Goal: Task Accomplishment & Management: Manage account settings

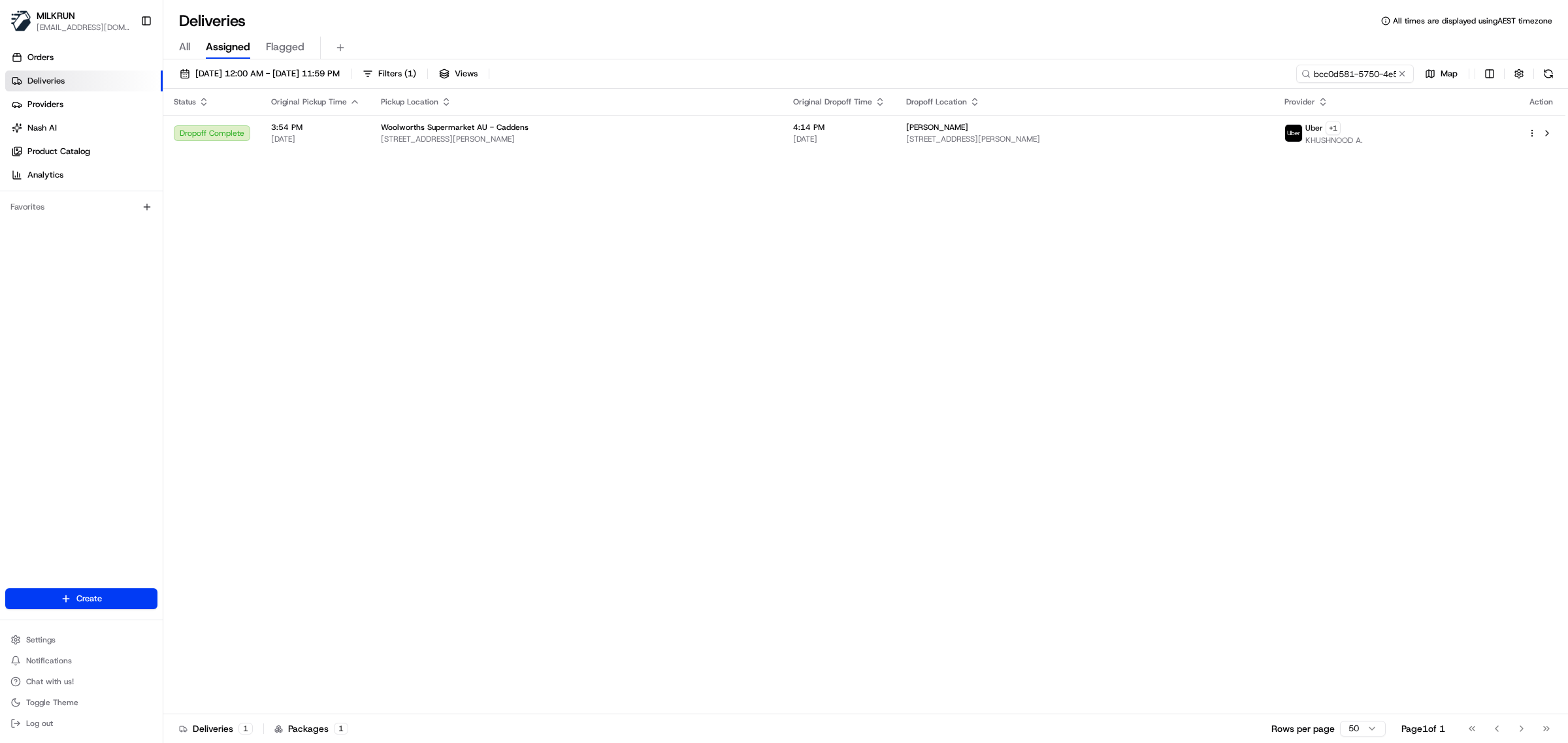
scroll to position [0, 64]
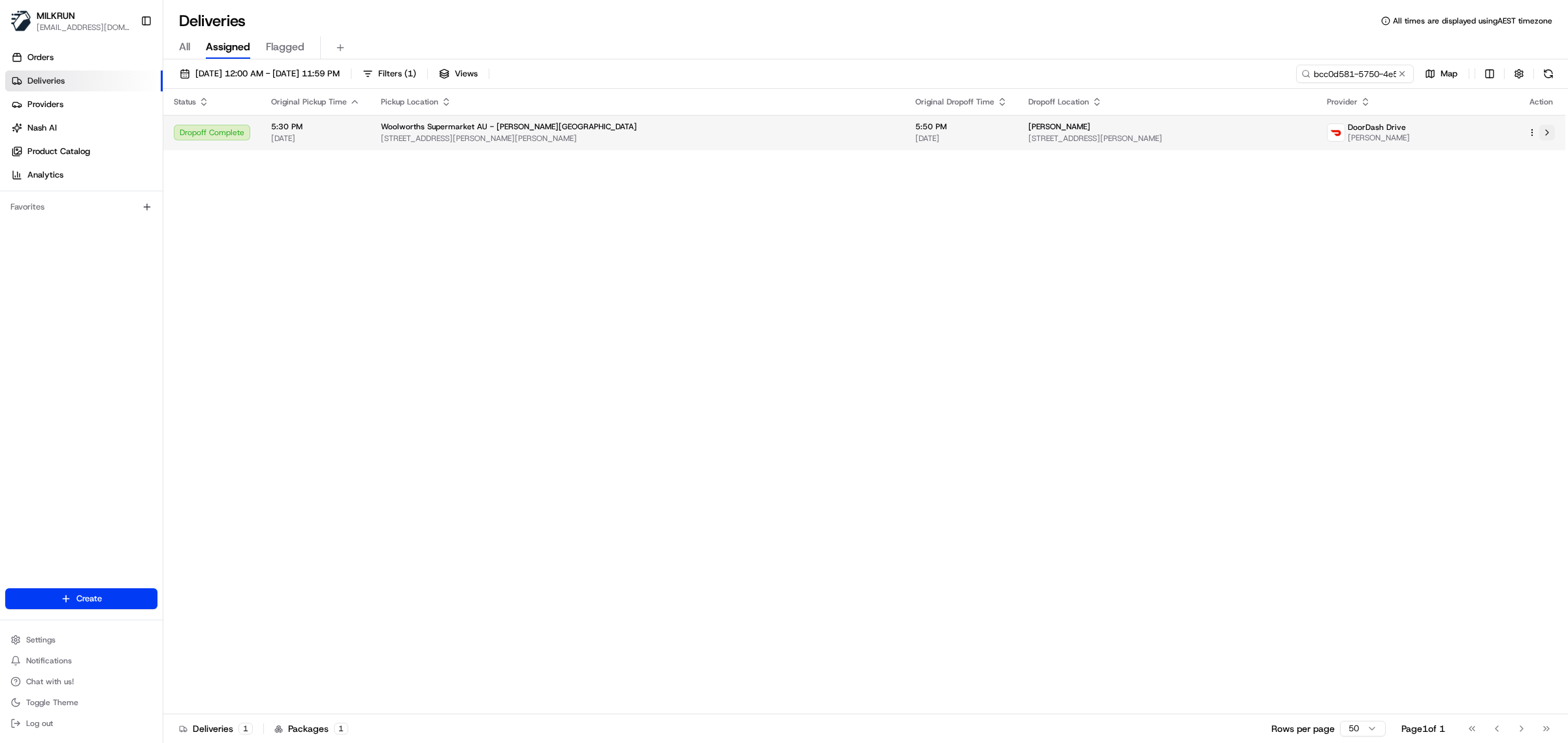
click at [1546, 129] on button at bounding box center [1547, 132] width 16 height 16
click at [1323, 70] on input "bcc0d581-5750-4e5a-8ae9-5d67aa450059" at bounding box center [1334, 73] width 157 height 19
paste input "829b59f4-c132-4c0a-95ef-21c3f6cd31fb"
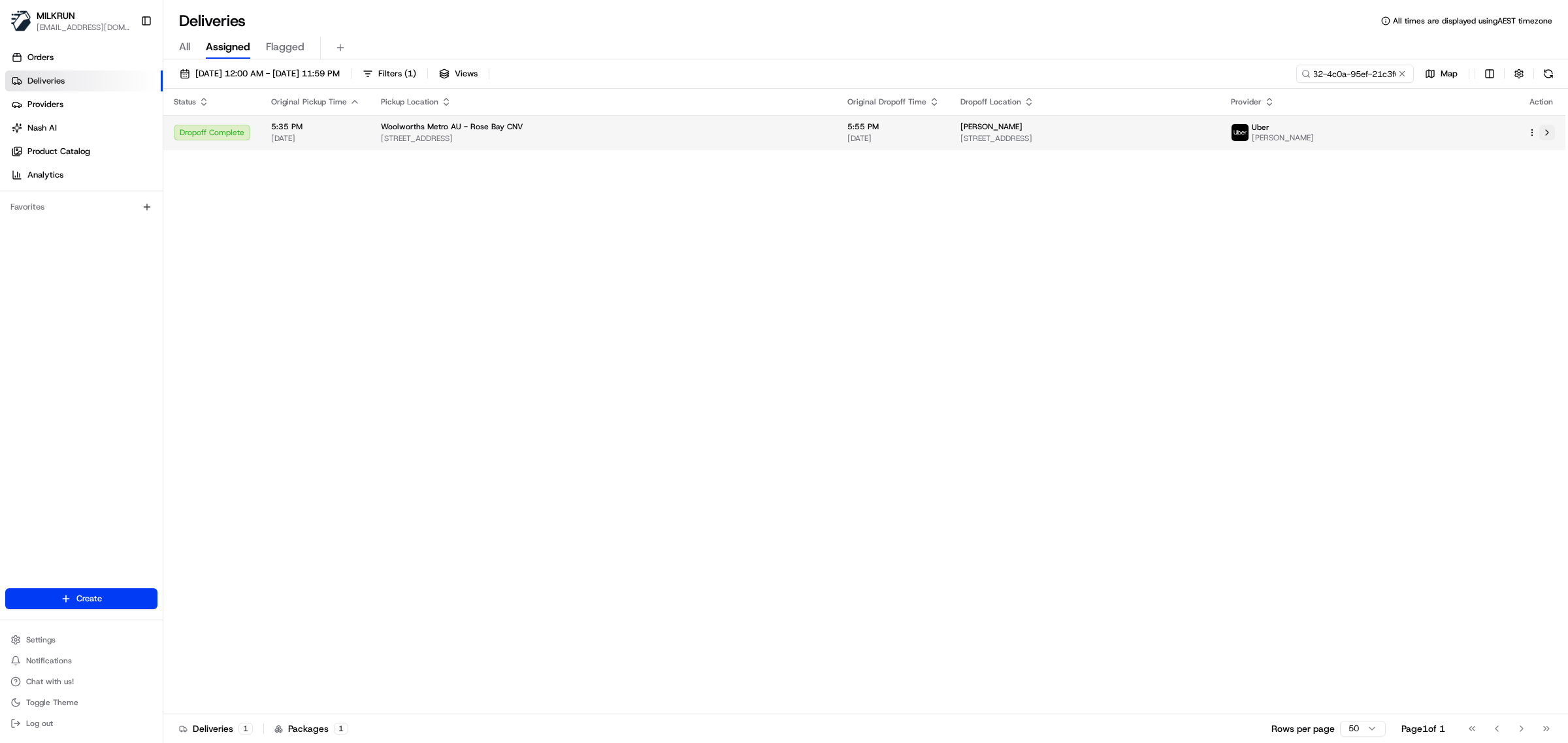
click at [1544, 131] on button at bounding box center [1547, 132] width 16 height 16
click at [1331, 73] on input "829b59f4-c132-4c0a-95ef-21c3f6cd31fb" at bounding box center [1334, 73] width 157 height 19
paste input "ca637f95-bb20-4305-95f1-1a917855a0ed"
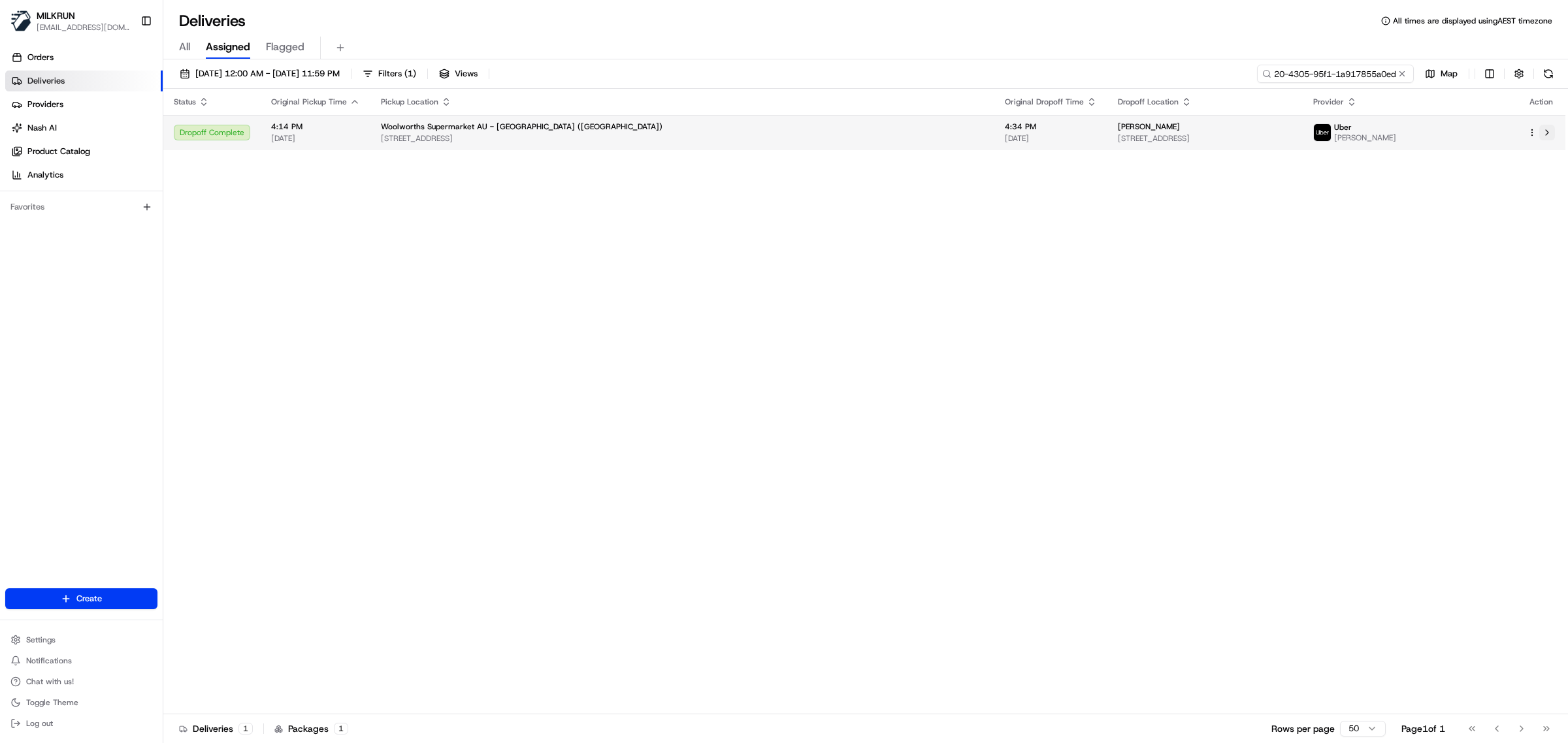
type input "ca637f95-bb20-4305-95f1-1a917855a0ed"
click at [1550, 130] on button at bounding box center [1547, 132] width 16 height 16
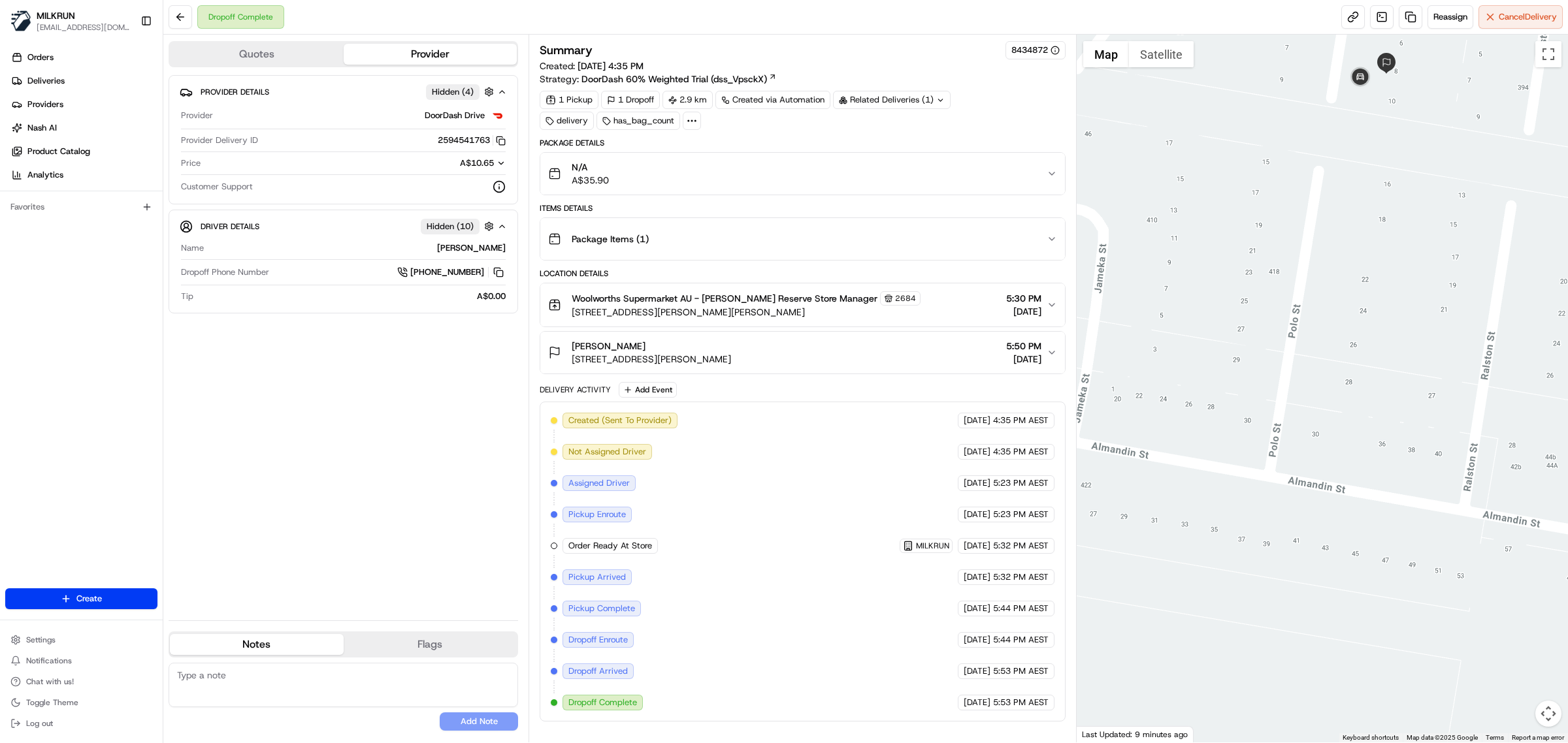
drag, startPoint x: 1376, startPoint y: 167, endPoint x: 796, endPoint y: 19, distance: 598.6
click at [1375, 397] on div at bounding box center [1322, 389] width 492 height 708
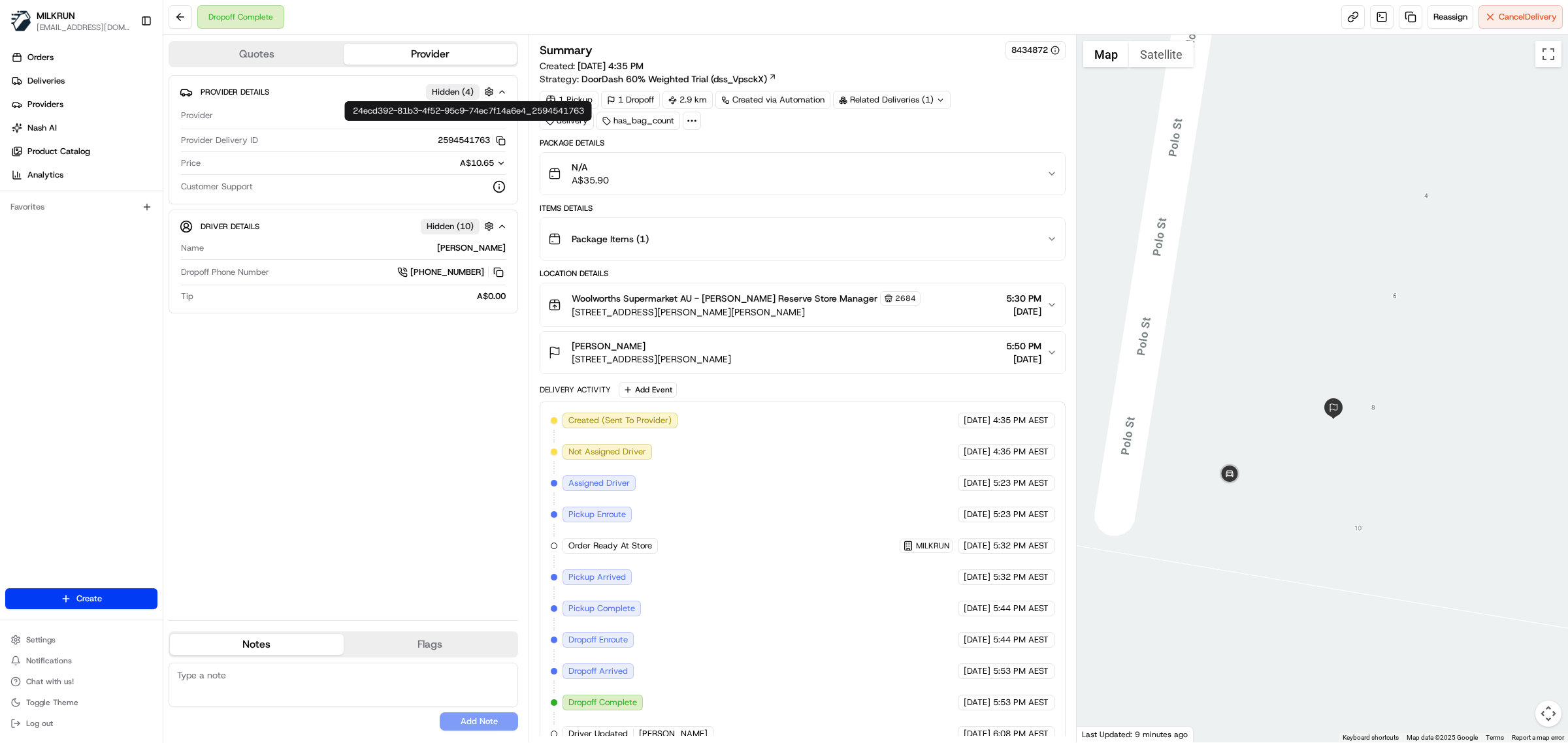
click at [438, 141] on button "2594541763 Copy 24ecd392-81b3-4f52-95c9-74ec7f14a6e4_2594541763" at bounding box center [471, 140] width 68 height 12
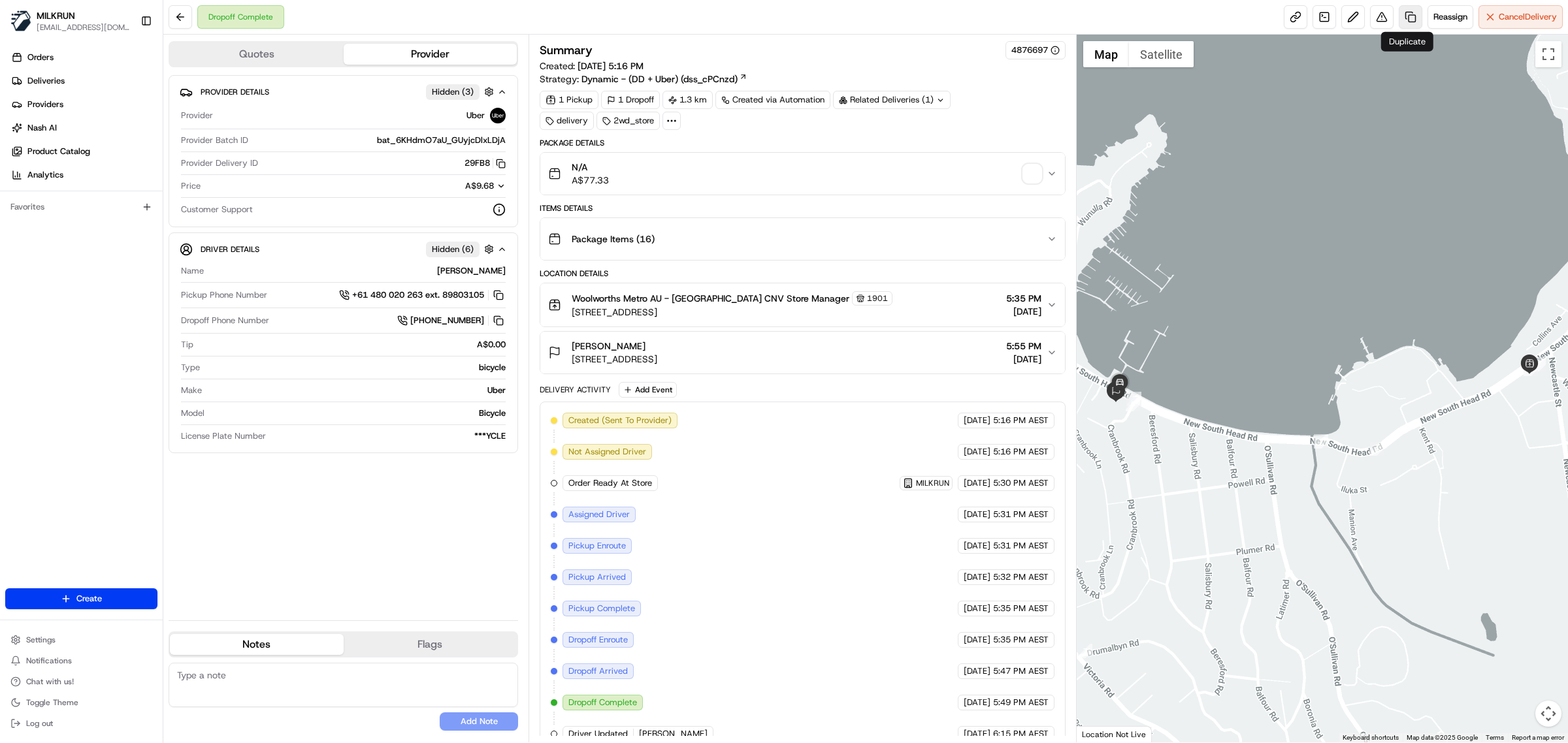
click at [1405, 21] on link at bounding box center [1410, 17] width 23 height 23
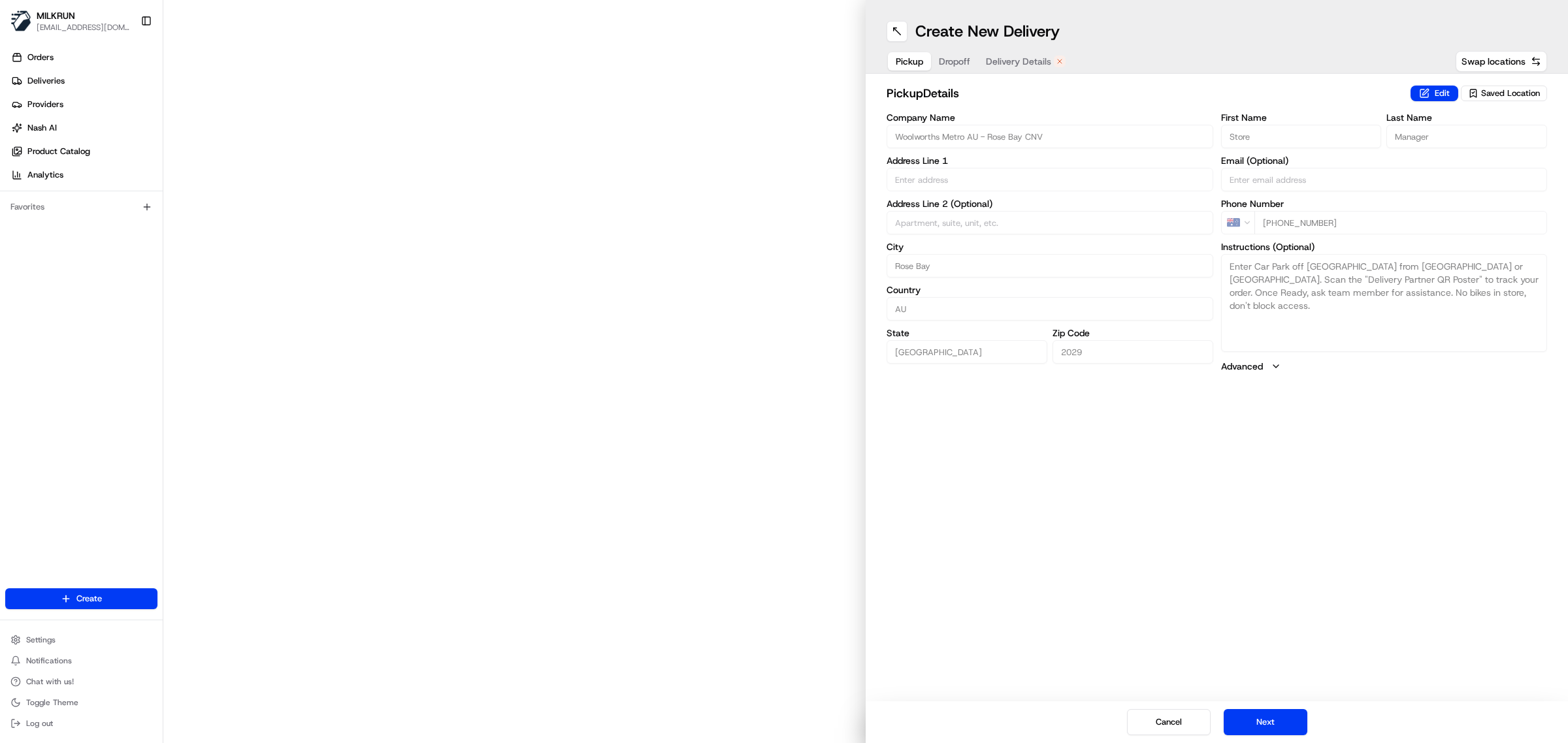
type input "757 New South Head Rd"
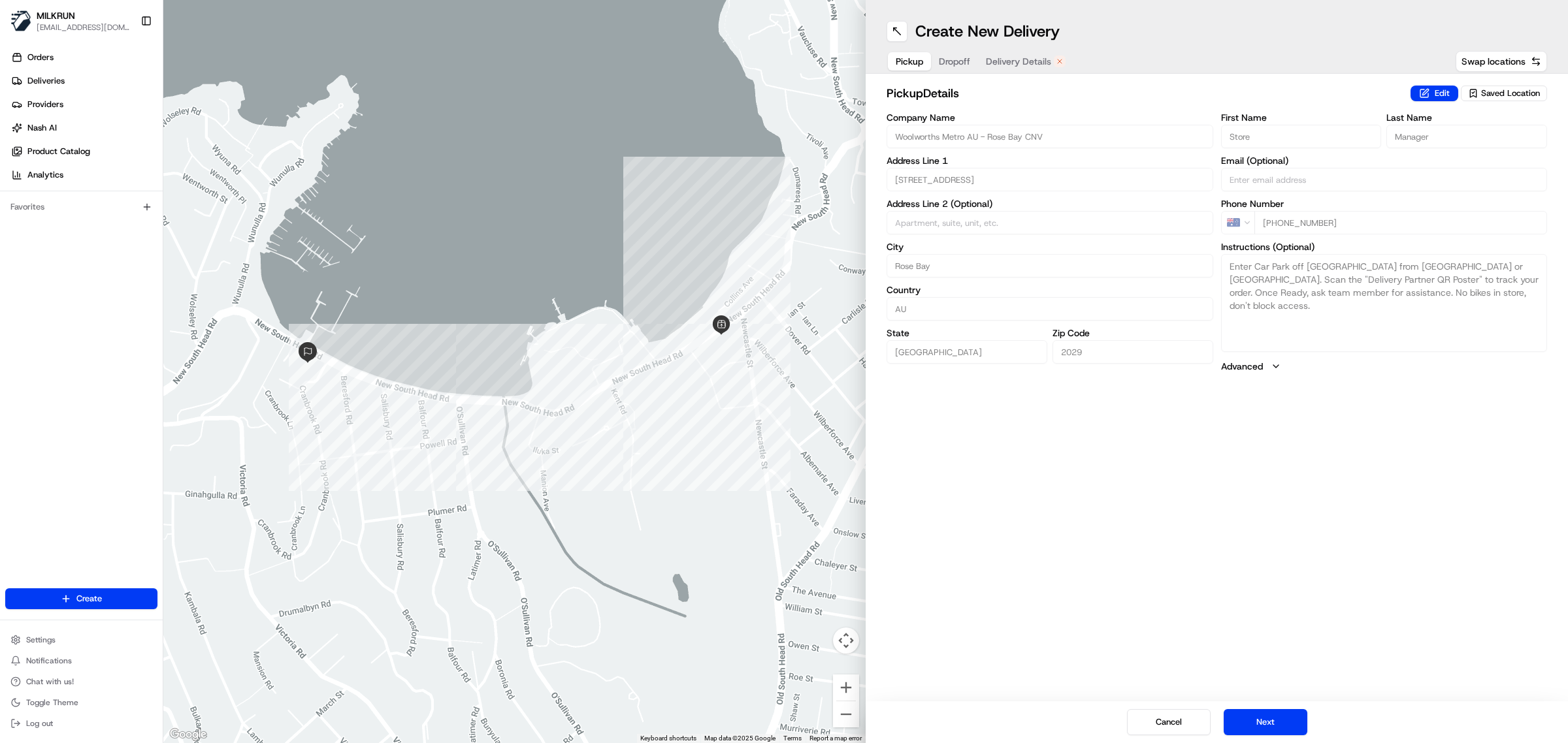
click at [1042, 59] on span "Delivery Details" at bounding box center [1018, 60] width 65 height 13
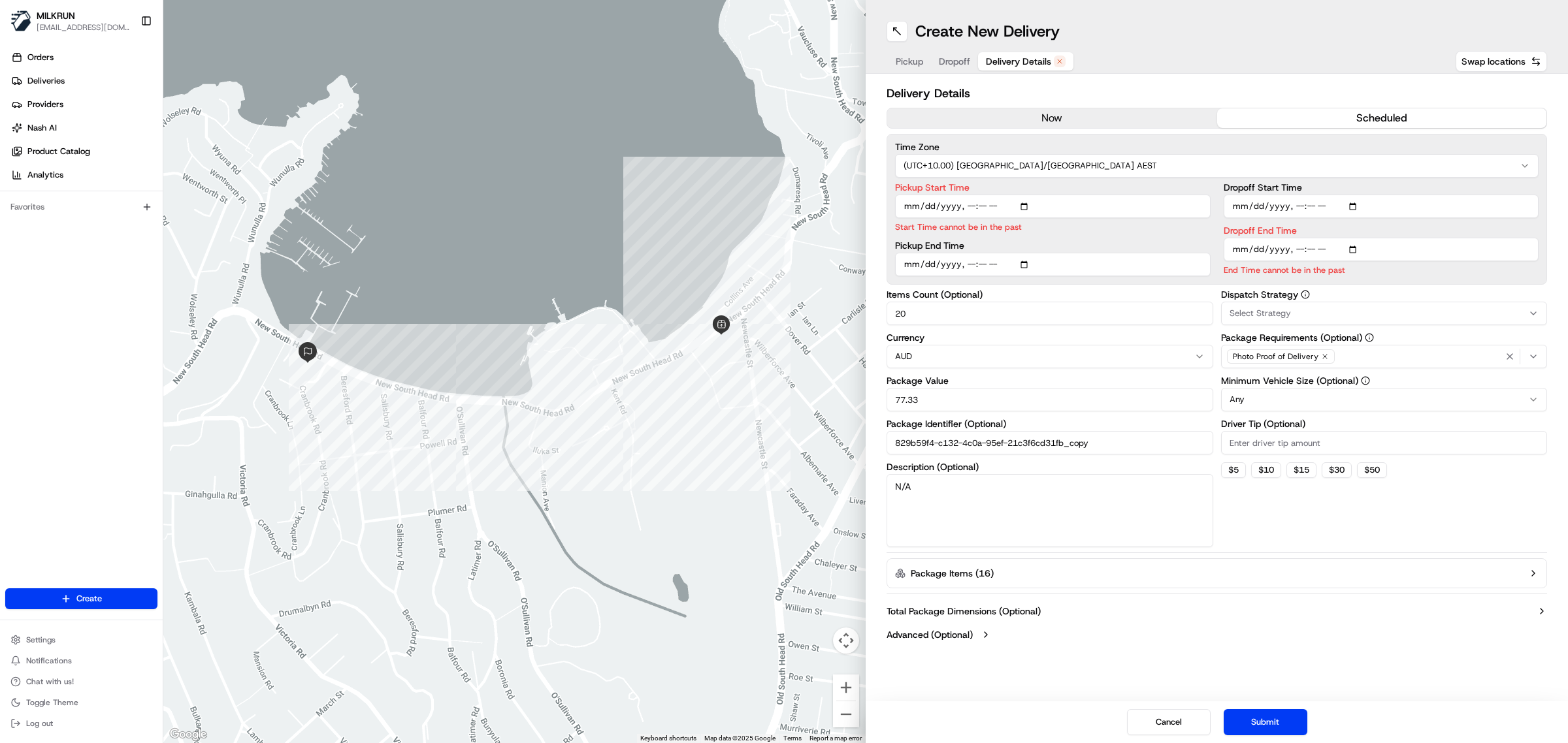
click at [1090, 123] on button "now" at bounding box center [1052, 118] width 330 height 19
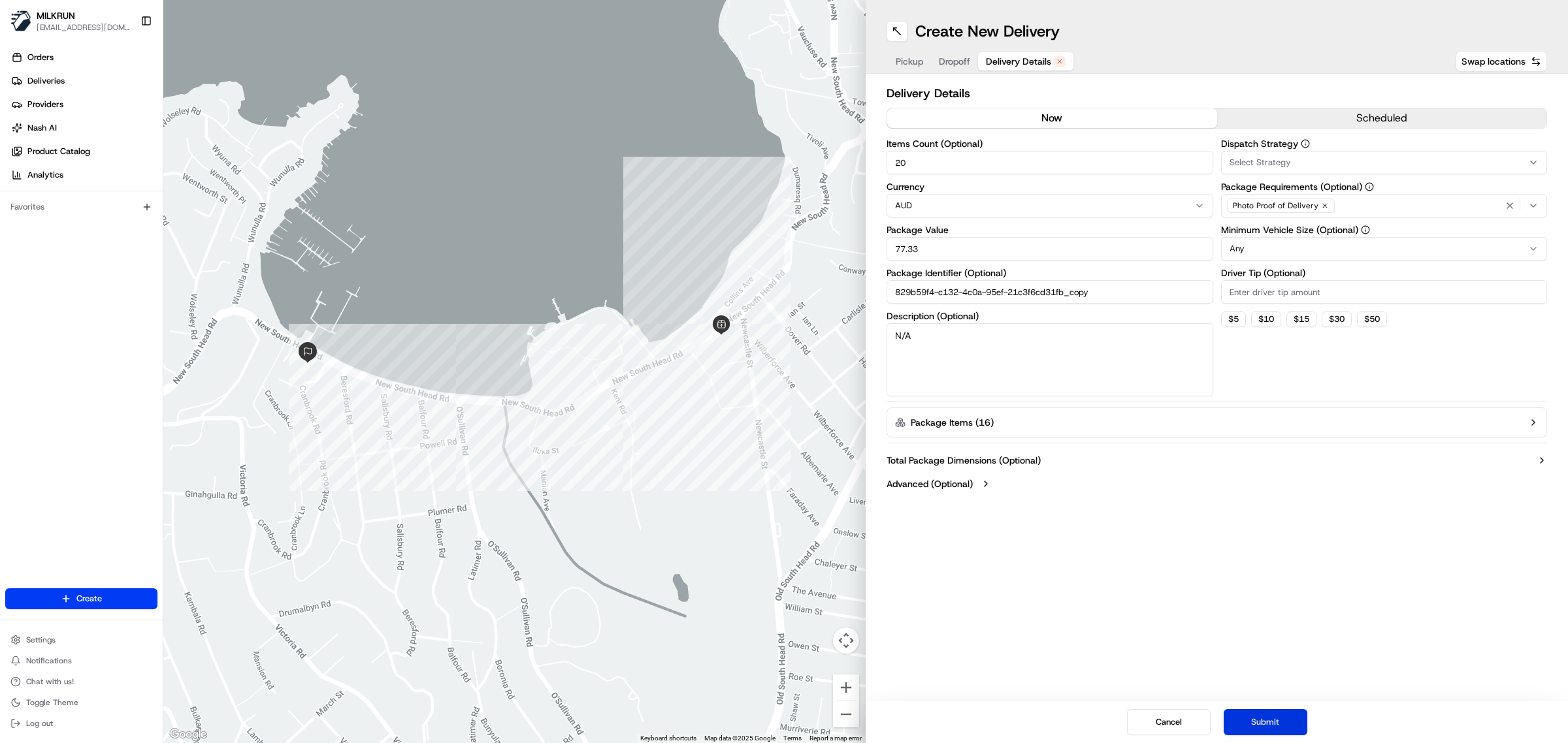
drag, startPoint x: 1272, startPoint y: 724, endPoint x: 1254, endPoint y: 711, distance: 22.2
click at [1272, 724] on button "Submit" at bounding box center [1265, 722] width 84 height 26
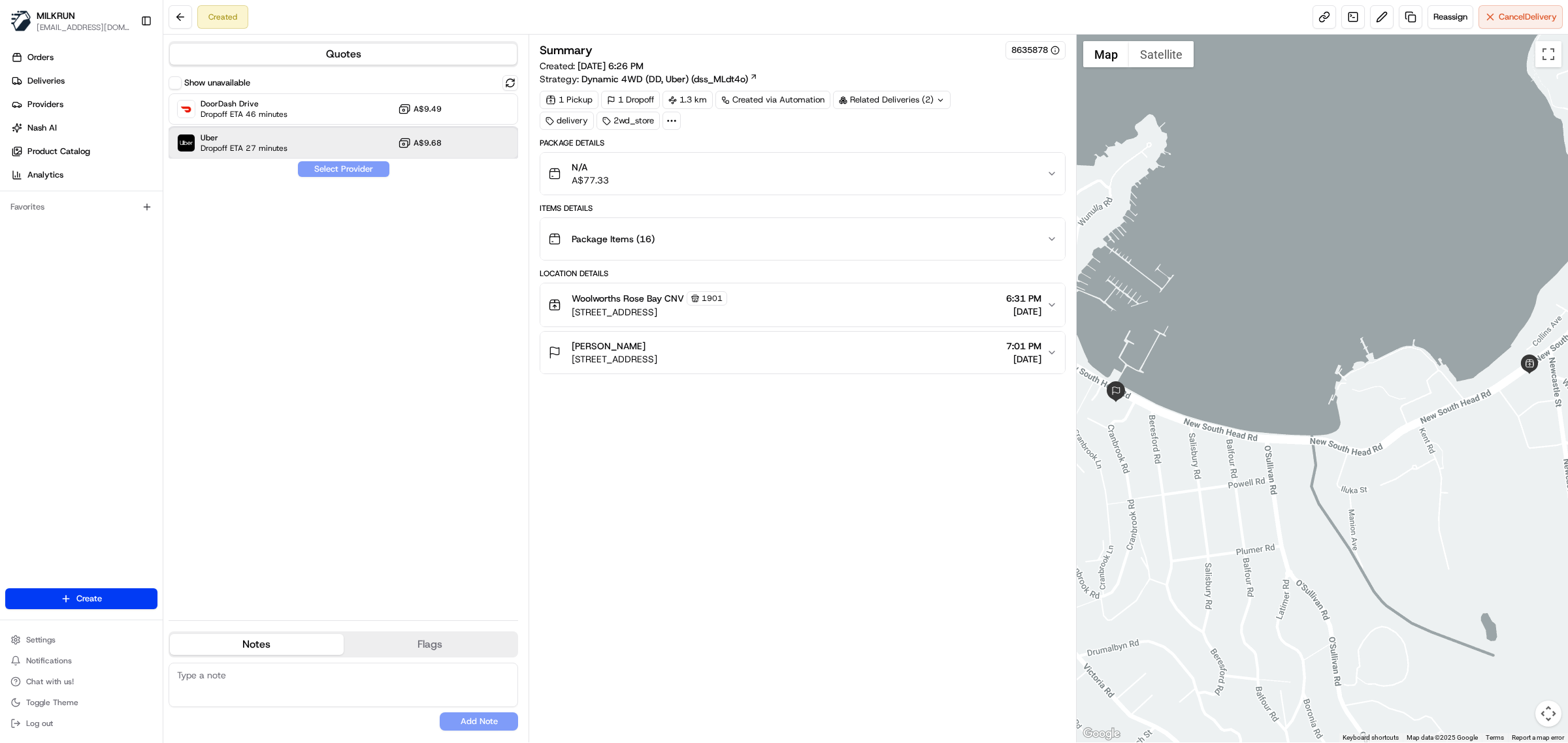
click at [397, 144] on div "Uber Dropoff ETA 27 minutes A$9.68" at bounding box center [343, 143] width 350 height 31
click at [358, 165] on button "Assign Provider" at bounding box center [343, 169] width 93 height 16
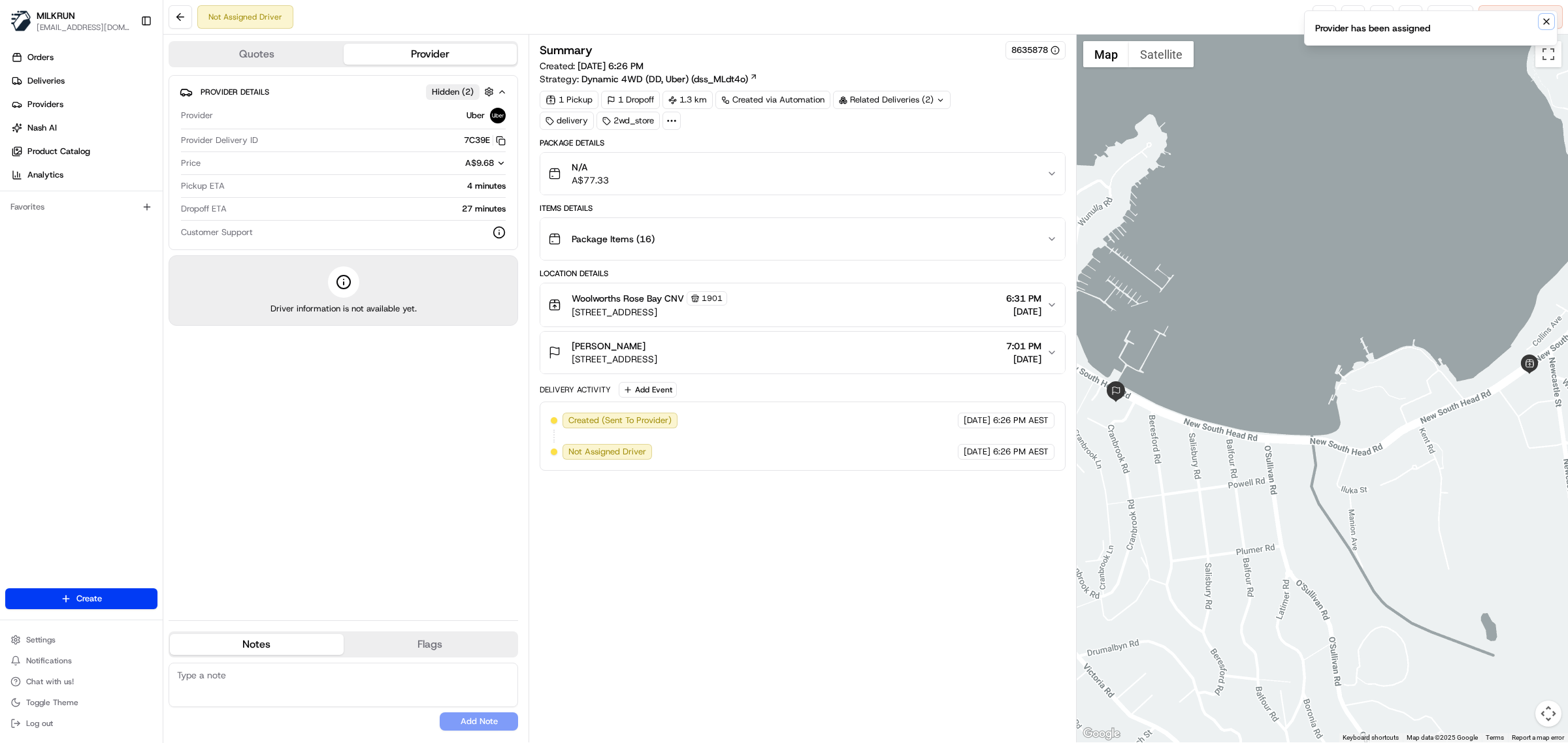
click at [1543, 21] on icon "Notifications (F8)" at bounding box center [1546, 21] width 11 height 11
click at [1315, 9] on link at bounding box center [1324, 17] width 23 height 23
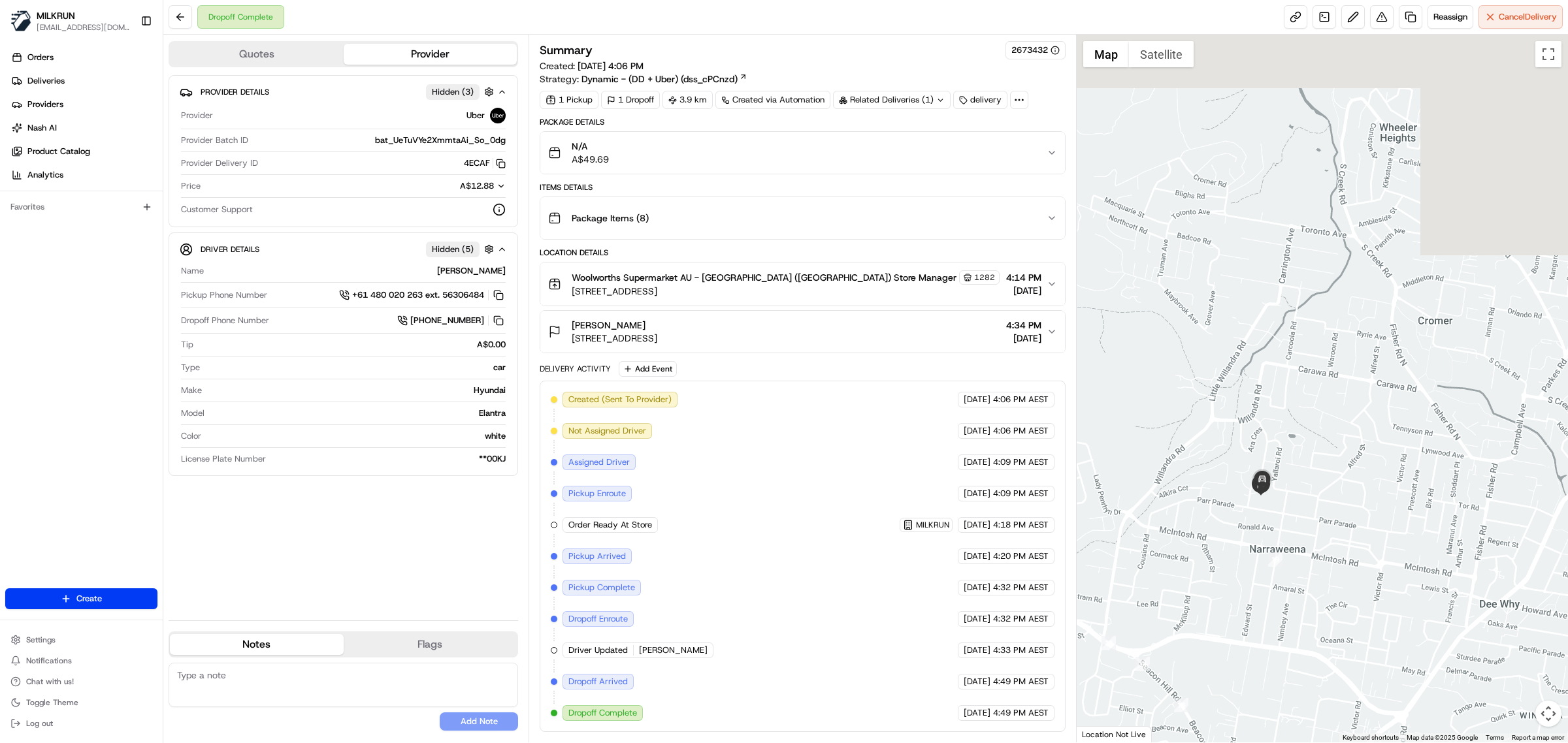
drag, startPoint x: 1388, startPoint y: 328, endPoint x: 1268, endPoint y: 632, distance: 326.8
click at [1268, 632] on div at bounding box center [1322, 389] width 492 height 708
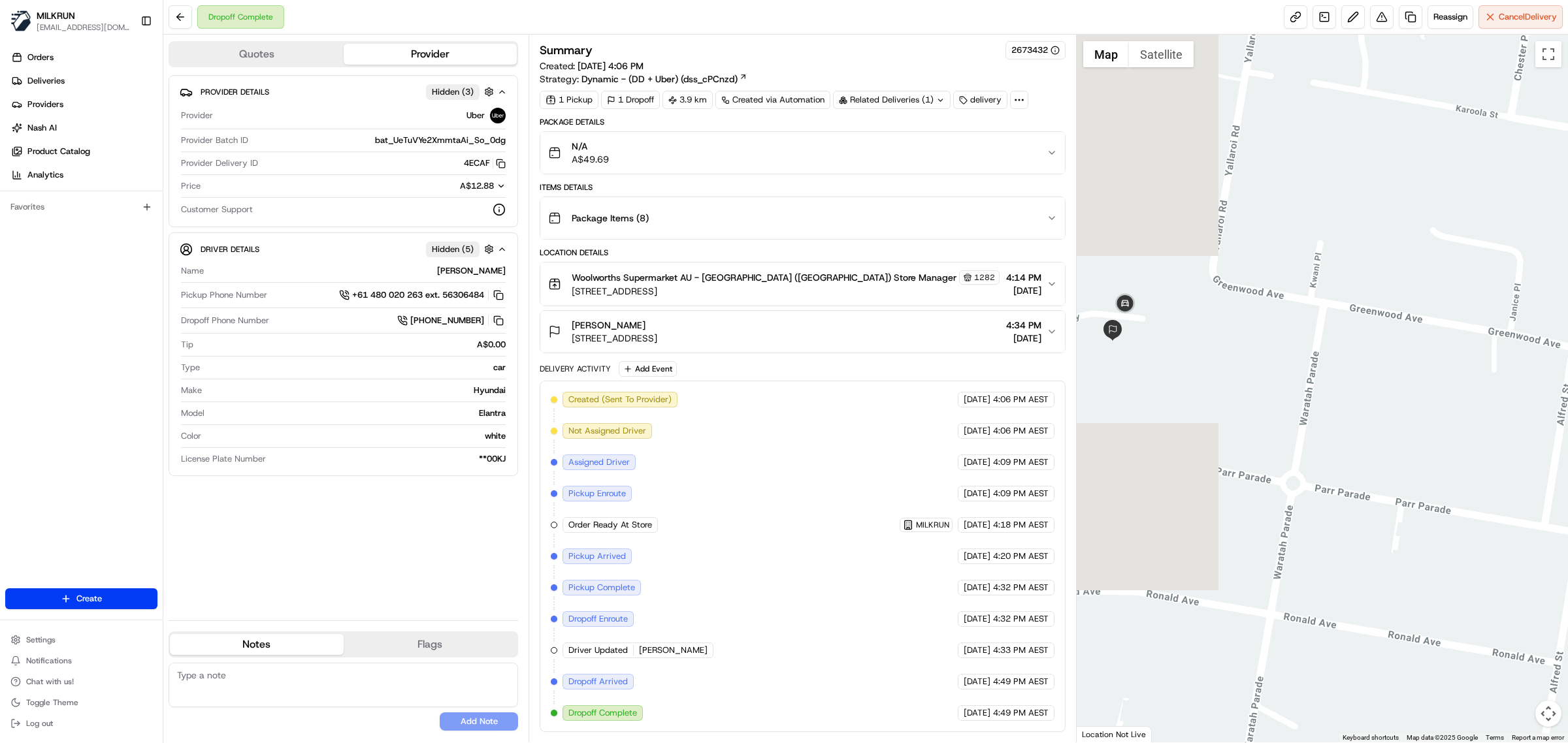
drag, startPoint x: 1199, startPoint y: 510, endPoint x: 1532, endPoint y: 592, distance: 342.9
click at [1532, 592] on div at bounding box center [1322, 389] width 492 height 708
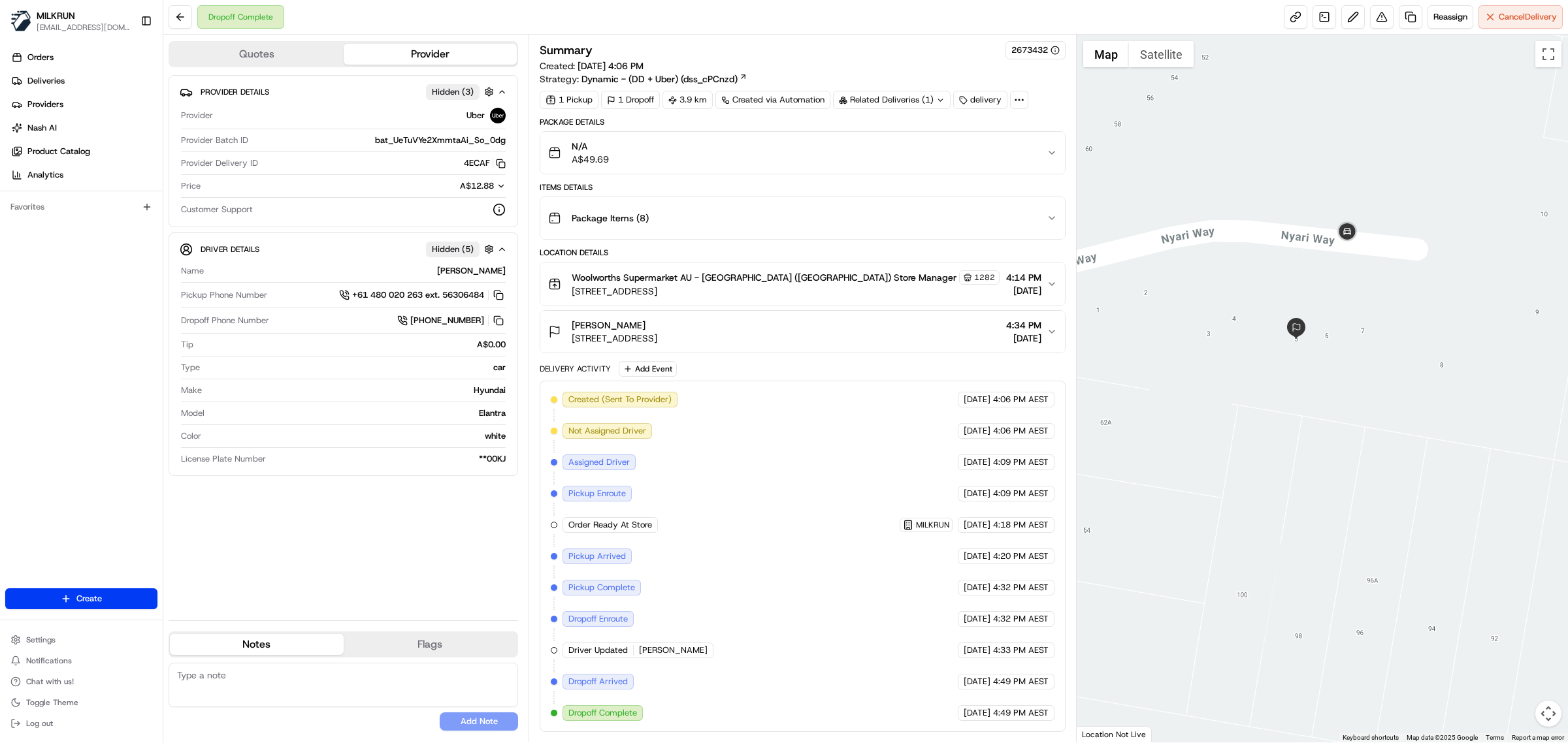
drag, startPoint x: 1242, startPoint y: 241, endPoint x: 1268, endPoint y: 521, distance: 281.2
click at [1268, 521] on div at bounding box center [1322, 389] width 492 height 708
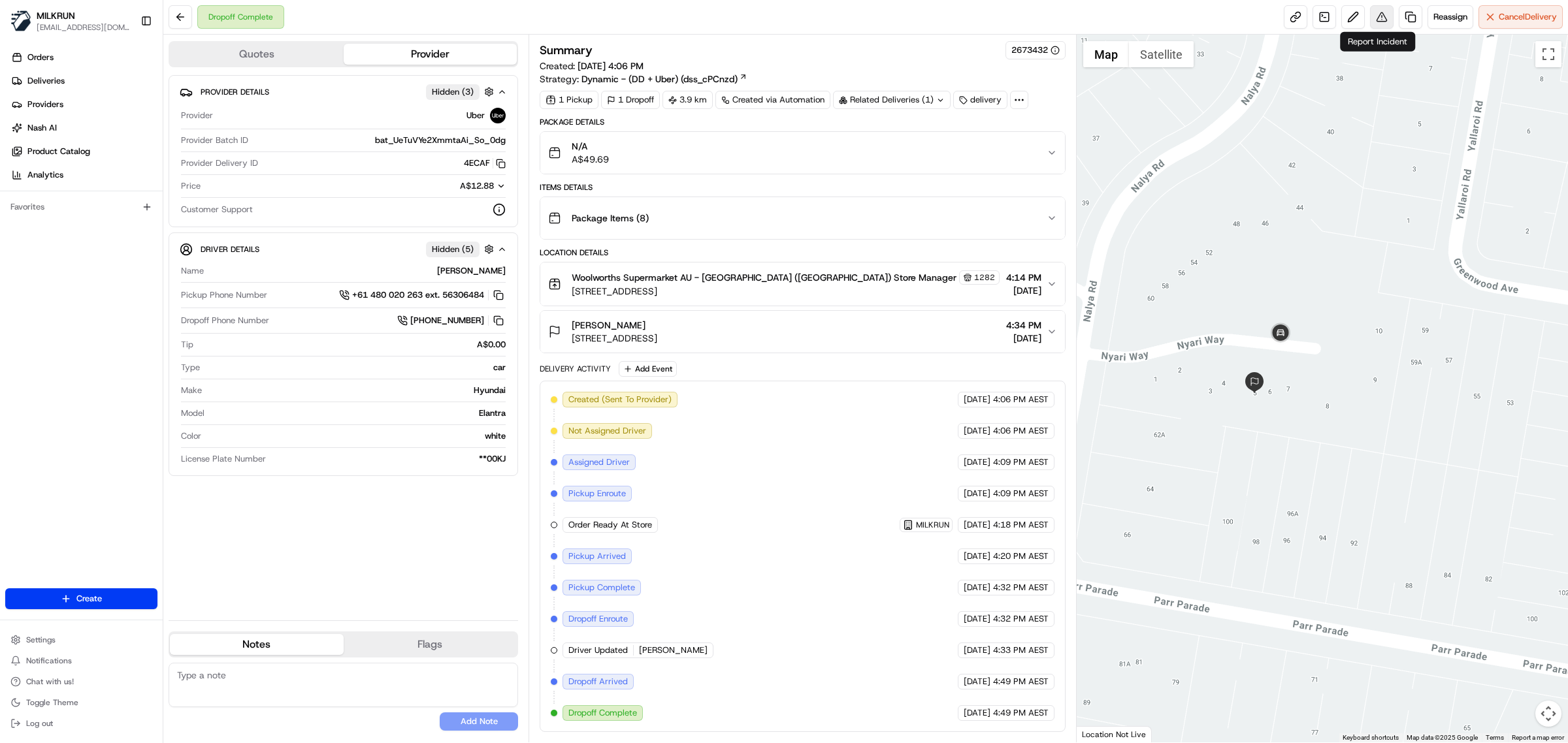
click at [1382, 15] on button at bounding box center [1381, 17] width 23 height 23
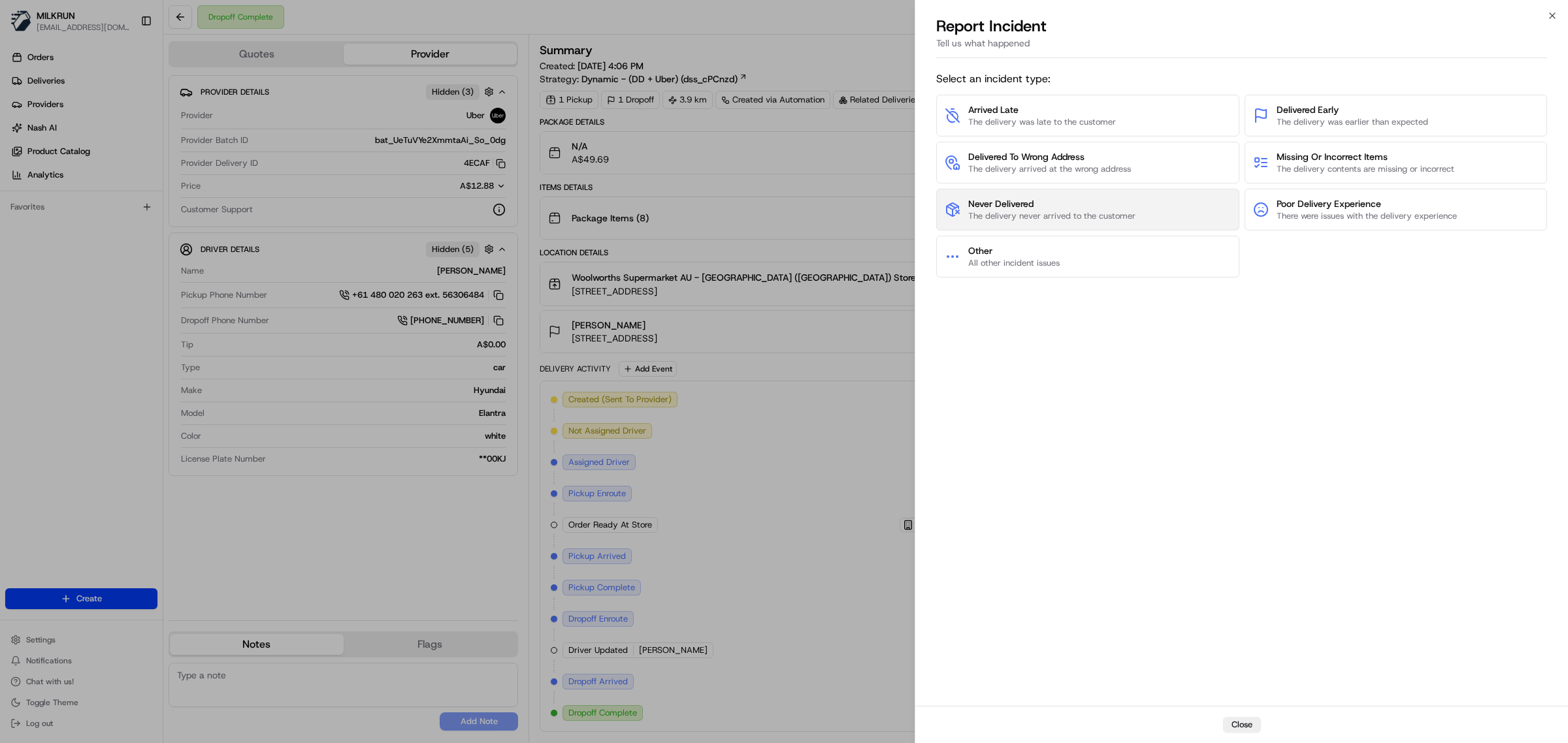
click at [1125, 207] on span "Never Delivered" at bounding box center [1052, 204] width 168 height 13
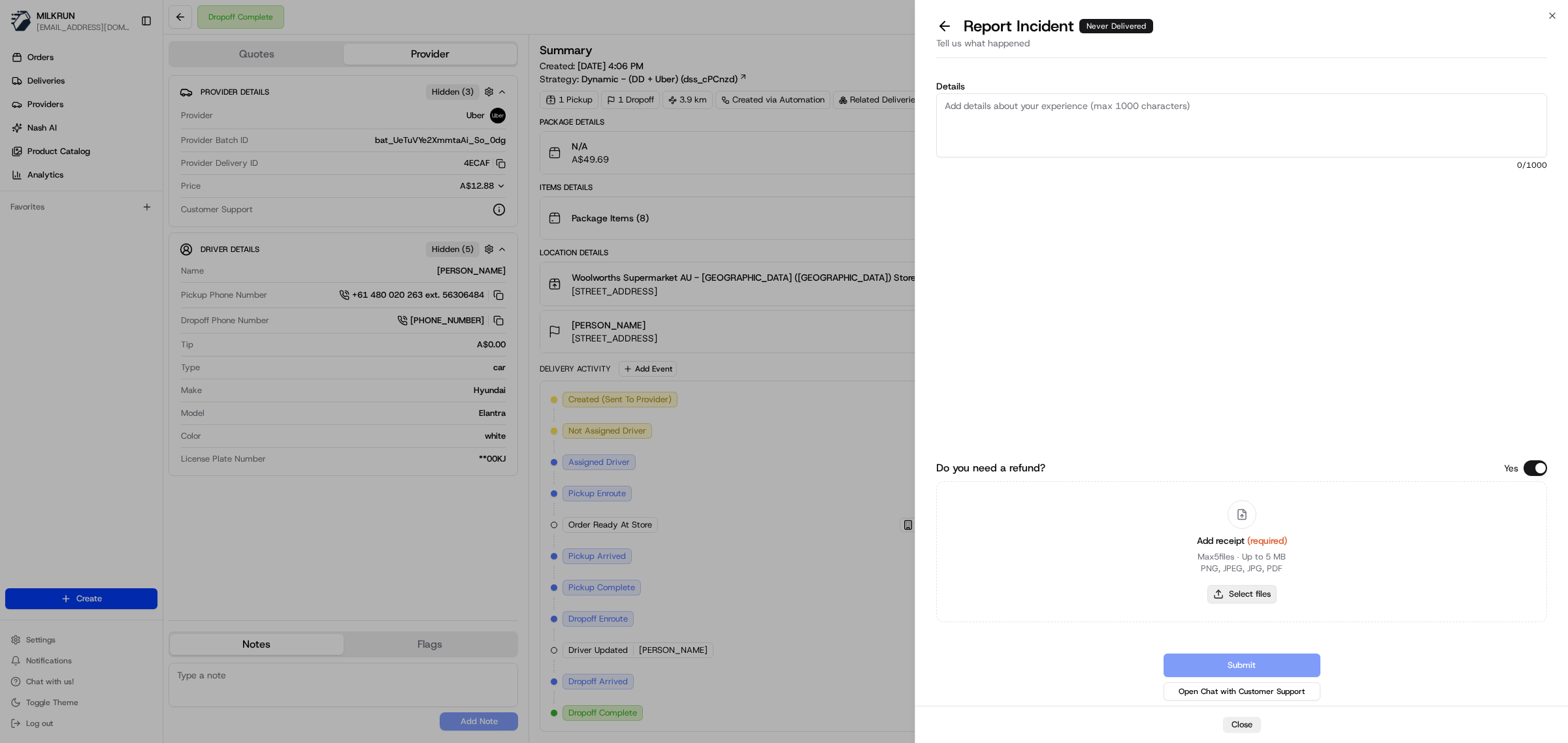
click at [1246, 601] on button "Select files" at bounding box center [1241, 594] width 69 height 19
type input "C:\fakepath\Milkrun_20-08-25_Cash E.pdf"
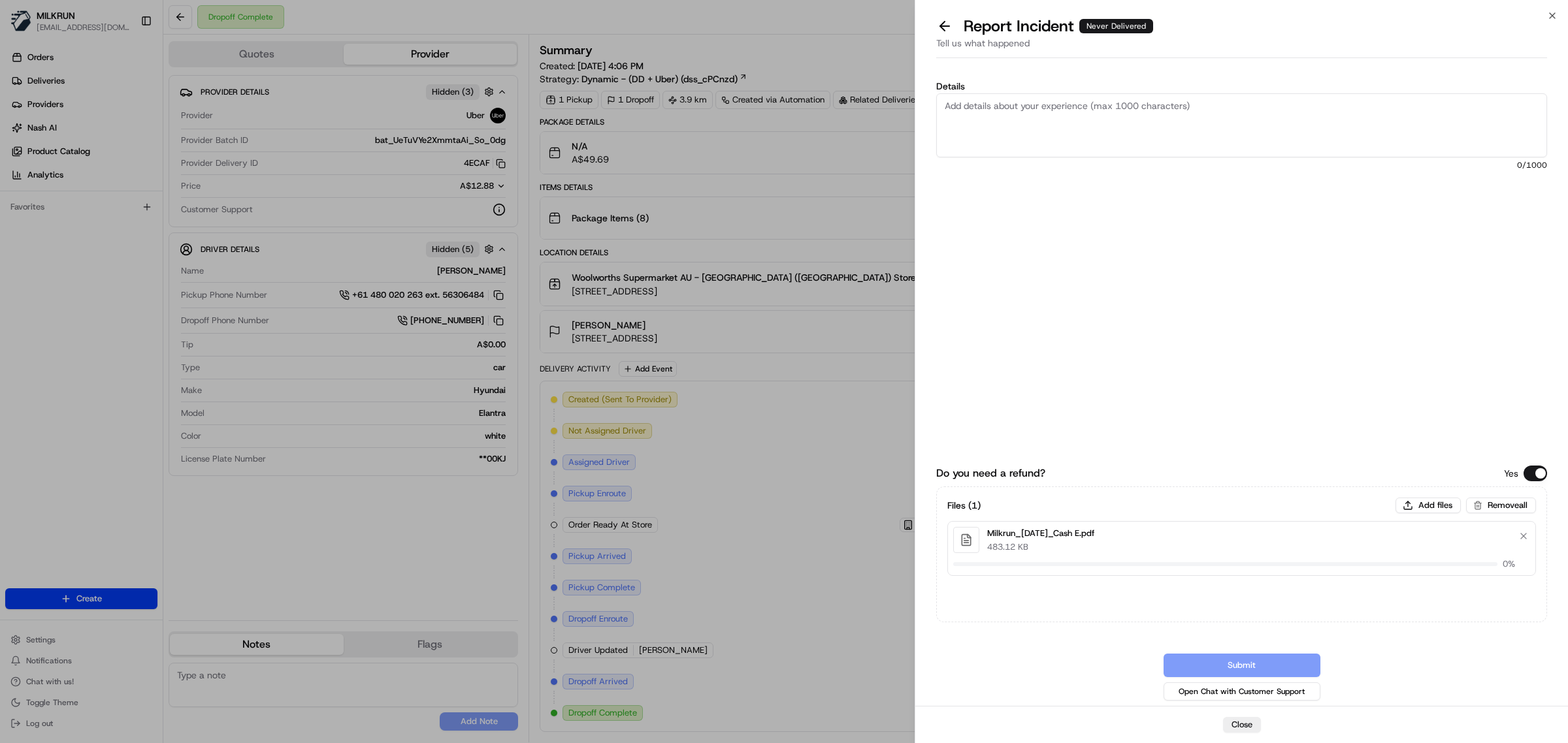
click at [1064, 131] on textarea "Details" at bounding box center [1241, 126] width 611 height 64
type textarea "Order not received order marked complete 60"
drag, startPoint x: 1079, startPoint y: 138, endPoint x: 916, endPoint y: 103, distance: 166.7
click at [916, 103] on div "Details Order not received order marked complete 60 45 /1000 Do you need a refu…" at bounding box center [1242, 385] width 653 height 643
click at [964, 124] on textarea "Order not received order marked complete 60" at bounding box center [1241, 126] width 611 height 64
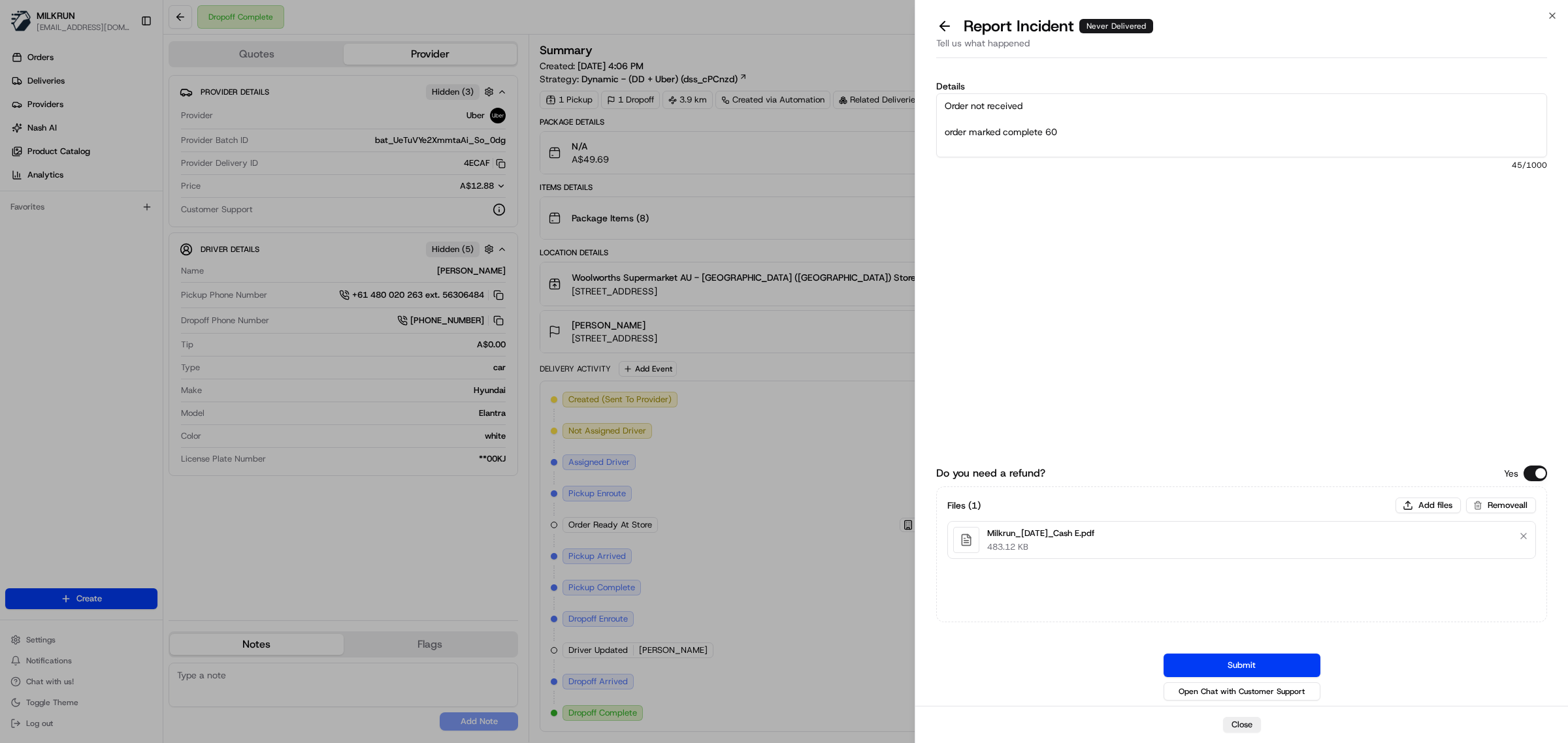
drag, startPoint x: 1076, startPoint y: 134, endPoint x: 910, endPoint y: 101, distance: 169.2
click at [910, 101] on body "MILKRUN vconcepcion@woolworths.com.au Toggle Sidebar Orders Deliveries Provider…" at bounding box center [784, 371] width 1568 height 743
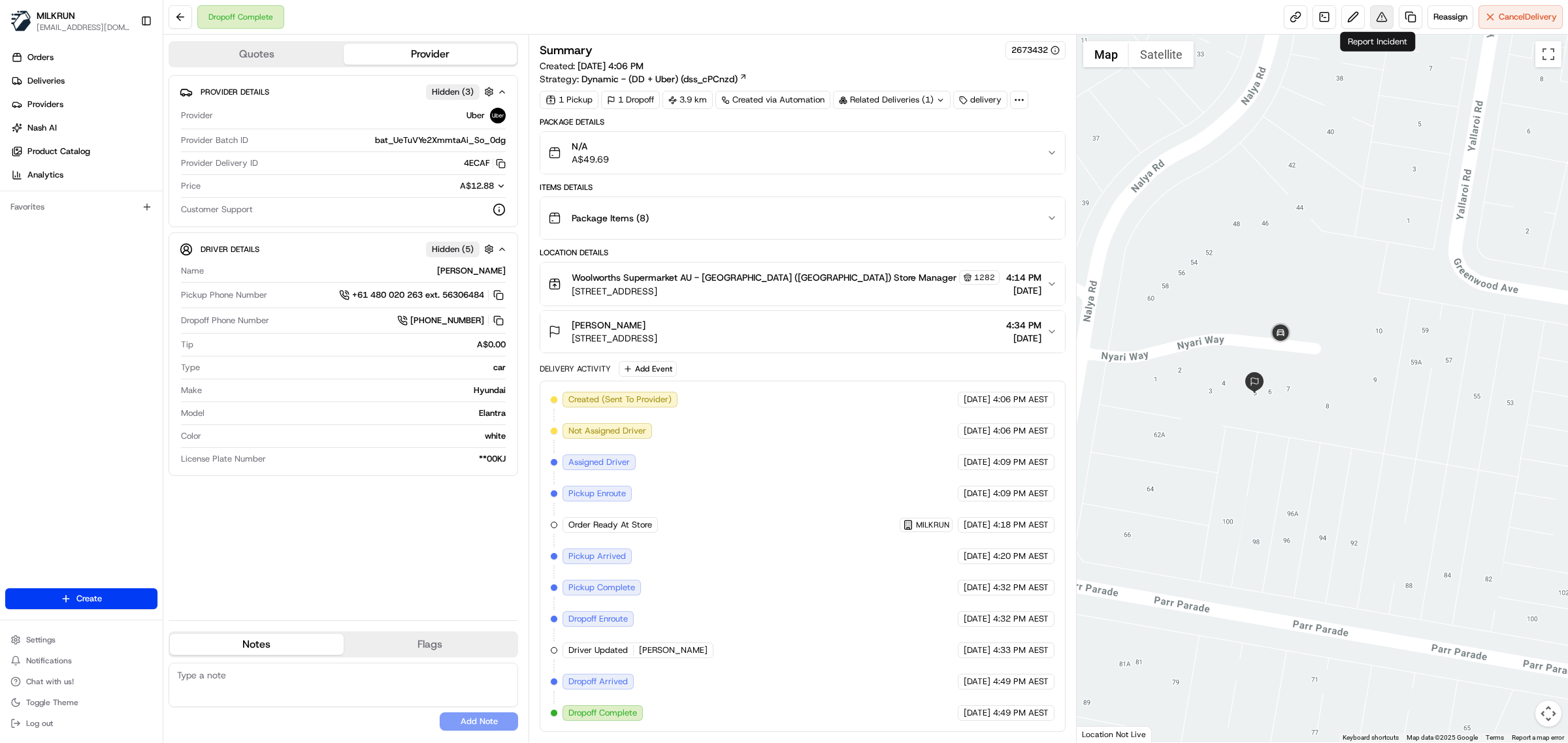
click at [1378, 17] on button at bounding box center [1381, 17] width 23 height 23
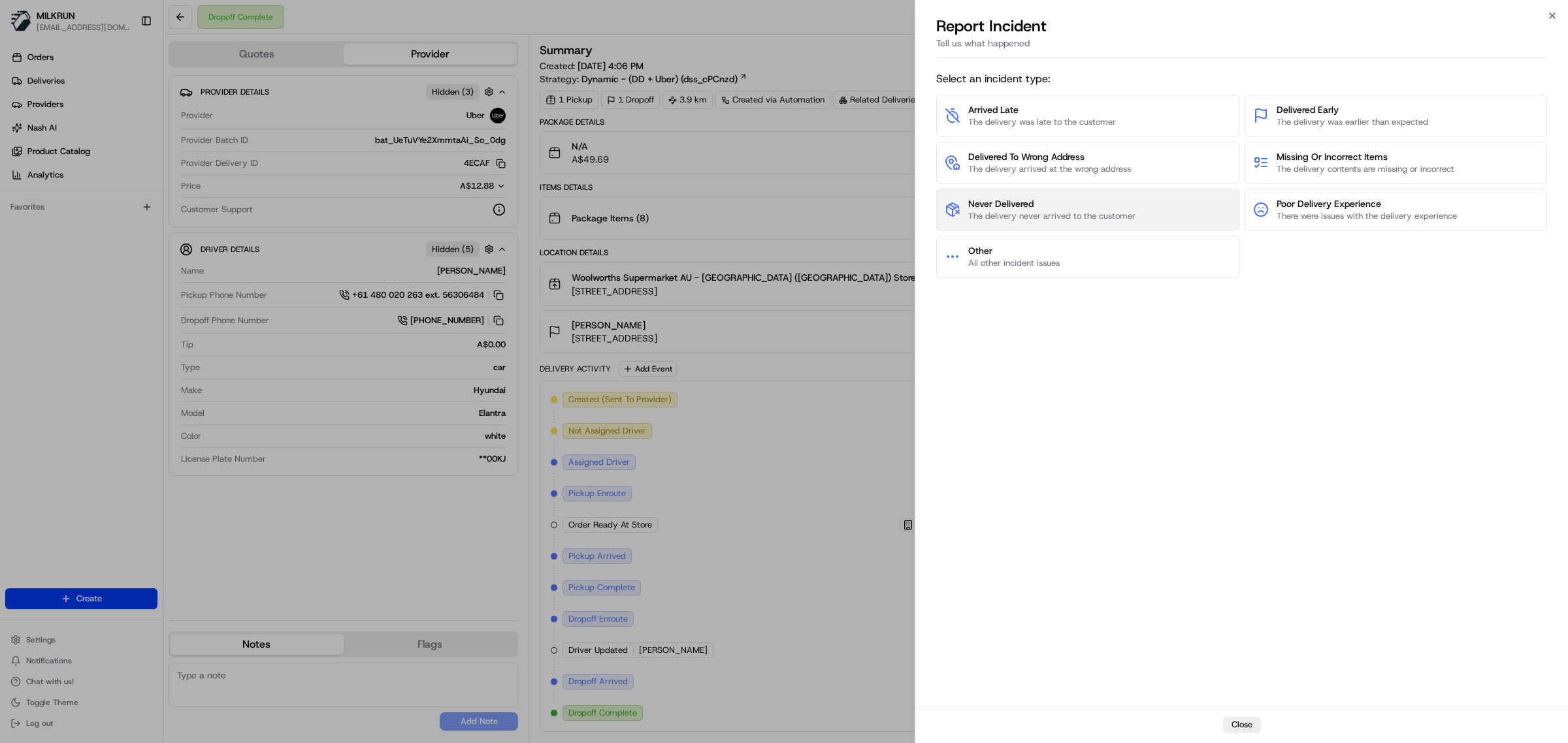
click at [1036, 229] on button "Never Delivered The delivery never arrived to the customer" at bounding box center [1087, 209] width 303 height 42
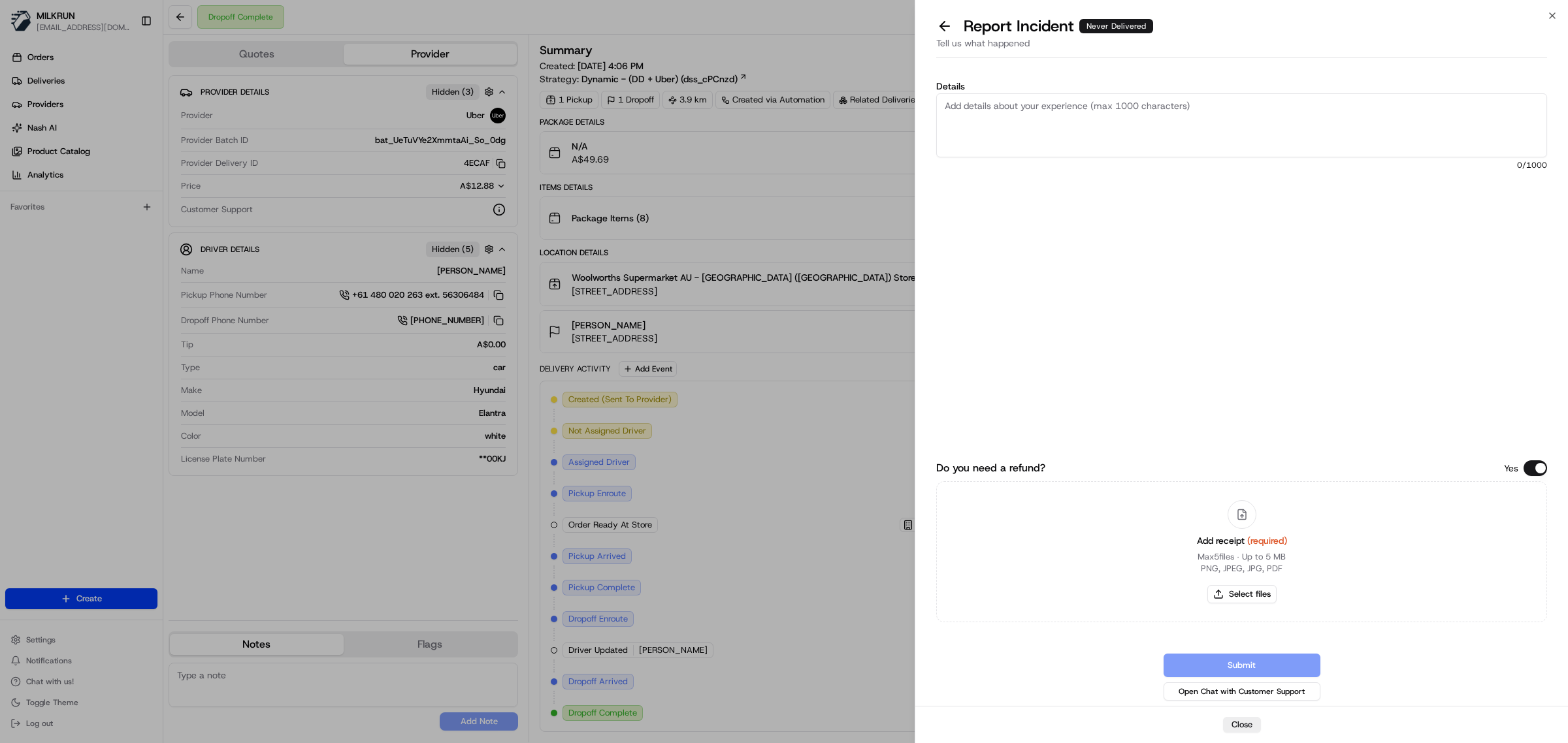
click at [1024, 129] on textarea "Details" at bounding box center [1241, 126] width 611 height 64
paste textarea "Order not received order marked complete 60"
type textarea "Order not received order marked complete 60"
drag, startPoint x: 1078, startPoint y: 130, endPoint x: 937, endPoint y: 96, distance: 145.0
click at [937, 96] on textarea "Order not received order marked complete 60" at bounding box center [1241, 126] width 611 height 64
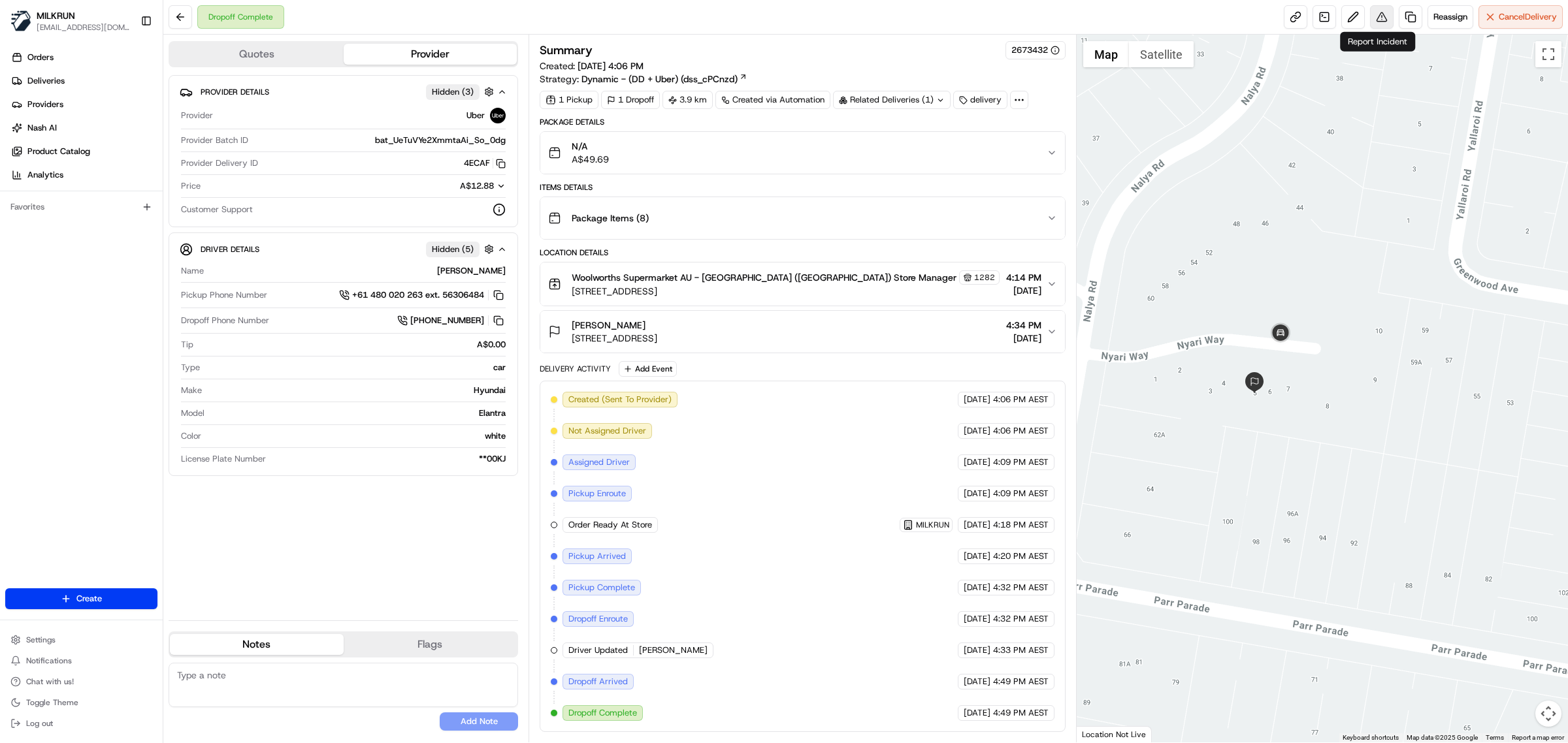
click at [1373, 17] on button at bounding box center [1381, 17] width 23 height 23
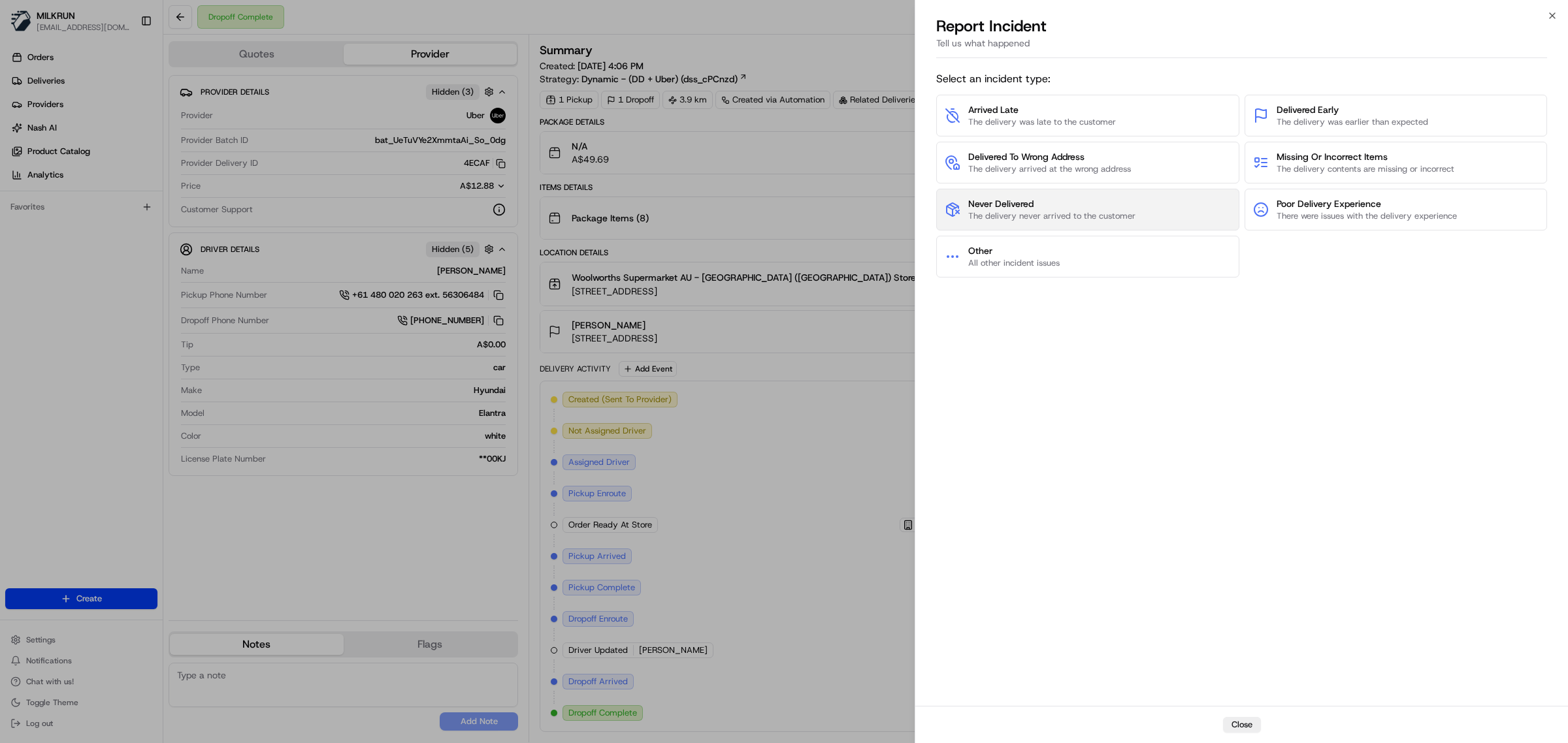
click at [1131, 223] on button "Never Delivered The delivery never arrived to the customer" at bounding box center [1087, 209] width 303 height 42
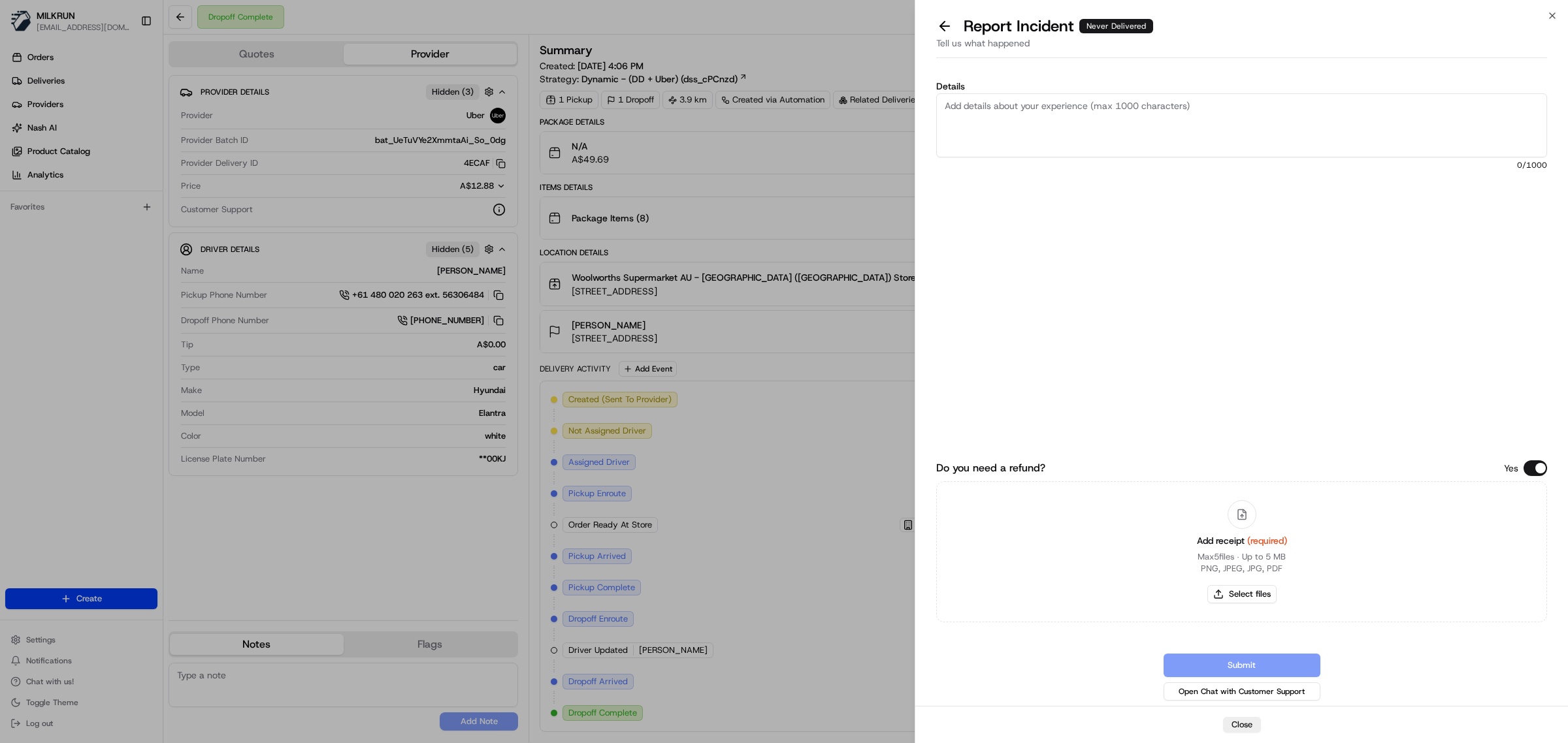
click at [1005, 116] on textarea "Details" at bounding box center [1241, 126] width 611 height 64
paste textarea "Order not received order marked complete 60"
click at [1088, 130] on textarea "Order not received order marked complete 60" at bounding box center [1241, 126] width 611 height 64
click at [945, 131] on textarea "Order not received order marked complete 60 Nalya Rd" at bounding box center [1241, 126] width 611 height 64
click at [1008, 131] on textarea "Order not received Order marked complete 60 Nalya Rd" at bounding box center [1241, 126] width 611 height 64
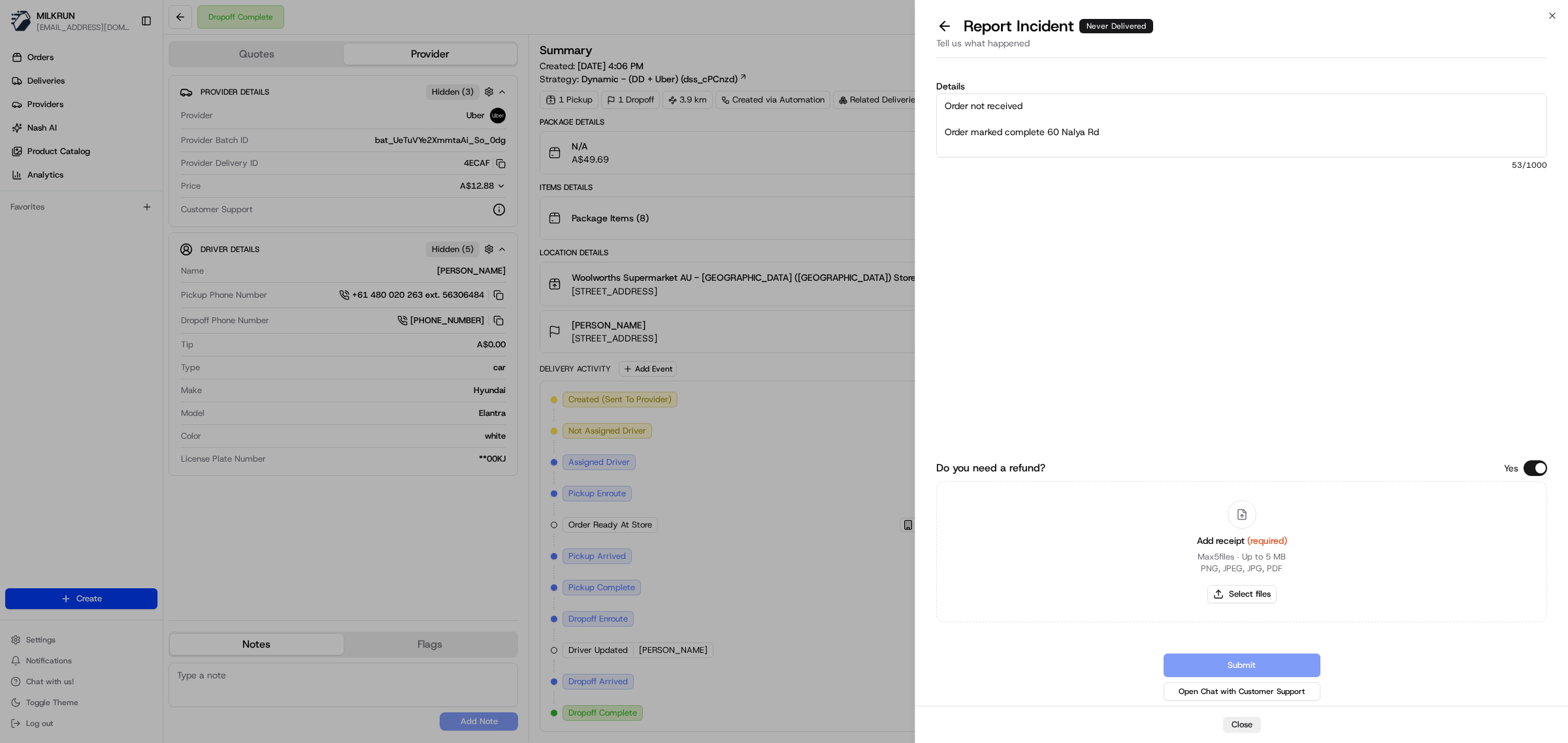
click at [1044, 130] on textarea "Order not received Order marked complete 60 Nalya Rd" at bounding box center [1241, 126] width 611 height 64
click at [941, 130] on textarea "Order not received Order marked completed at 60 Nalya Rd" at bounding box center [1241, 126] width 611 height 64
click at [1202, 125] on textarea "Order not received per CSR Chandler, Order marked completed at 60 Nalya Rd" at bounding box center [1241, 126] width 611 height 64
click at [1203, 126] on textarea "Order not received per CSR Chandler, Order marked completed at 60 Nalya Rd" at bounding box center [1241, 126] width 611 height 64
click at [1100, 112] on textarea "Order not received per CSR Chandler, Order marked completed at 60 Nalya Rd, thi…" at bounding box center [1241, 126] width 611 height 64
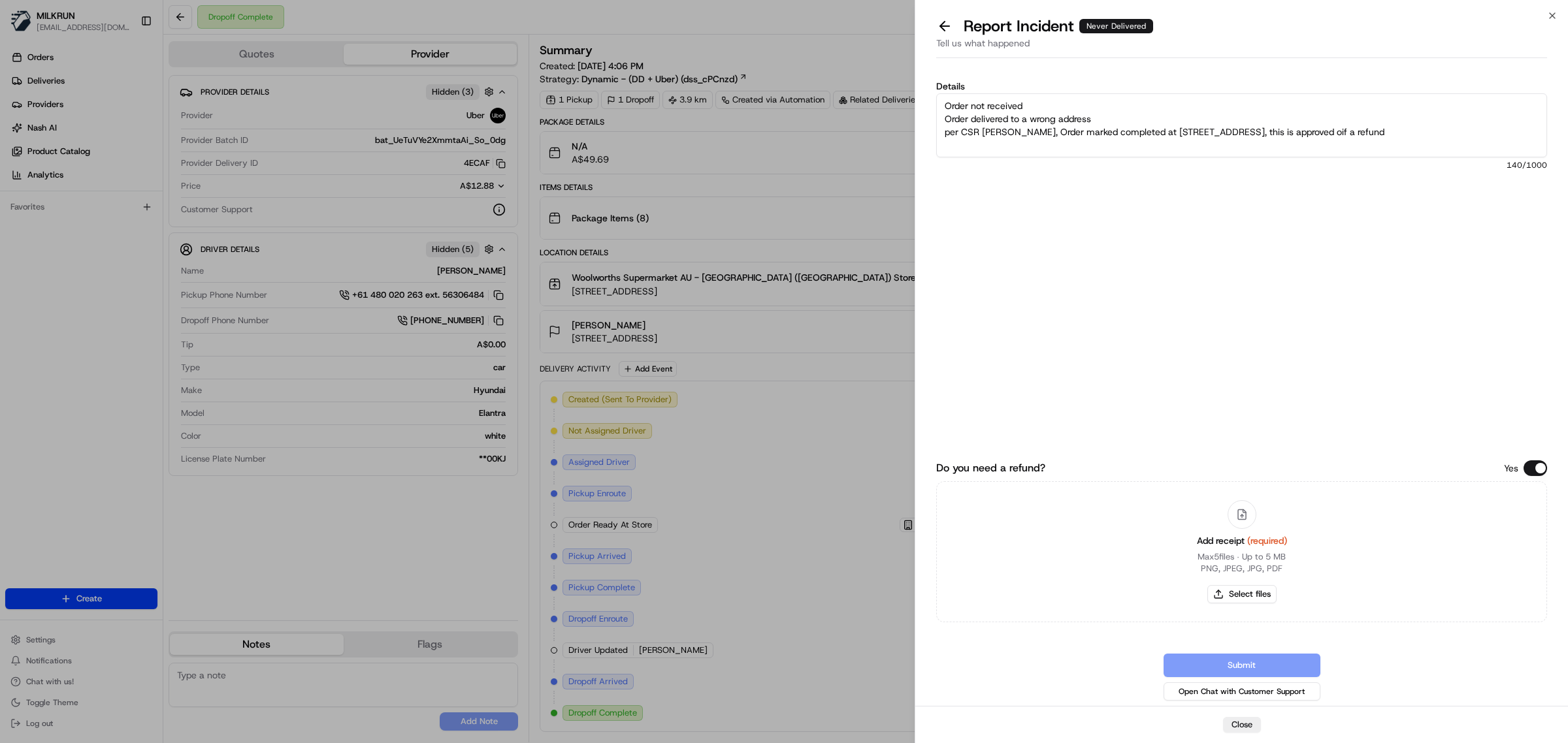
click at [1048, 105] on textarea "Order not received Order delivered to a wrong address per CSR Chandler, Order m…" at bounding box center [1241, 126] width 611 height 64
click at [1047, 105] on textarea "Order not received, this imeet at door s a Order delivered to a wrong address p…" at bounding box center [1241, 126] width 611 height 64
click at [1124, 101] on textarea "Order not received, this meet at door s a Order delivered to a wrong address pe…" at bounding box center [1241, 126] width 611 height 64
click at [1329, 138] on textarea "Order not received, this meet at door and nothing was handed over to him, Order…" at bounding box center [1241, 126] width 611 height 64
click at [1354, 136] on textarea "Order not received, this meet at door and nothing was handed over to him, Order…" at bounding box center [1241, 126] width 611 height 64
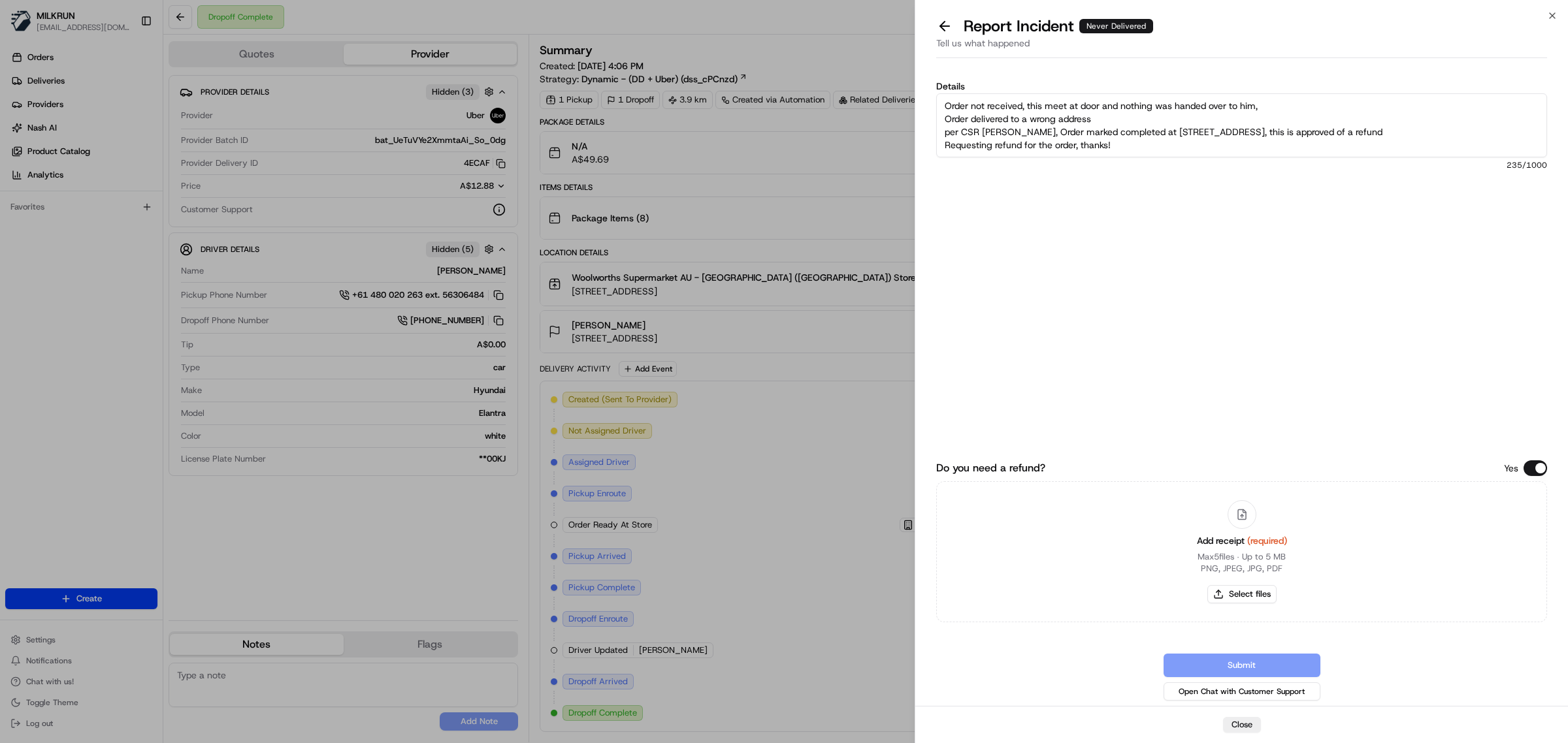
type textarea "Order not received, this meet at door and nothing was handed over to him, Order…"
click at [1237, 588] on button "Select files" at bounding box center [1241, 594] width 69 height 19
type input "C:\fakepath\Milkrun_20-08-25_Cash E.pdf"
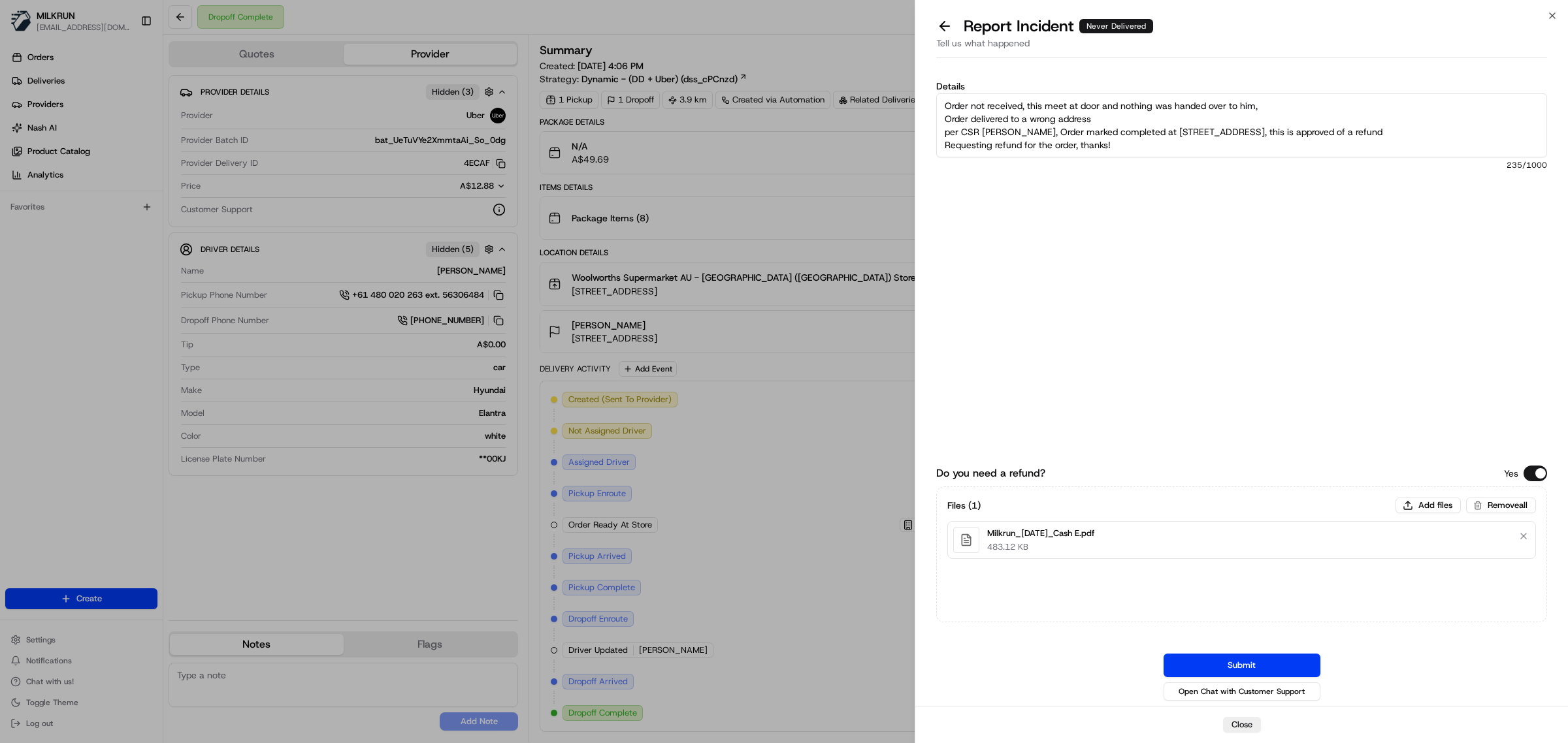
click at [1221, 663] on button "Submit" at bounding box center [1241, 665] width 157 height 23
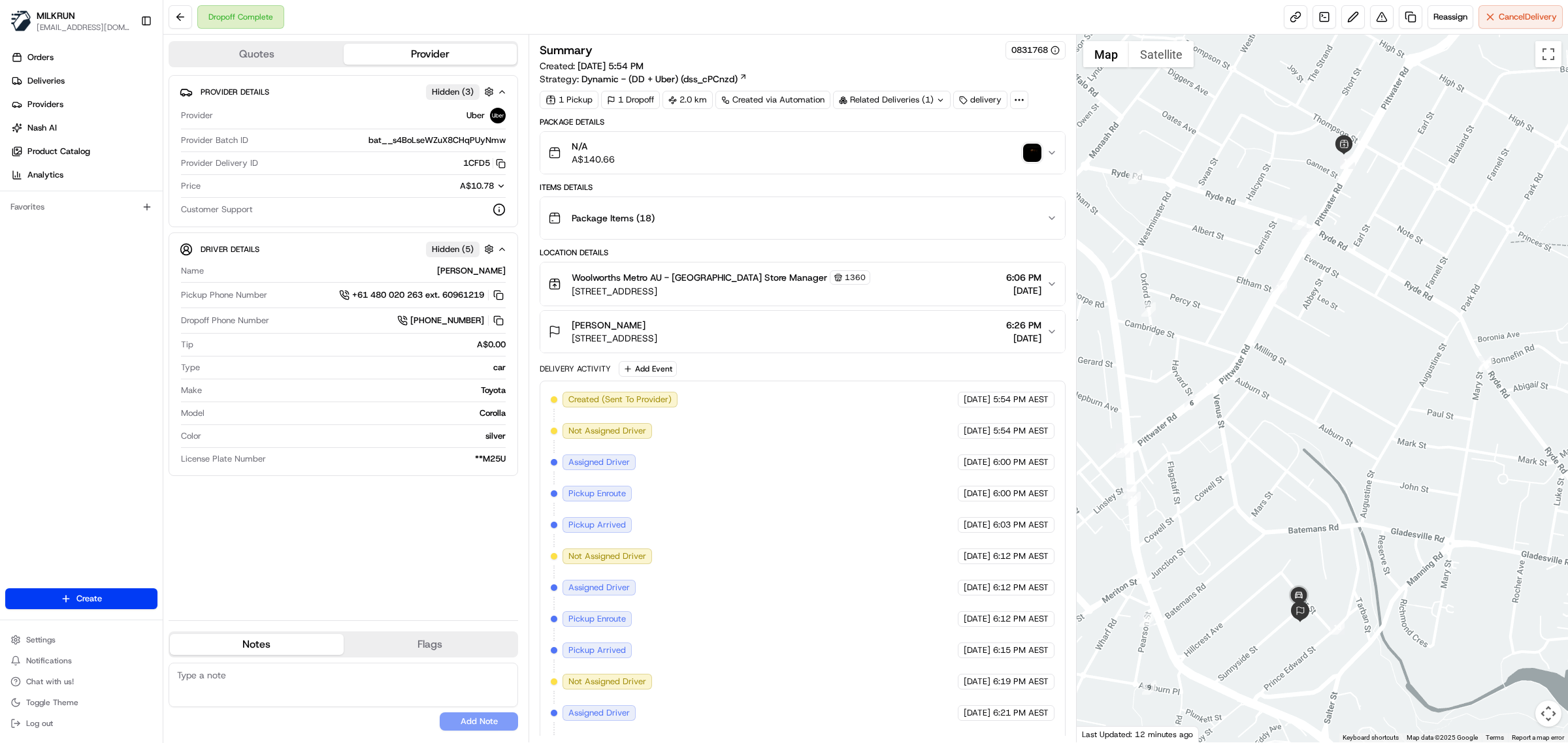
click at [1032, 161] on img "button" at bounding box center [1031, 153] width 19 height 19
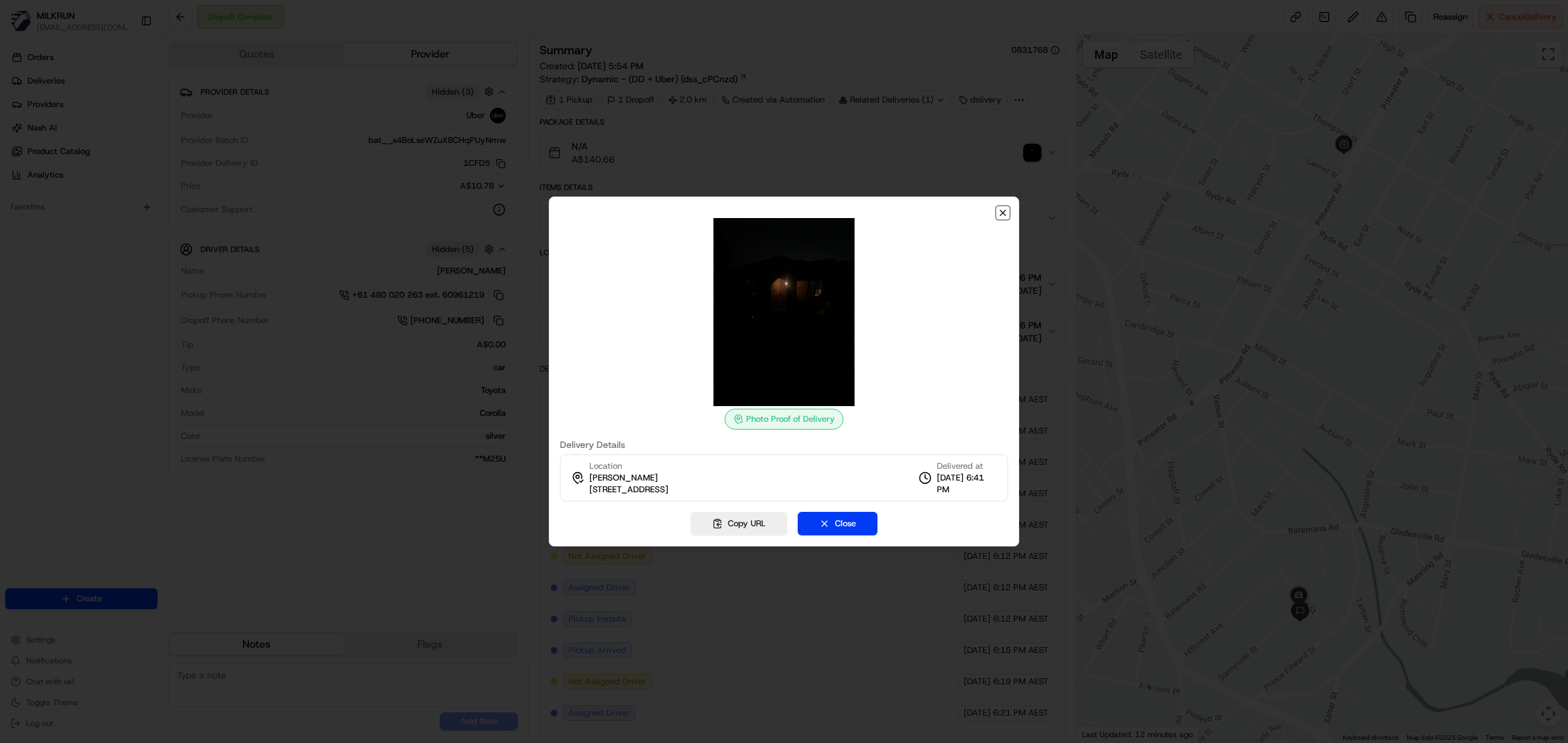
click at [1000, 213] on icon "button" at bounding box center [1002, 212] width 11 height 11
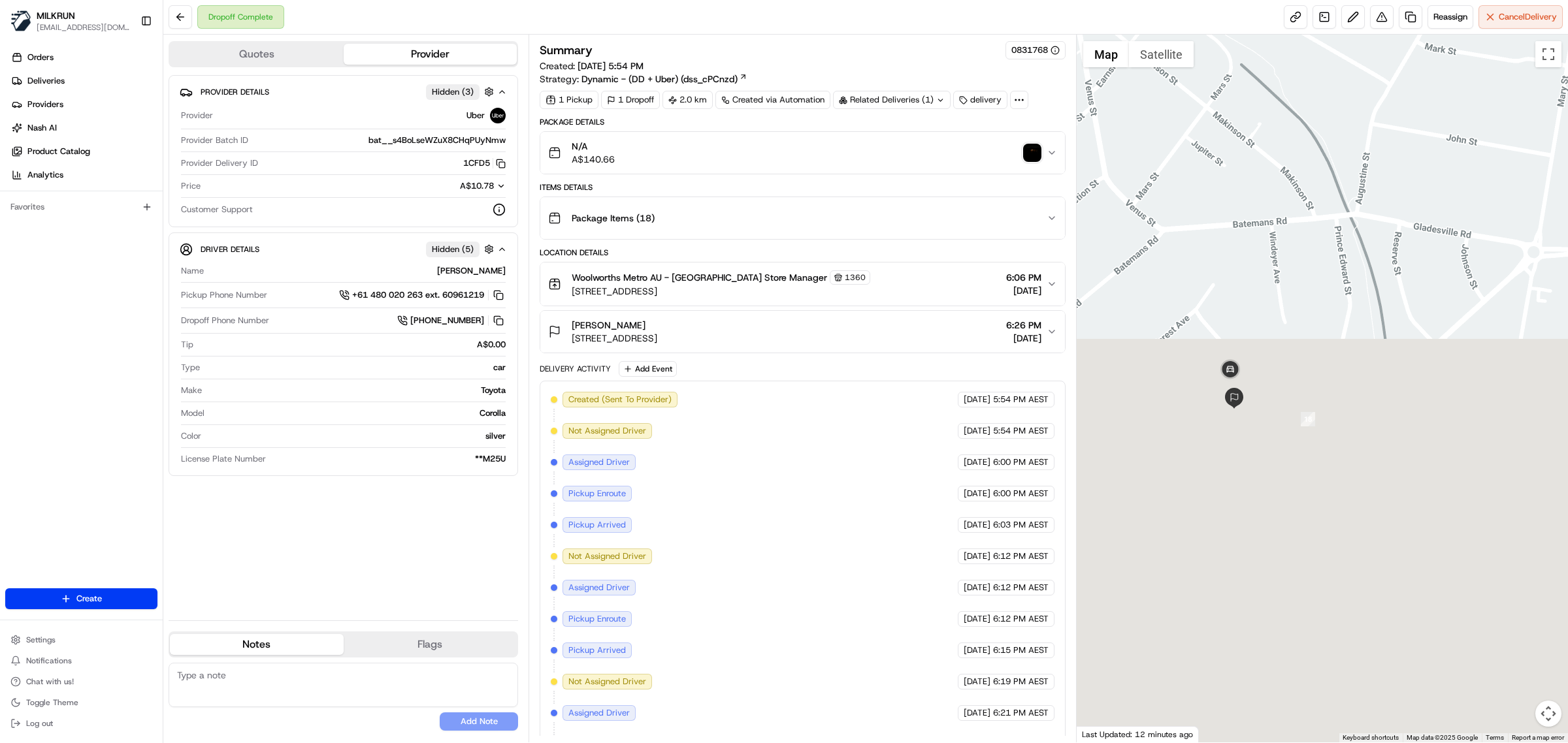
drag, startPoint x: 1286, startPoint y: 667, endPoint x: 1350, endPoint y: 284, distance: 388.3
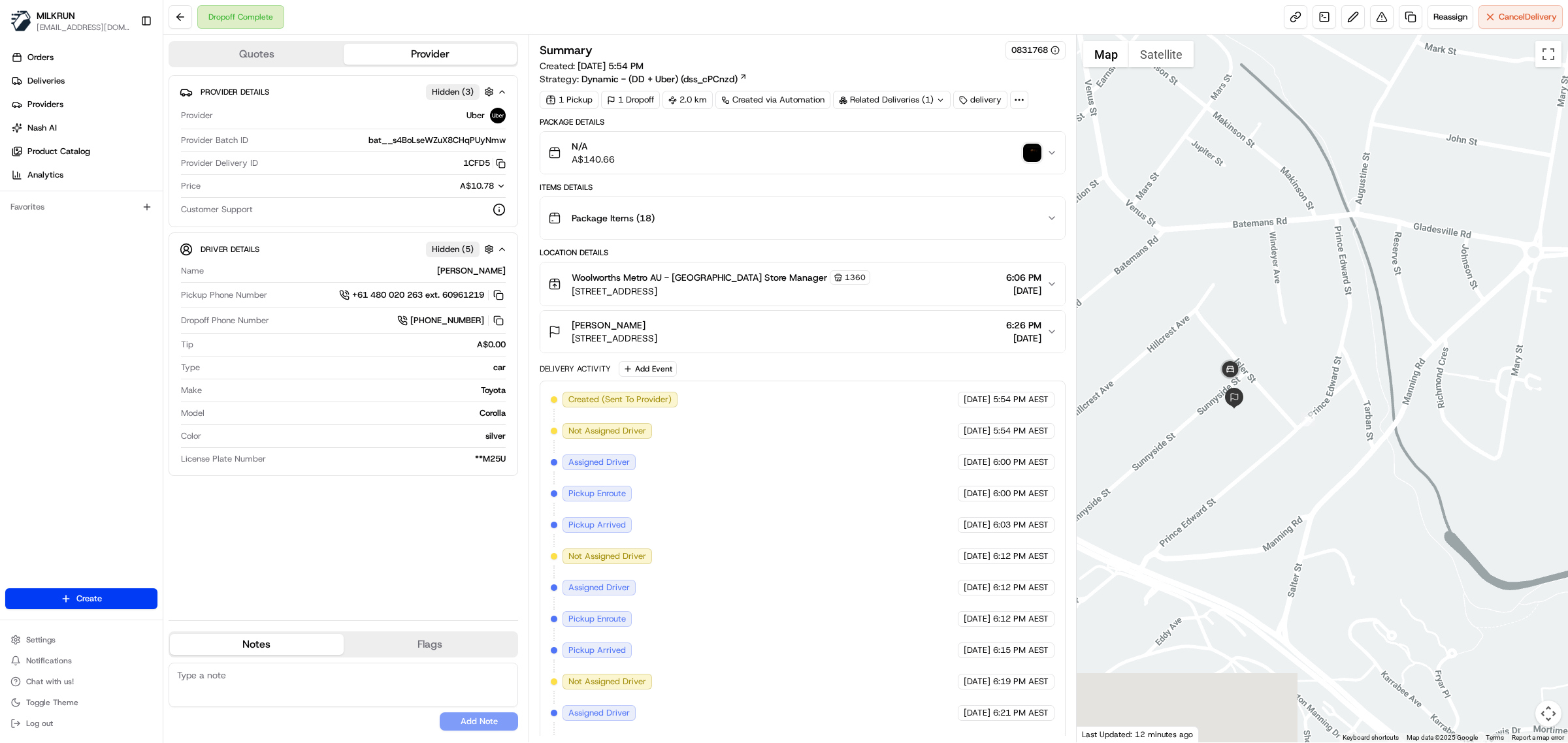
click at [1326, 150] on div at bounding box center [1322, 389] width 492 height 708
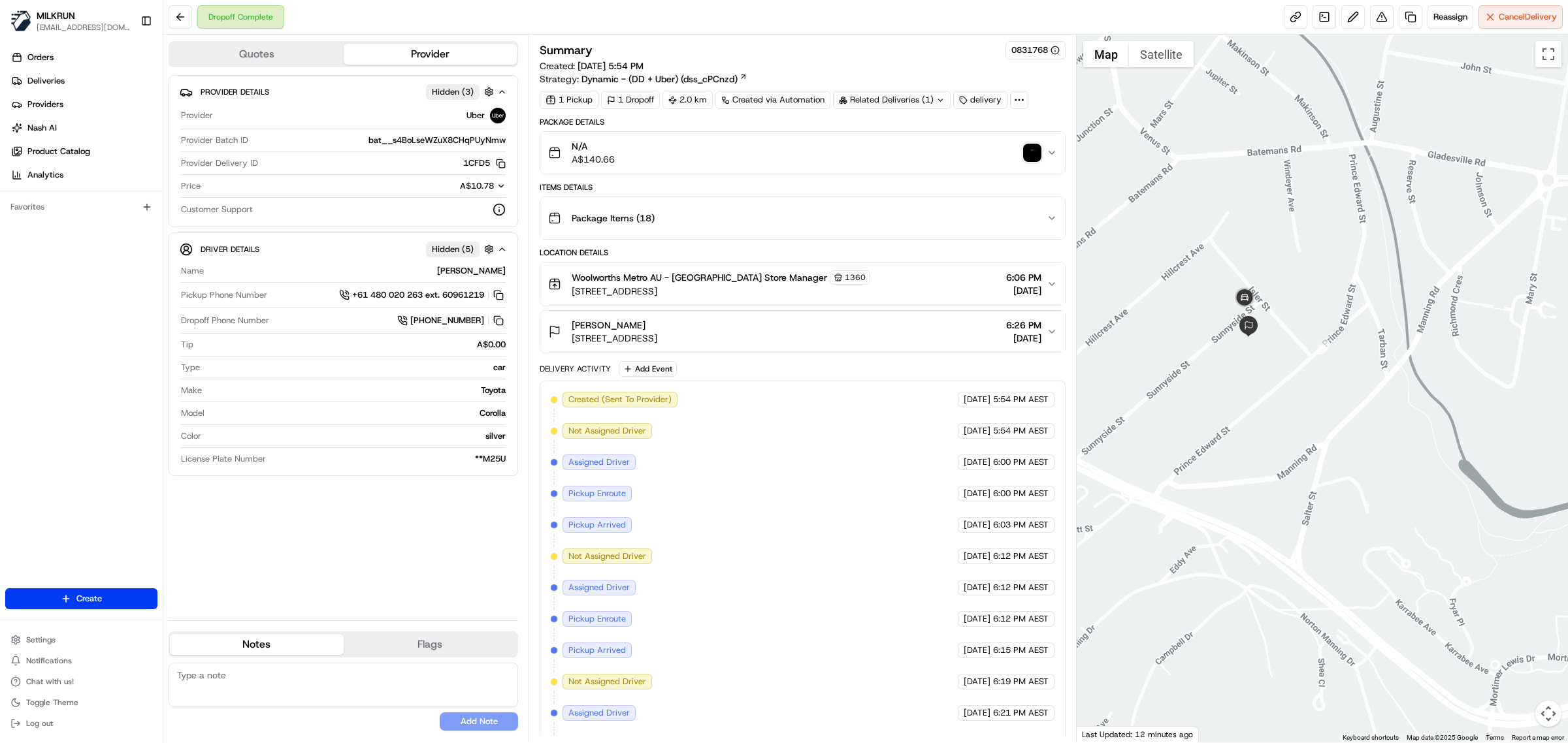
drag, startPoint x: 1258, startPoint y: 313, endPoint x: 1275, endPoint y: 261, distance: 54.7
click at [1275, 261] on div at bounding box center [1322, 389] width 492 height 708
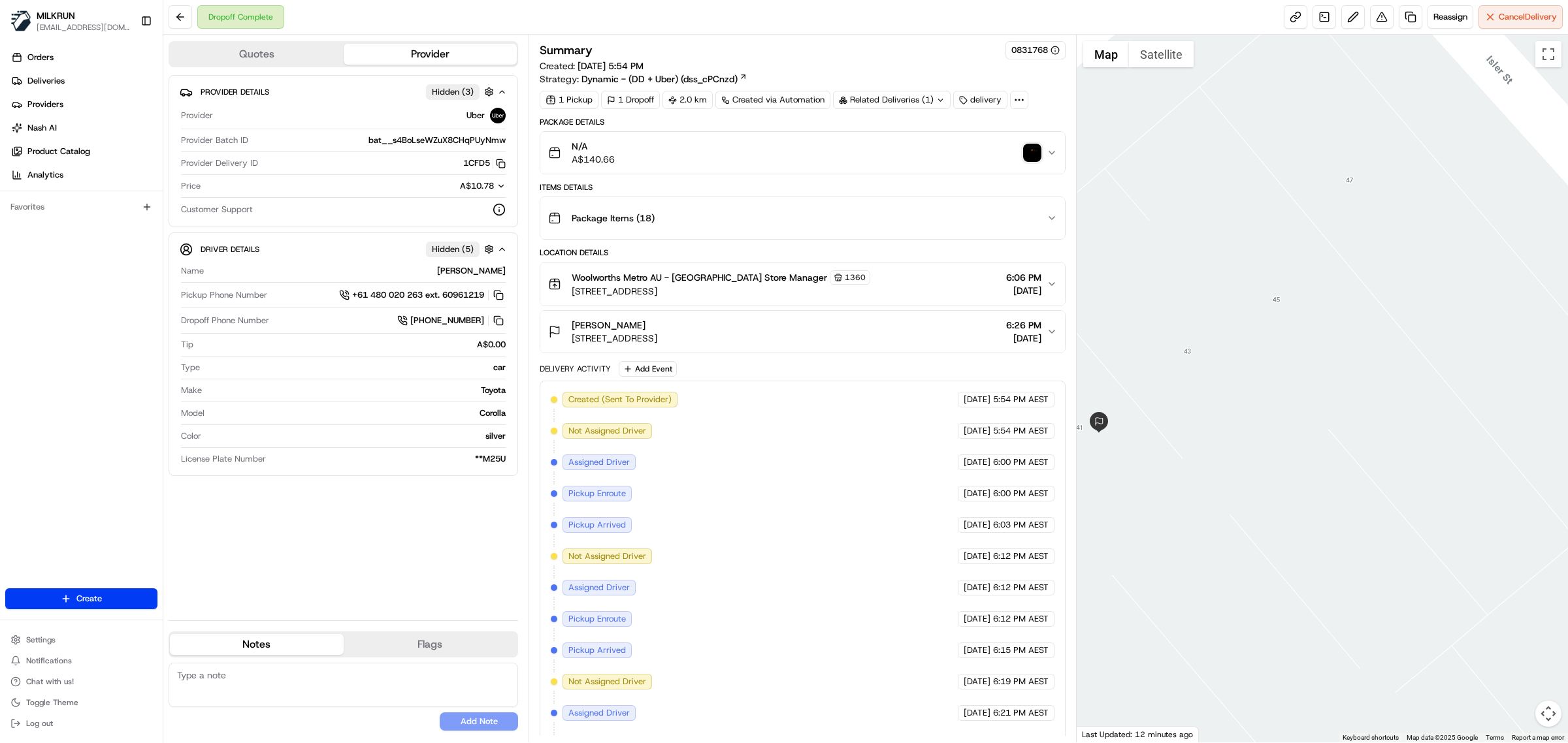
drag, startPoint x: 1071, startPoint y: 357, endPoint x: 1231, endPoint y: 422, distance: 172.7
click at [1231, 422] on div "Quotes Provider Provider Details Hidden ( 3 ) Provider Uber Provider Batch ID b…" at bounding box center [866, 389] width 1404 height 708
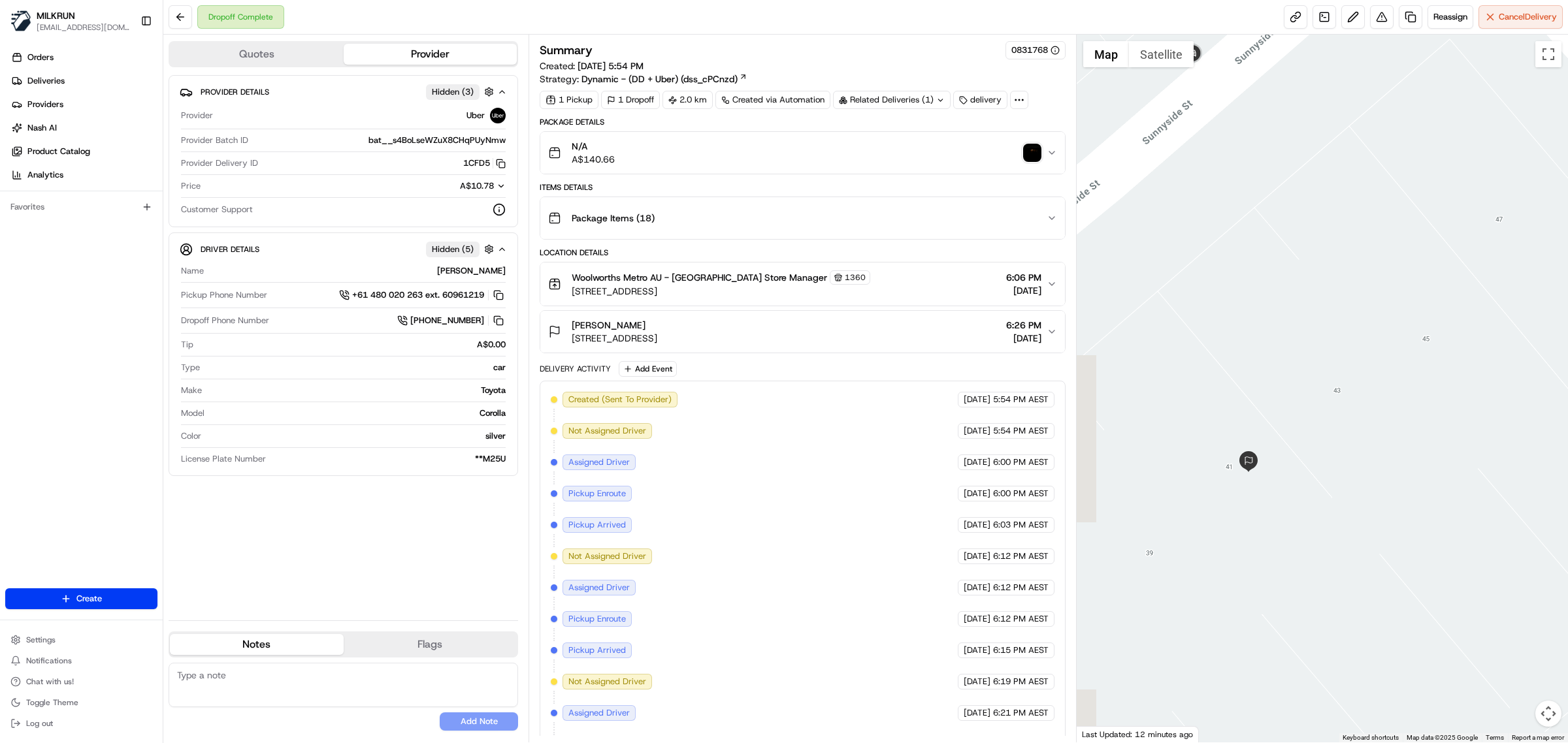
drag, startPoint x: 1222, startPoint y: 376, endPoint x: 1383, endPoint y: 418, distance: 166.4
click at [1383, 418] on div at bounding box center [1322, 389] width 492 height 708
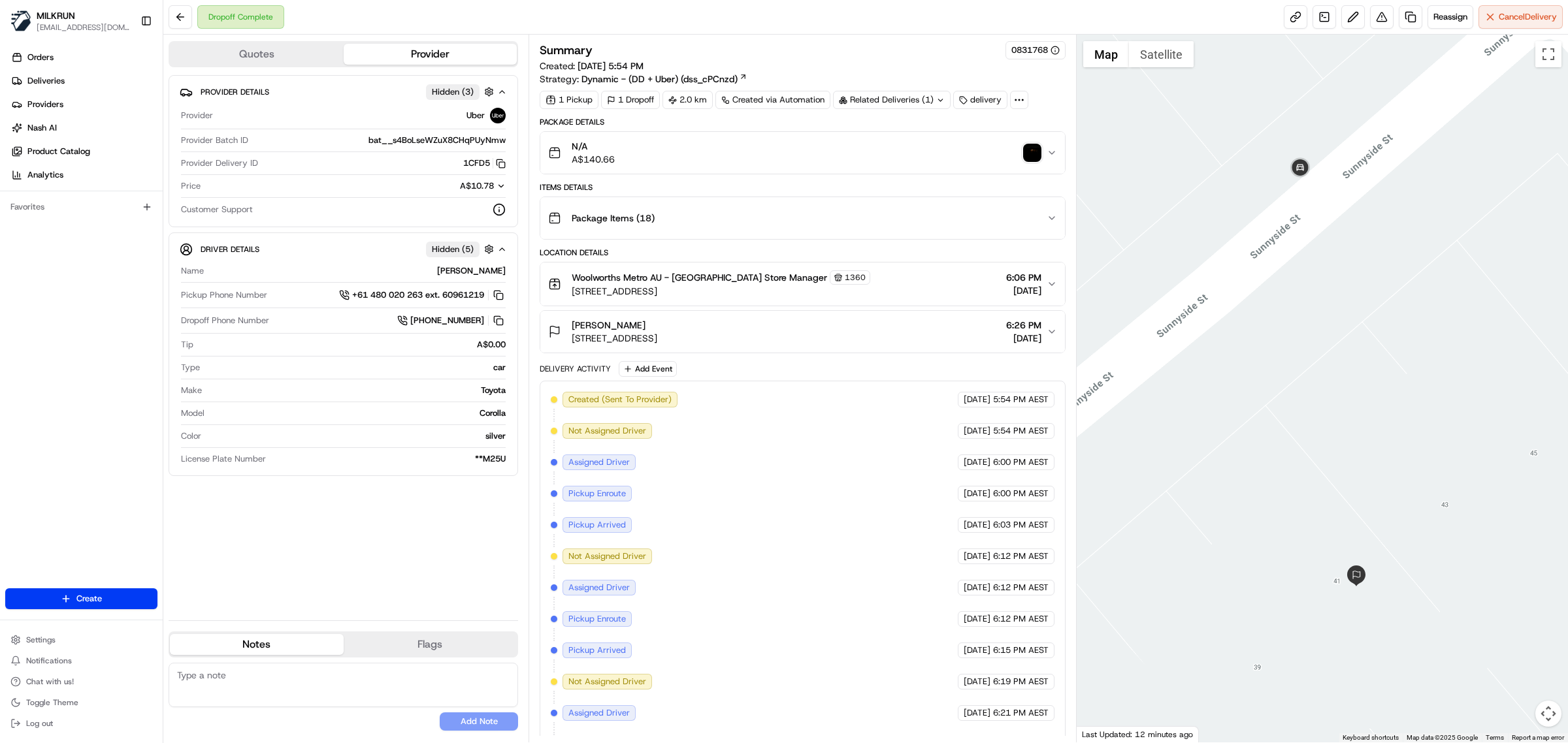
drag, startPoint x: 1247, startPoint y: 393, endPoint x: 1361, endPoint y: 508, distance: 161.9
click at [1361, 508] on div at bounding box center [1322, 389] width 492 height 708
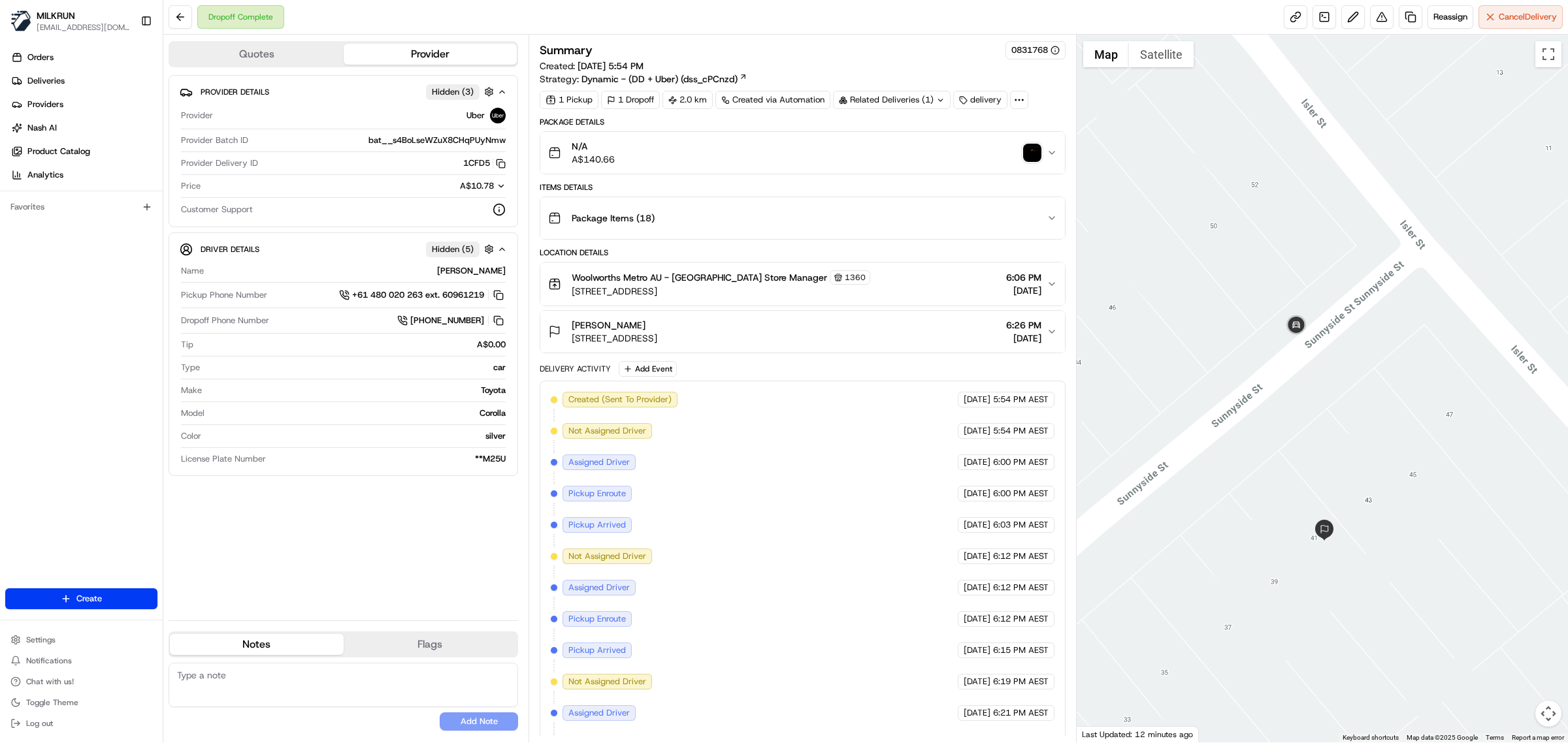
click at [1030, 157] on img "button" at bounding box center [1031, 153] width 19 height 19
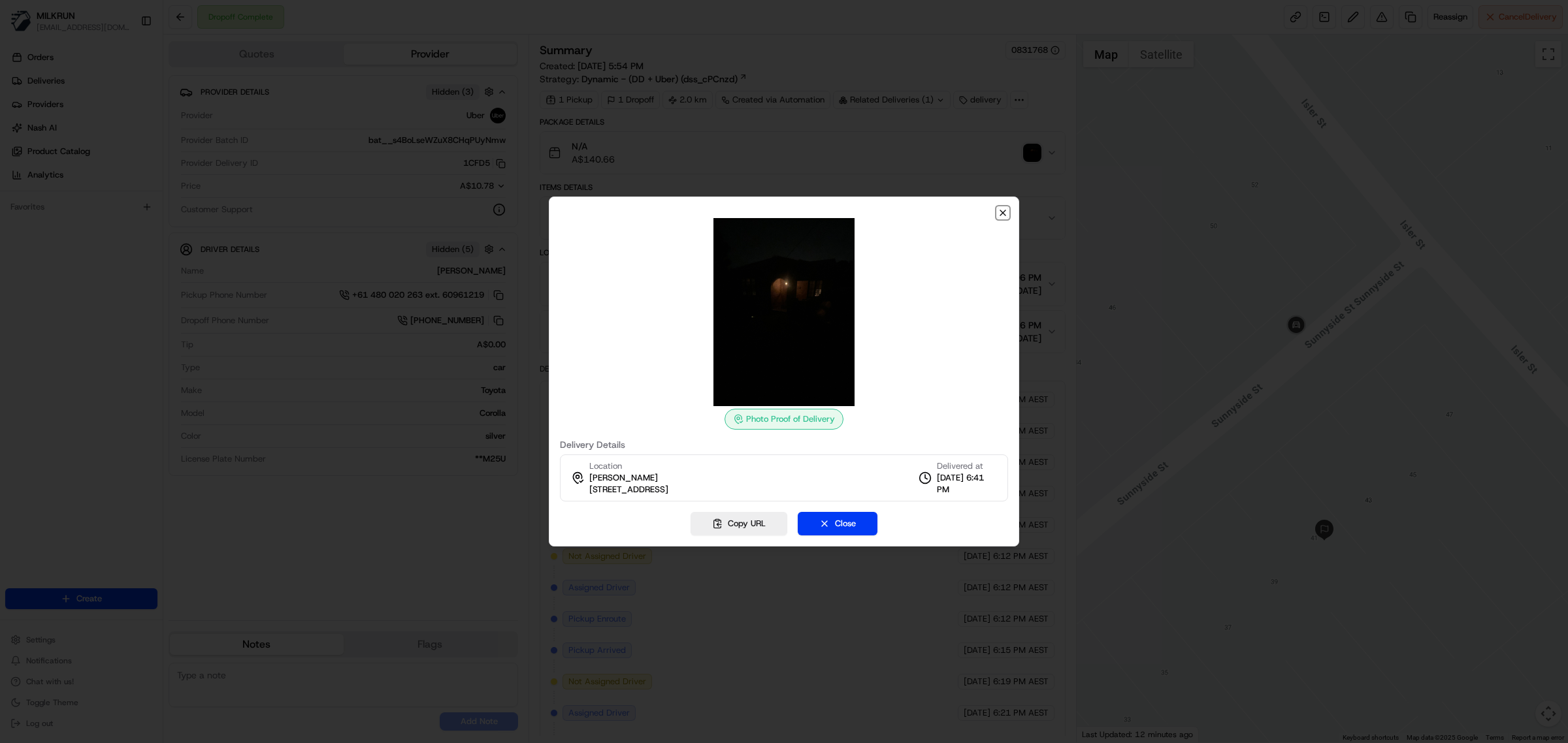
click at [1003, 210] on icon "button" at bounding box center [1002, 212] width 11 height 11
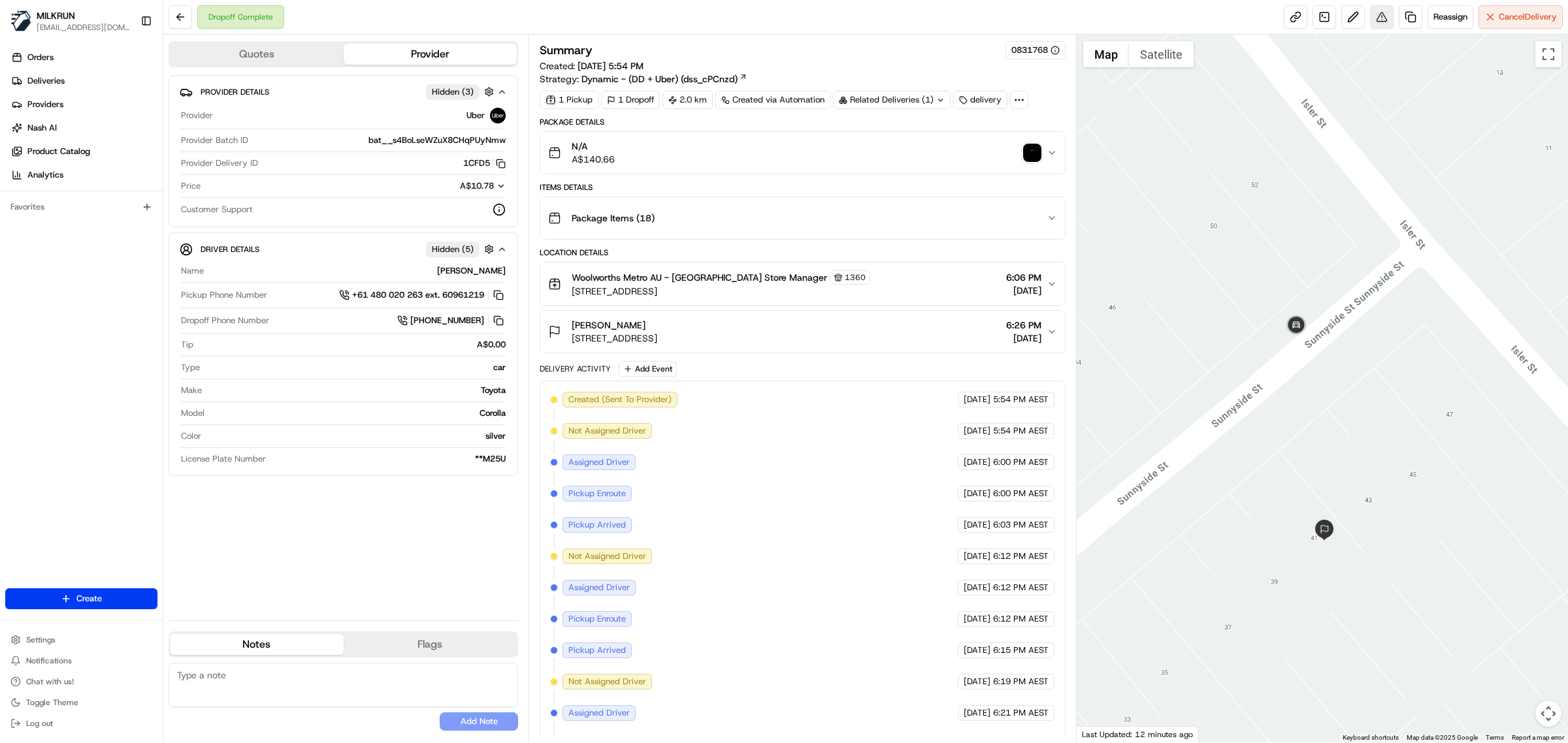
click at [1382, 18] on button at bounding box center [1381, 17] width 23 height 23
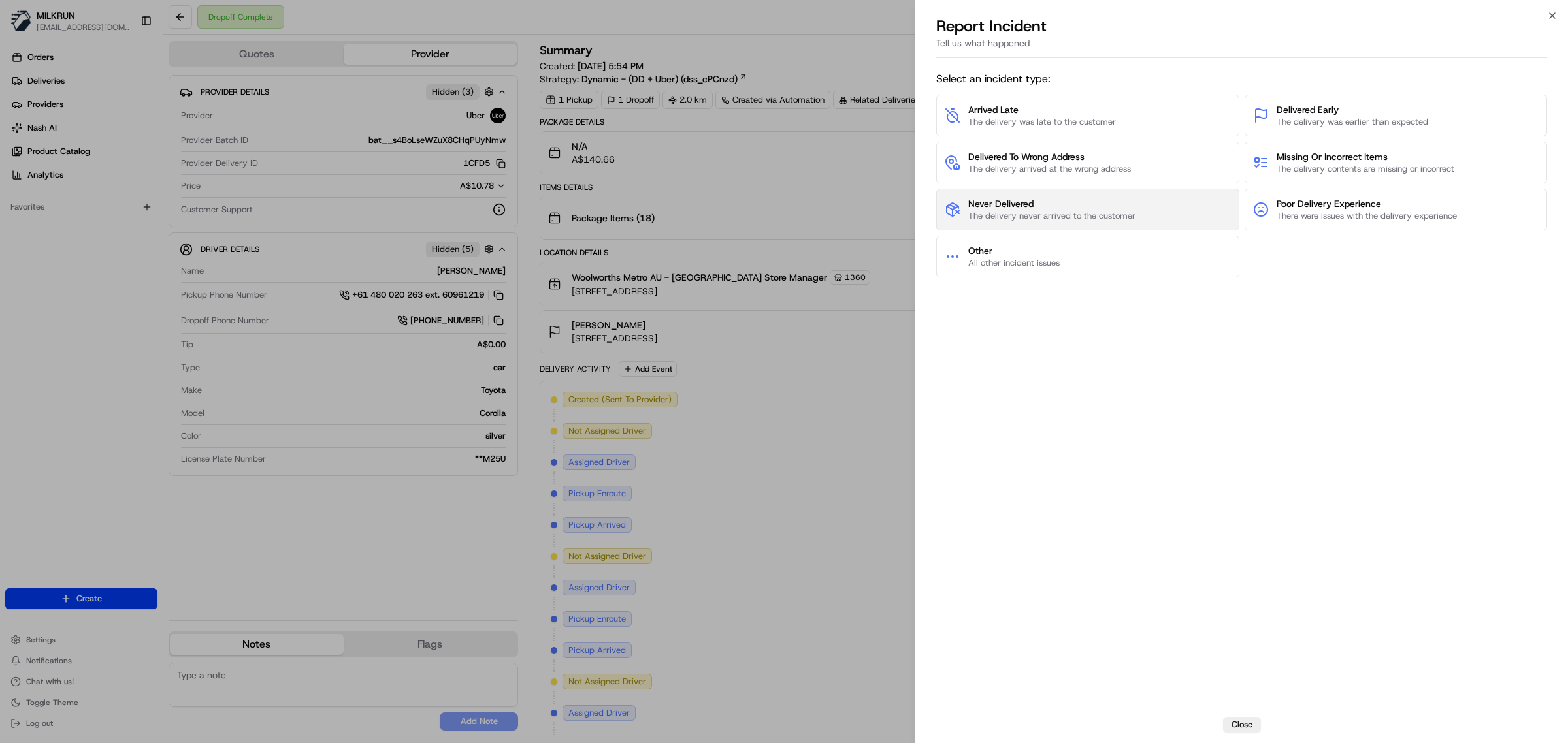
click at [1052, 213] on span "The delivery never arrived to the customer" at bounding box center [1052, 216] width 168 height 12
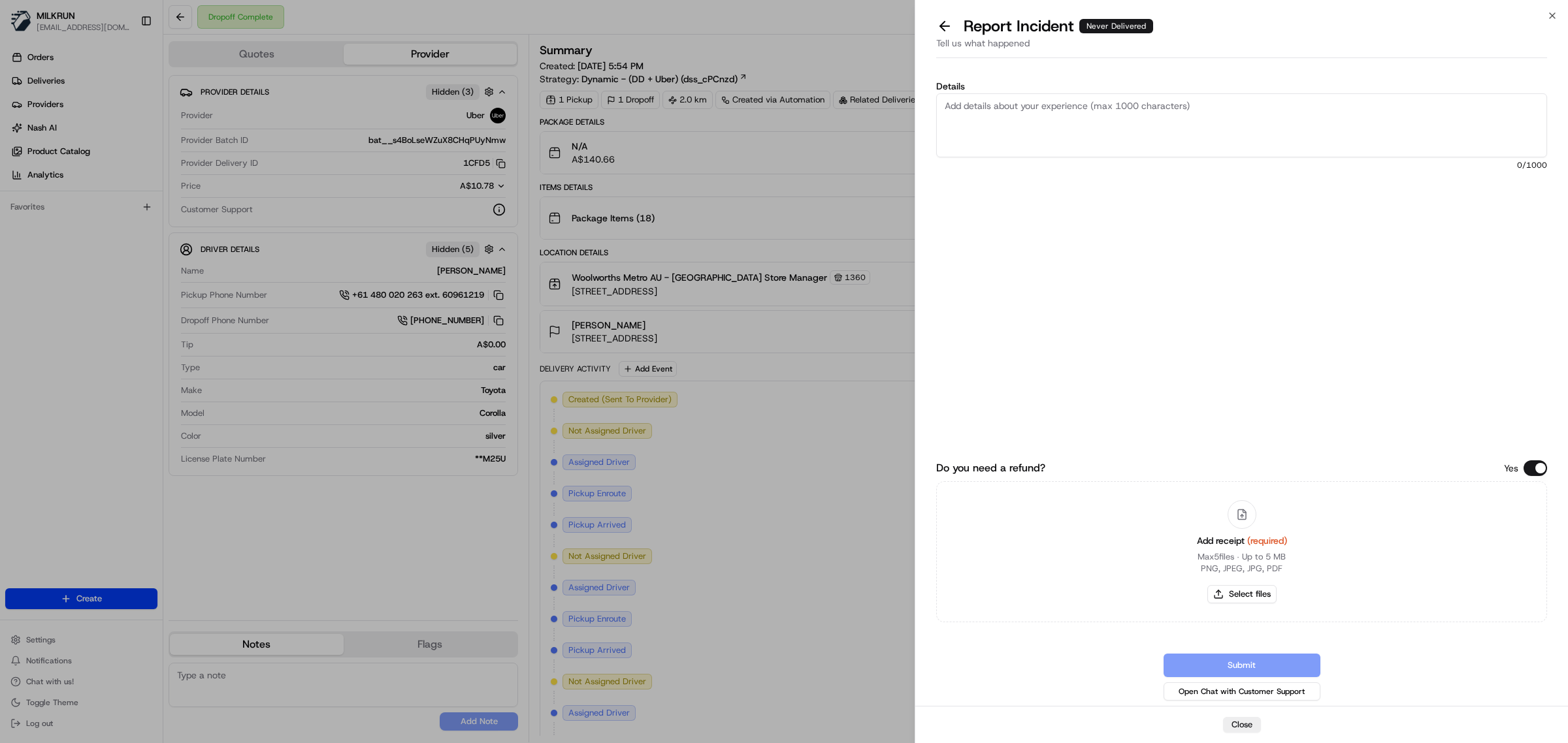
click at [1040, 145] on textarea "Details" at bounding box center [1241, 126] width 611 height 64
type textarea "Order not received, POD doesn't suggest where it was left, Customer asked her n…"
click at [1243, 592] on button "Select files" at bounding box center [1241, 594] width 69 height 19
type input "C:\fakepath\Milkrun_20-08-25_Chloe S.pdf"
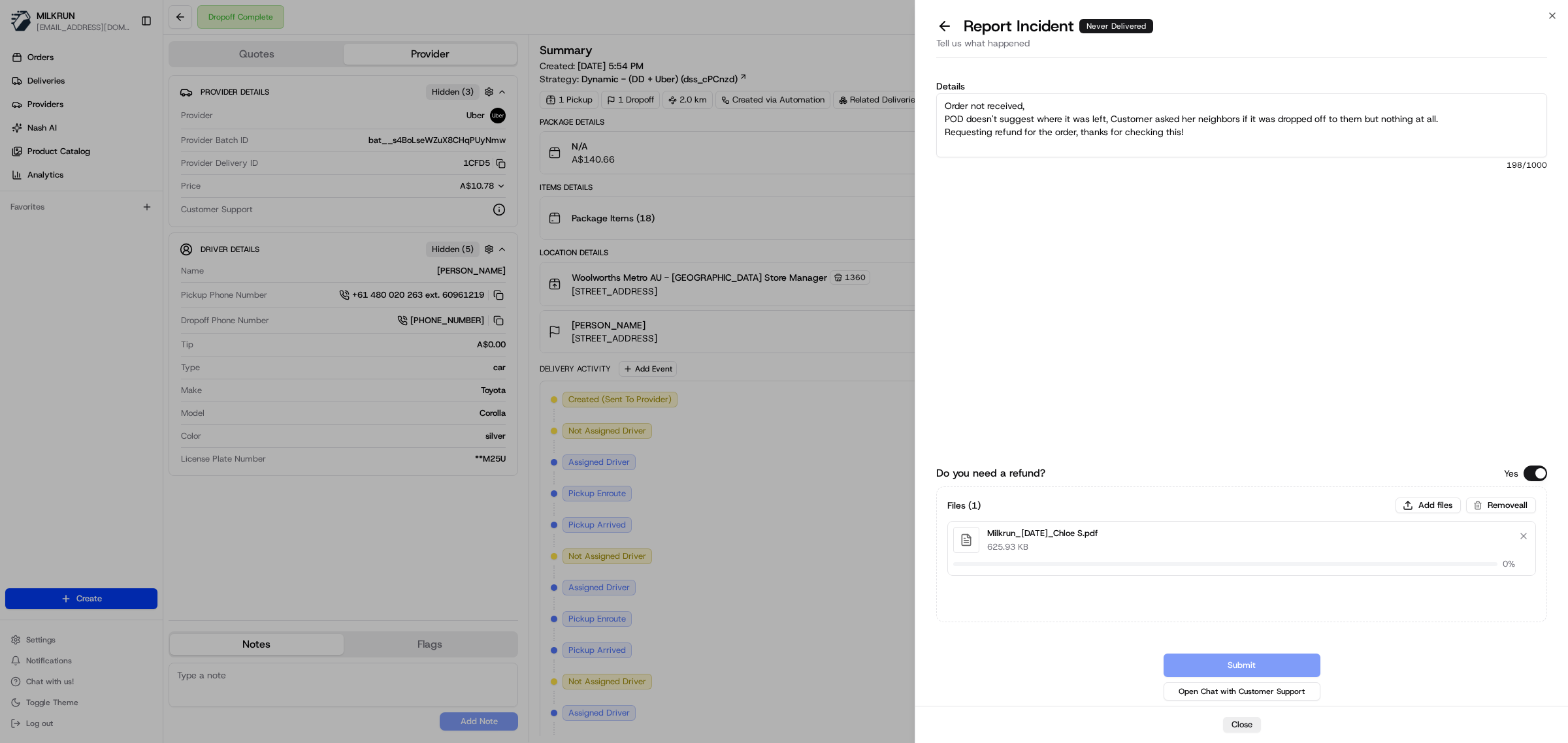
click at [1471, 122] on textarea "Order not received, POD doesn't suggest where it was left, Customer asked her n…" at bounding box center [1241, 126] width 611 height 64
click at [1100, 109] on textarea "Order not received, POD doesn't suggest where it was left, Customer asked her n…" at bounding box center [1241, 126] width 611 height 64
click at [1030, 131] on textarea "Order not received. POD doesn't suggest where it was left, Customer asked her n…" at bounding box center [1241, 126] width 611 height 64
drag, startPoint x: 1055, startPoint y: 133, endPoint x: 1157, endPoint y: 131, distance: 102.0
click at [1157, 131] on textarea "Order not received. POD doesn't suggest where it was left, Customer asked her n…" at bounding box center [1241, 126] width 611 height 64
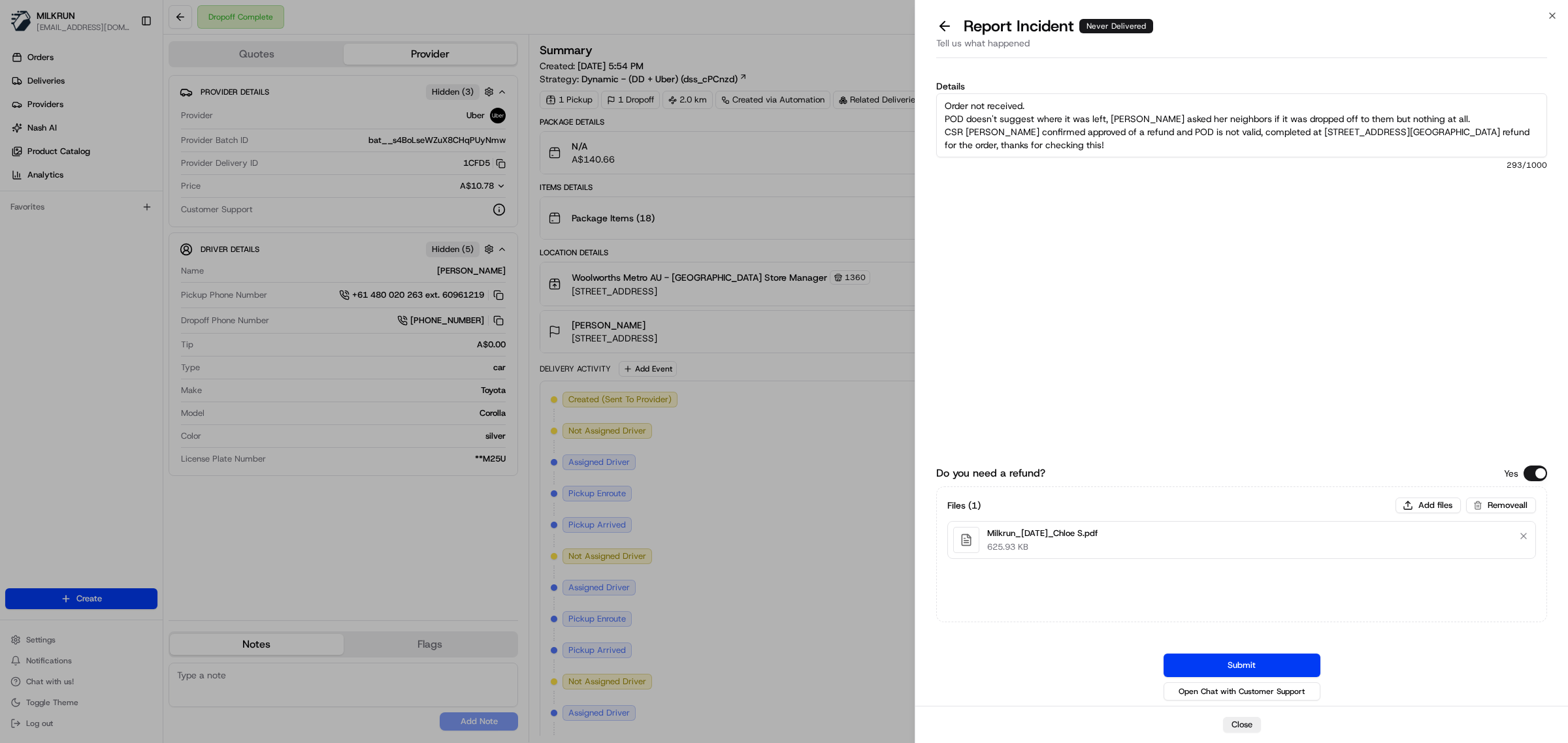
click at [1218, 142] on textarea "Order not received. POD doesn't suggest where it was left, Customer asked her n…" at bounding box center [1241, 126] width 611 height 64
click at [1233, 128] on textarea "Order not received. POD doesn't suggest where it was left, Customer asked her n…" at bounding box center [1241, 126] width 611 height 64
click at [1438, 130] on textarea "Order not received. POD doesn't suggest where it was left, Customer asked her n…" at bounding box center [1241, 126] width 611 height 64
type textarea "Order not received. POD doesn't suggest where it was left, Customer asked her n…"
click at [1231, 663] on button "Submit" at bounding box center [1241, 665] width 157 height 23
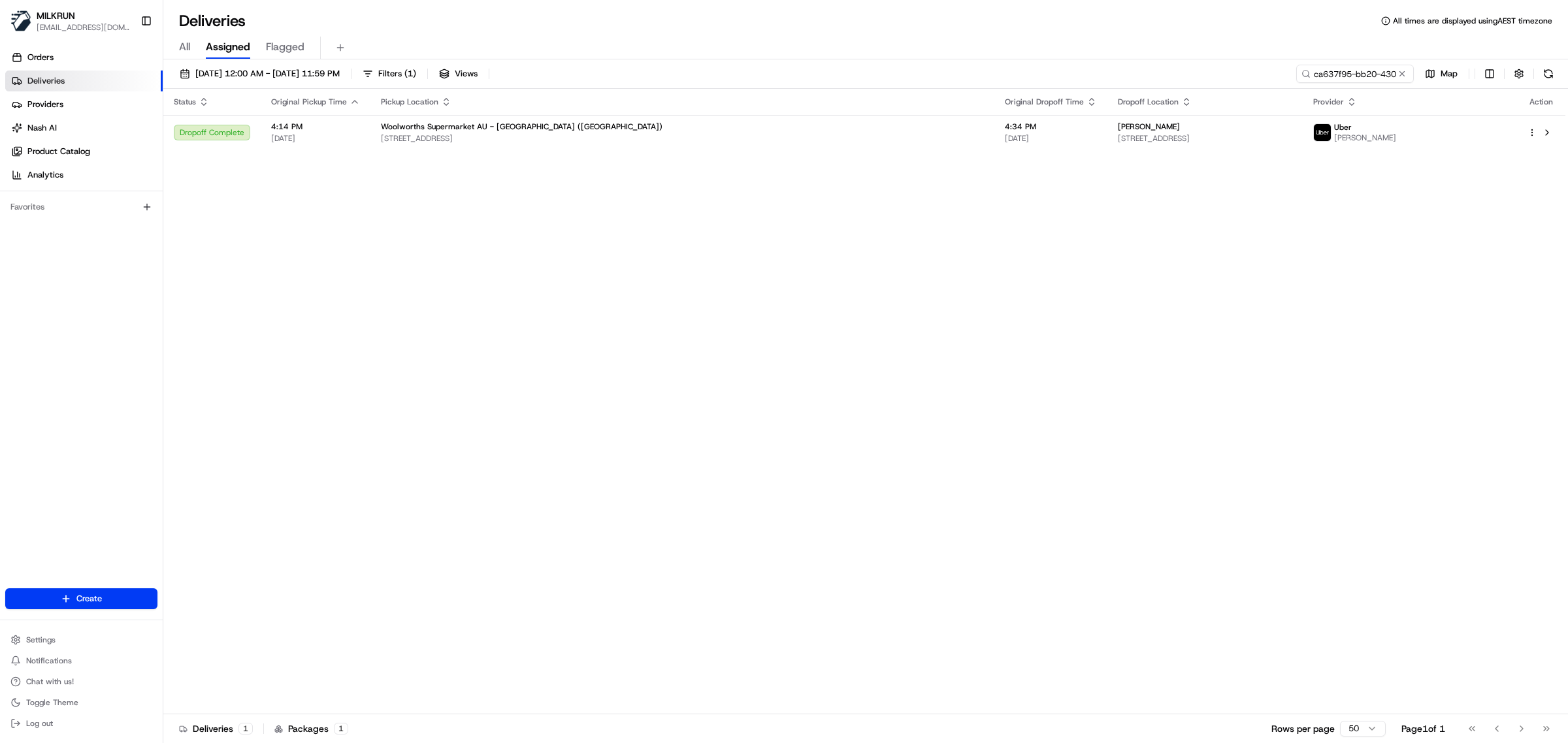
click at [1336, 74] on input "ca637f95-bb20-4305-95f1-1a917855a0ed" at bounding box center [1355, 73] width 118 height 19
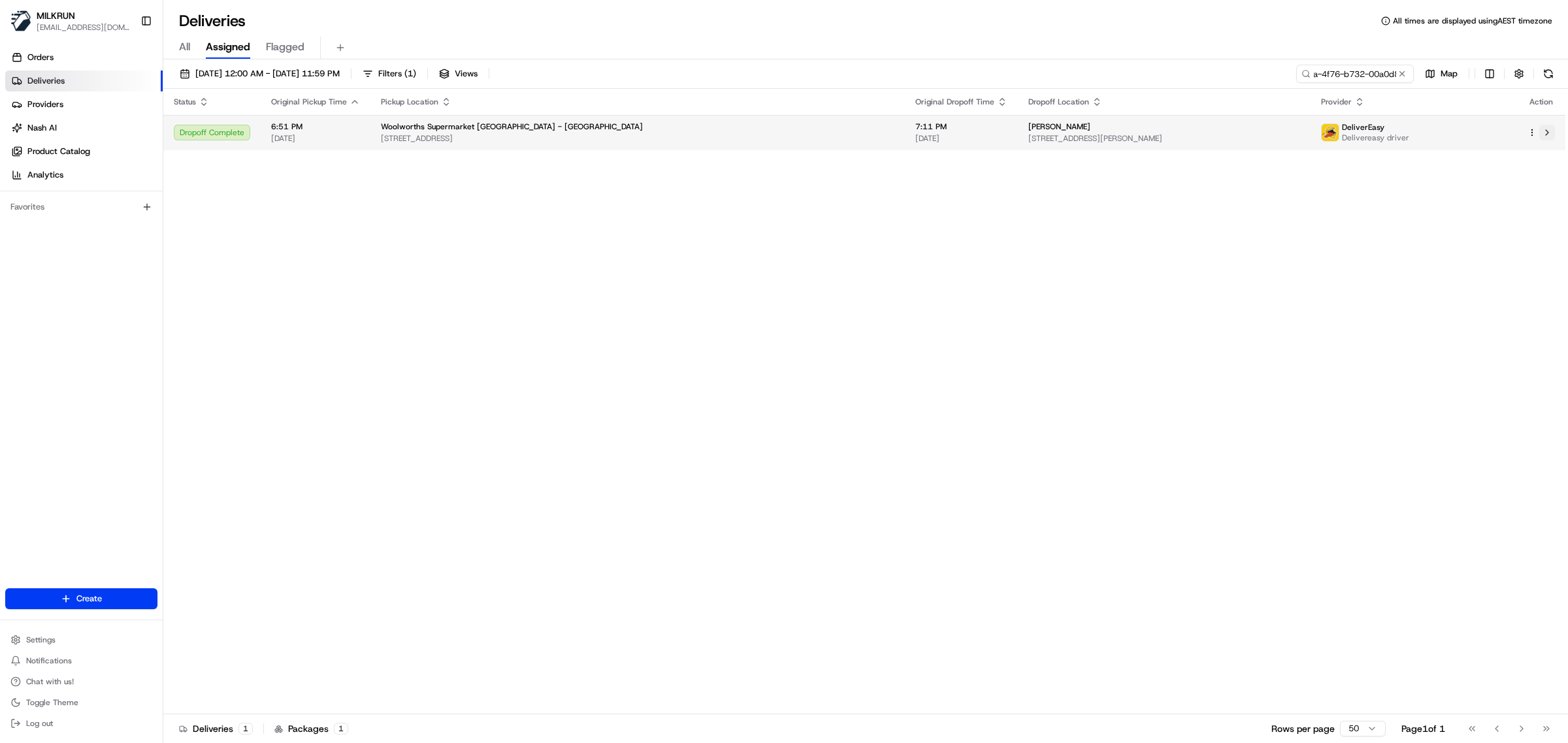
click at [1545, 130] on button at bounding box center [1547, 132] width 16 height 16
click at [1340, 77] on input "22dd3334-f44a-4f76-b732-00a0d822f41e" at bounding box center [1334, 73] width 157 height 19
paste input "GURSEWAK SINGH G."
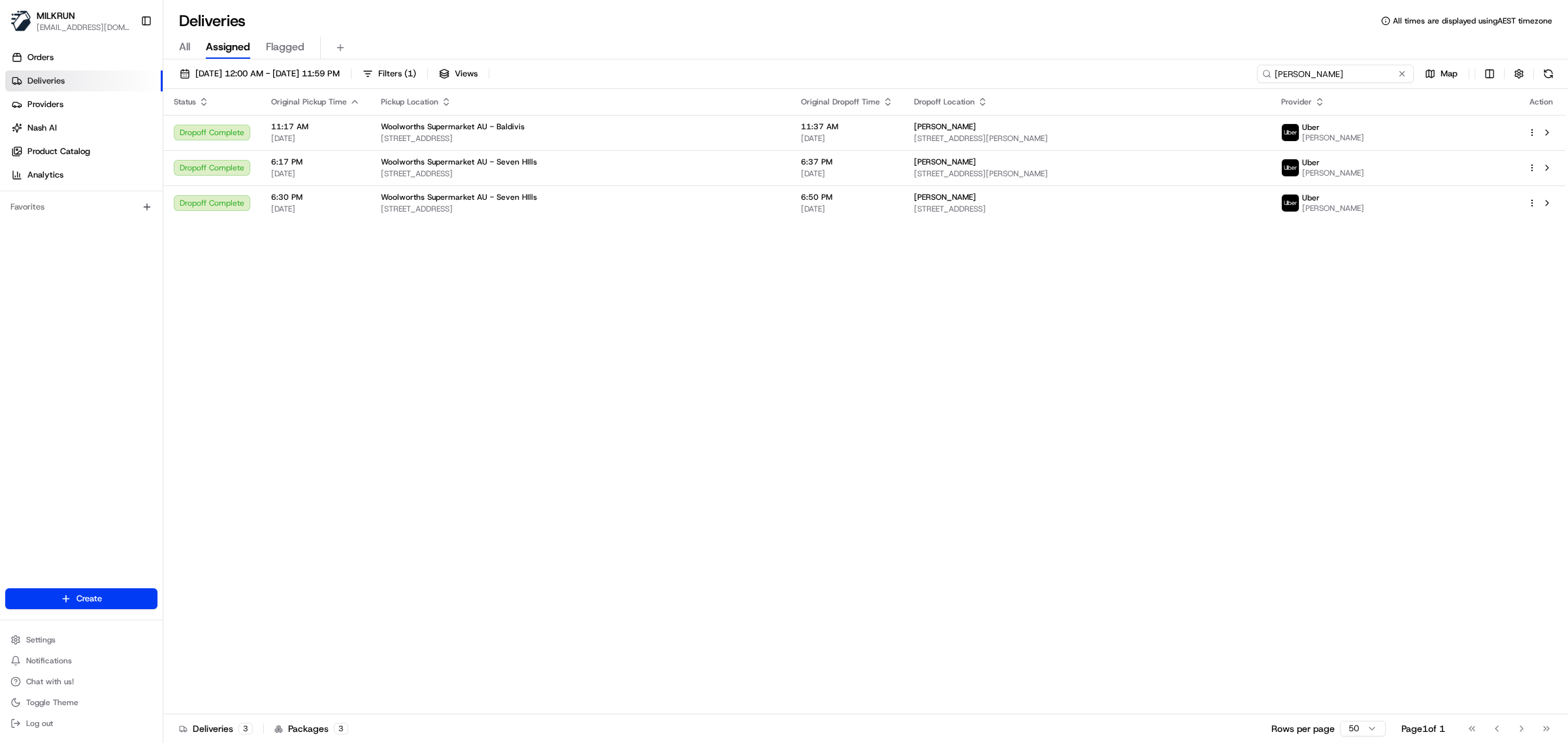
click at [1300, 74] on input "GURSEWAK SINGH G." at bounding box center [1334, 73] width 157 height 19
paste input "24ed436f-0149-46e6-8899-36d1c864413f"
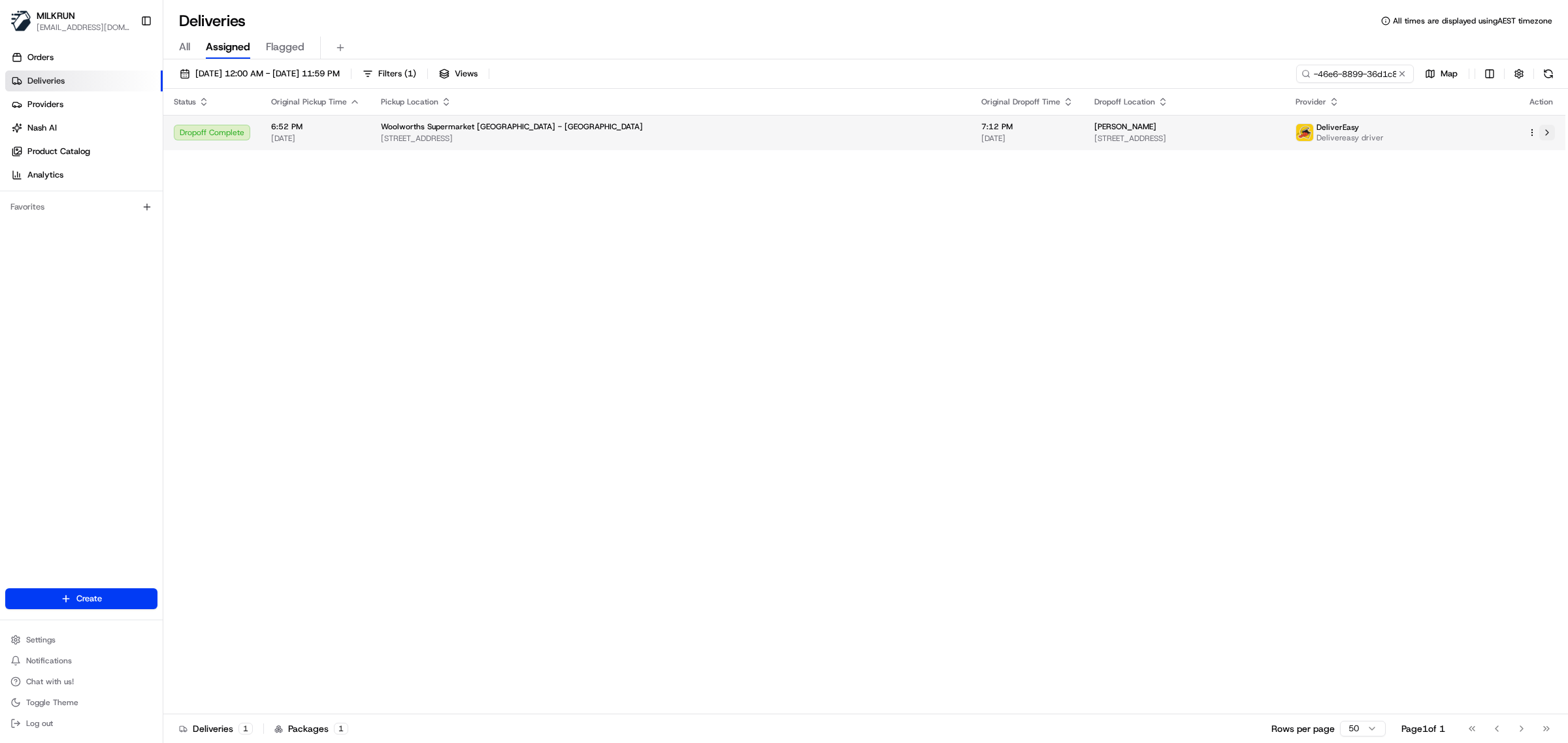
click at [1547, 132] on button at bounding box center [1547, 132] width 16 height 16
click at [1328, 69] on input "24ed436f-0149-46e6-8899-36d1c864413f" at bounding box center [1334, 73] width 157 height 19
paste input "[PERSON_NAME]"
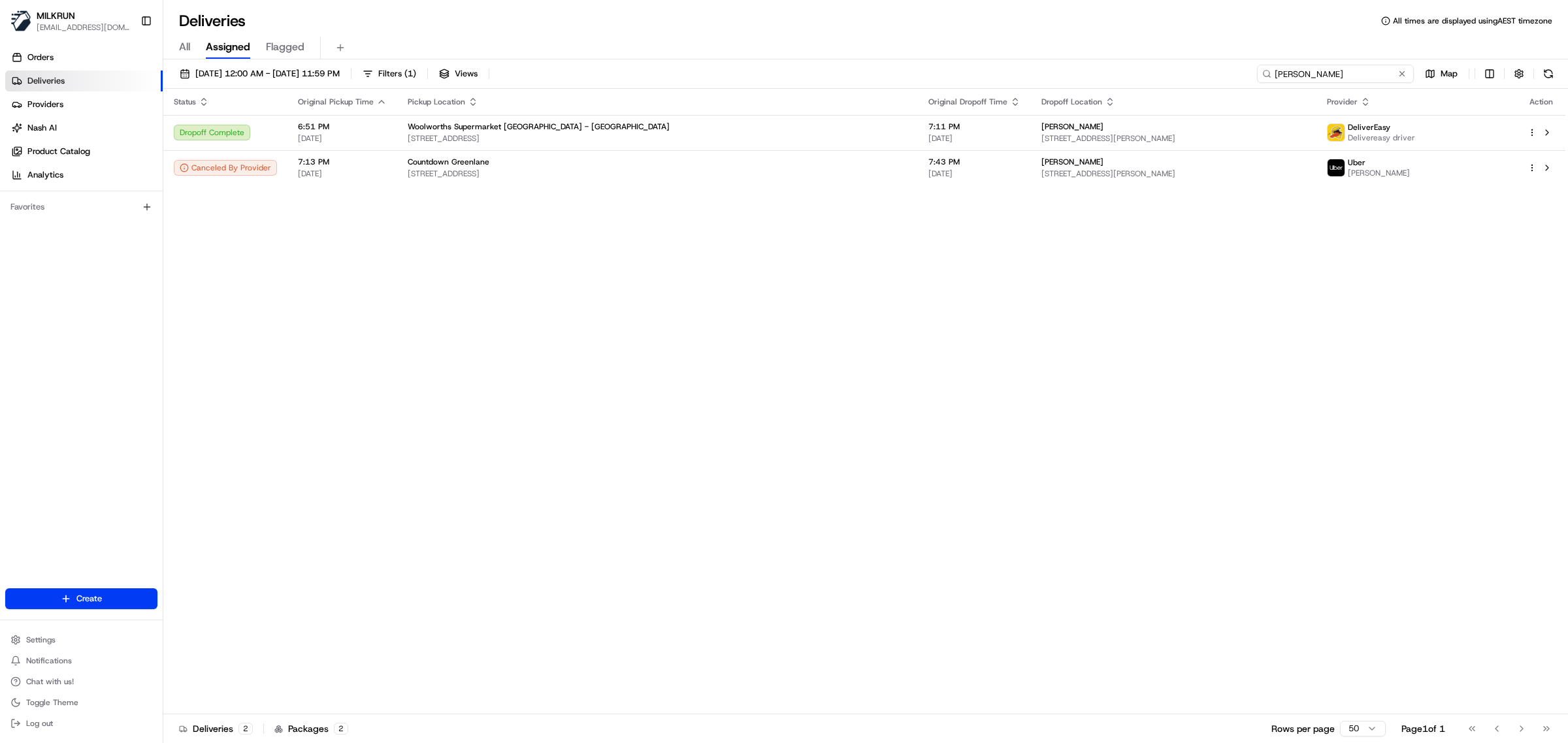
click at [1296, 66] on input "[PERSON_NAME]" at bounding box center [1334, 73] width 157 height 19
paste input "29cea04d-9f34-4e30-b775-21c4d984f69f"
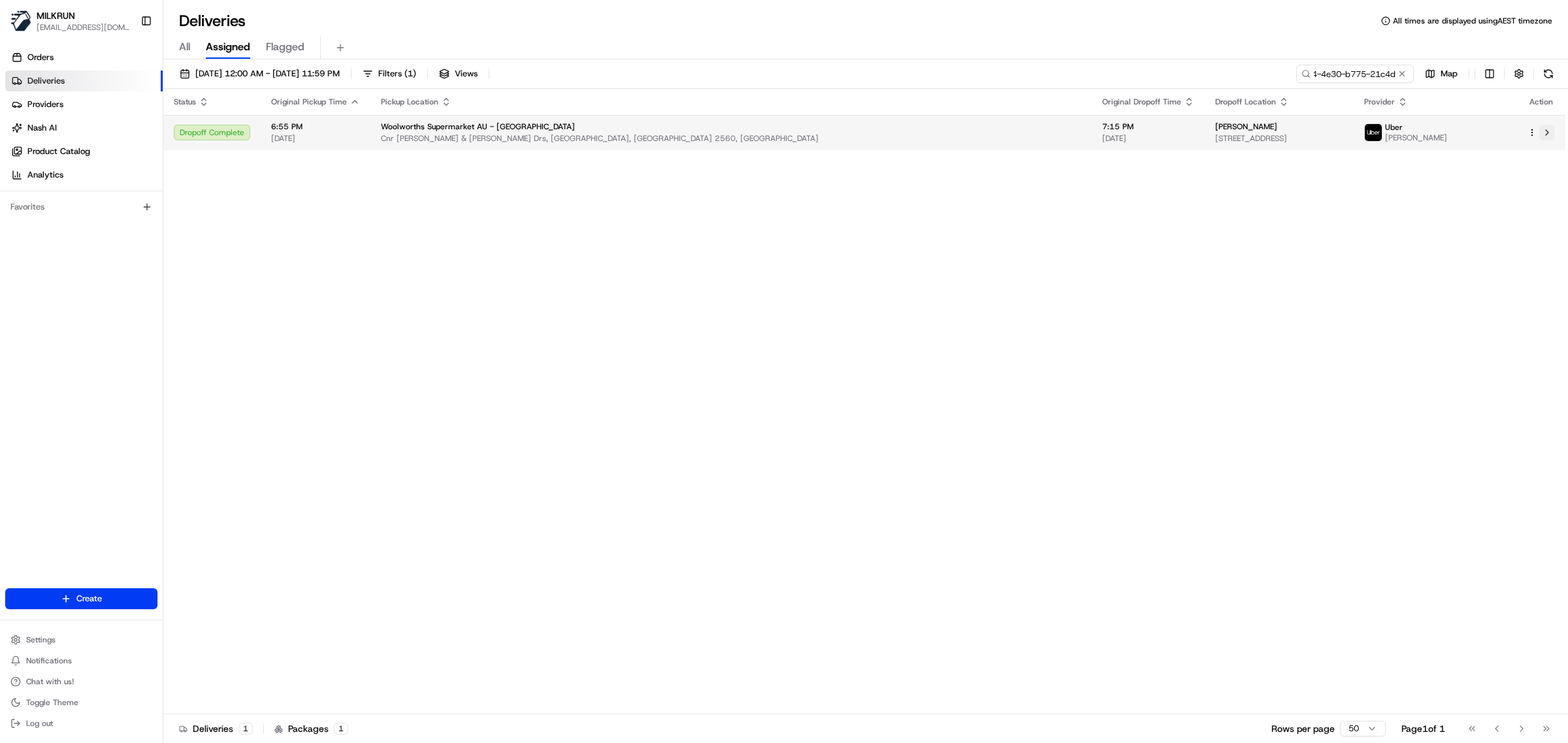
click at [1549, 135] on button at bounding box center [1547, 132] width 16 height 16
click at [1332, 76] on input "29cea04d-9f34-4e30-b775-21c4d984f69f" at bounding box center [1334, 73] width 157 height 19
paste input "ad6c165b-13f5-4b6e-ad7e-68a9ae358a48"
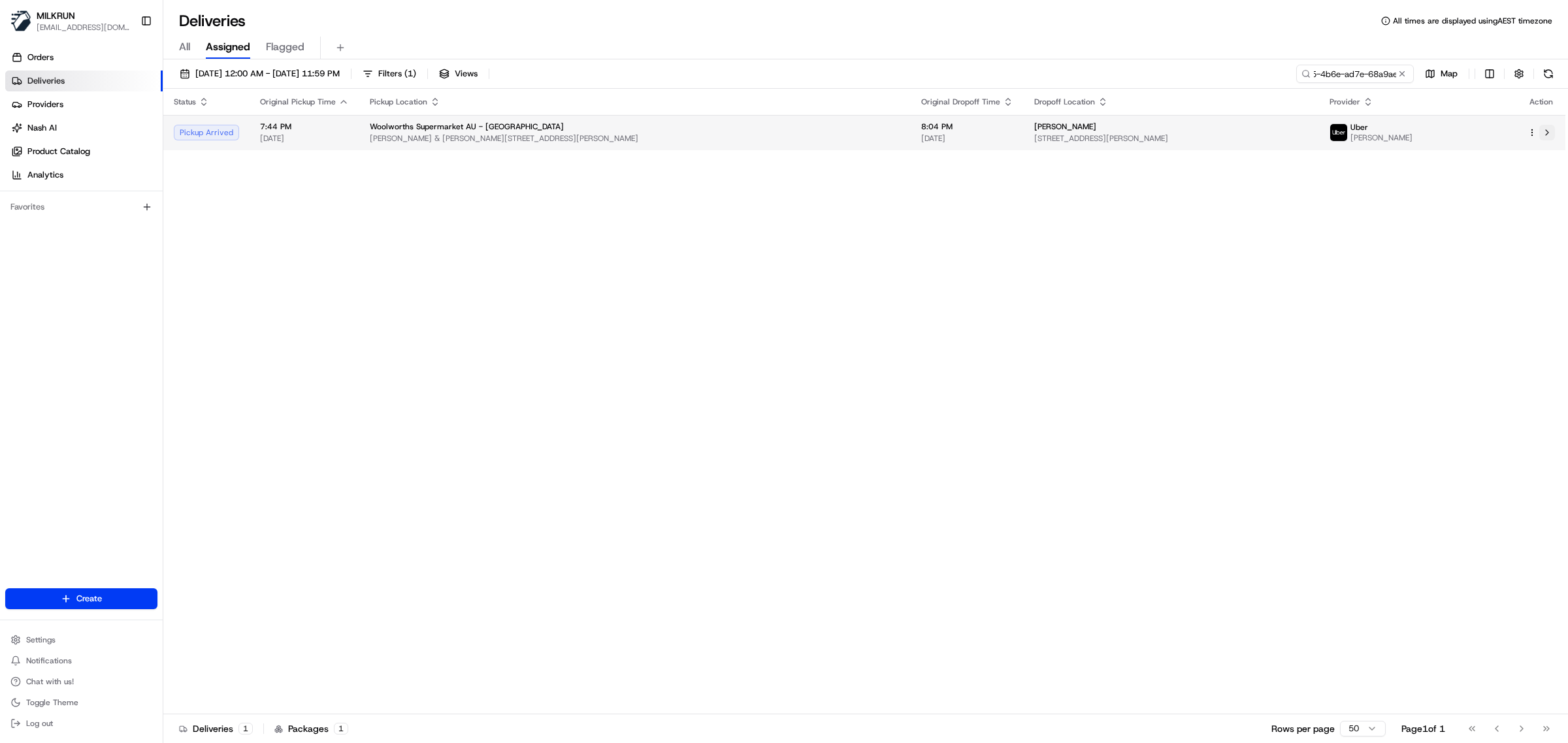
click at [1549, 134] on button at bounding box center [1547, 132] width 16 height 16
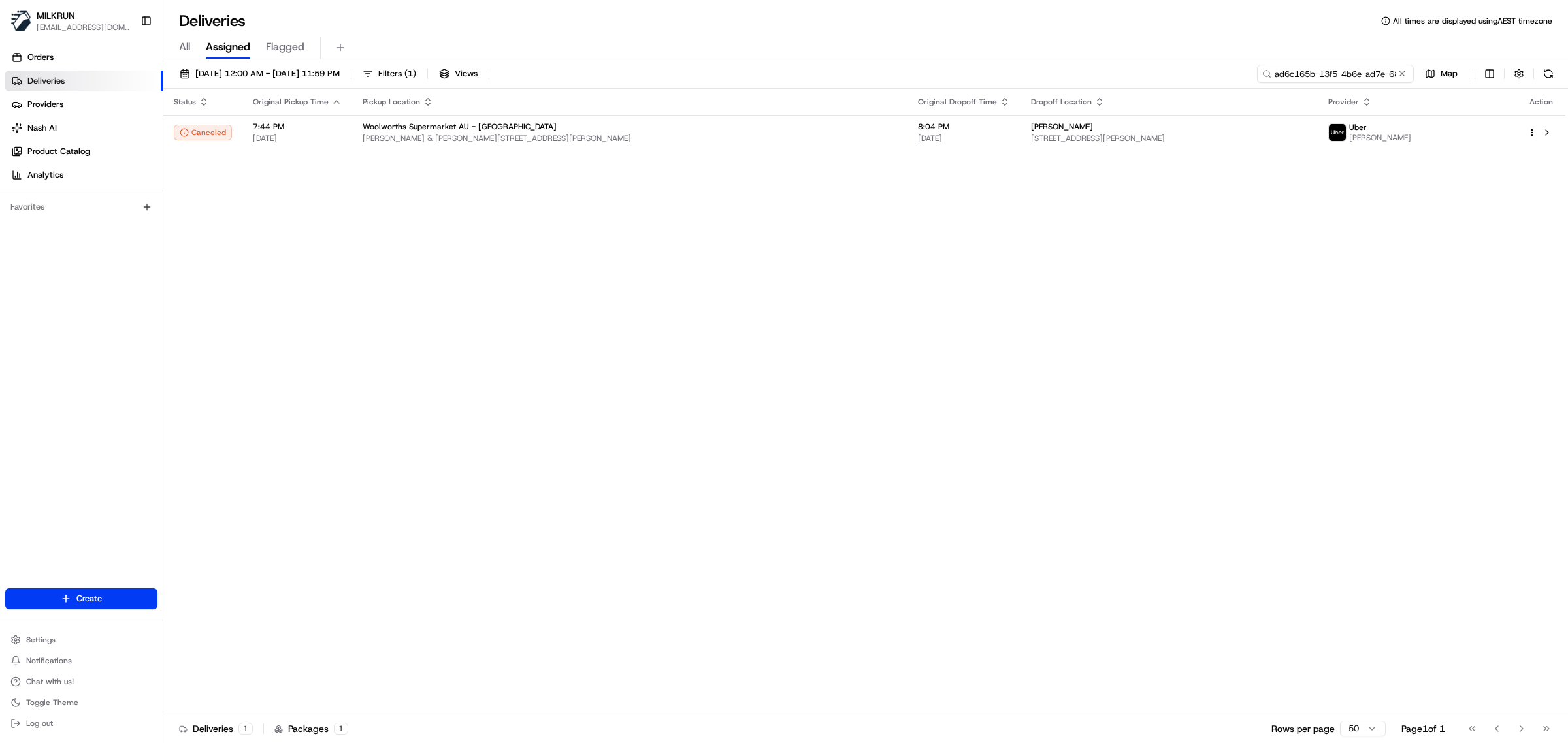
click at [1340, 67] on input "ad6c165b-13f5-4b6e-ad7e-68a9ae358a48" at bounding box center [1334, 73] width 157 height 19
paste input "simone mitchell"
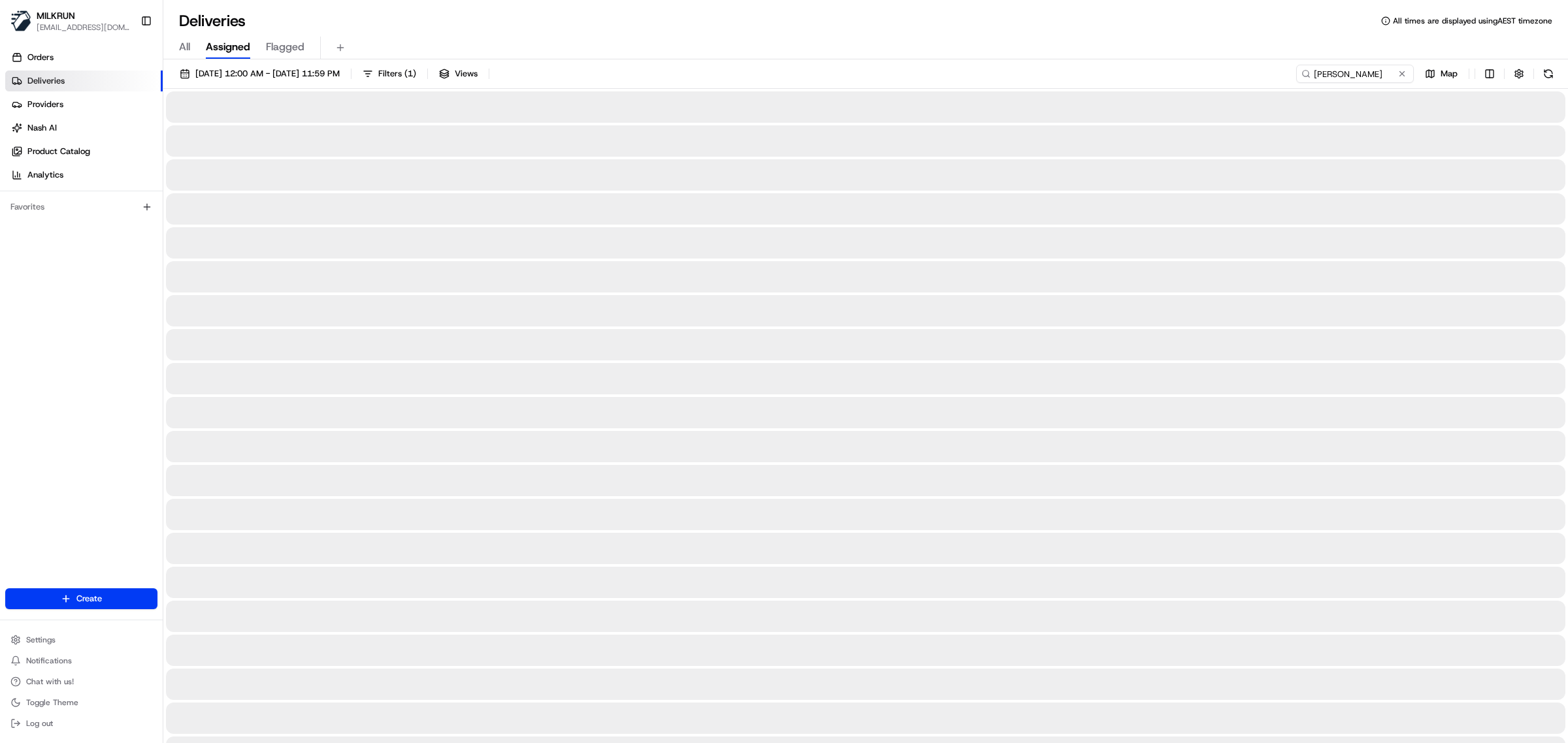
click at [1273, 77] on div "20/08/2025 12:00 AM - 20/08/2025 11:59 PM Filters ( 1 ) Views simone mitchell M…" at bounding box center [866, 76] width 1404 height 24
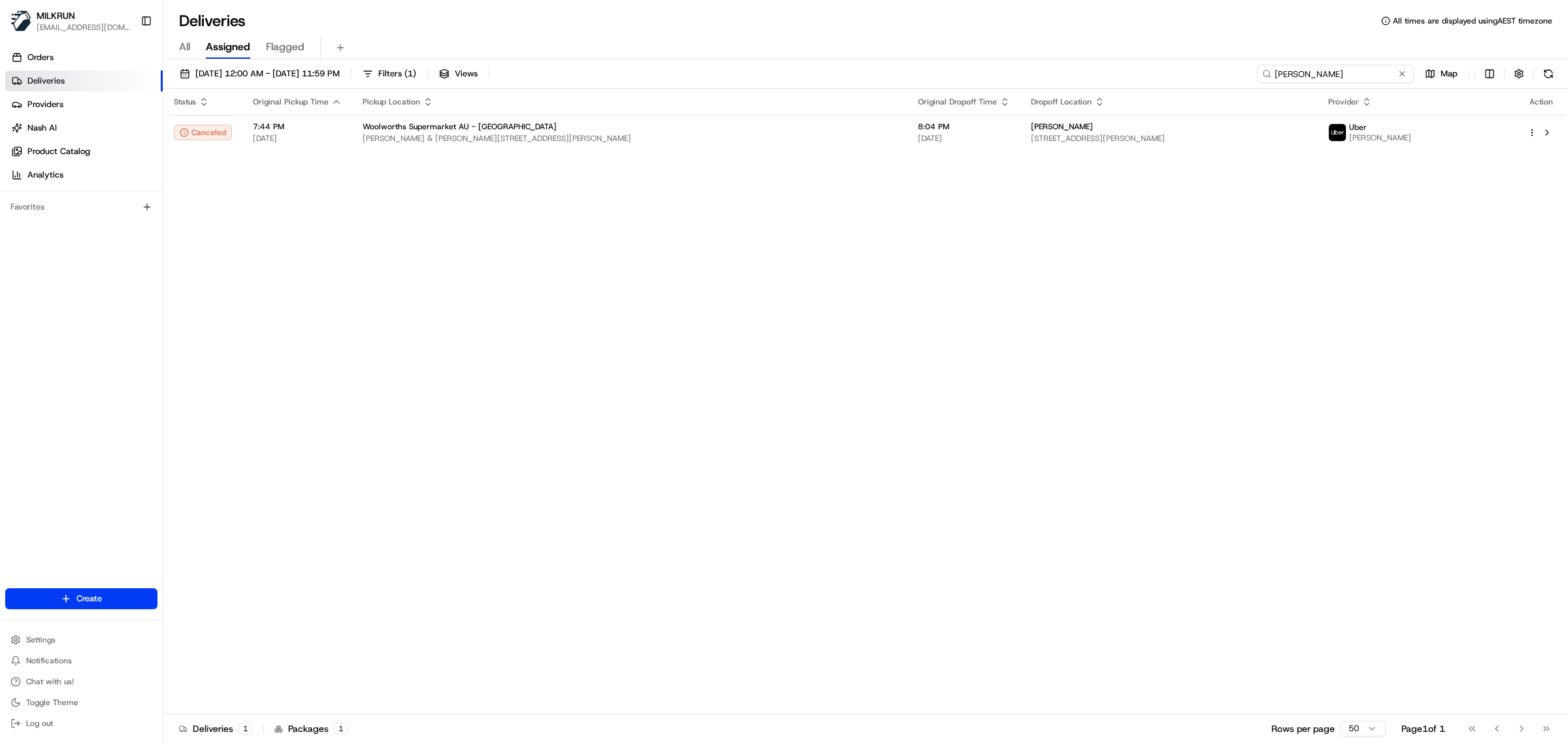
click at [1314, 78] on input "simone mitchell" at bounding box center [1334, 73] width 157 height 19
click at [1549, 130] on button at bounding box center [1547, 132] width 16 height 16
click at [1360, 68] on input "simone mitchell" at bounding box center [1334, 73] width 157 height 19
paste input "fd83ded7-e49b-43e6-a0c6-283d094b6547"
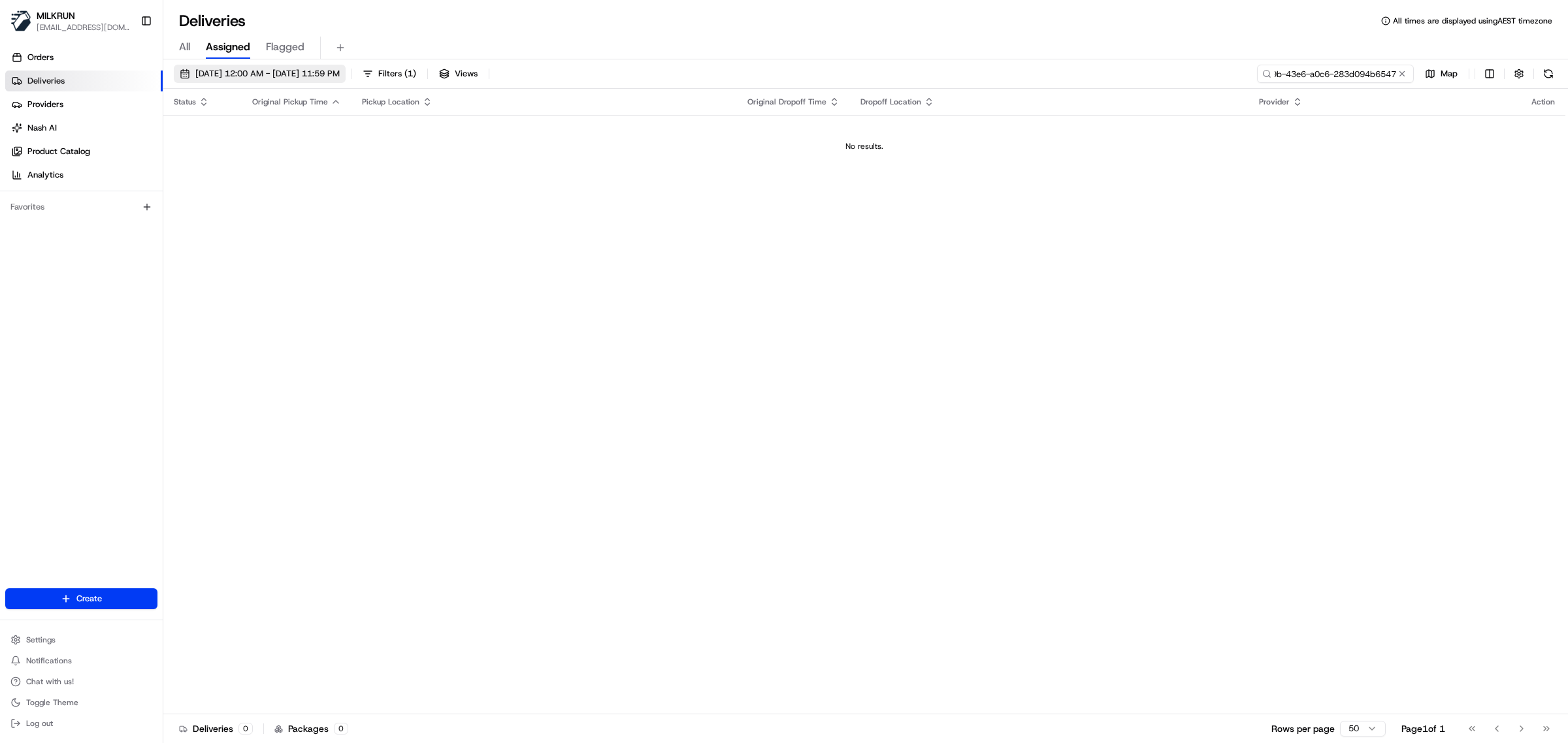
type input "fd83ded7-e49b-43e6-a0c6-283d094b6547"
click at [204, 69] on span "20/08/2025 12:00 AM - 20/08/2025 11:59 PM" at bounding box center [268, 74] width 144 height 12
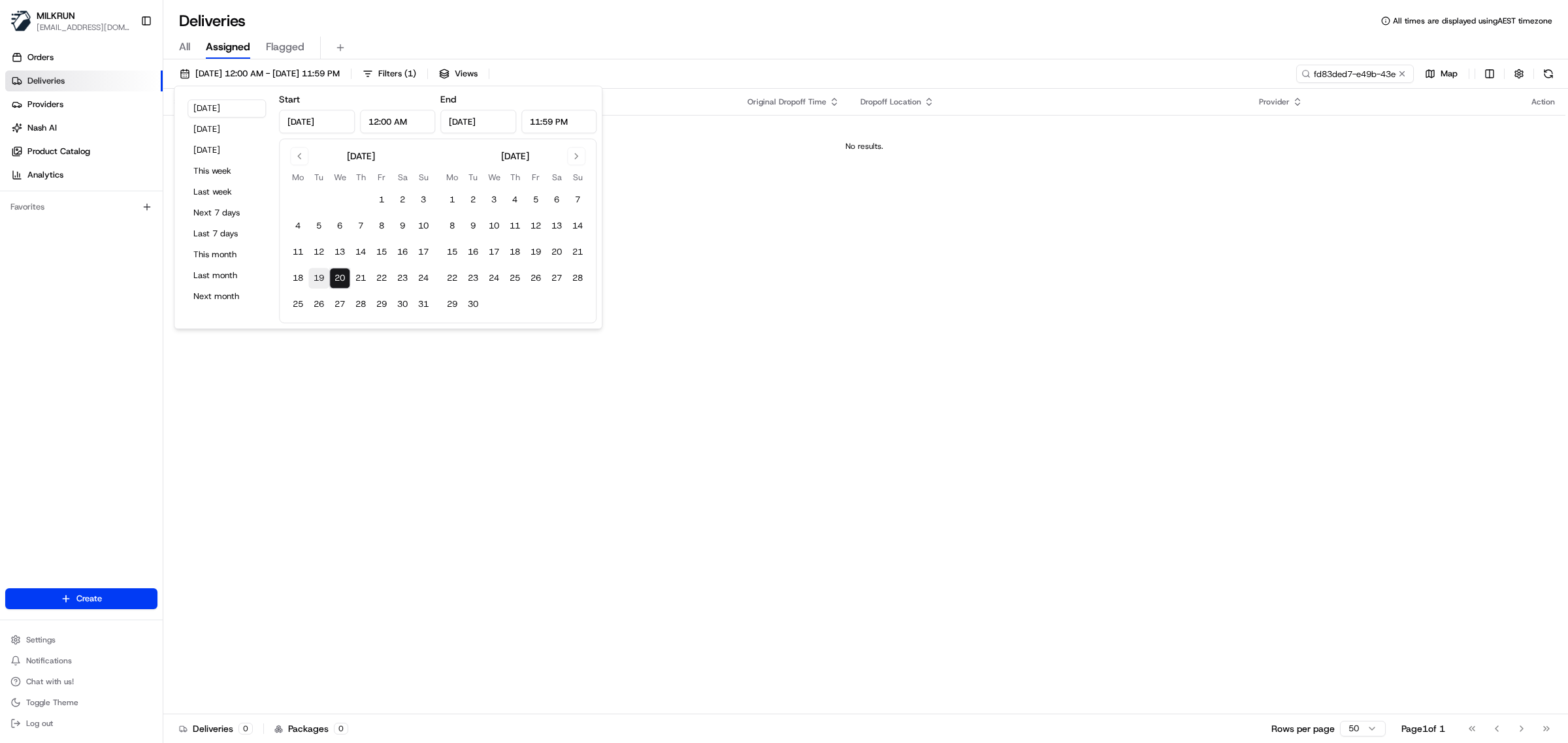
click at [315, 279] on button "19" at bounding box center [318, 278] width 20 height 20
type input "Aug 19, 2025"
click at [185, 47] on span "All" at bounding box center [184, 47] width 11 height 16
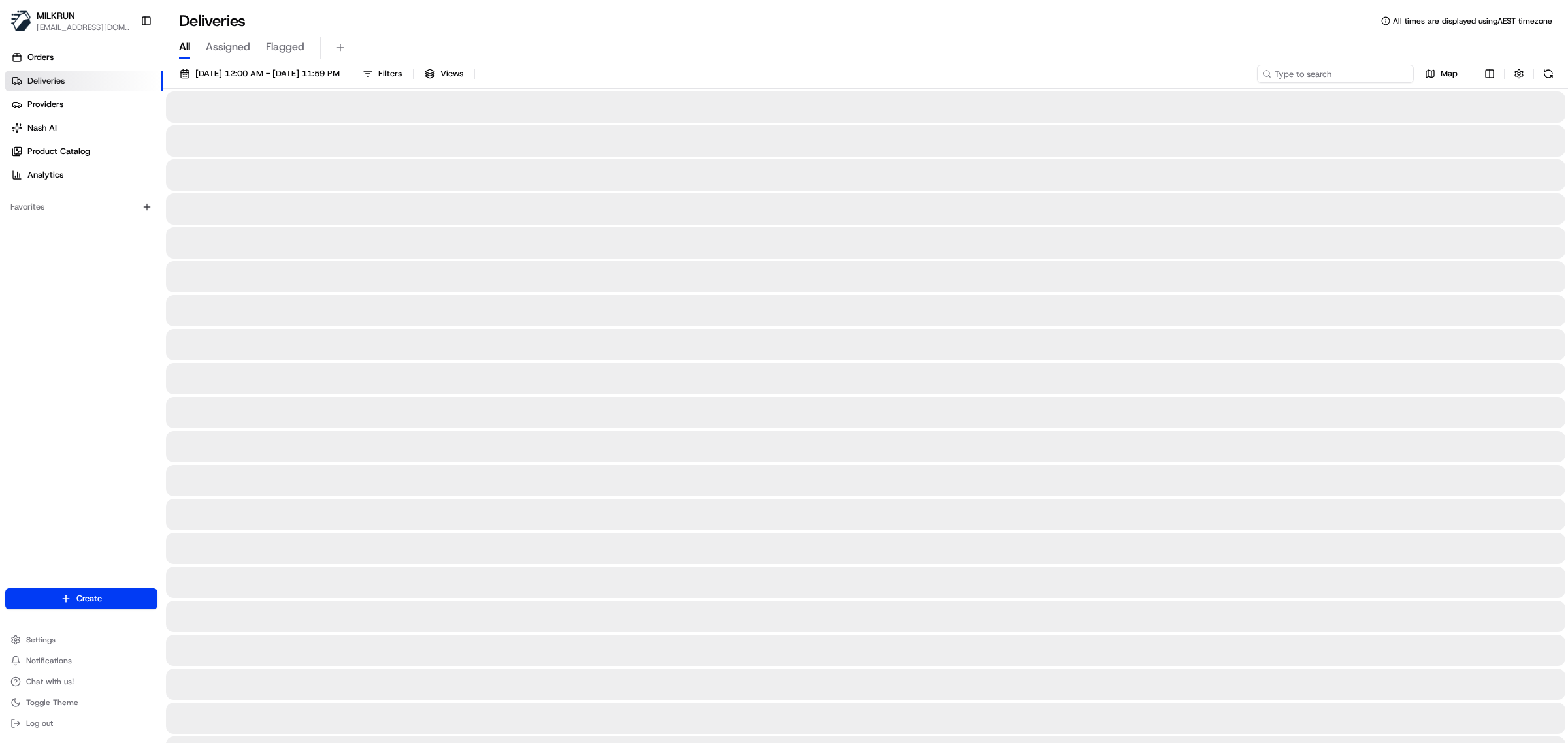
click at [1323, 67] on input at bounding box center [1334, 73] width 157 height 19
paste input "fd83ded7-e49b-43e6-a0c6-283d094b6547"
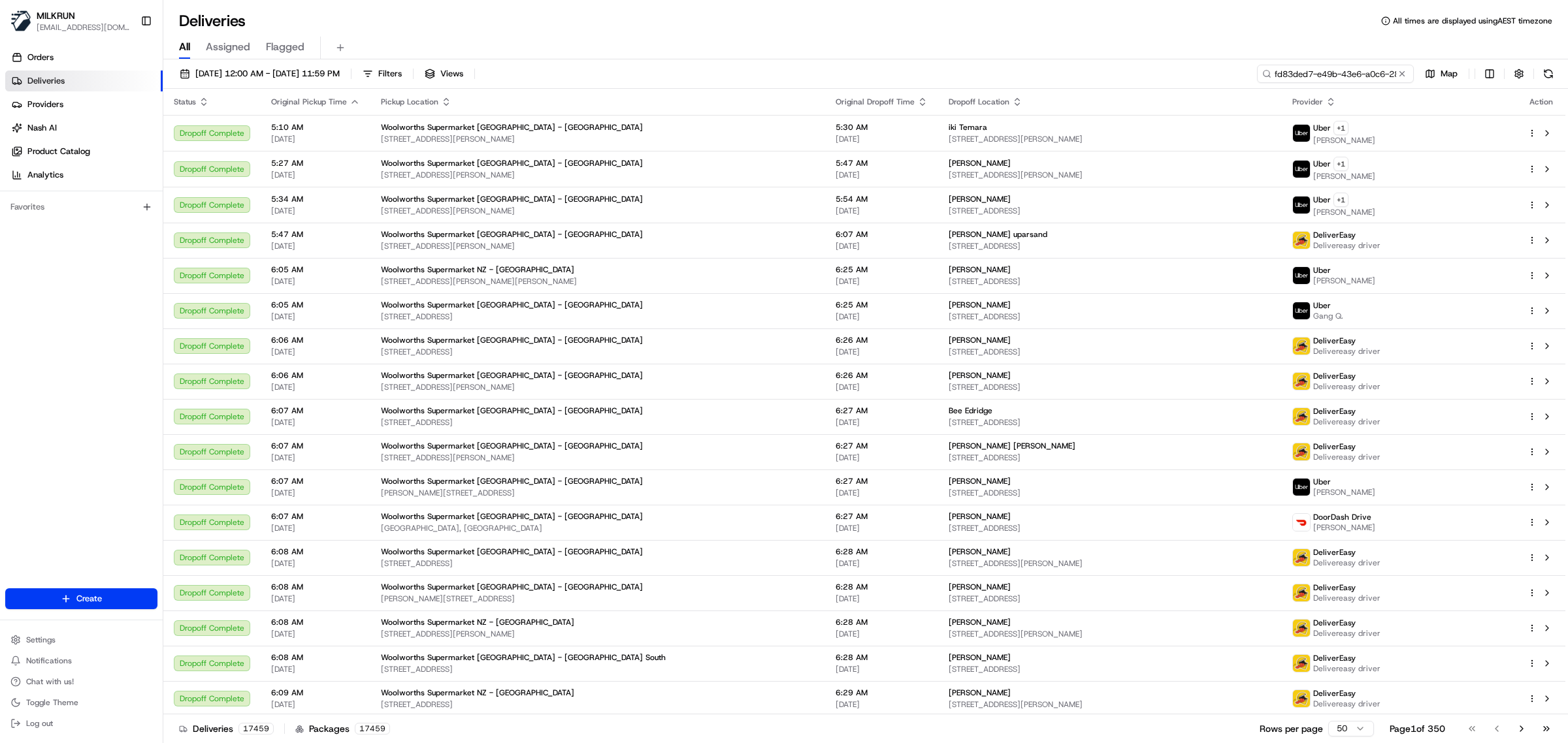
scroll to position [0, 62]
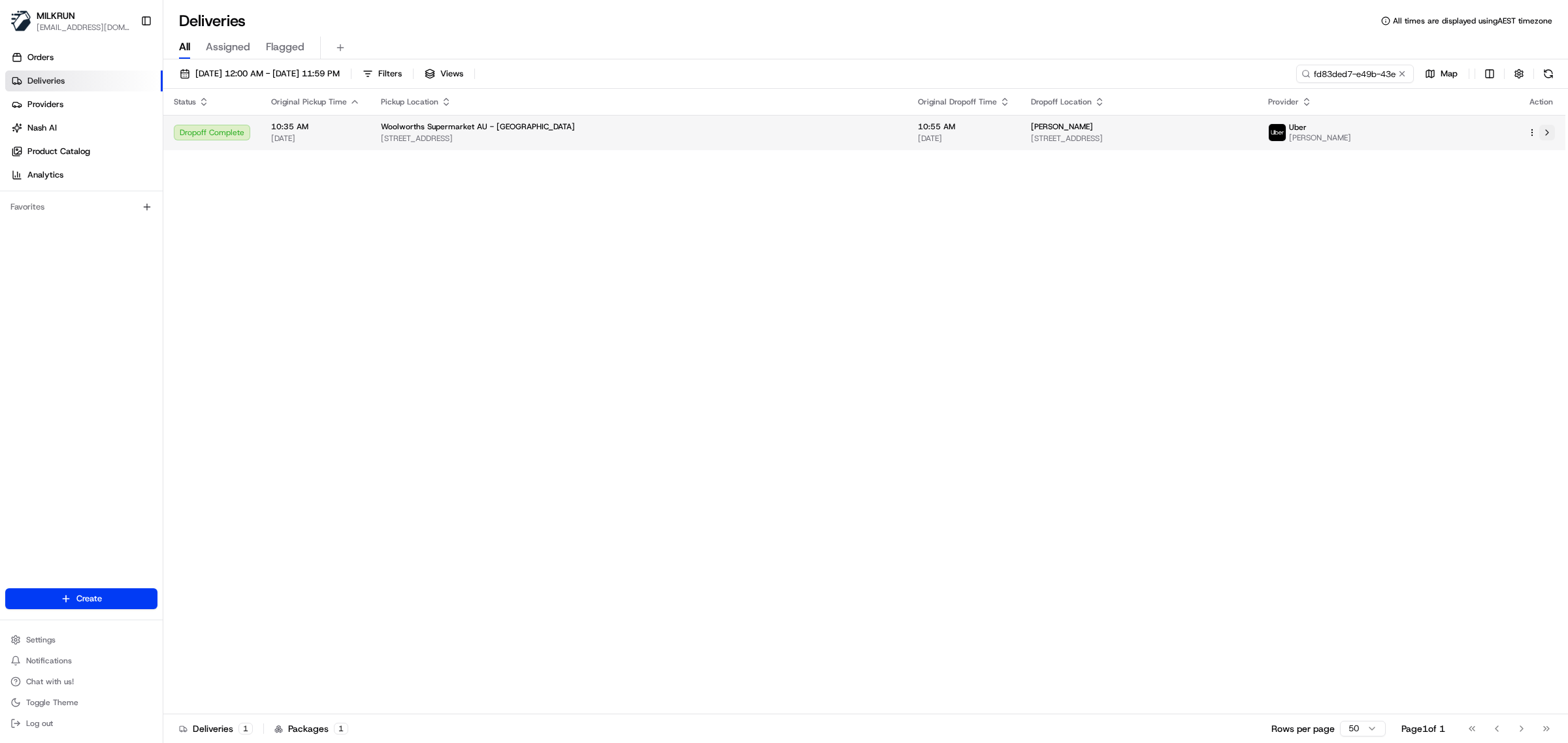
click at [1546, 129] on button at bounding box center [1547, 132] width 16 height 16
click at [1336, 77] on input "fd83ded7-e49b-43e6-a0c6-283d094b6547" at bounding box center [1334, 73] width 157 height 19
paste input "nicole cakir"
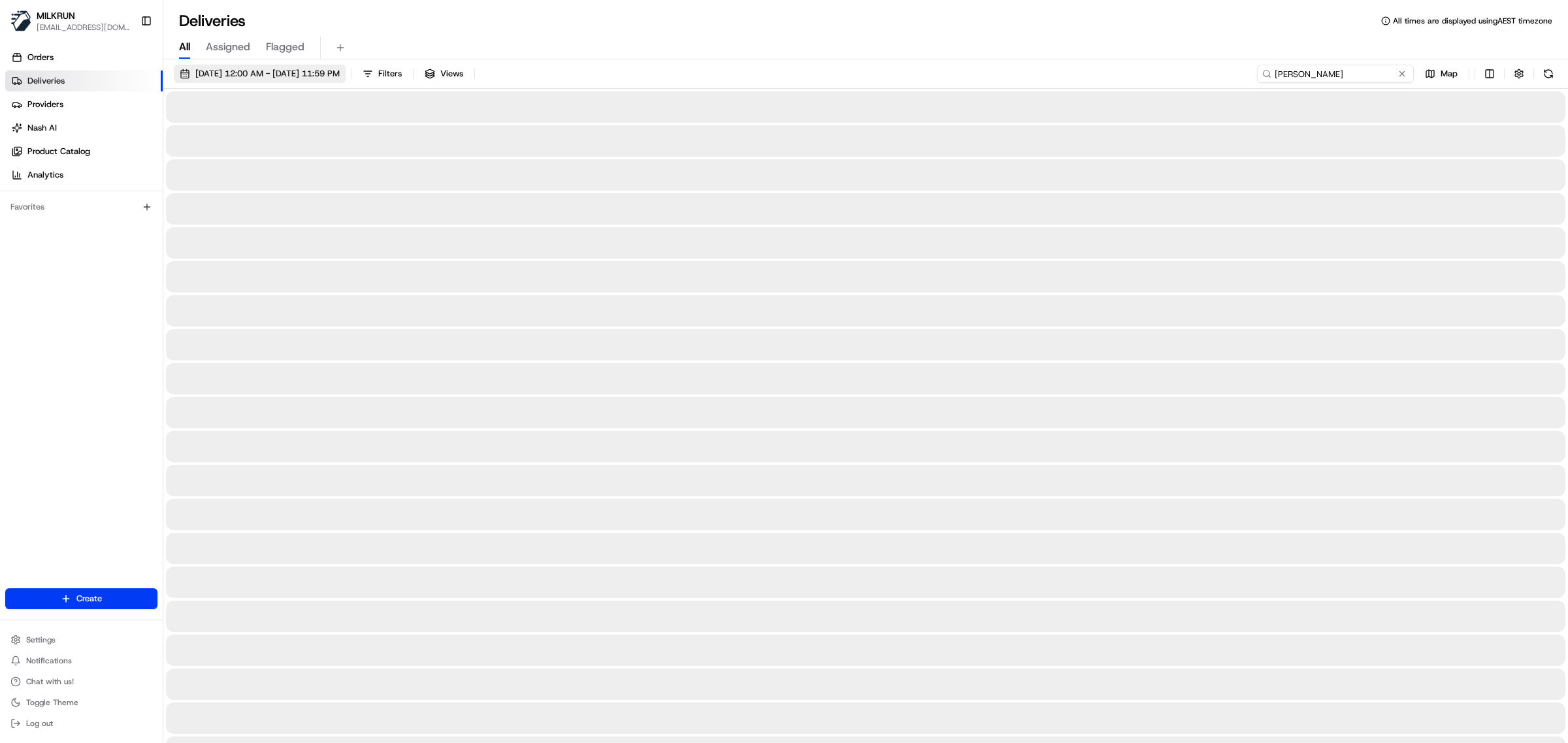
type input "nicole cakir"
click at [239, 66] on button "19/08/2025 12:00 AM - 19/08/2025 11:59 PM" at bounding box center [259, 73] width 171 height 19
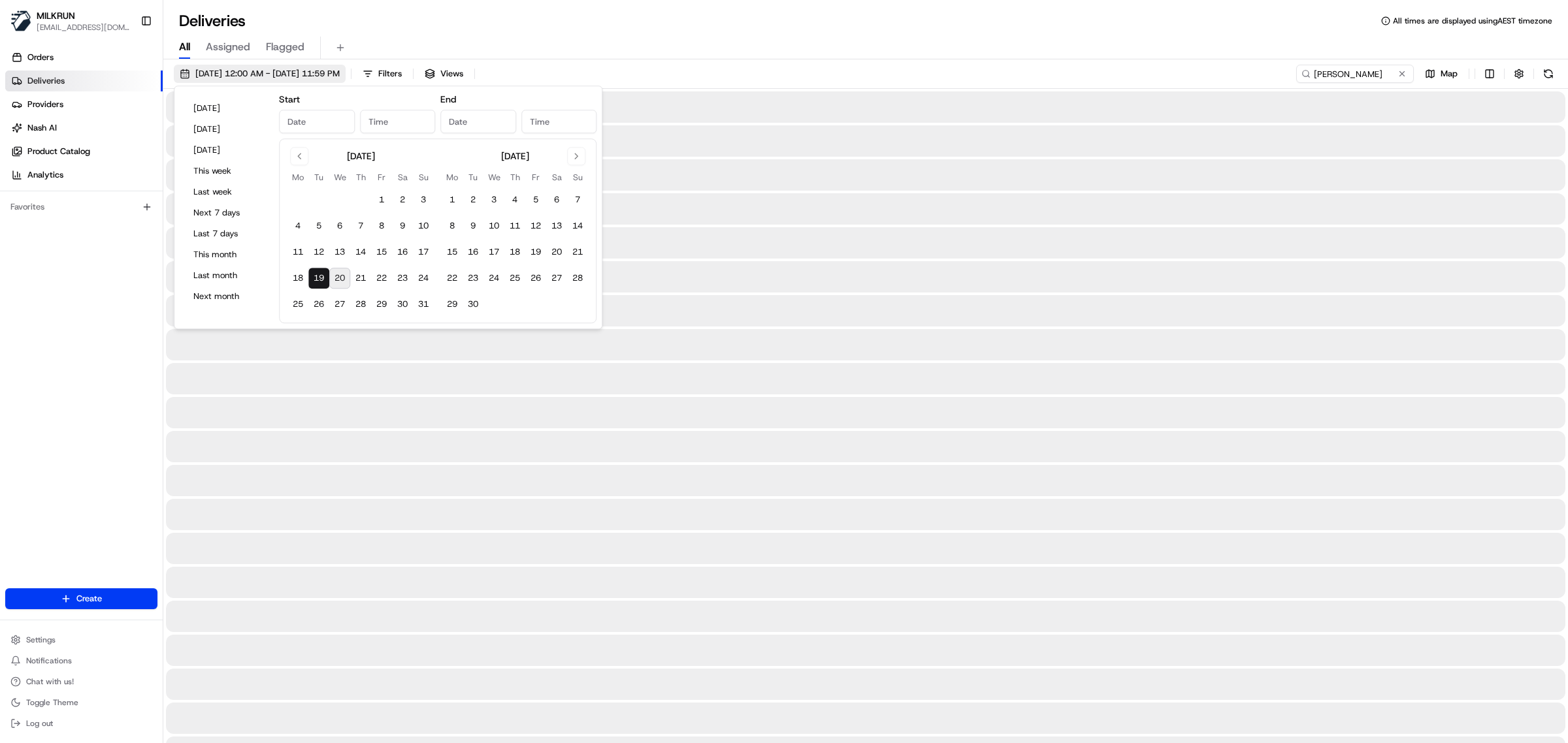
type input "Aug 19, 2025"
type input "12:00 AM"
type input "Aug 19, 2025"
type input "11:59 PM"
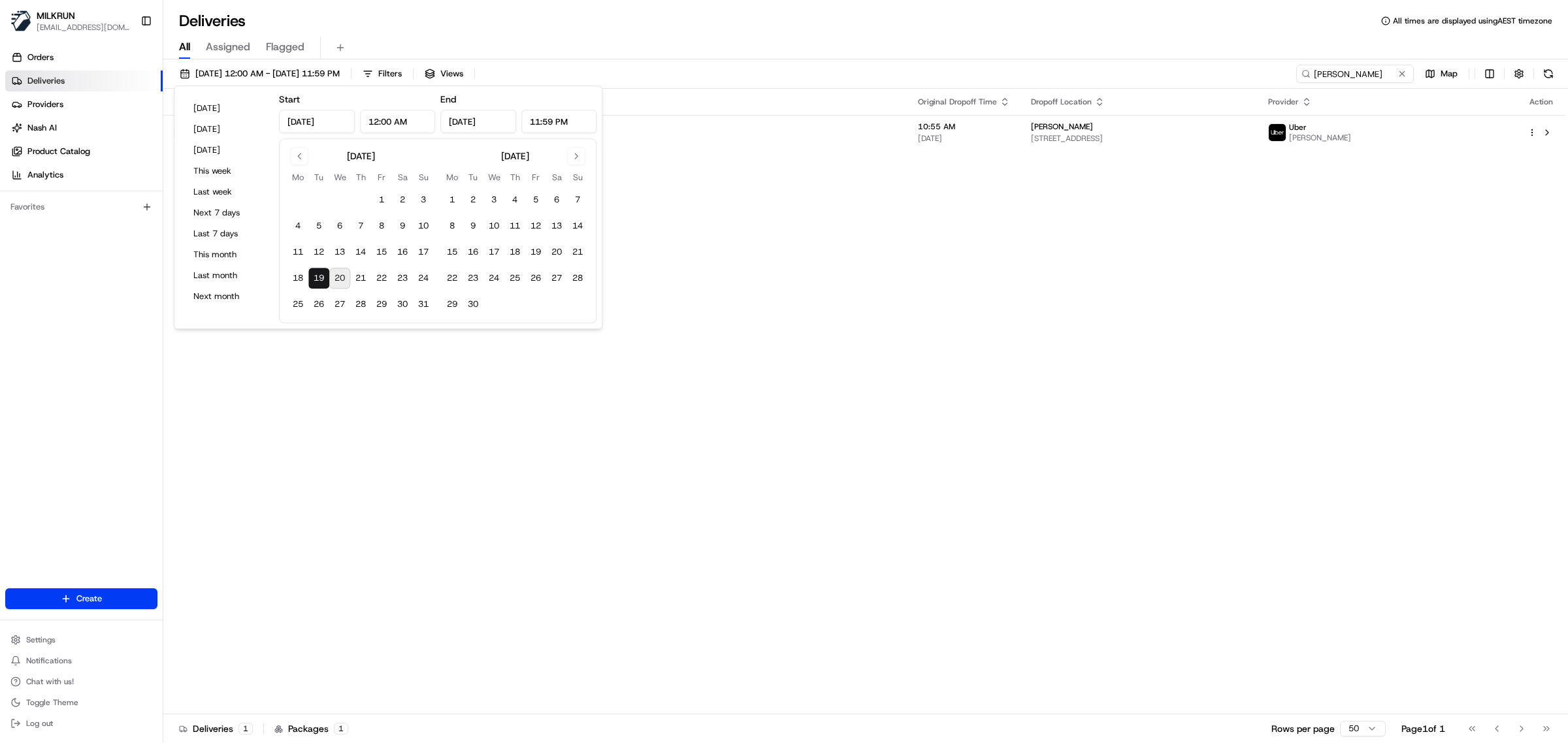
click at [343, 279] on button "20" at bounding box center [339, 278] width 20 height 20
type input "Aug 20, 2025"
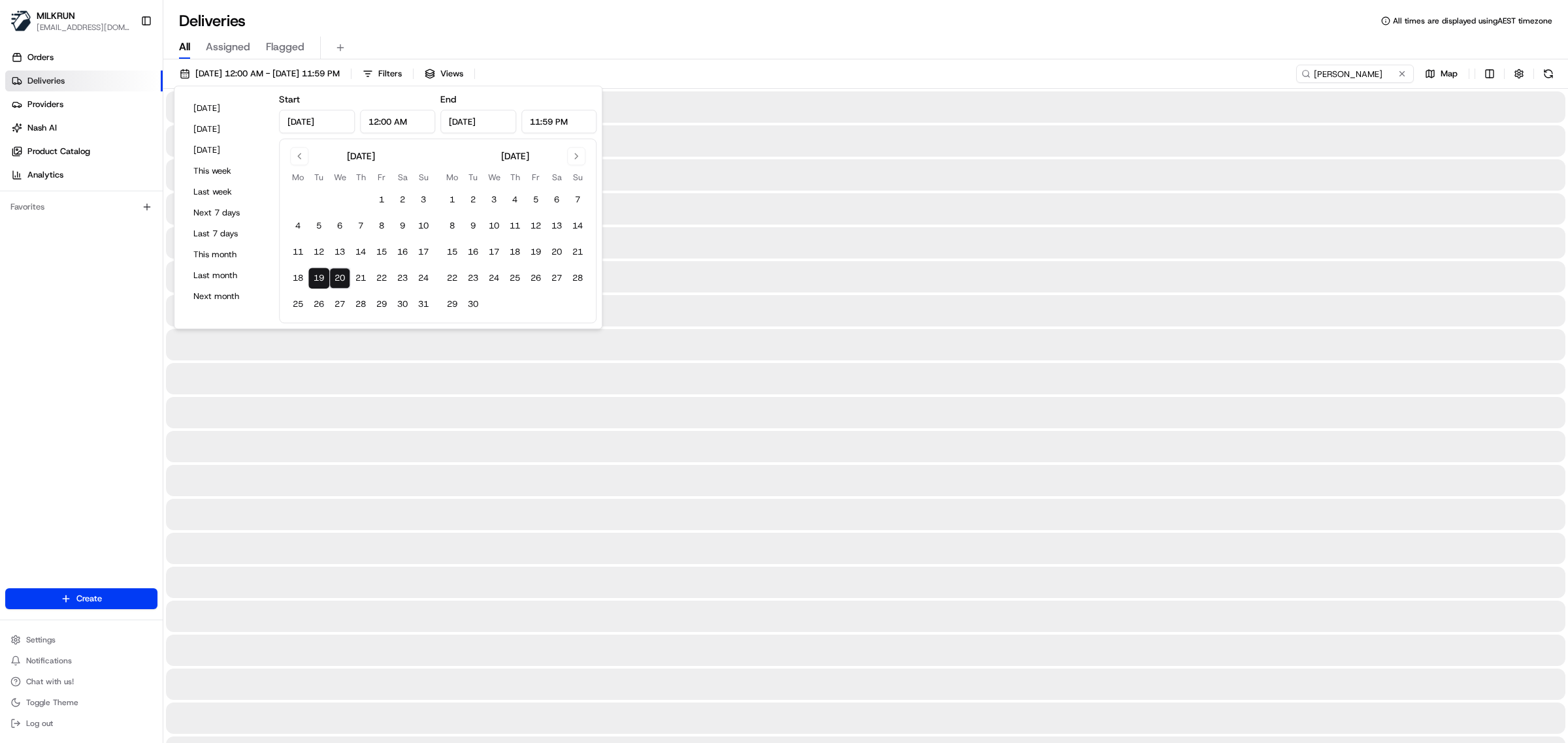
click at [759, 24] on div "Deliveries All times are displayed using AEST timezone" at bounding box center [866, 20] width 1404 height 20
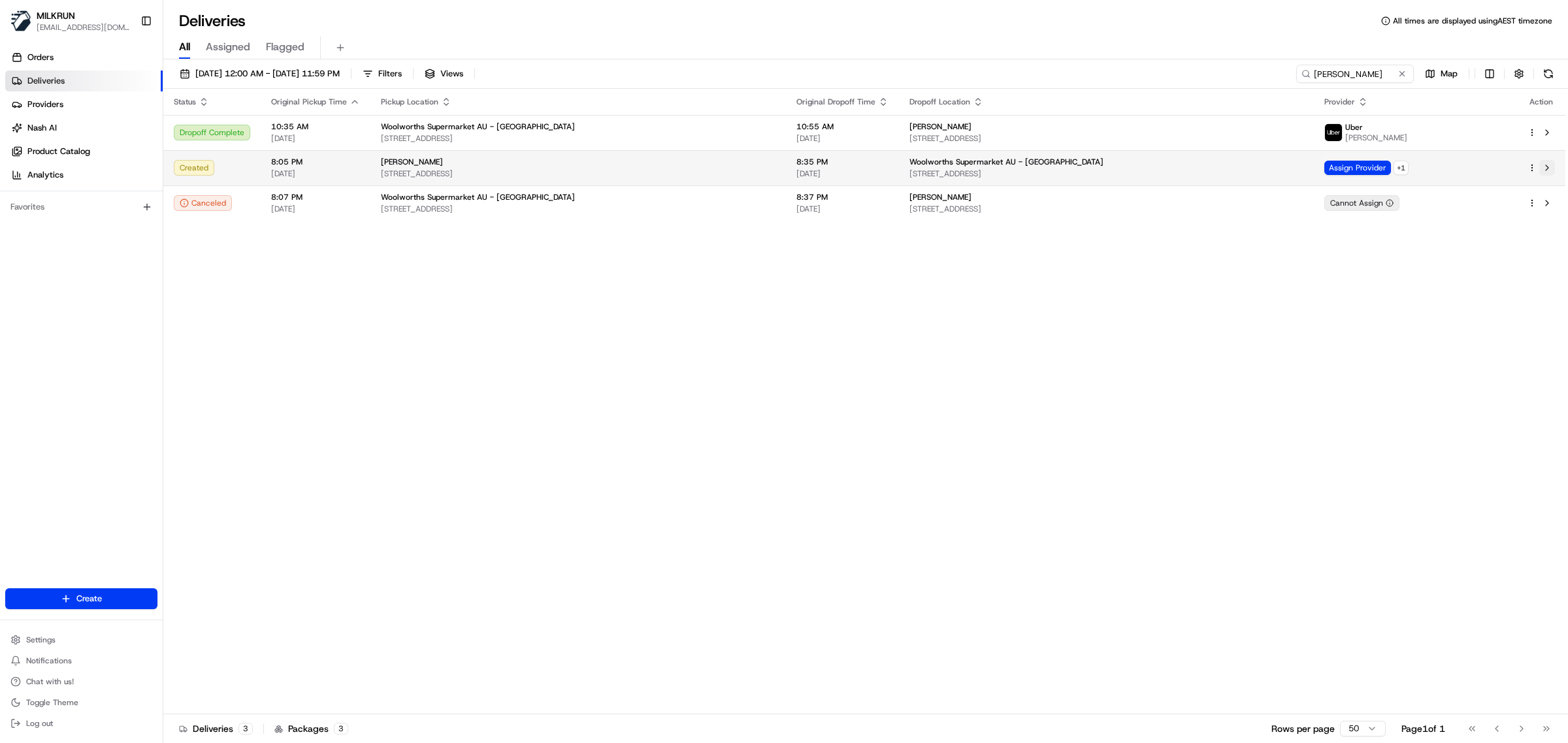
click at [1544, 166] on button at bounding box center [1547, 167] width 16 height 16
click at [1377, 74] on input "nicole cakir" at bounding box center [1334, 73] width 157 height 19
click at [1340, 84] on div "19/08/2025 12:00 AM - 20/08/2025 11:59 PM Filters Views nicole cakir Map" at bounding box center [866, 76] width 1404 height 24
click at [1312, 75] on input "nicole cakir" at bounding box center [1334, 73] width 157 height 19
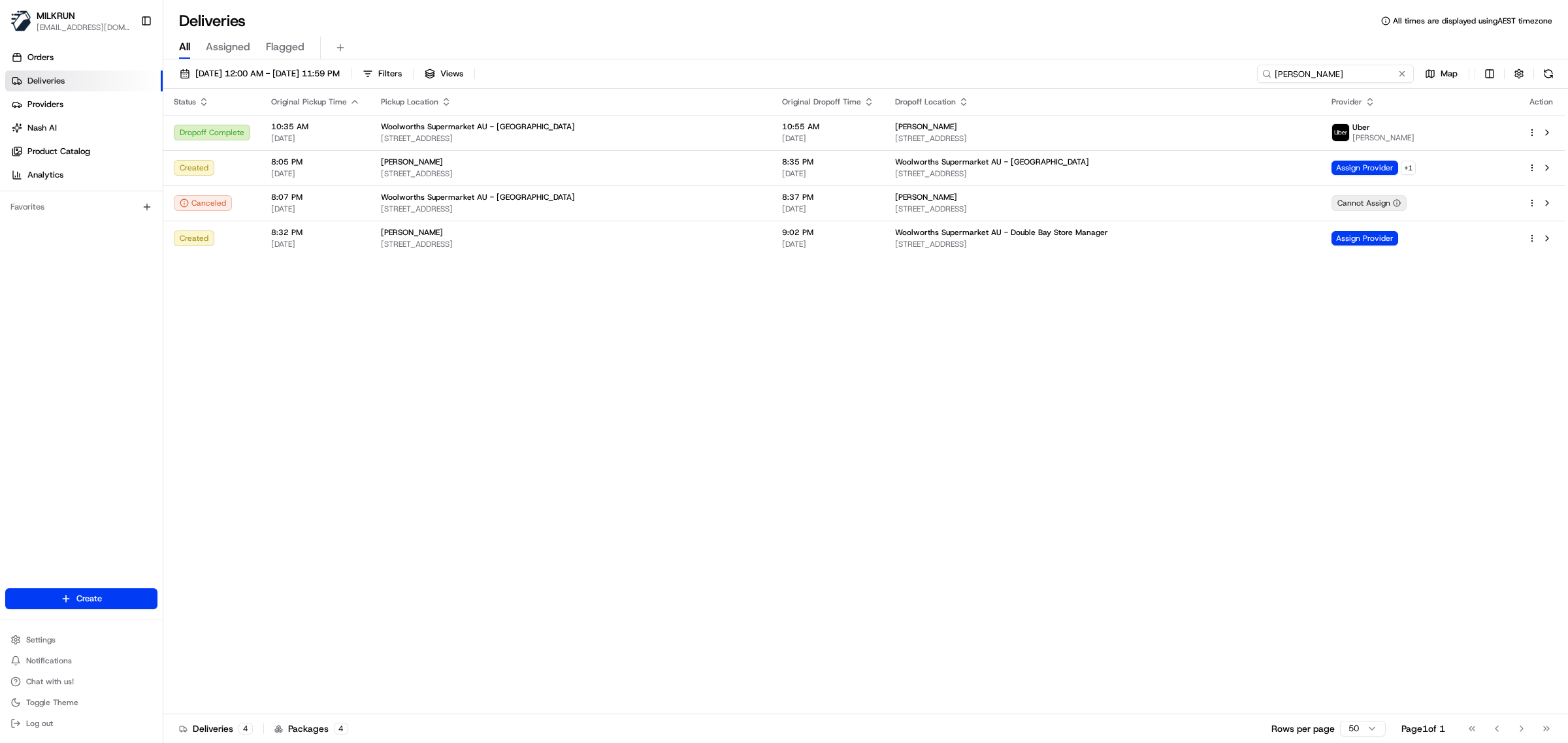
click at [1326, 78] on input "nicole cakir" at bounding box center [1334, 73] width 157 height 19
paste input "f7e41aae-c164-4897-b821-5a4c8e2a518d"
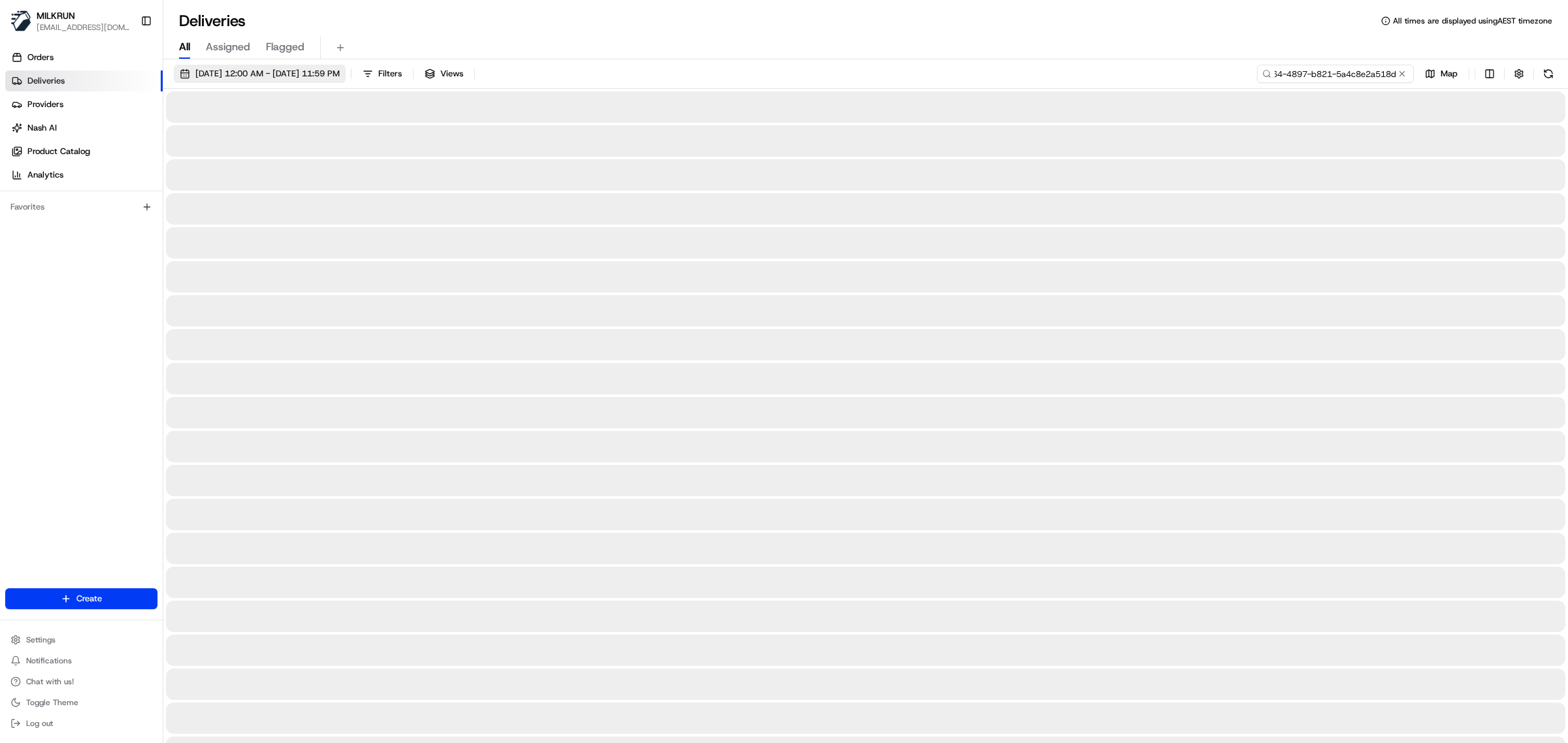
type input "f7e41aae-c164-4897-b821-5a4c8e2a518d"
click at [235, 72] on span "19/08/2025 12:00 AM - 20/08/2025 11:59 PM" at bounding box center [268, 74] width 144 height 12
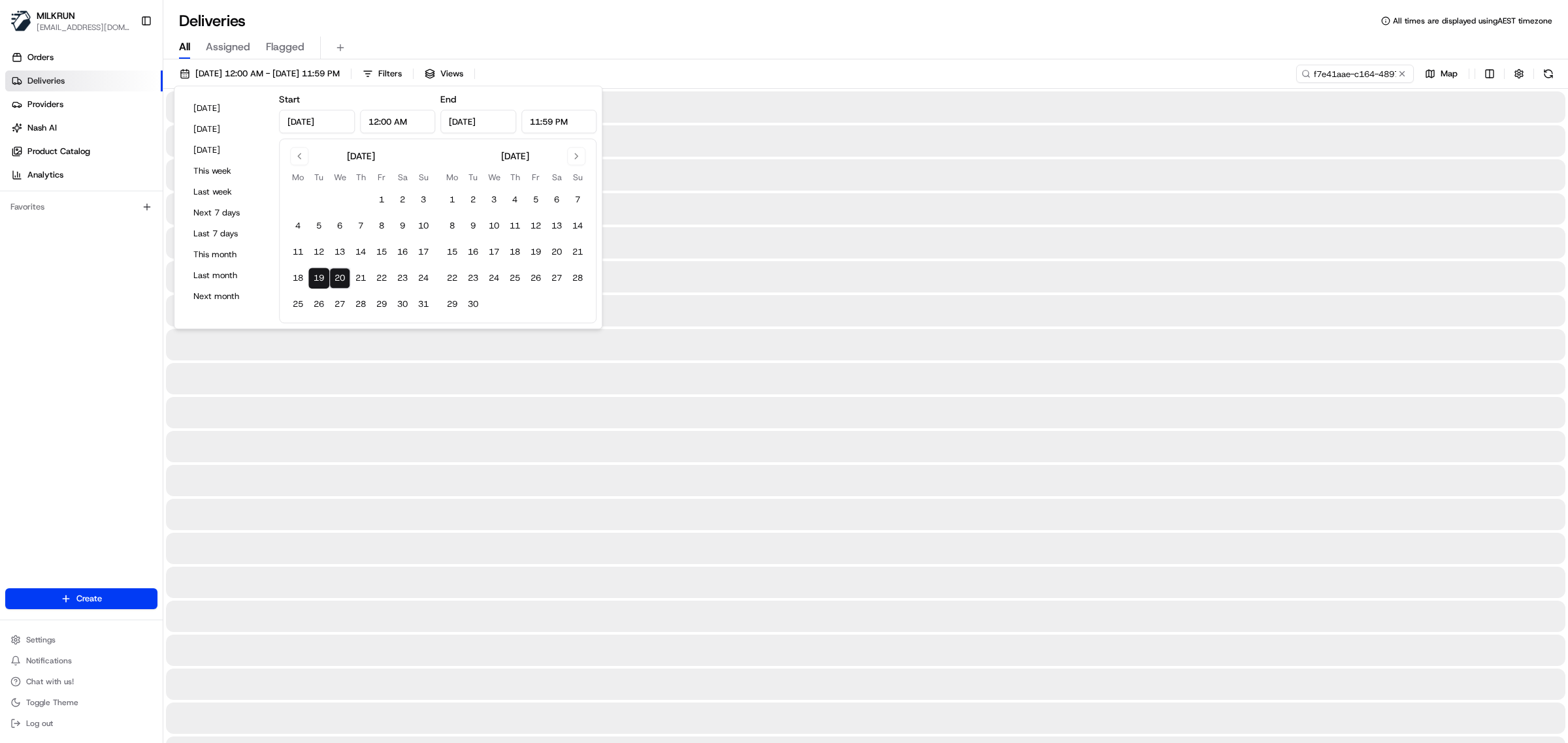
click at [336, 275] on button "20" at bounding box center [339, 278] width 20 height 20
type input "Aug 20, 2025"
click at [1298, 30] on div "Deliveries All times are displayed using AEST timezone" at bounding box center [866, 20] width 1404 height 20
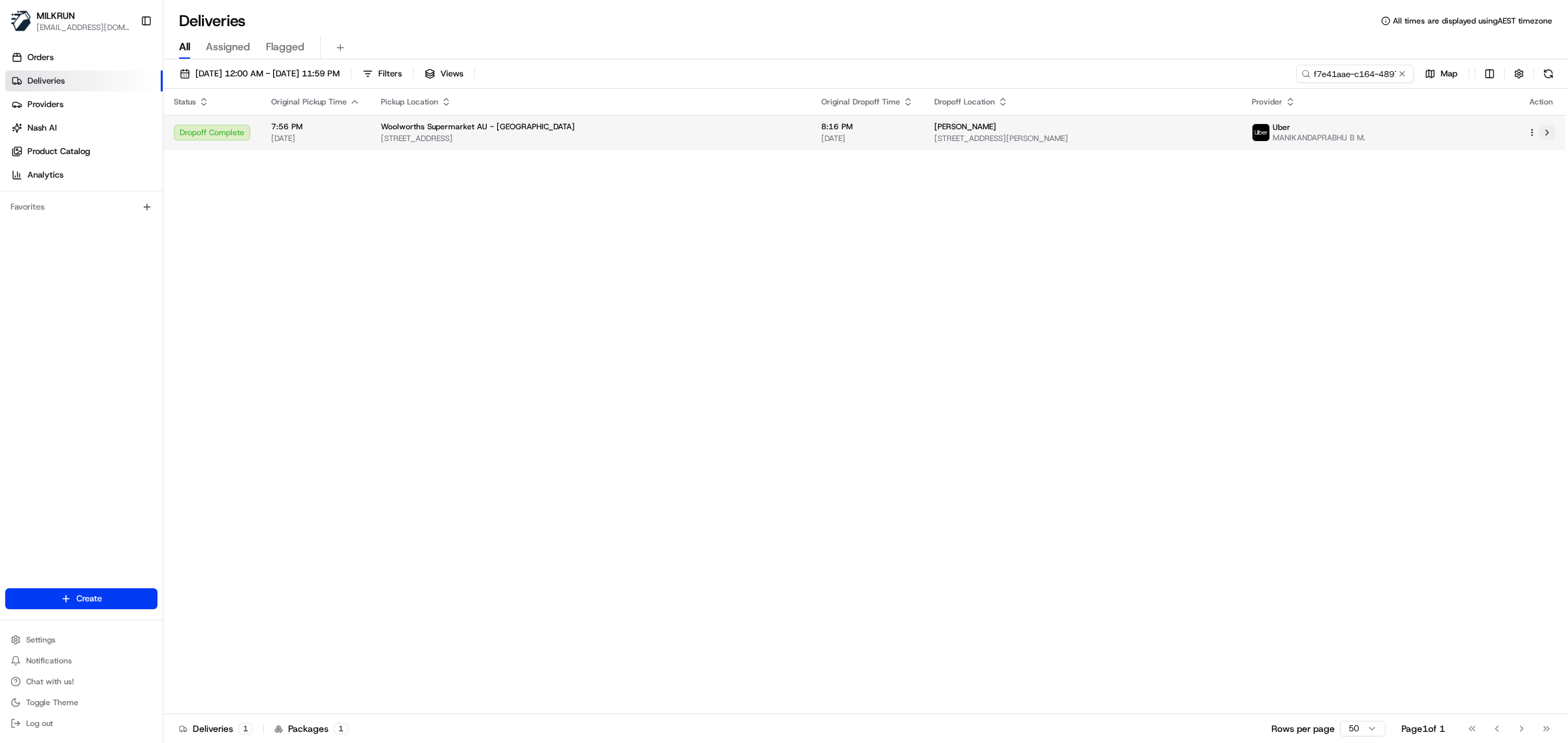
click at [1543, 134] on button at bounding box center [1547, 132] width 16 height 16
click at [1331, 78] on input "f7e41aae-c164-4897-b821-5a4c8e2a518d" at bounding box center [1334, 73] width 157 height 19
paste input "MANIKANDAPRABHU B M."
type input "MANIKANDAPRABHU B M."
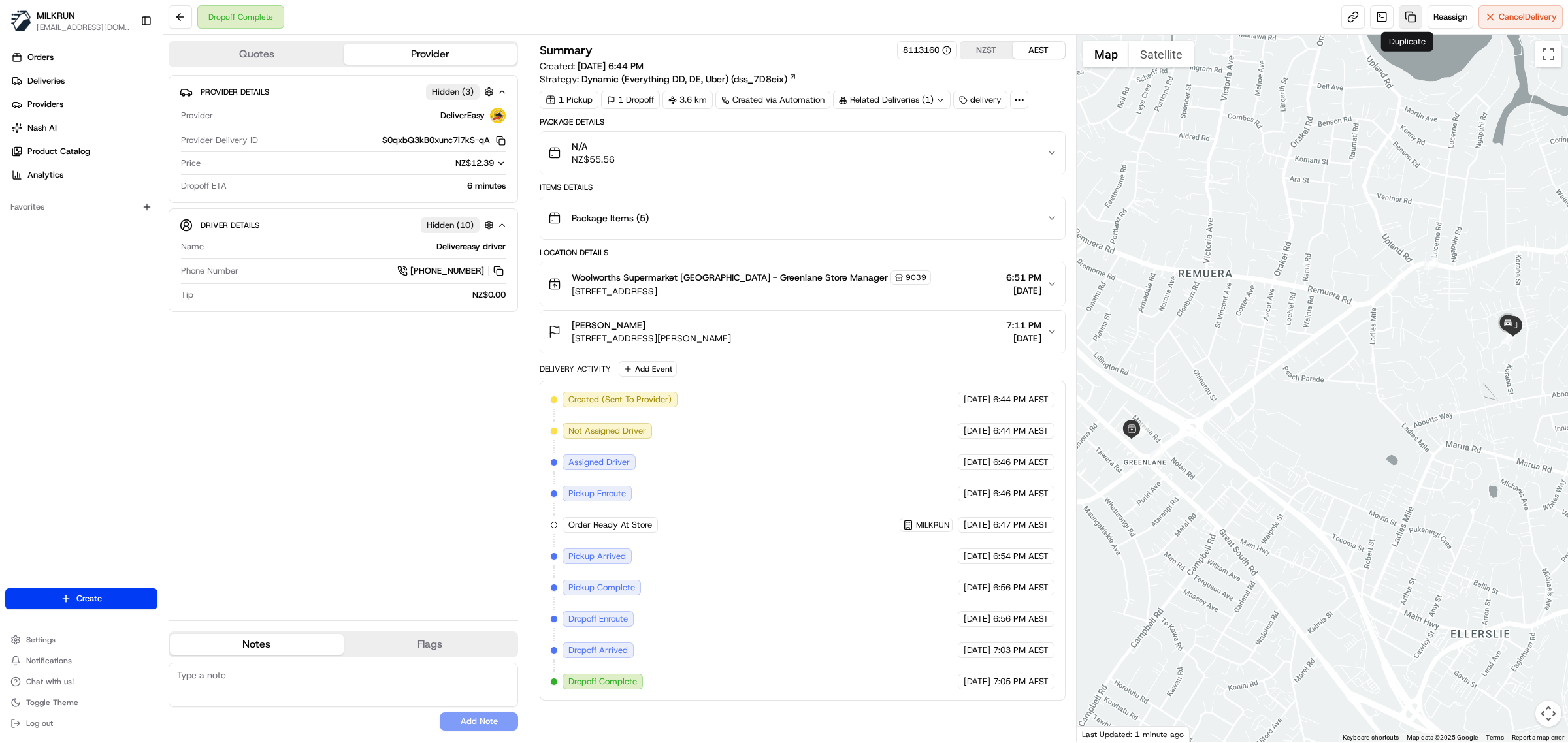
click at [1407, 19] on link at bounding box center [1410, 17] width 23 height 23
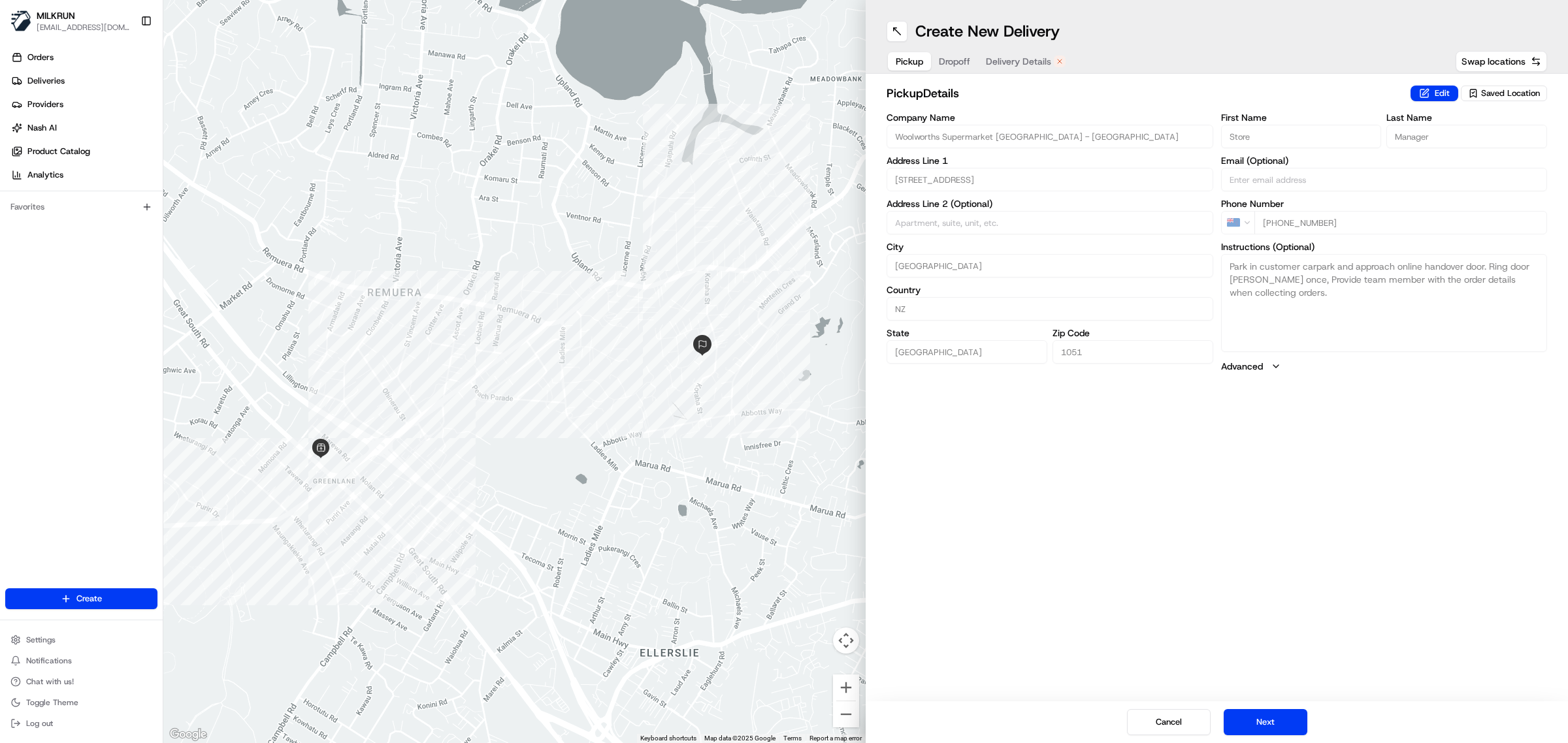
click at [1039, 58] on span "Delivery Details" at bounding box center [1018, 60] width 65 height 13
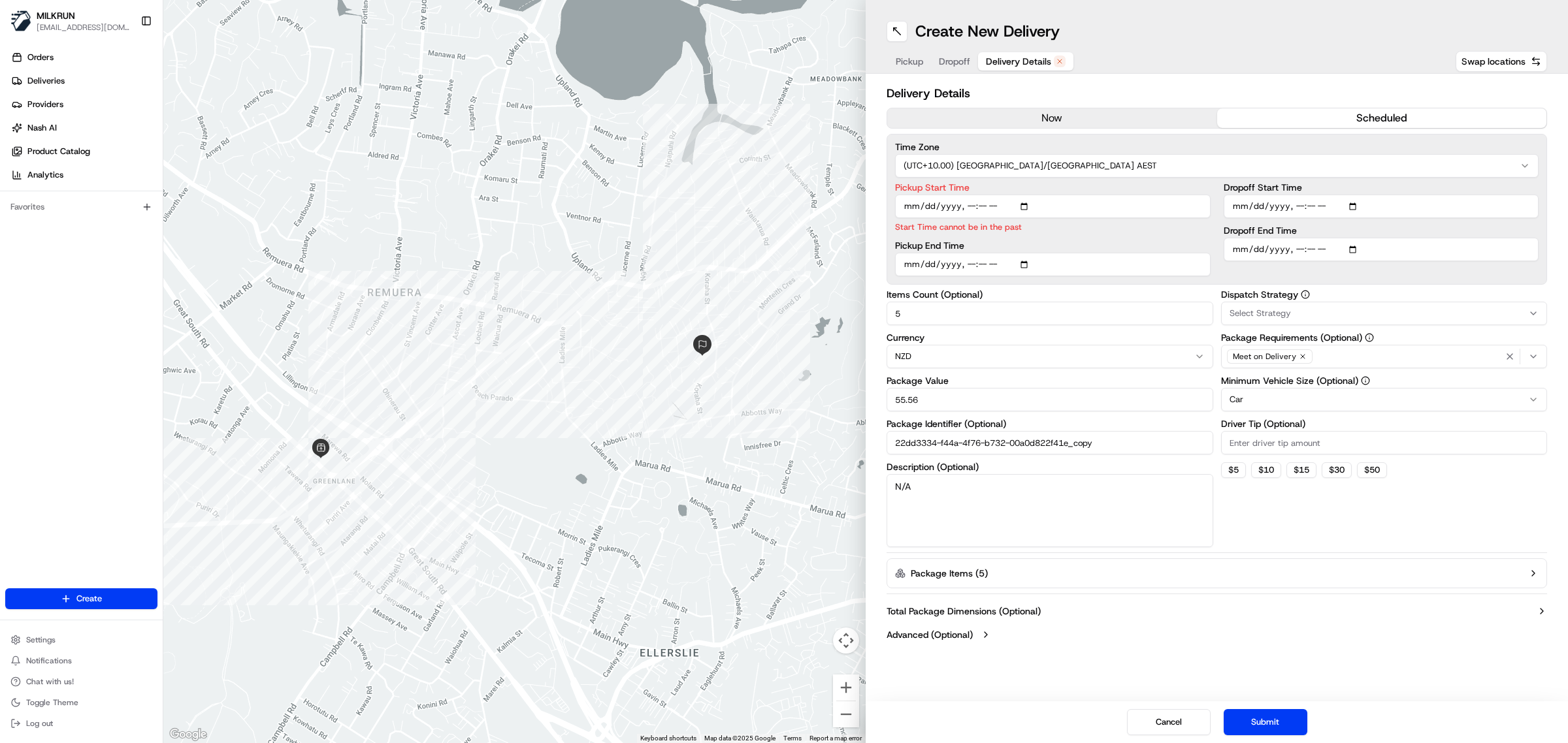
click at [1040, 112] on button "now" at bounding box center [1052, 118] width 330 height 19
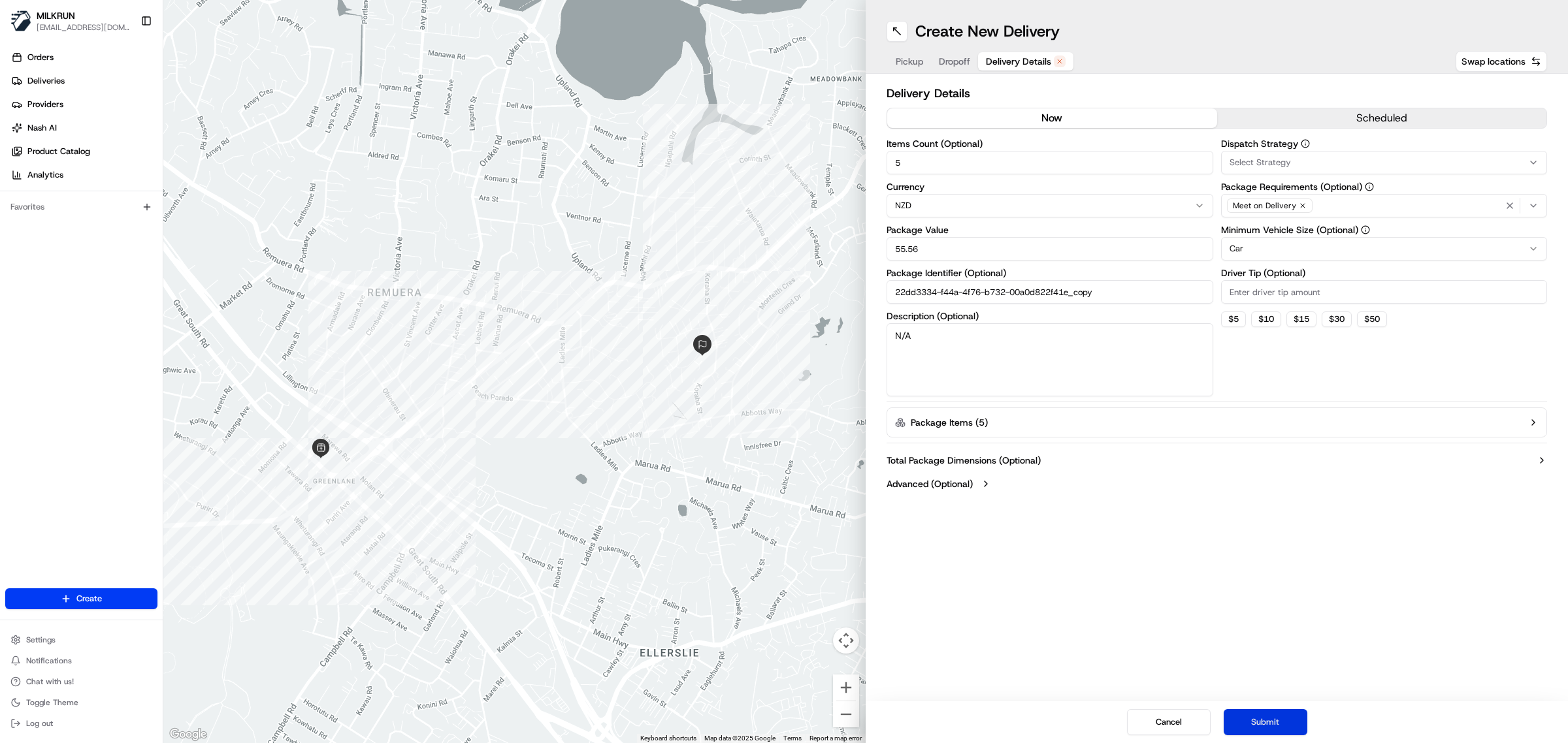
drag, startPoint x: 1290, startPoint y: 723, endPoint x: 1286, endPoint y: 713, distance: 10.8
click at [1290, 724] on button "Submit" at bounding box center [1265, 722] width 84 height 26
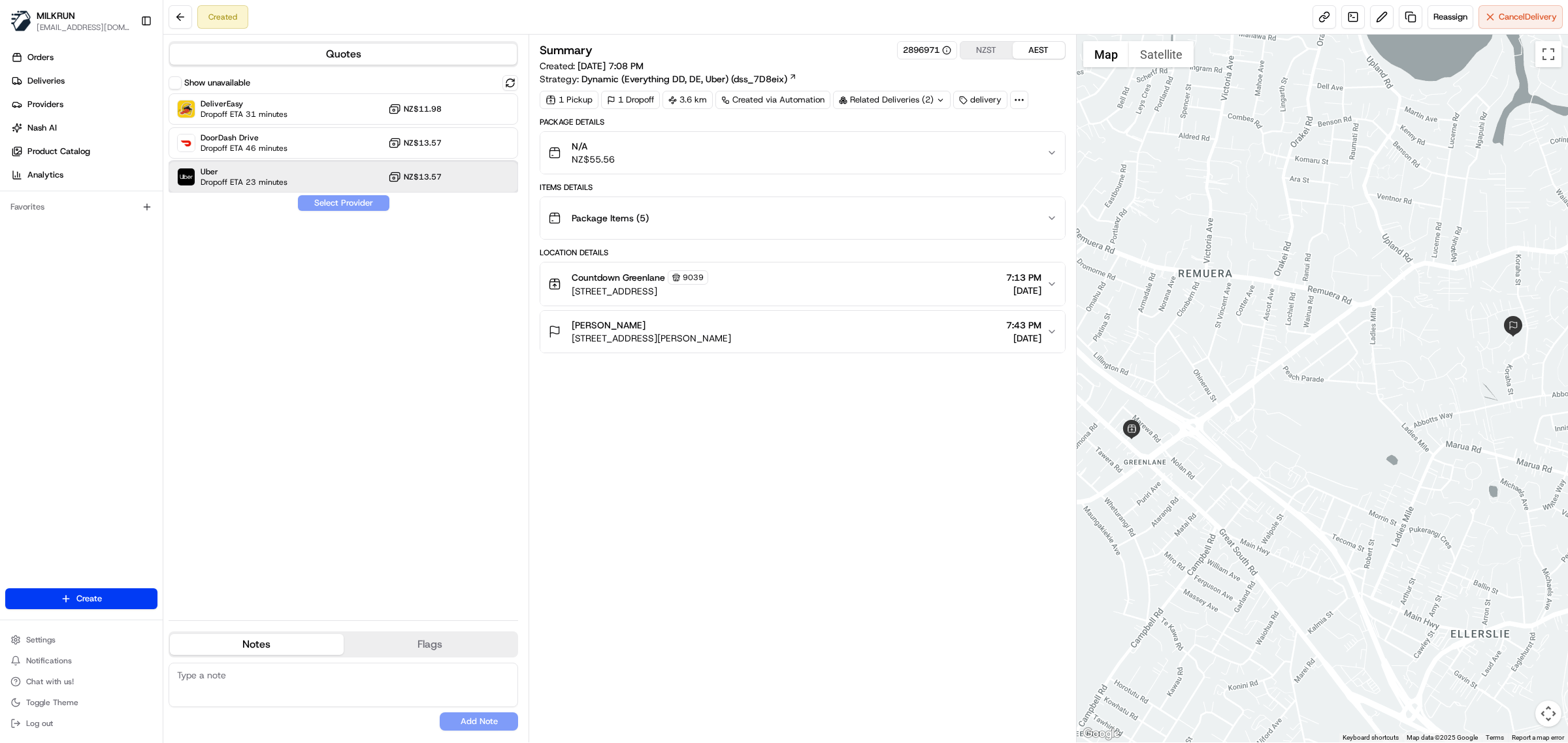
click at [330, 171] on div "Uber Dropoff ETA 23 minutes NZ$13.57" at bounding box center [343, 177] width 350 height 31
click at [362, 204] on button "Assign Provider" at bounding box center [343, 204] width 93 height 16
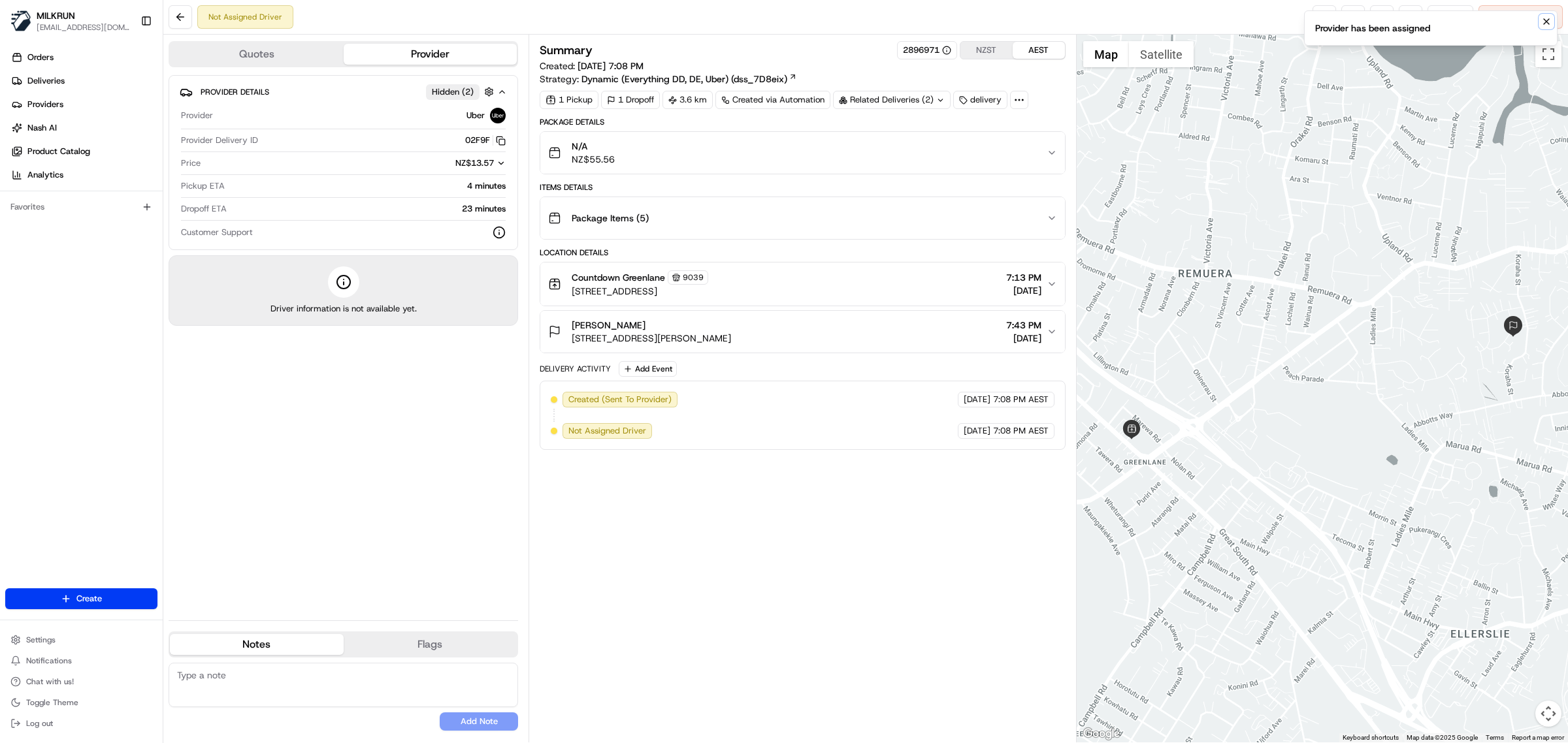
click at [1547, 20] on icon "Notifications (F8)" at bounding box center [1546, 20] width 5 height 5
click at [1318, 18] on link at bounding box center [1324, 17] width 23 height 23
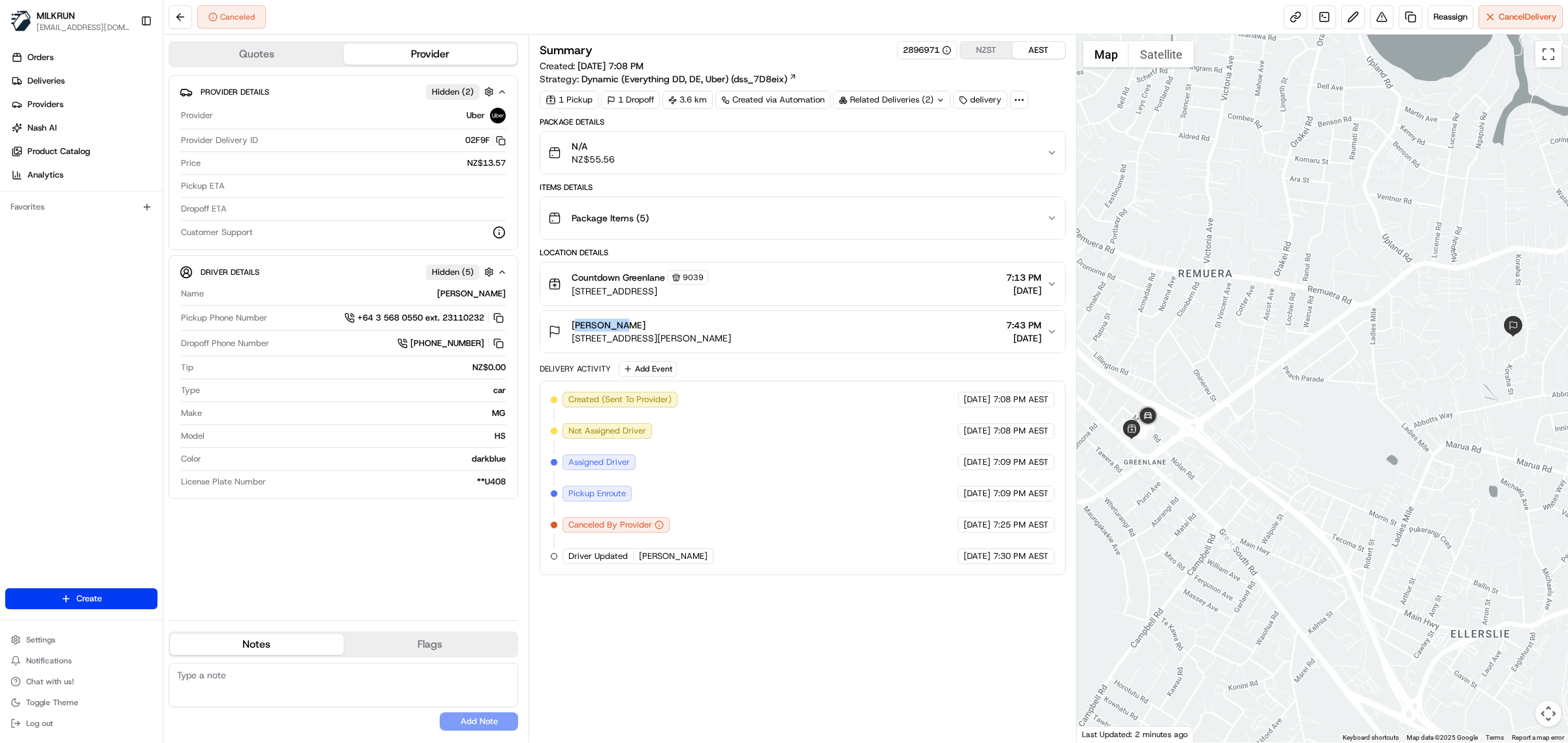
drag, startPoint x: 619, startPoint y: 324, endPoint x: 574, endPoint y: 330, distance: 45.4
click at [574, 330] on div "[PERSON_NAME]" at bounding box center [652, 324] width 160 height 13
copy span "[PERSON_NAME]"
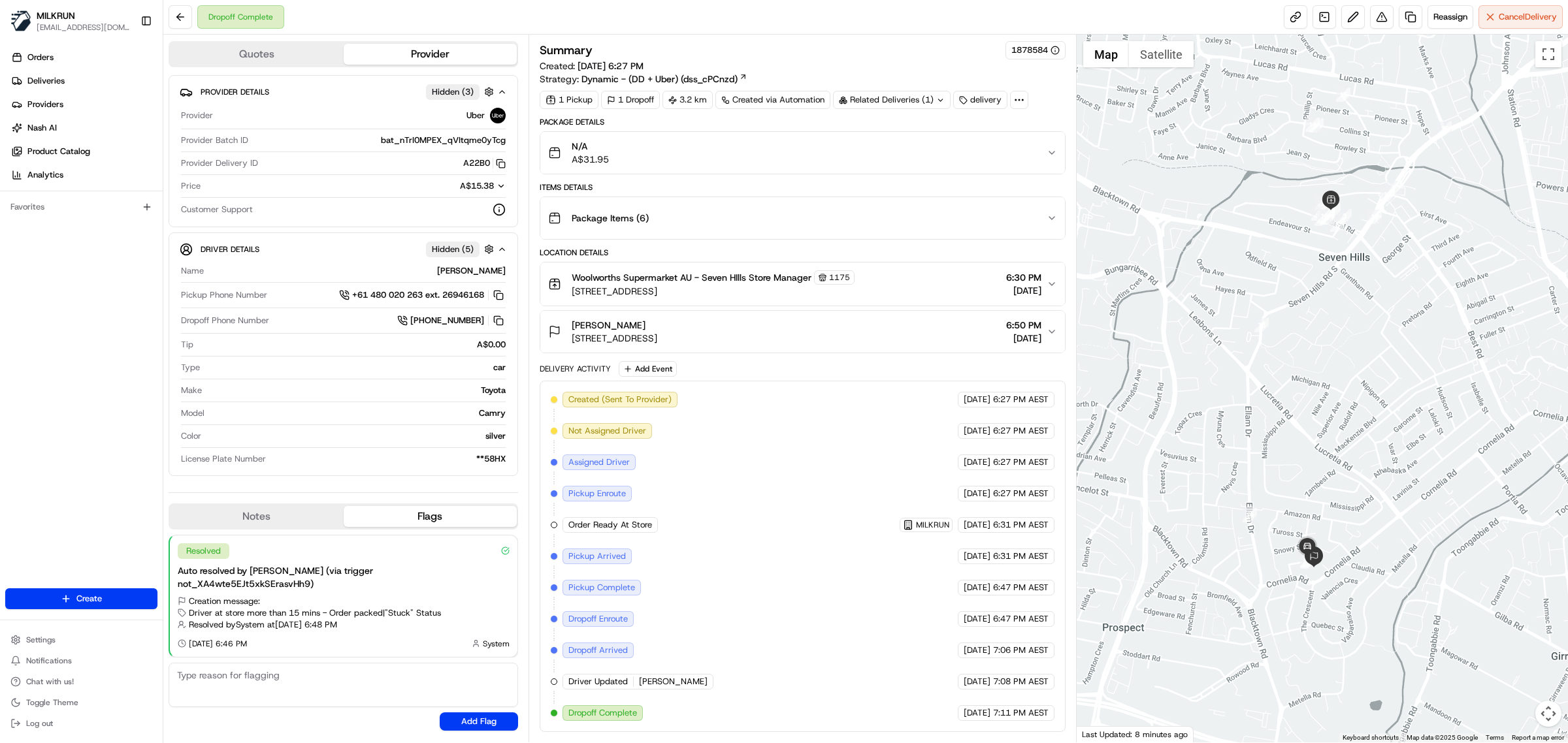
drag, startPoint x: 423, startPoint y: 268, endPoint x: 506, endPoint y: 275, distance: 83.3
click at [506, 275] on div "Name GURSEWAK SINGH G. Pickup Phone Number +61 480 020 263 ext. 26946168 Dropof…" at bounding box center [343, 365] width 327 height 210
copy div "GURSEWAK SINGH G."
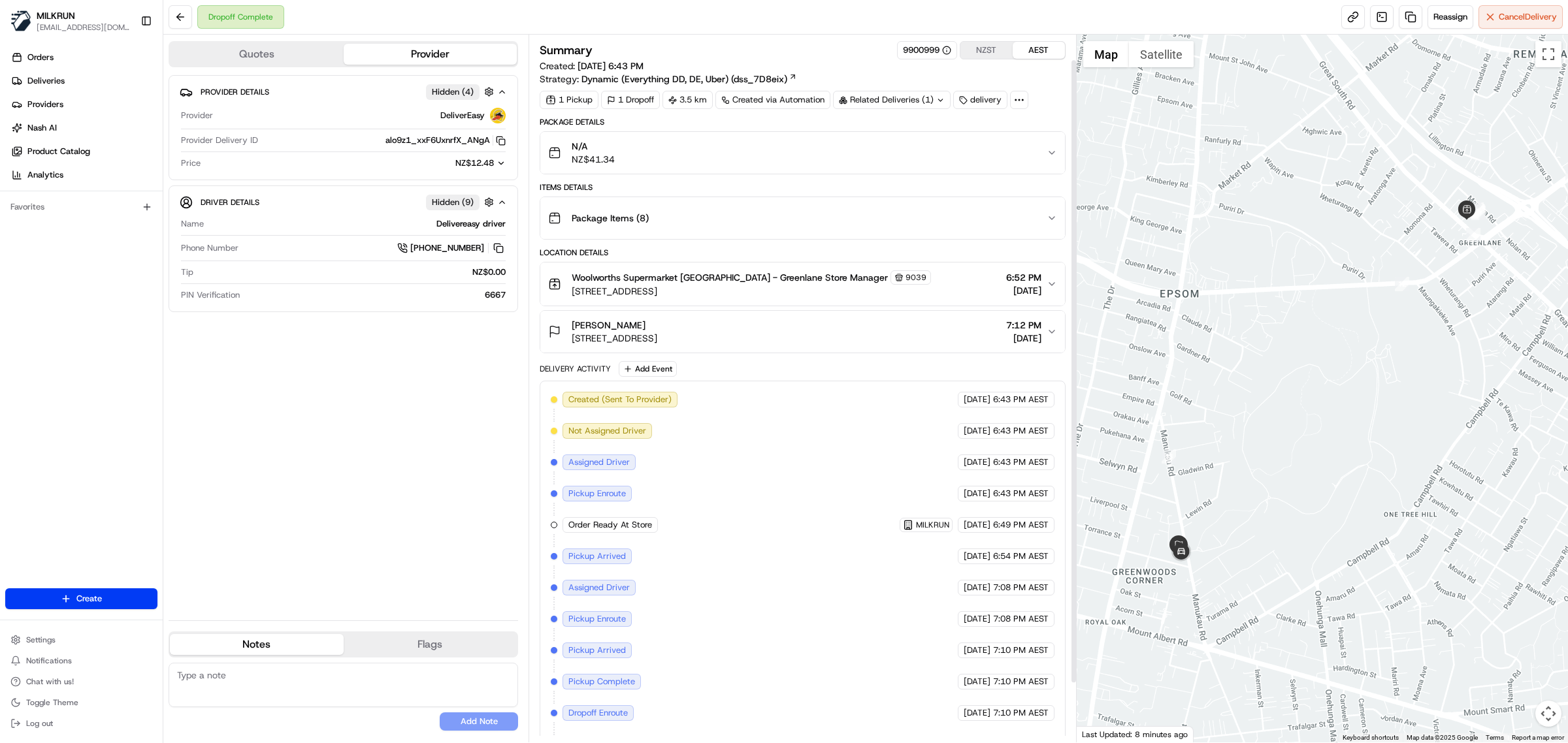
scroll to position [96, 0]
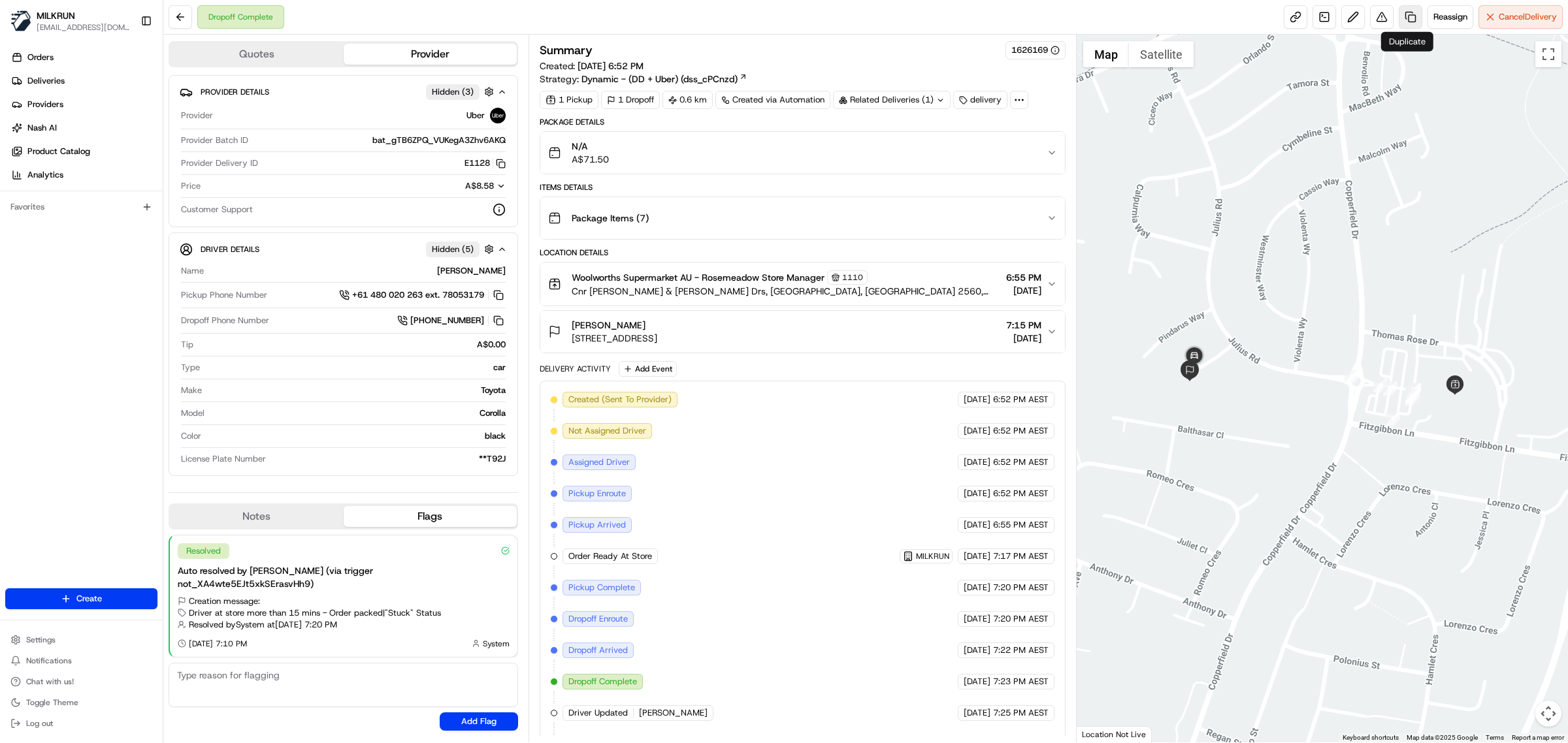
click at [1403, 18] on link at bounding box center [1410, 17] width 23 height 23
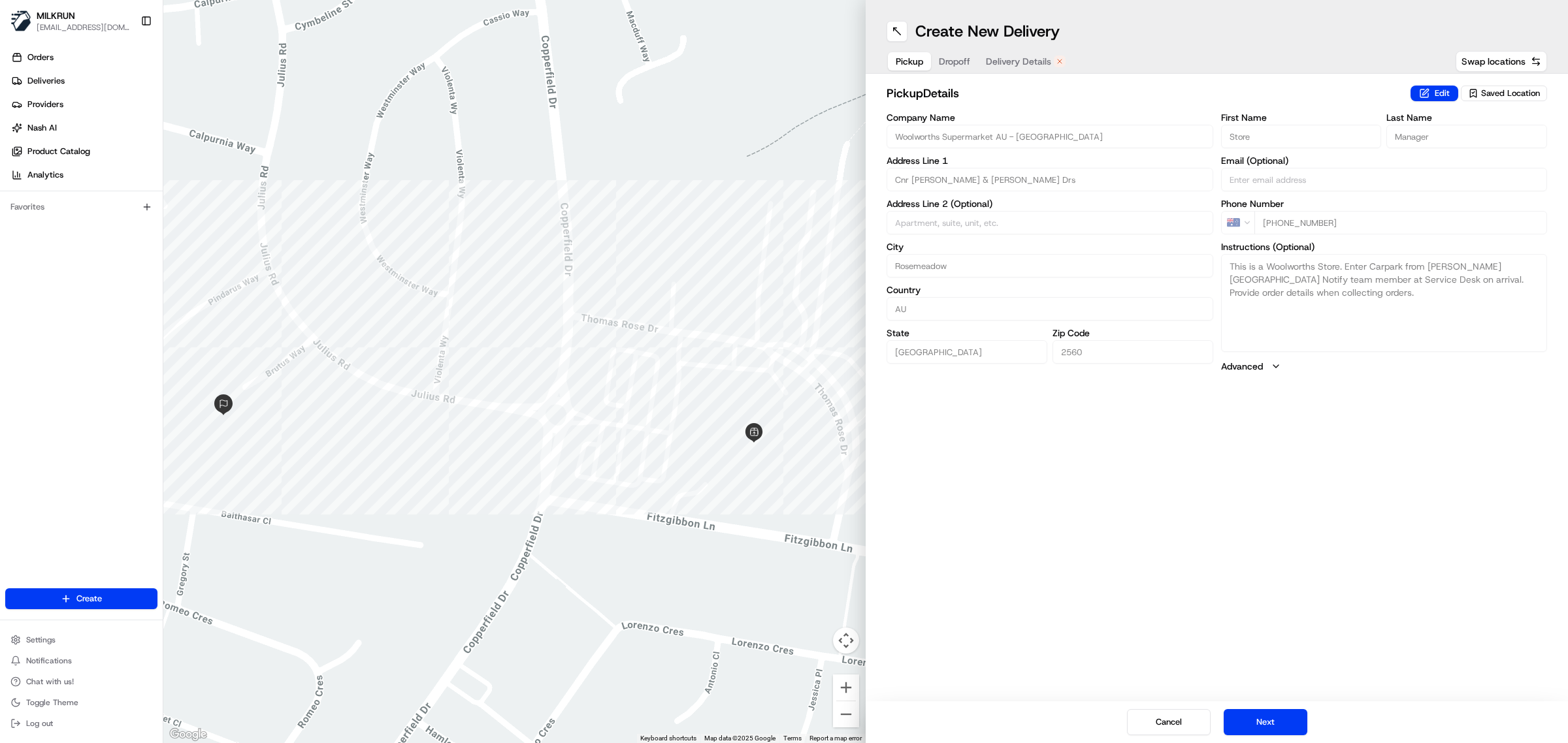
click at [1027, 56] on span "Delivery Details" at bounding box center [1018, 60] width 65 height 13
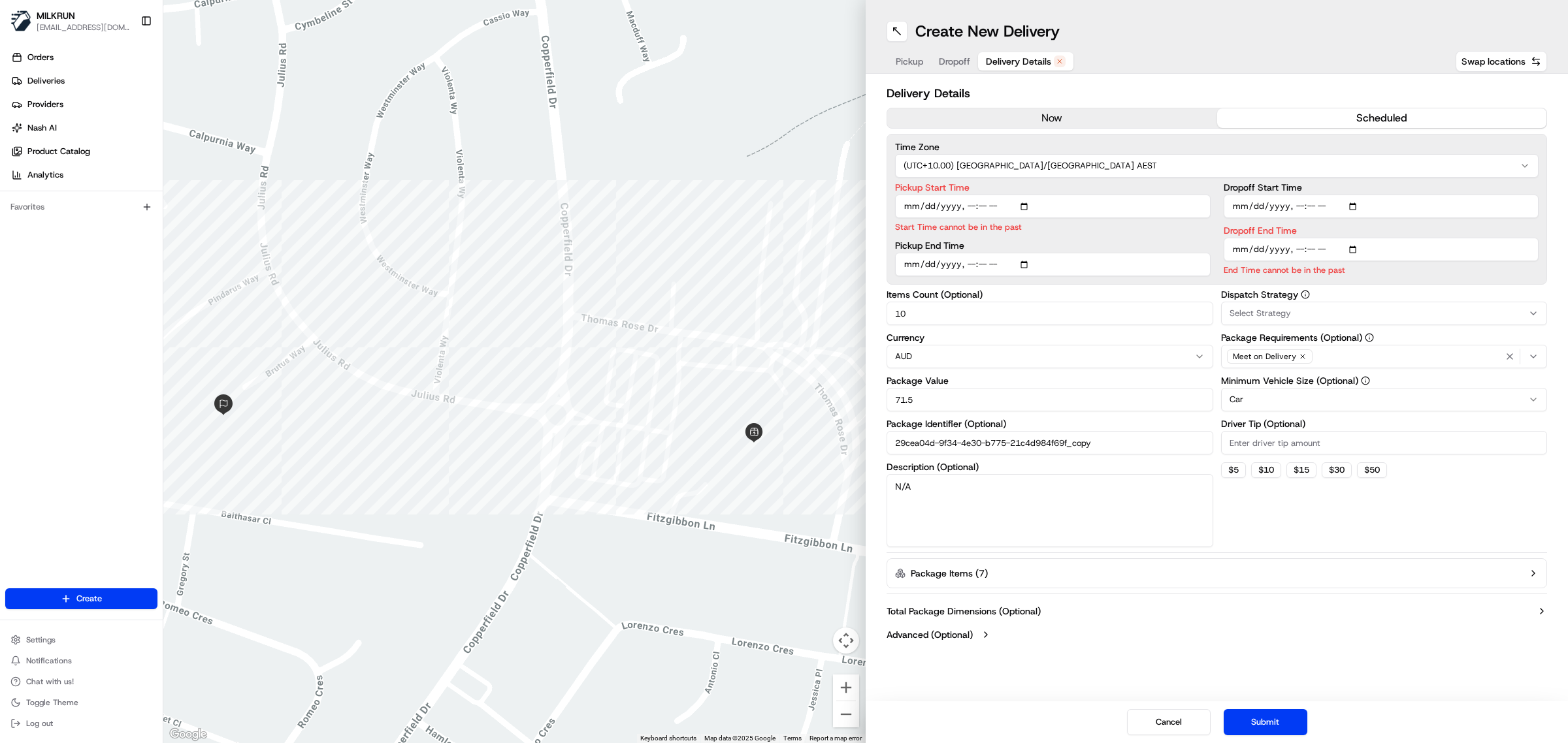
click at [1091, 112] on button "now" at bounding box center [1052, 118] width 330 height 19
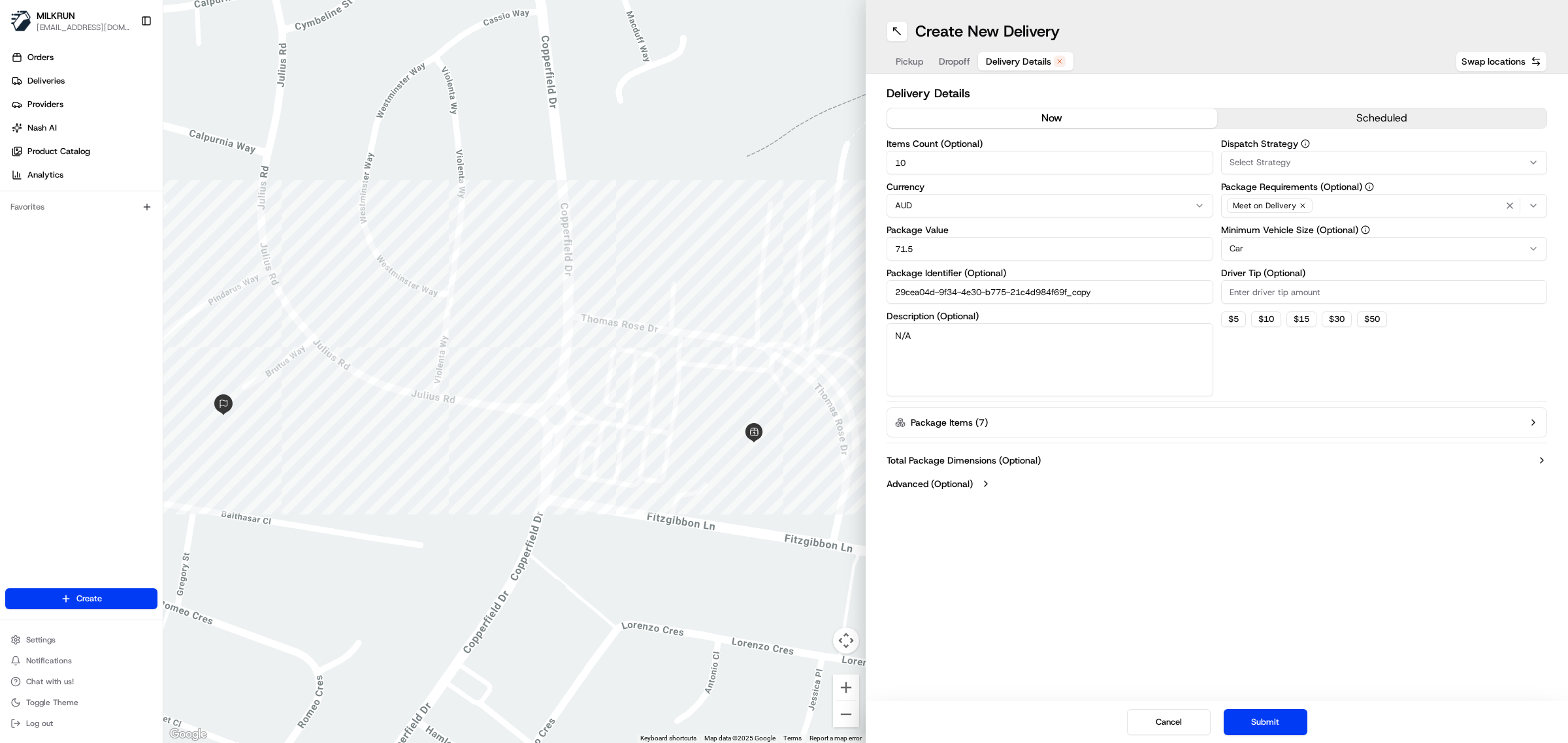
click at [1294, 726] on button "Submit" at bounding box center [1265, 722] width 84 height 26
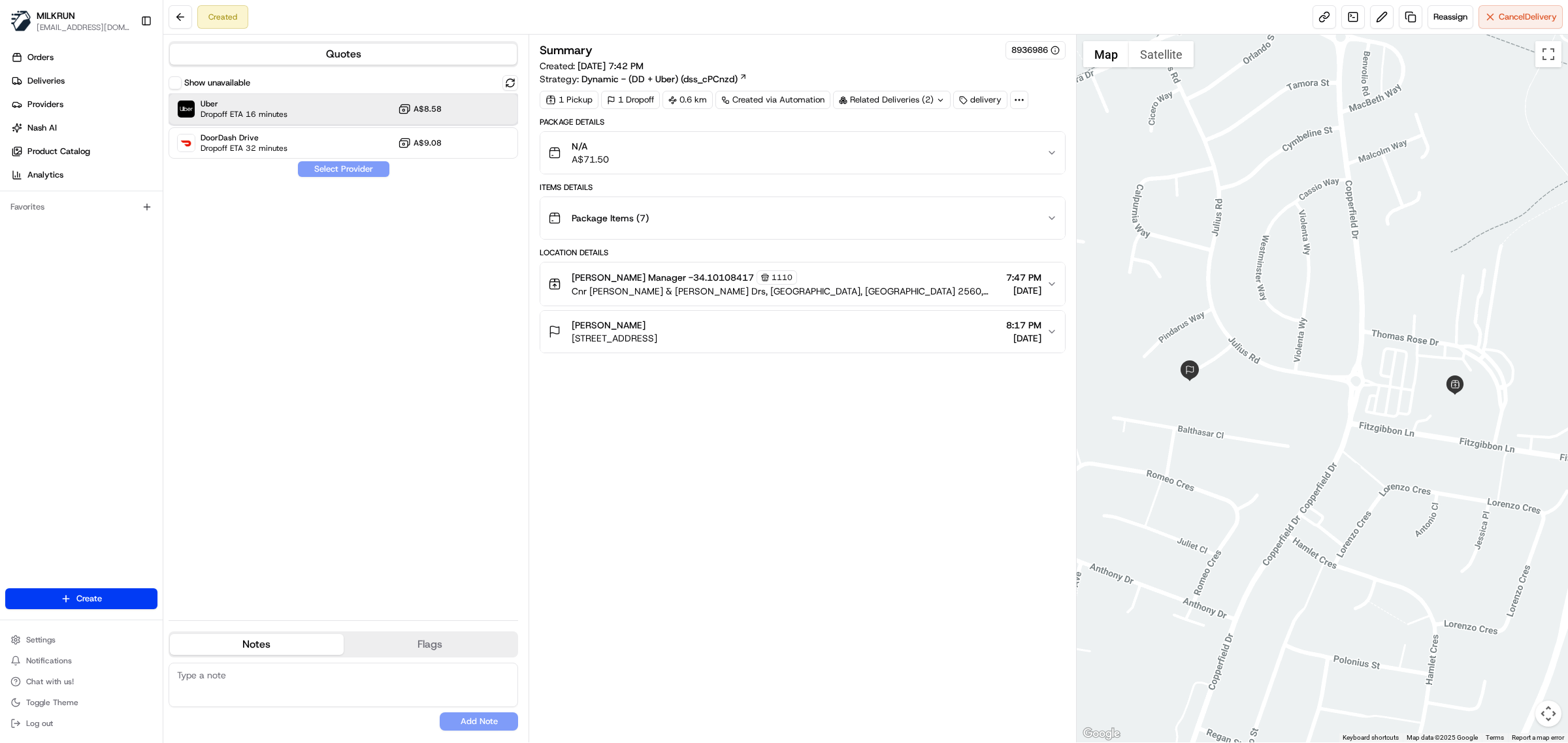
click at [367, 100] on div "Uber Dropoff ETA 16 minutes A$8.58" at bounding box center [343, 109] width 350 height 31
click at [355, 171] on button "Assign Provider" at bounding box center [343, 169] width 93 height 16
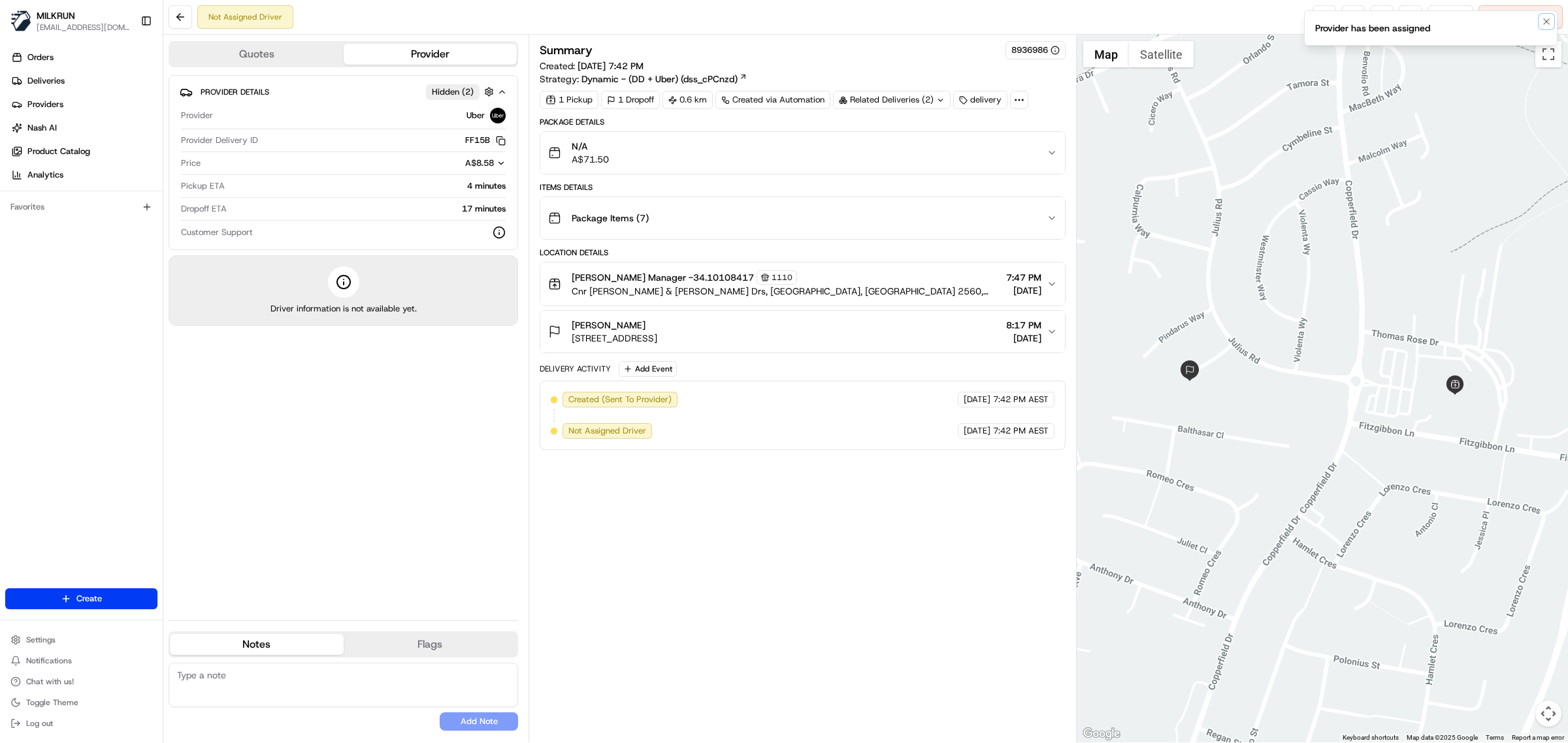
drag, startPoint x: 1543, startPoint y: 22, endPoint x: 1476, endPoint y: 21, distance: 67.0
click at [1543, 21] on icon "Notifications (F8)" at bounding box center [1546, 21] width 11 height 11
click at [1314, 17] on link at bounding box center [1324, 17] width 23 height 23
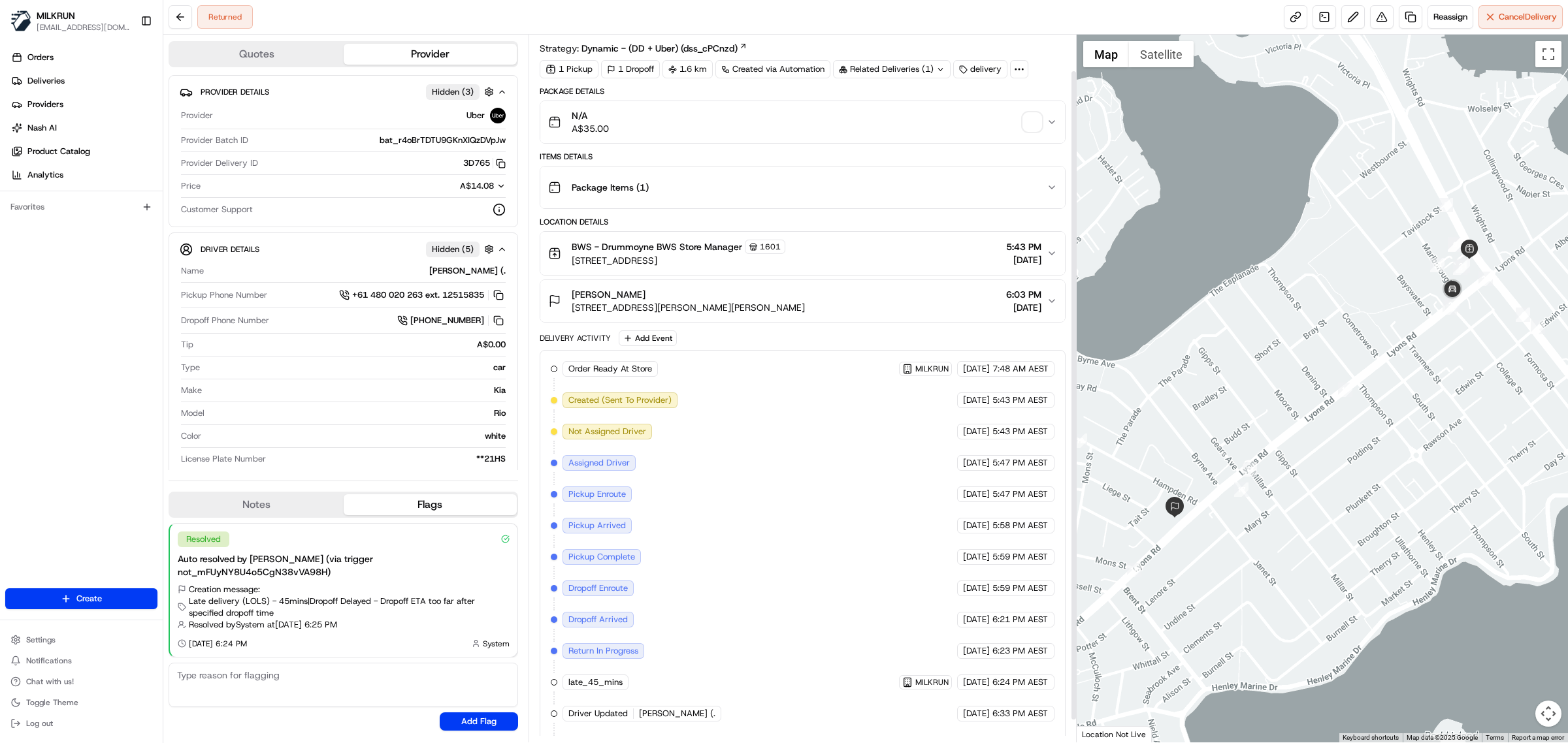
scroll to position [64, 0]
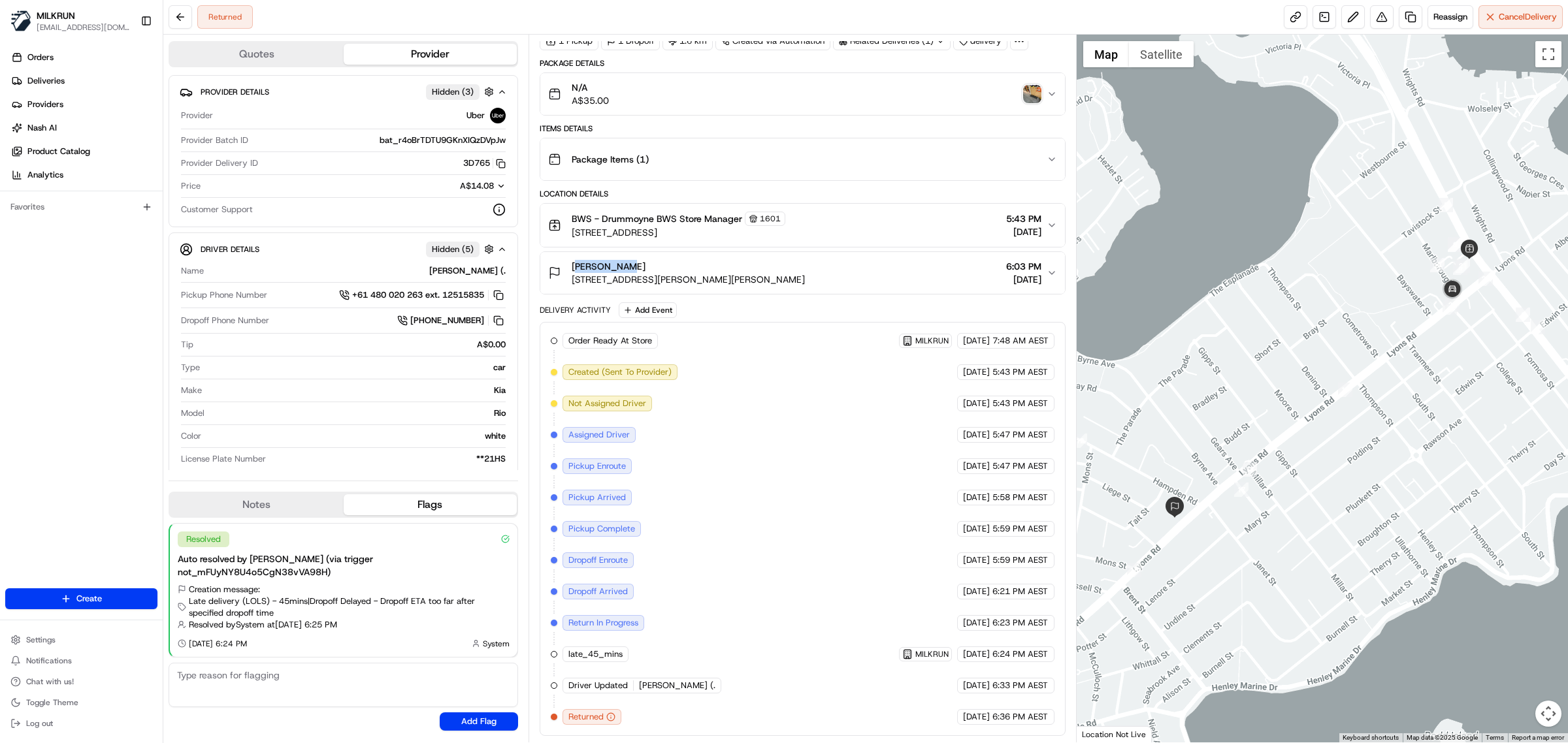
drag, startPoint x: 619, startPoint y: 261, endPoint x: 571, endPoint y: 261, distance: 48.0
click at [571, 261] on div "[PERSON_NAME] [STREET_ADDRESS][PERSON_NAME][PERSON_NAME]" at bounding box center [677, 273] width 257 height 26
drag, startPoint x: 634, startPoint y: 261, endPoint x: 575, endPoint y: 261, distance: 59.0
click at [575, 261] on div "[PERSON_NAME]" at bounding box center [688, 266] width 233 height 13
drag, startPoint x: 569, startPoint y: 262, endPoint x: 627, endPoint y: 265, distance: 58.1
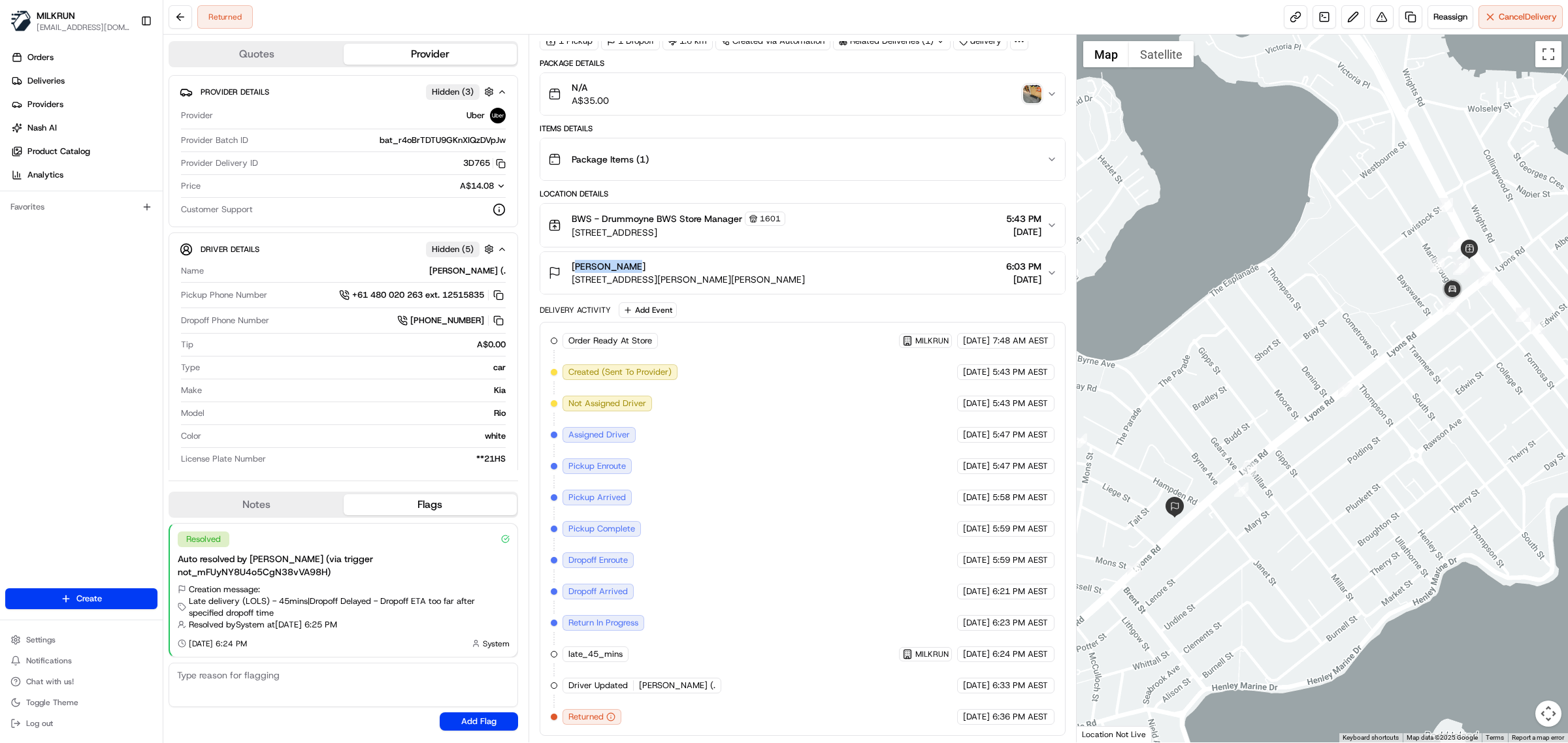
click at [627, 265] on div "[PERSON_NAME] [STREET_ADDRESS][PERSON_NAME][PERSON_NAME]" at bounding box center [677, 273] width 257 height 26
copy span "[PERSON_NAME]"
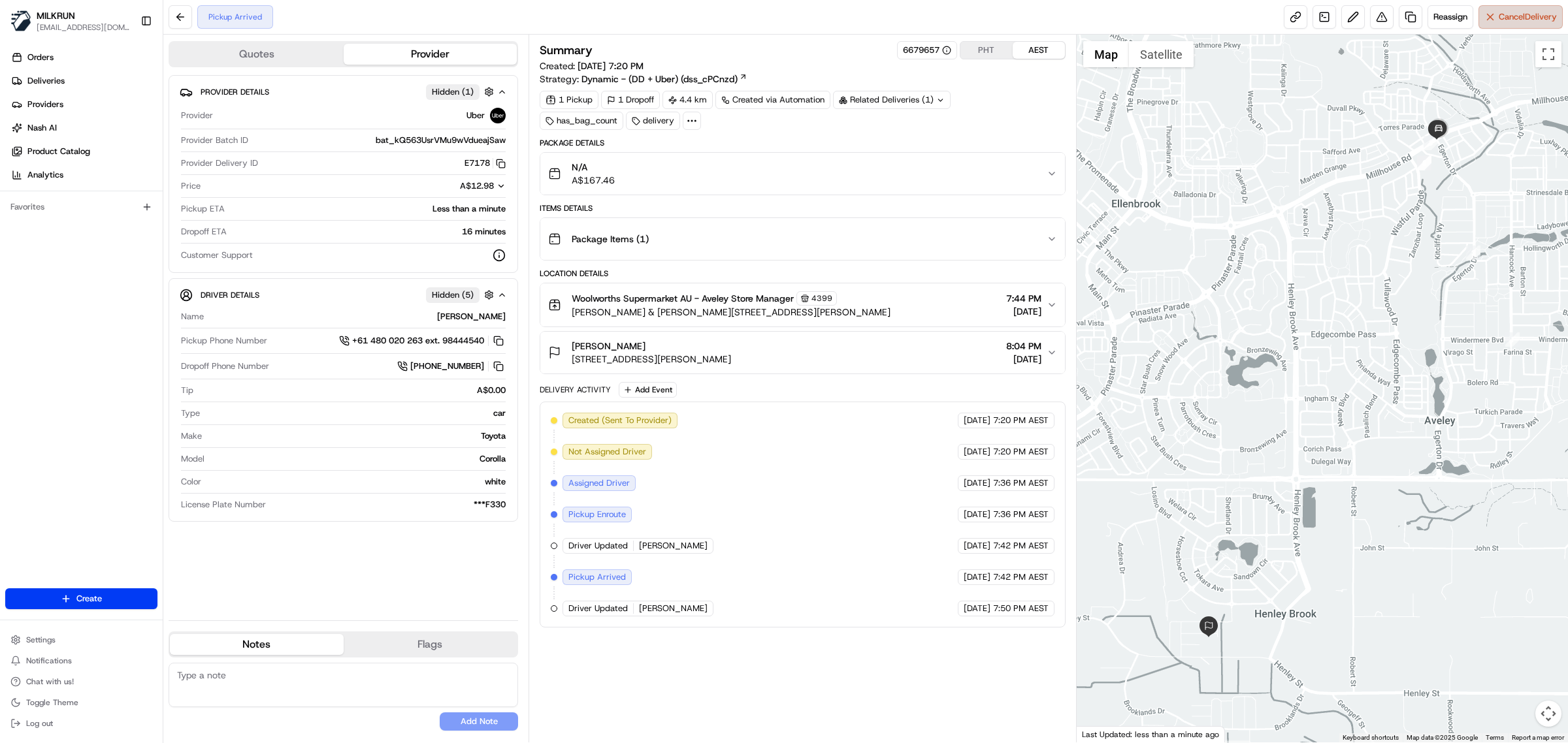
click at [1512, 20] on span "Cancel Delivery" at bounding box center [1528, 17] width 58 height 12
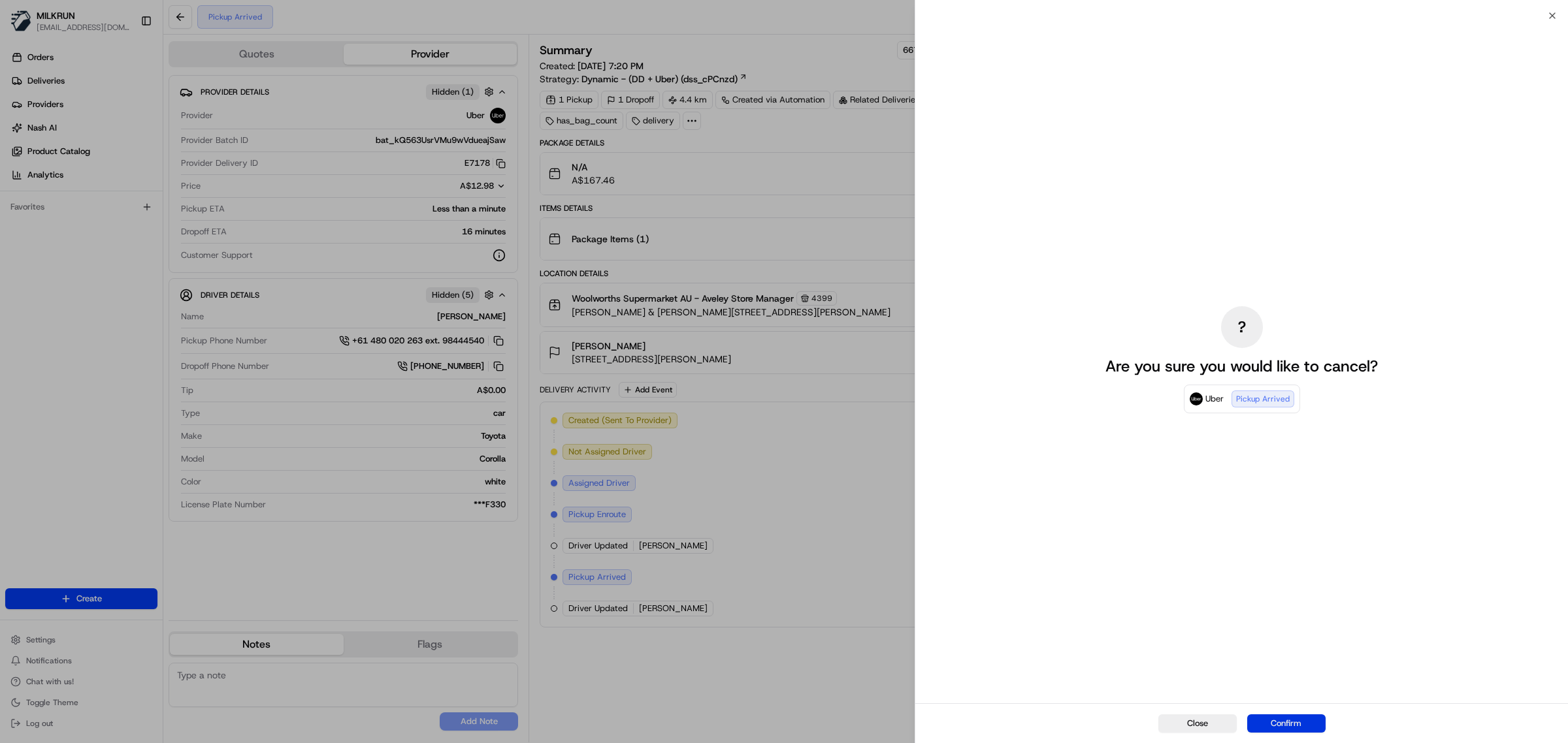
click at [1304, 721] on button "Confirm" at bounding box center [1286, 724] width 78 height 19
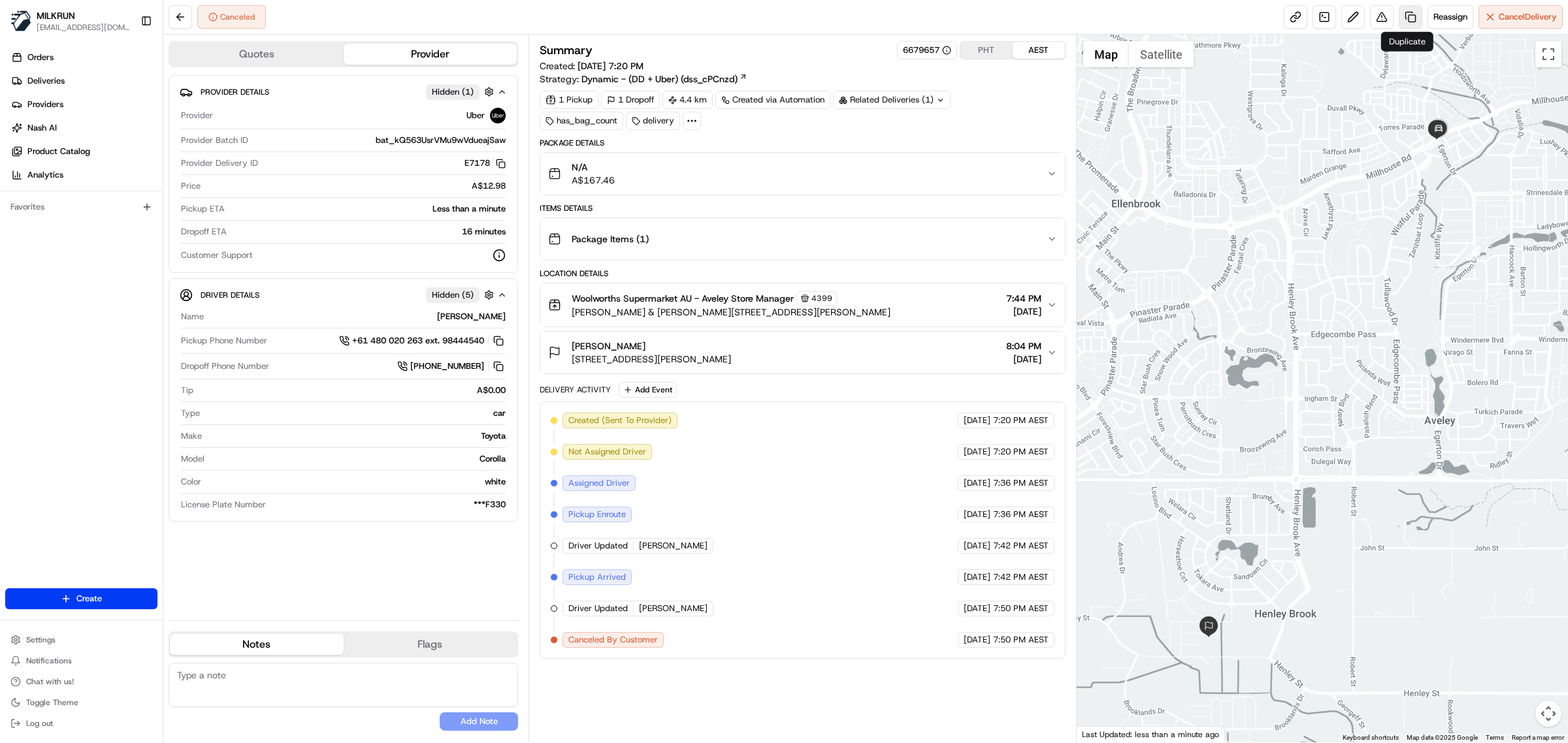
click at [1403, 18] on link at bounding box center [1410, 17] width 23 height 23
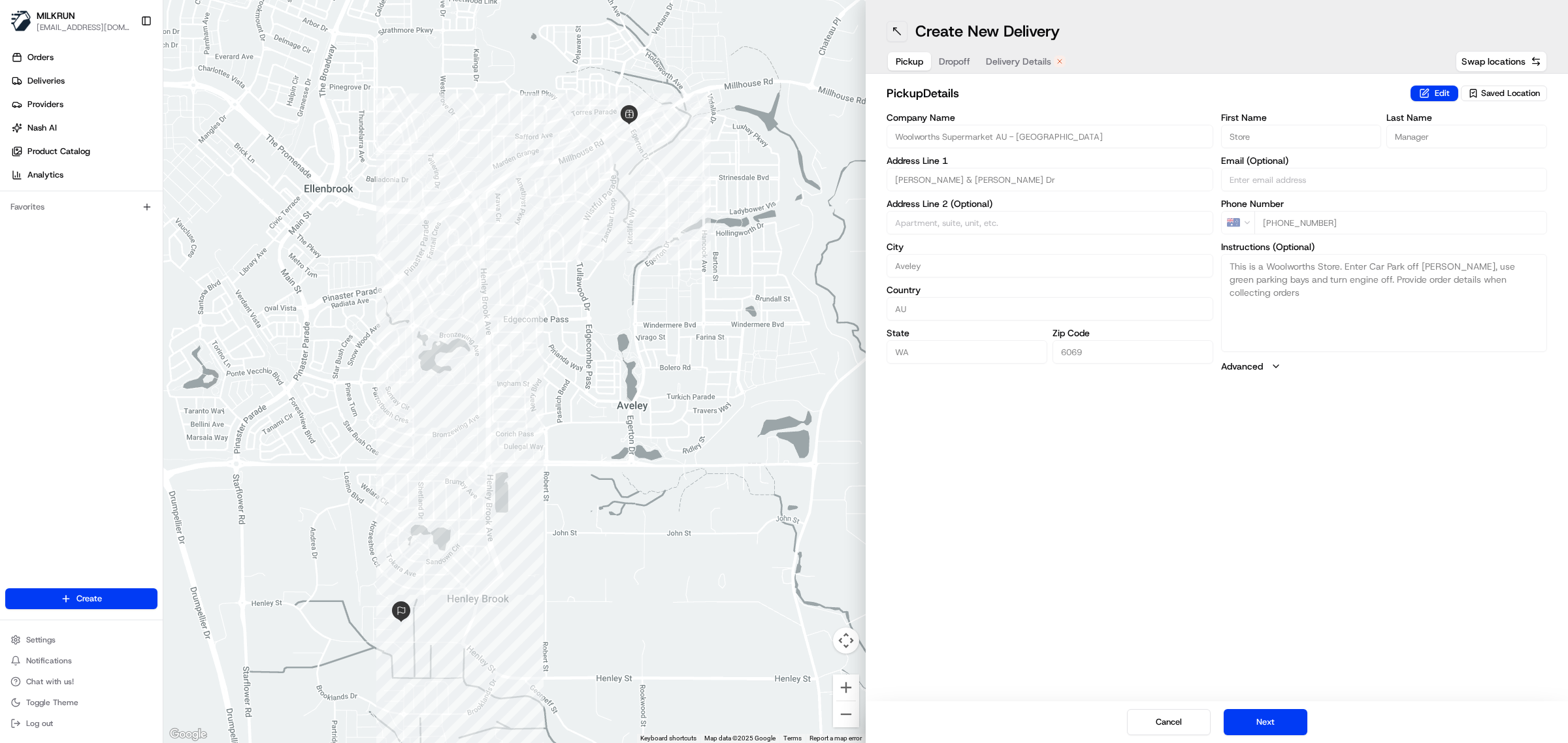
click at [887, 28] on button at bounding box center [896, 30] width 20 height 20
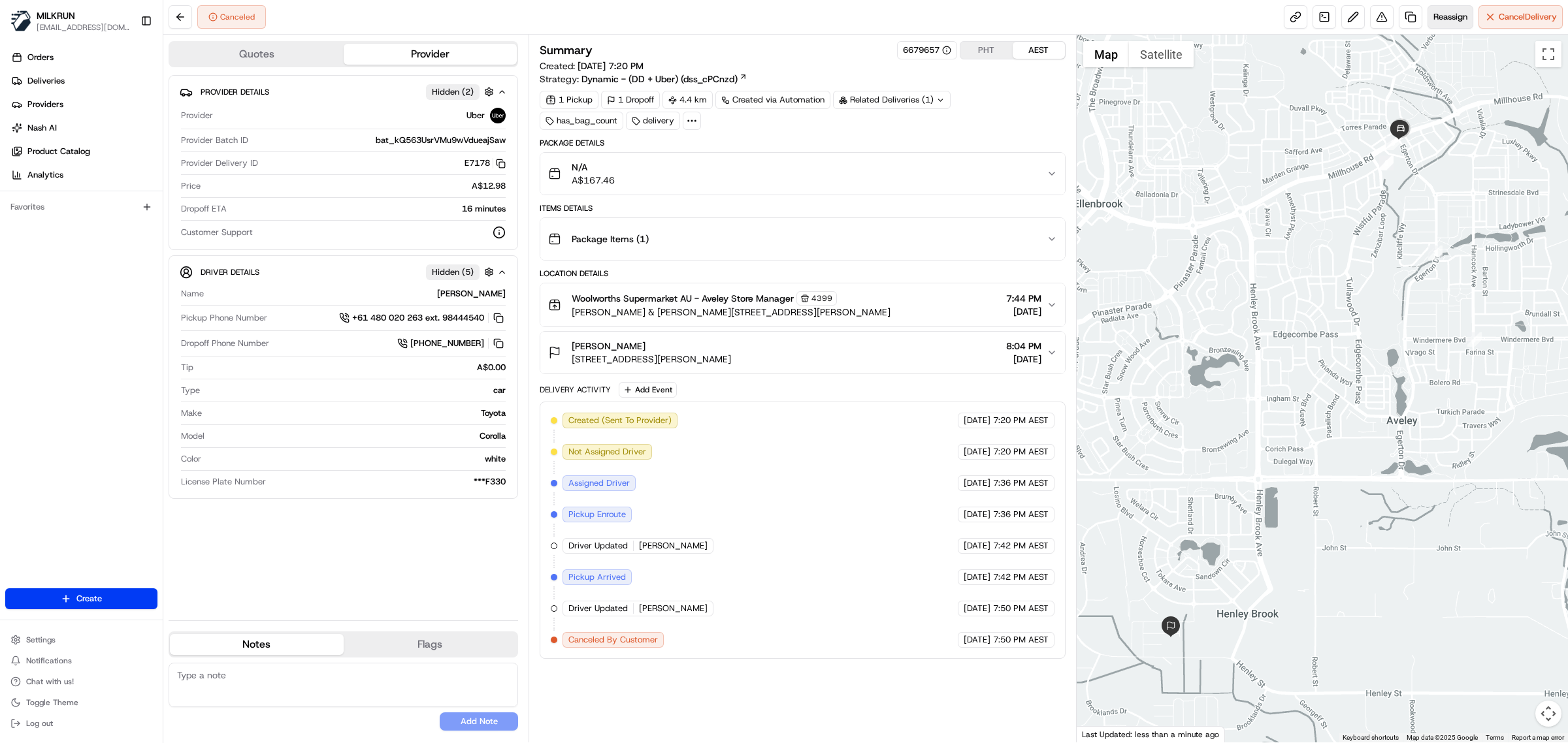
click at [1459, 24] on button "Reassign" at bounding box center [1449, 17] width 46 height 23
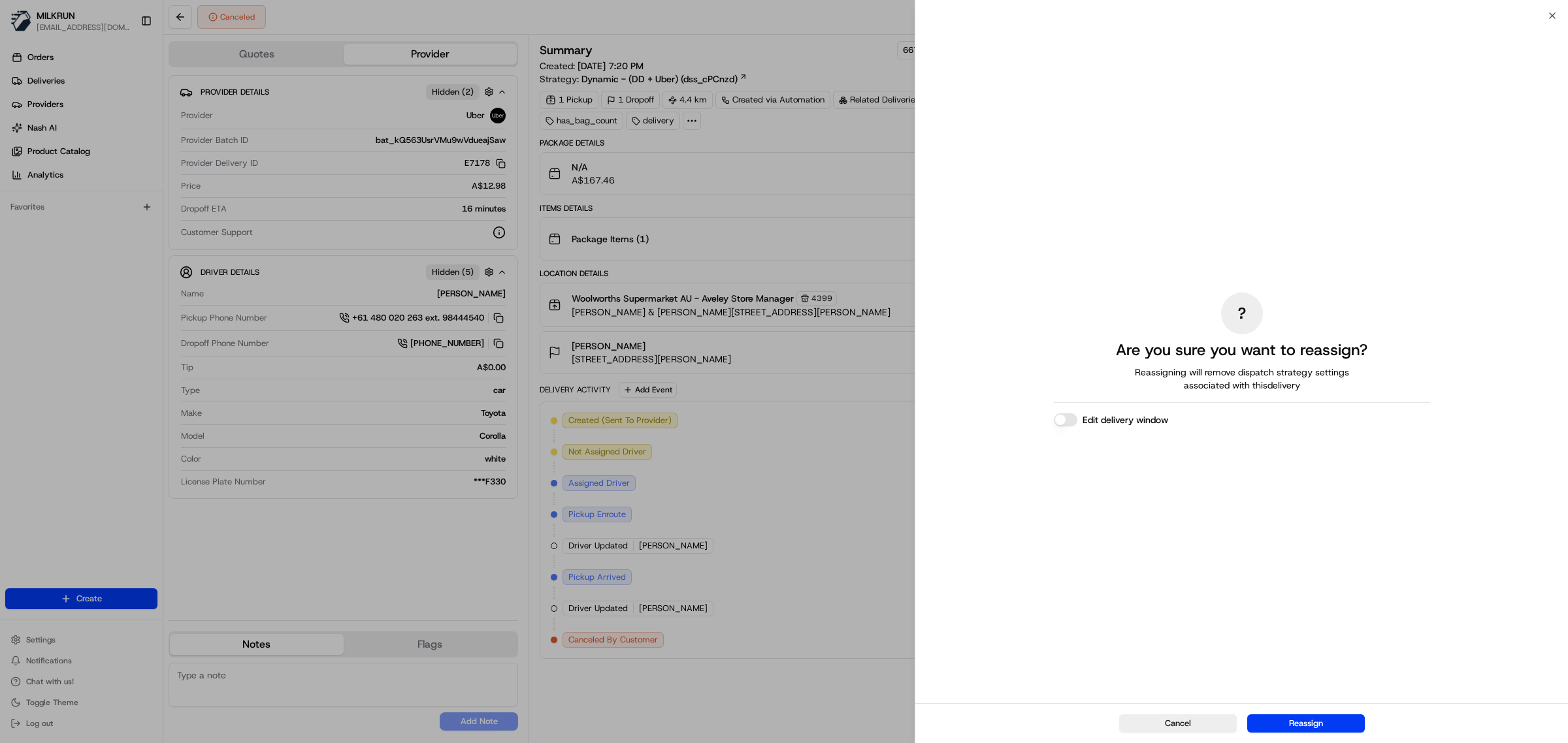
click at [1071, 420] on button "Edit delivery window" at bounding box center [1065, 420] width 23 height 13
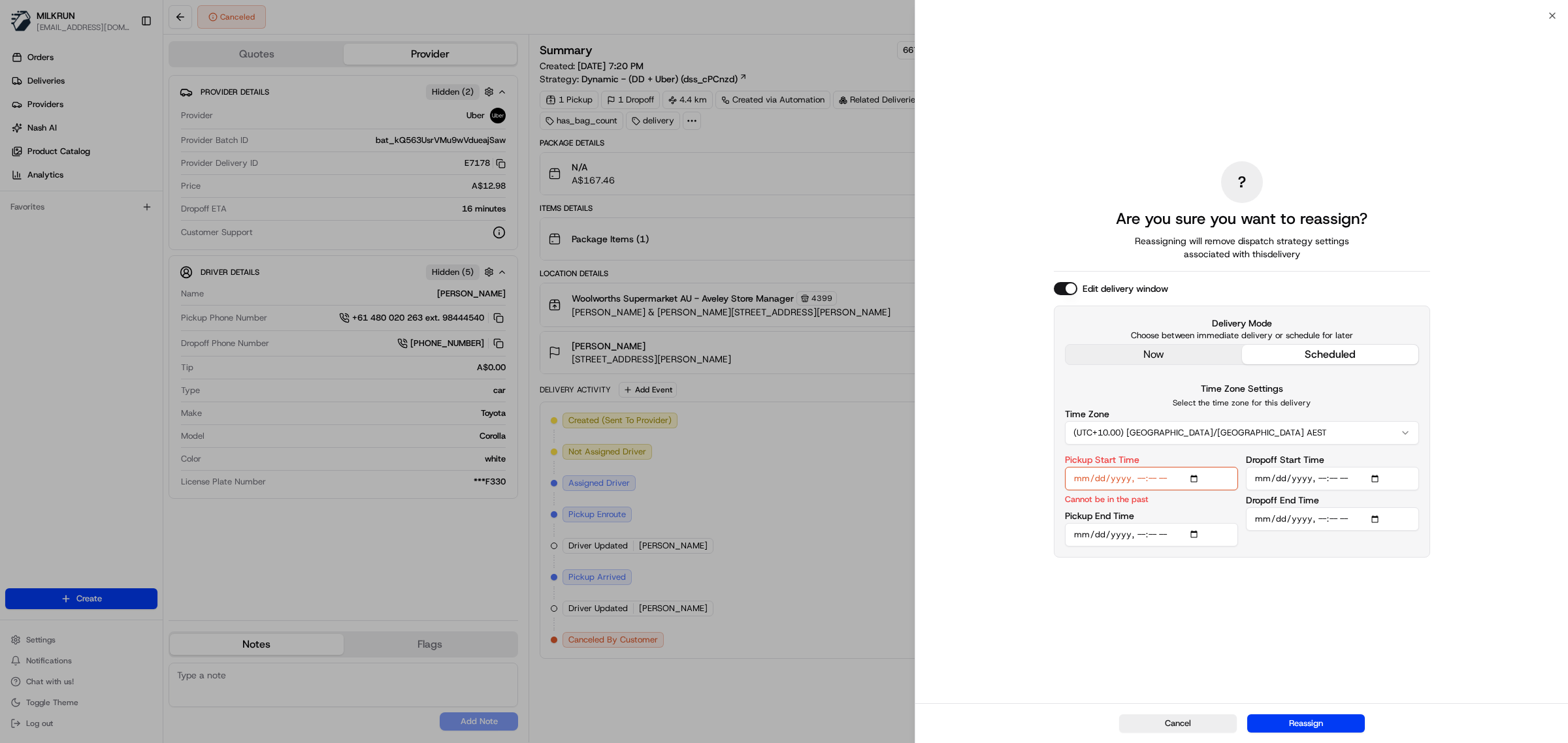
click at [1138, 481] on input "Pickup Start Time" at bounding box center [1151, 479] width 173 height 23
click at [1150, 481] on input "Pickup Start Time" at bounding box center [1151, 479] width 173 height 23
click at [1138, 481] on input "Pickup Start Time" at bounding box center [1151, 479] width 173 height 23
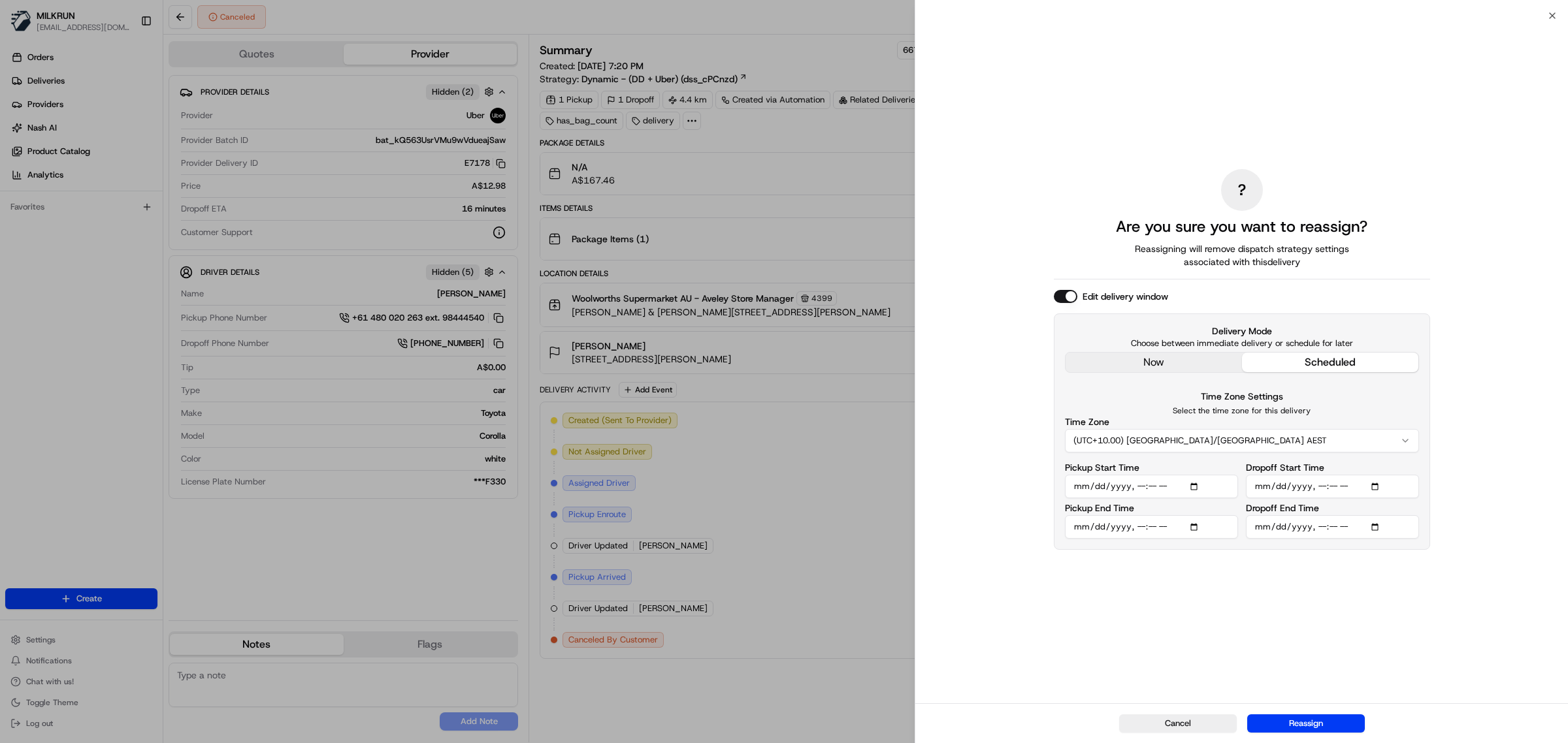
click at [1194, 527] on input "Pickup End Time" at bounding box center [1151, 527] width 173 height 23
click at [1159, 488] on input "Pickup Start Time" at bounding box center [1151, 487] width 173 height 23
click at [1156, 488] on input "Pickup Start Time" at bounding box center [1151, 487] width 173 height 23
type input "2025-08-20T20:00"
click at [1194, 527] on input "Pickup End Time" at bounding box center [1151, 527] width 173 height 23
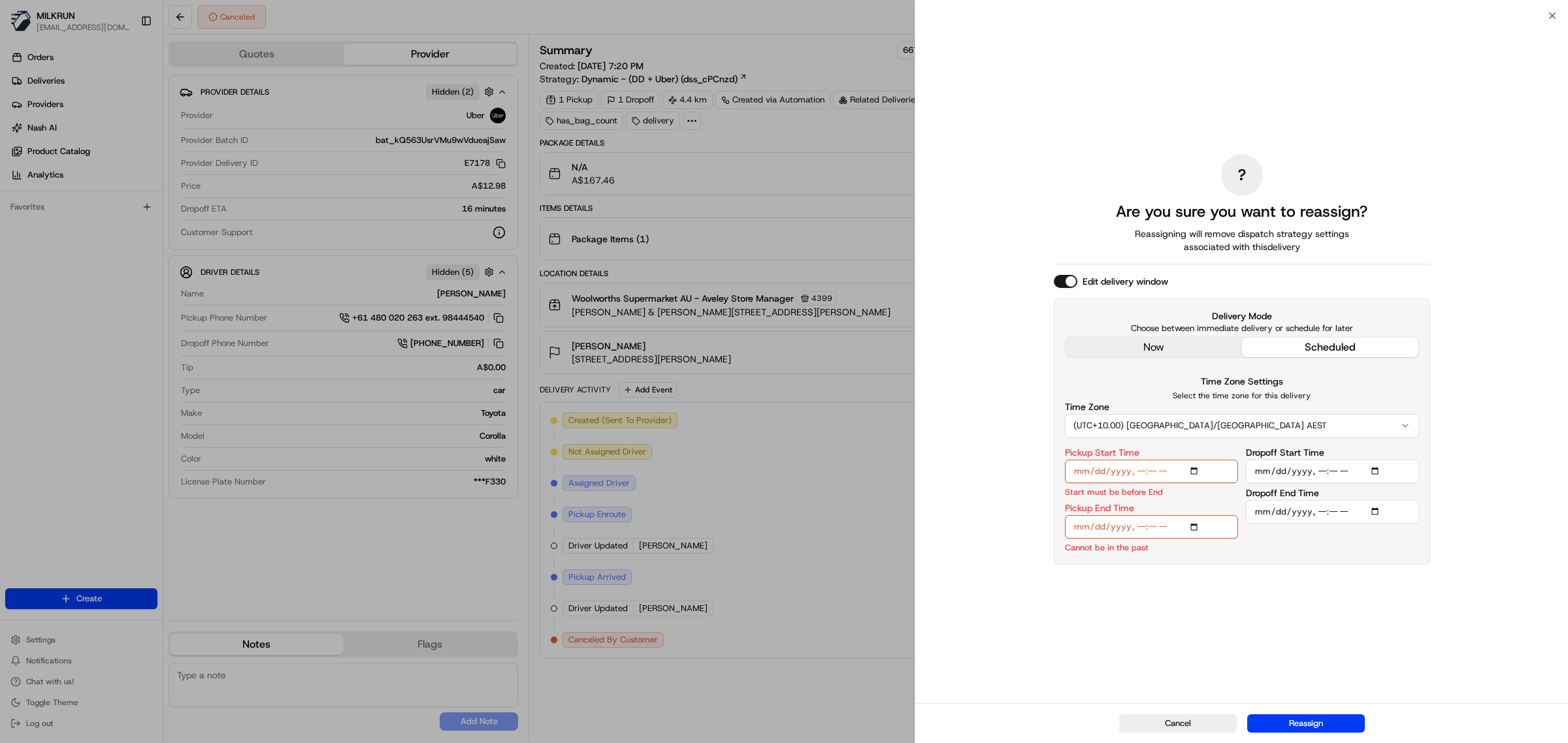
type input "2025-08-20T19:51"
click at [1141, 530] on input "Pickup End Time" at bounding box center [1151, 527] width 173 height 23
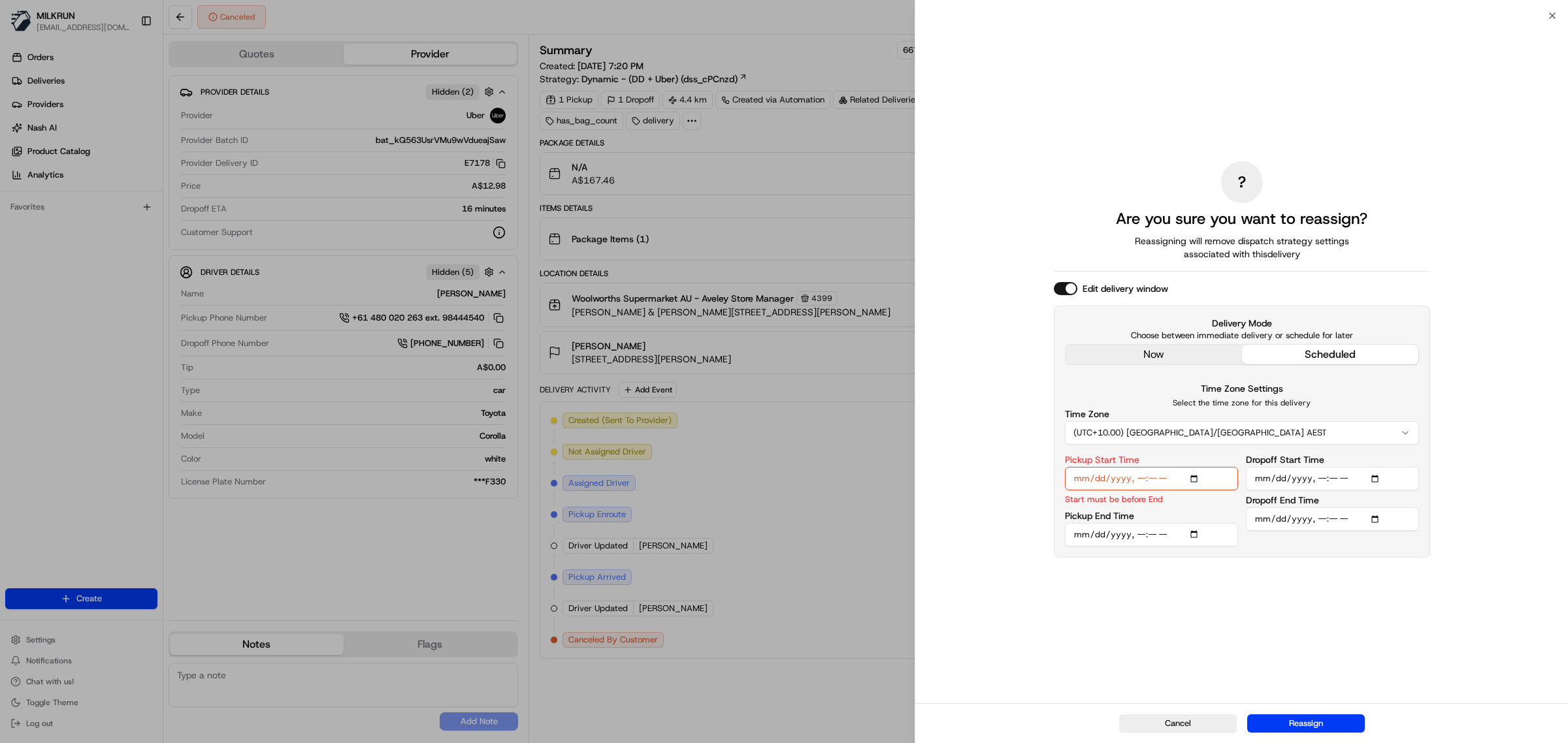
type input "2025-08-20T20:05"
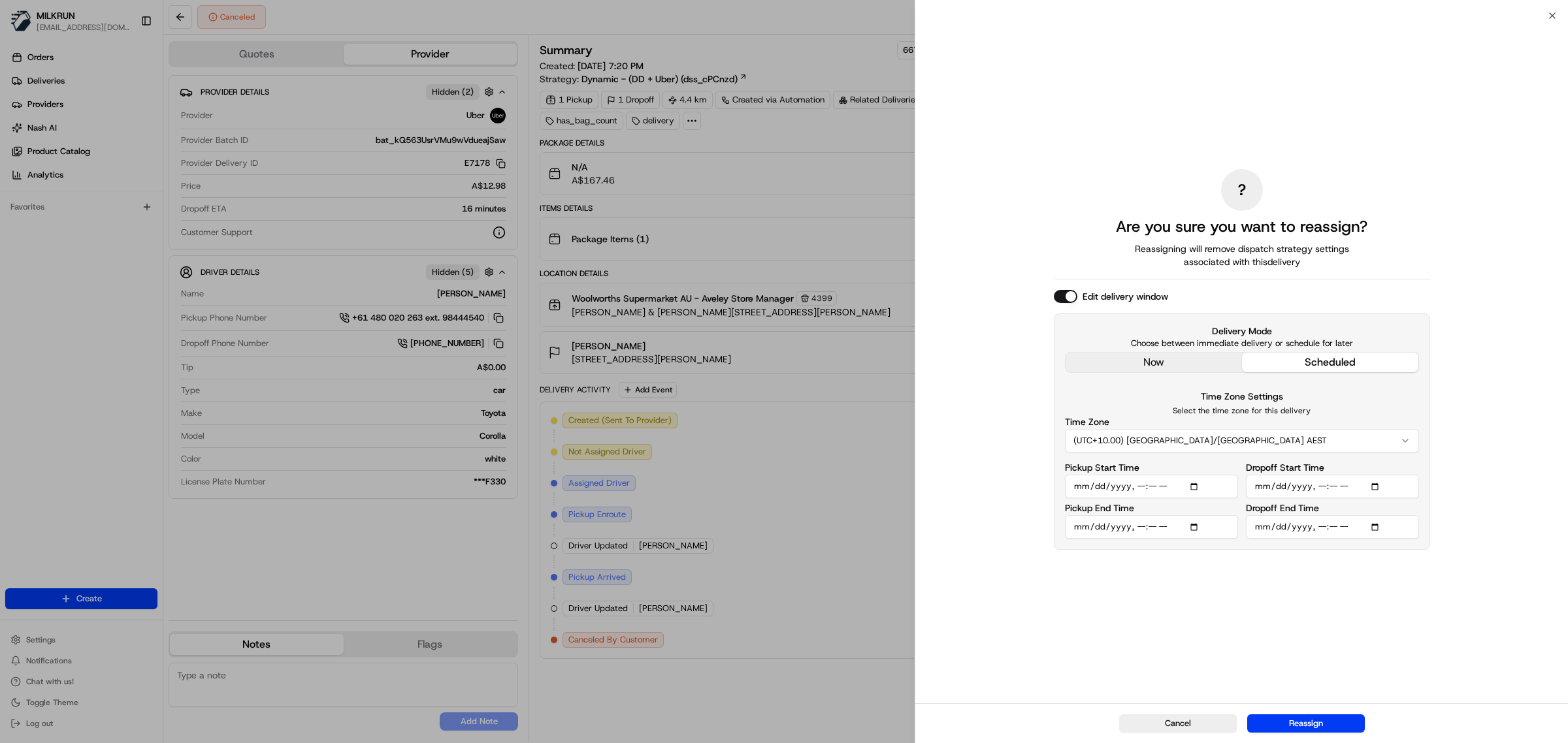
click at [1378, 485] on input "Dropoff Start Time" at bounding box center [1332, 487] width 173 height 23
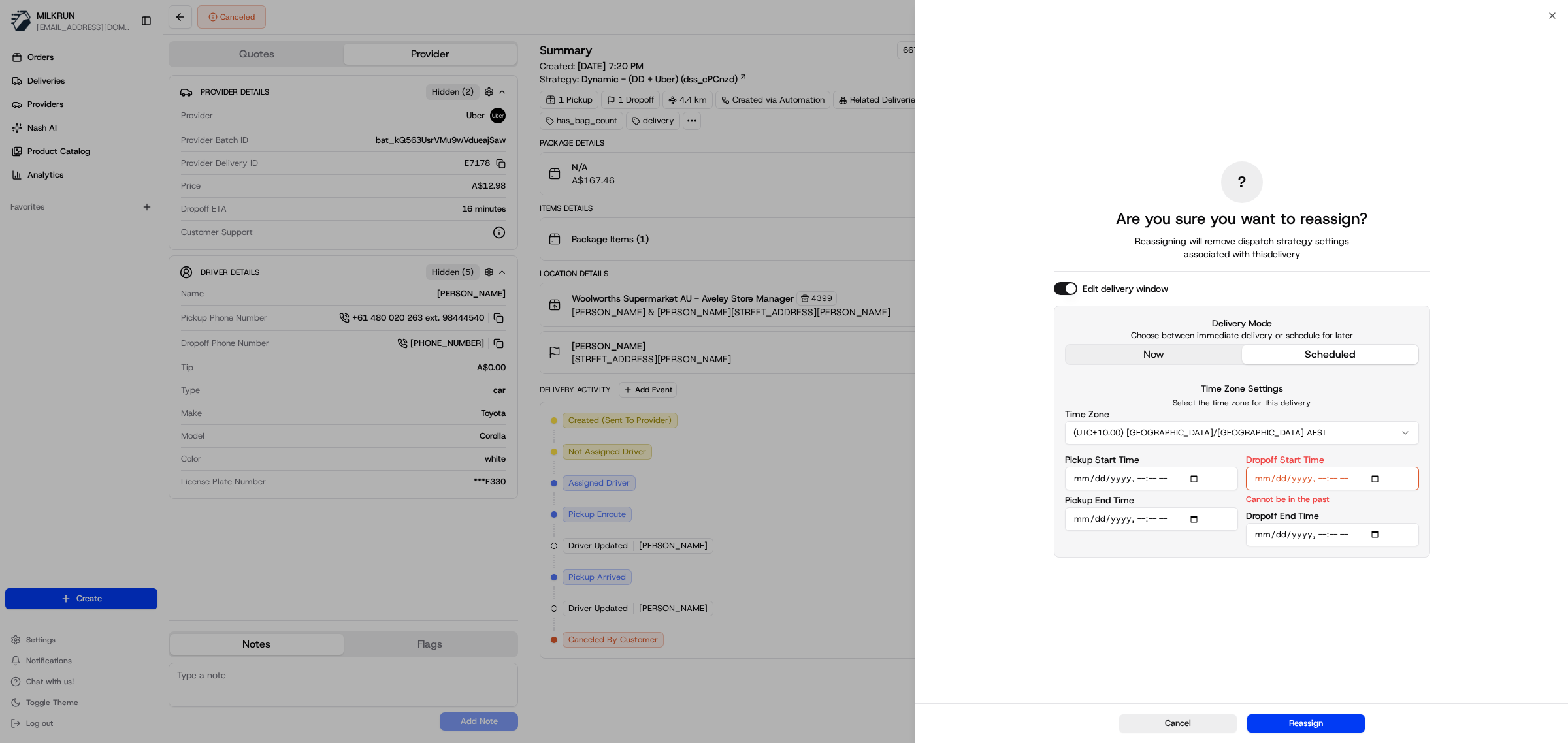
type input "2025-08-20T19:51"
click at [1318, 485] on input "Dropoff Start Time" at bounding box center [1332, 479] width 173 height 23
click at [1317, 479] on input "Dropoff Start Time" at bounding box center [1332, 479] width 173 height 23
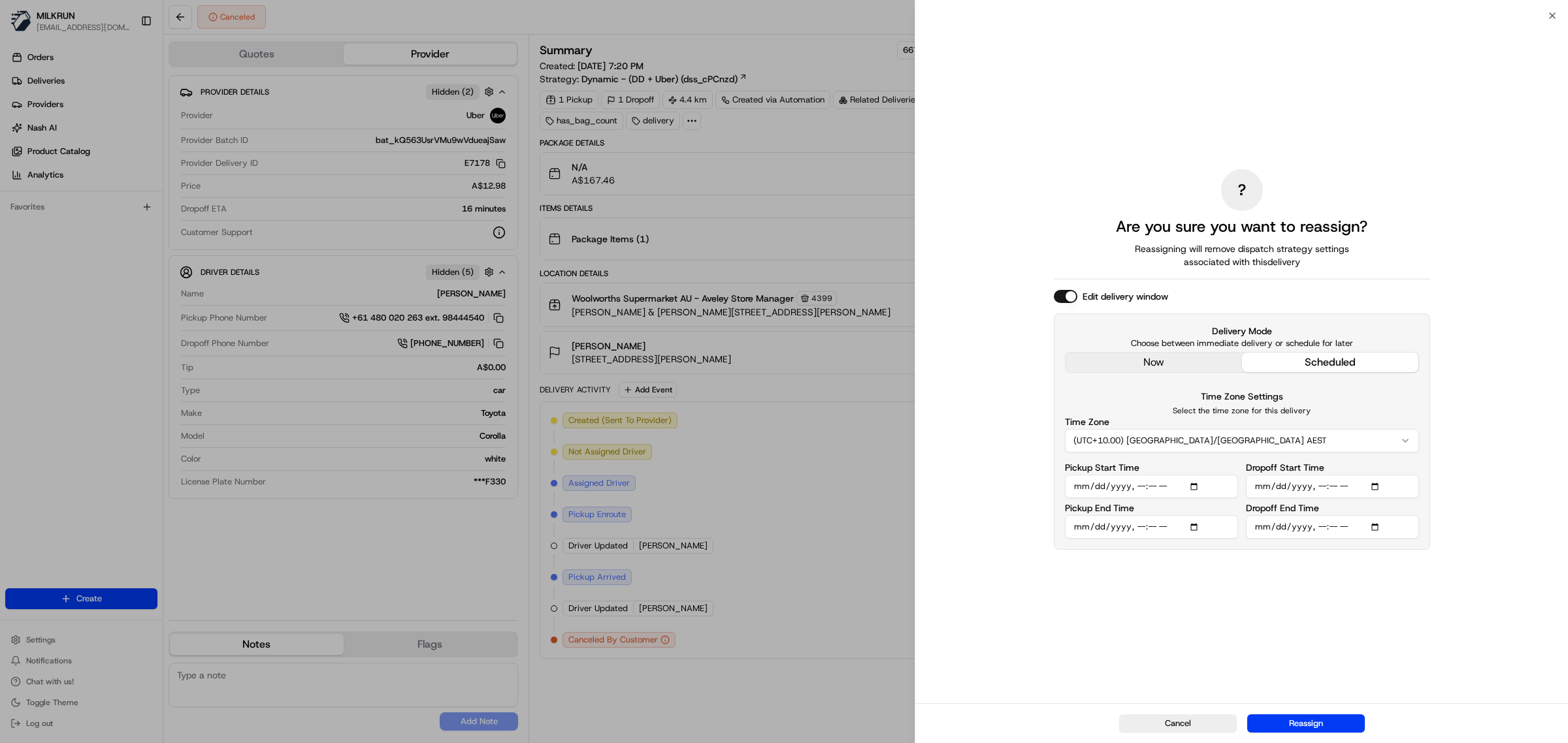
type input "2025-08-20T20:25"
click at [1334, 527] on input "Dropoff End Time" at bounding box center [1332, 527] width 173 height 23
click at [1310, 724] on button "Reassign" at bounding box center [1305, 724] width 118 height 19
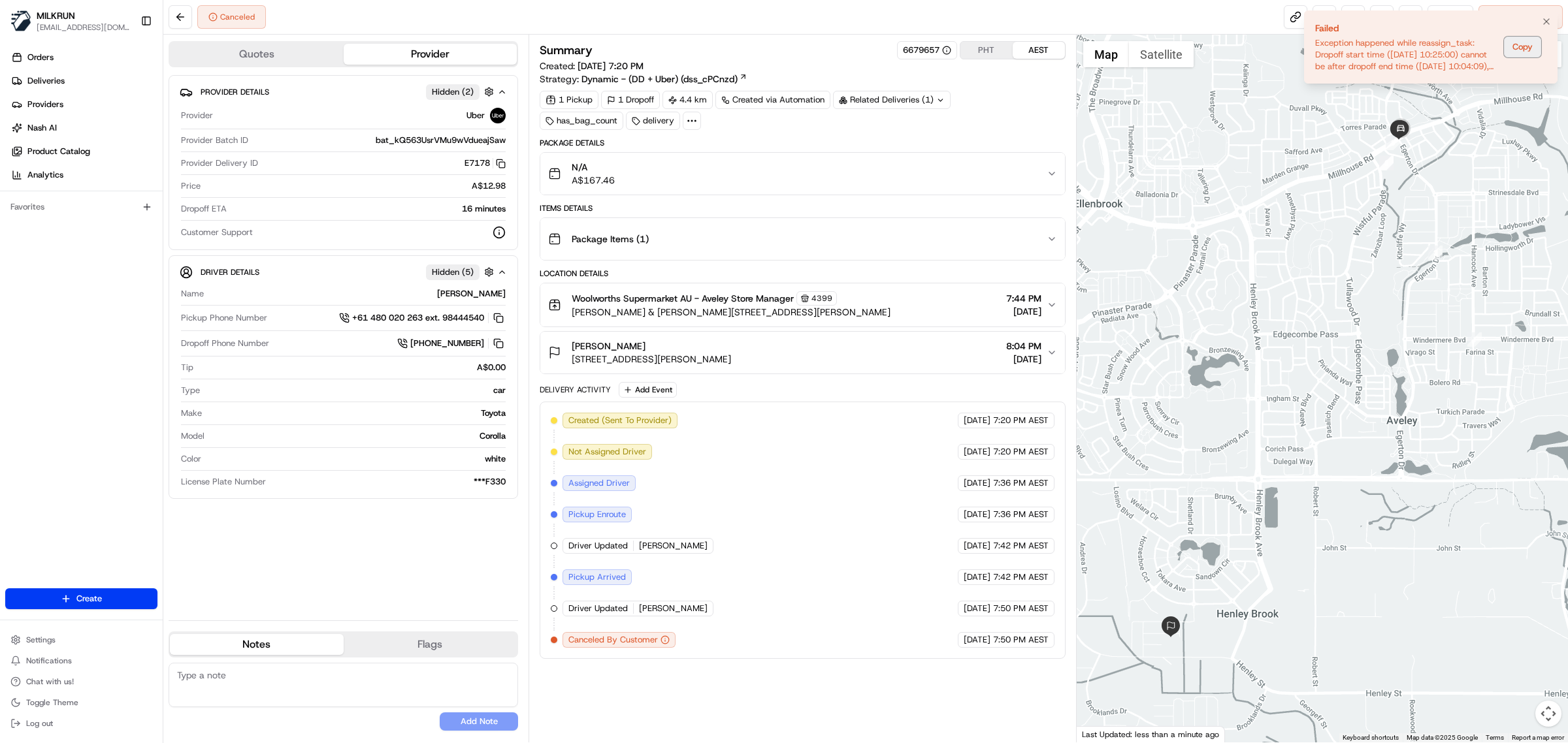
click at [1526, 47] on button "Copy" at bounding box center [1522, 47] width 37 height 20
click at [1544, 20] on icon "Notifications (F8)" at bounding box center [1546, 21] width 11 height 11
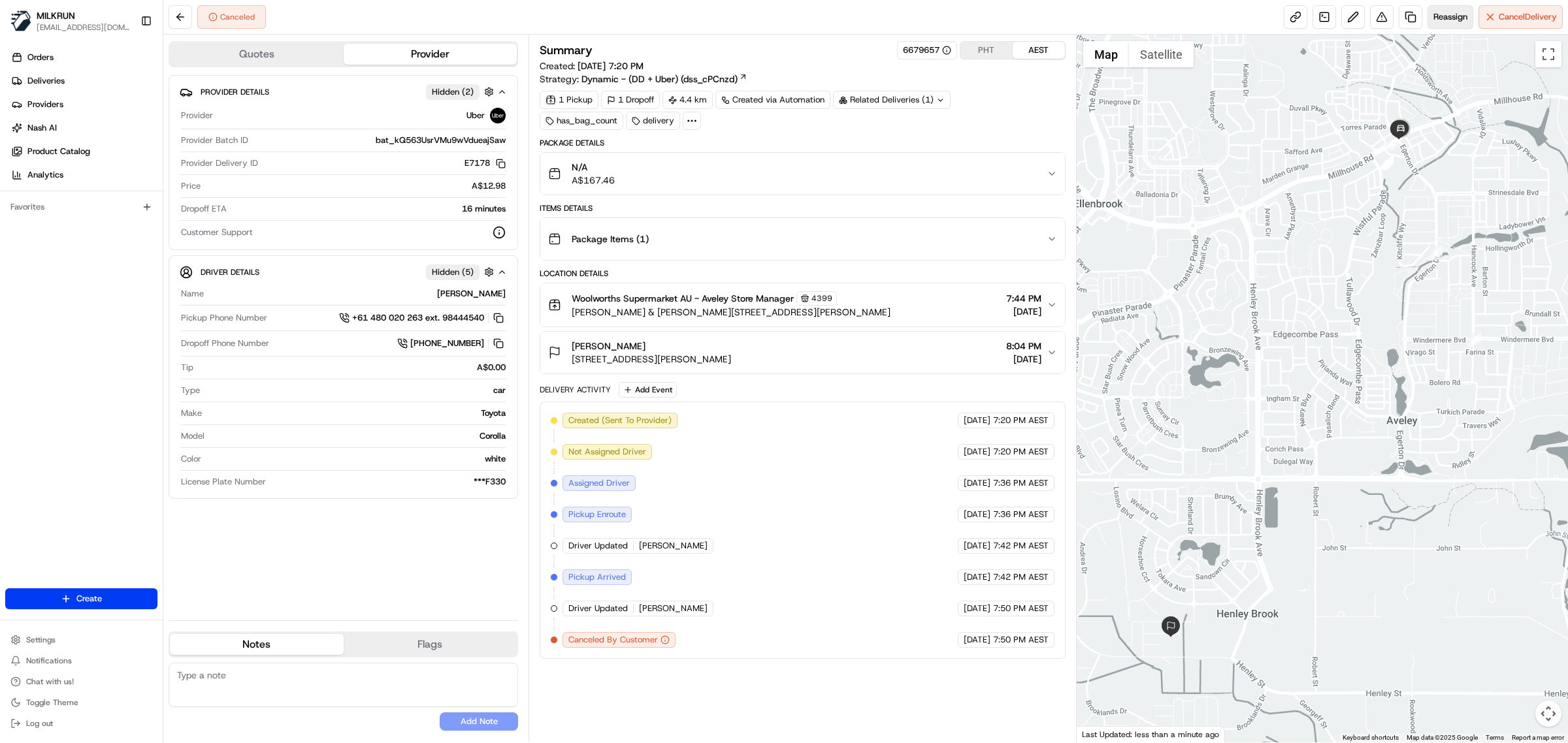
click at [1463, 26] on button "Reassign" at bounding box center [1449, 17] width 46 height 23
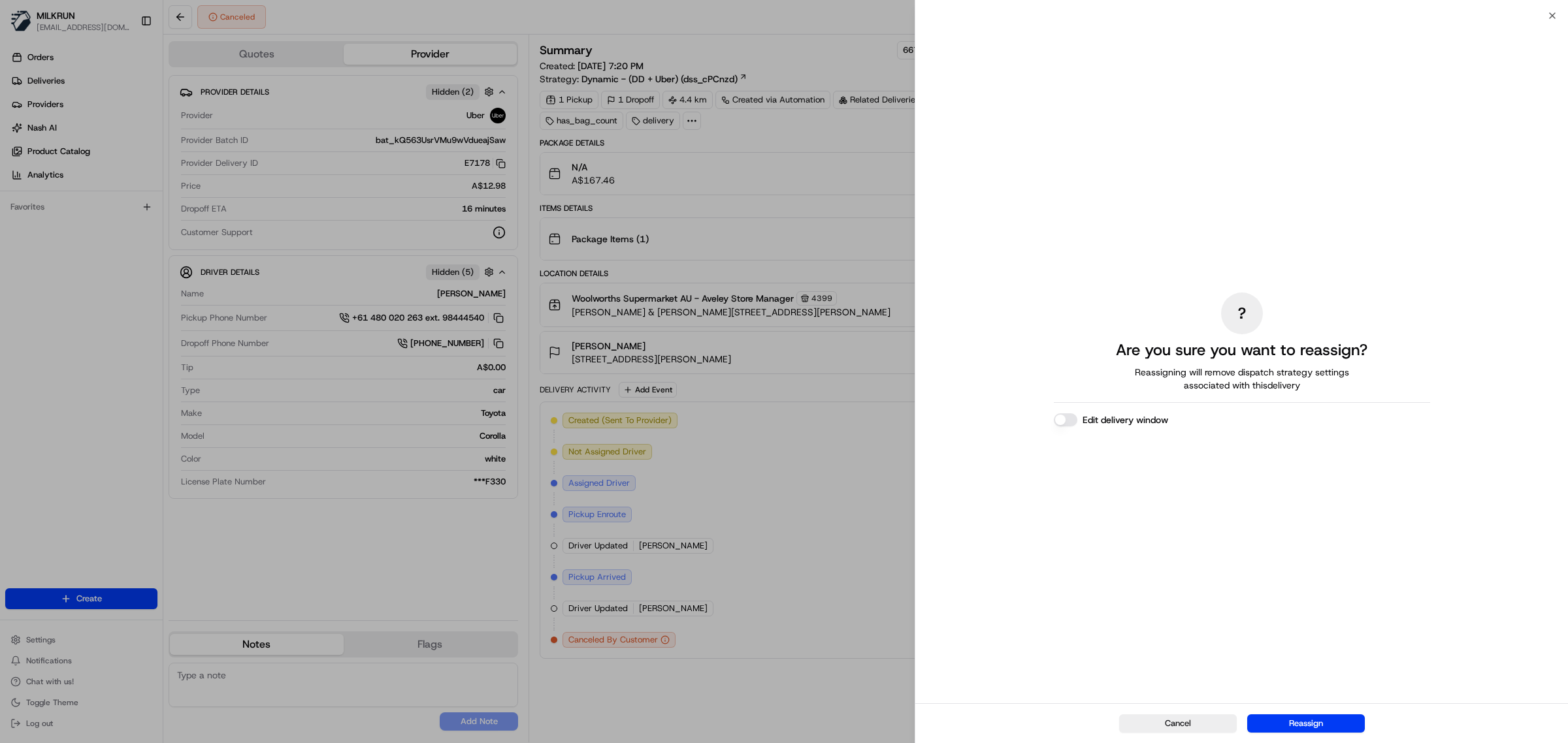
click at [1066, 429] on div "? Are you sure you want to reassign? Reassigning will remove dispatch strategy …" at bounding box center [1242, 359] width 376 height 683
click at [1066, 419] on button "Edit delivery window" at bounding box center [1065, 420] width 23 height 13
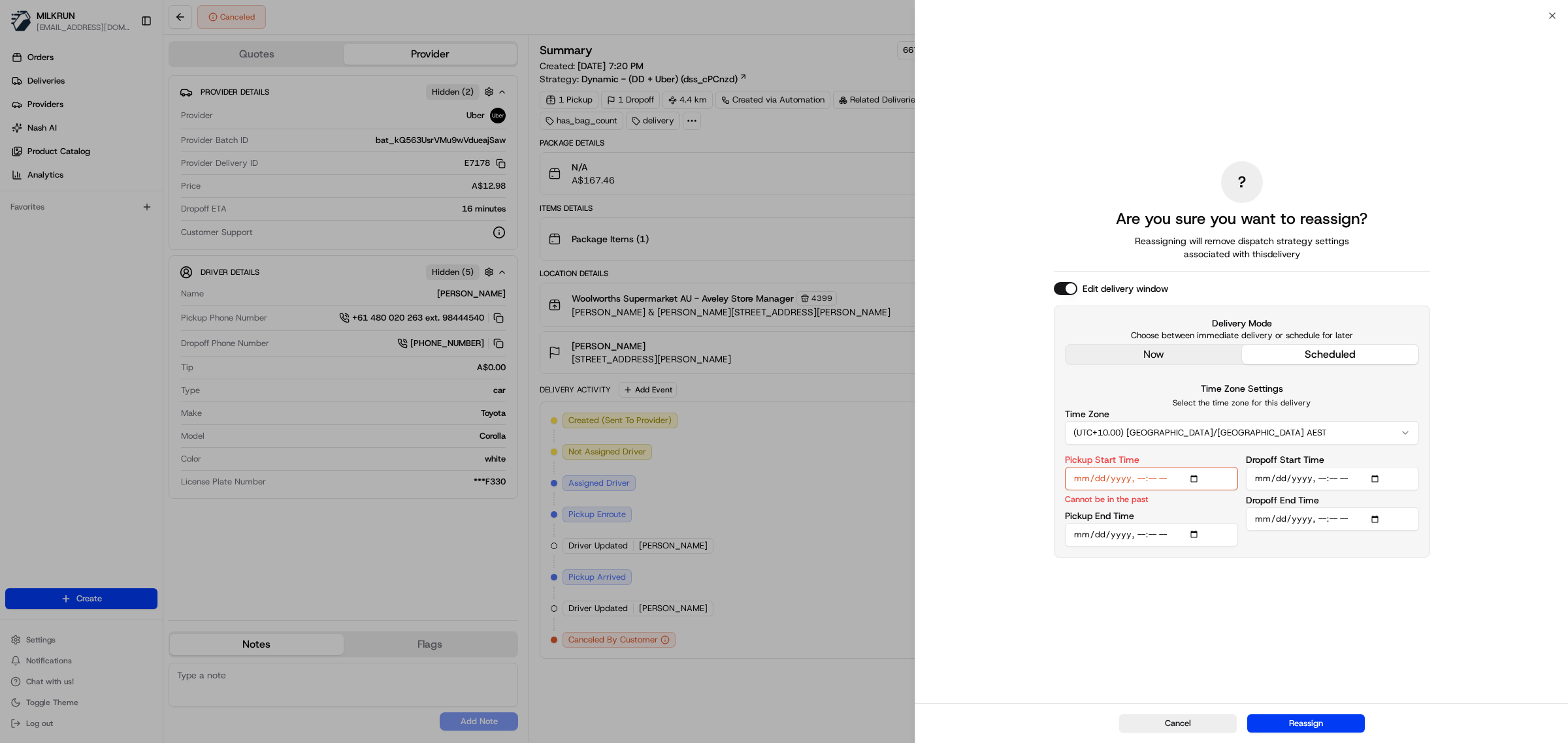
click at [1138, 480] on input "Pickup Start Time" at bounding box center [1151, 479] width 173 height 23
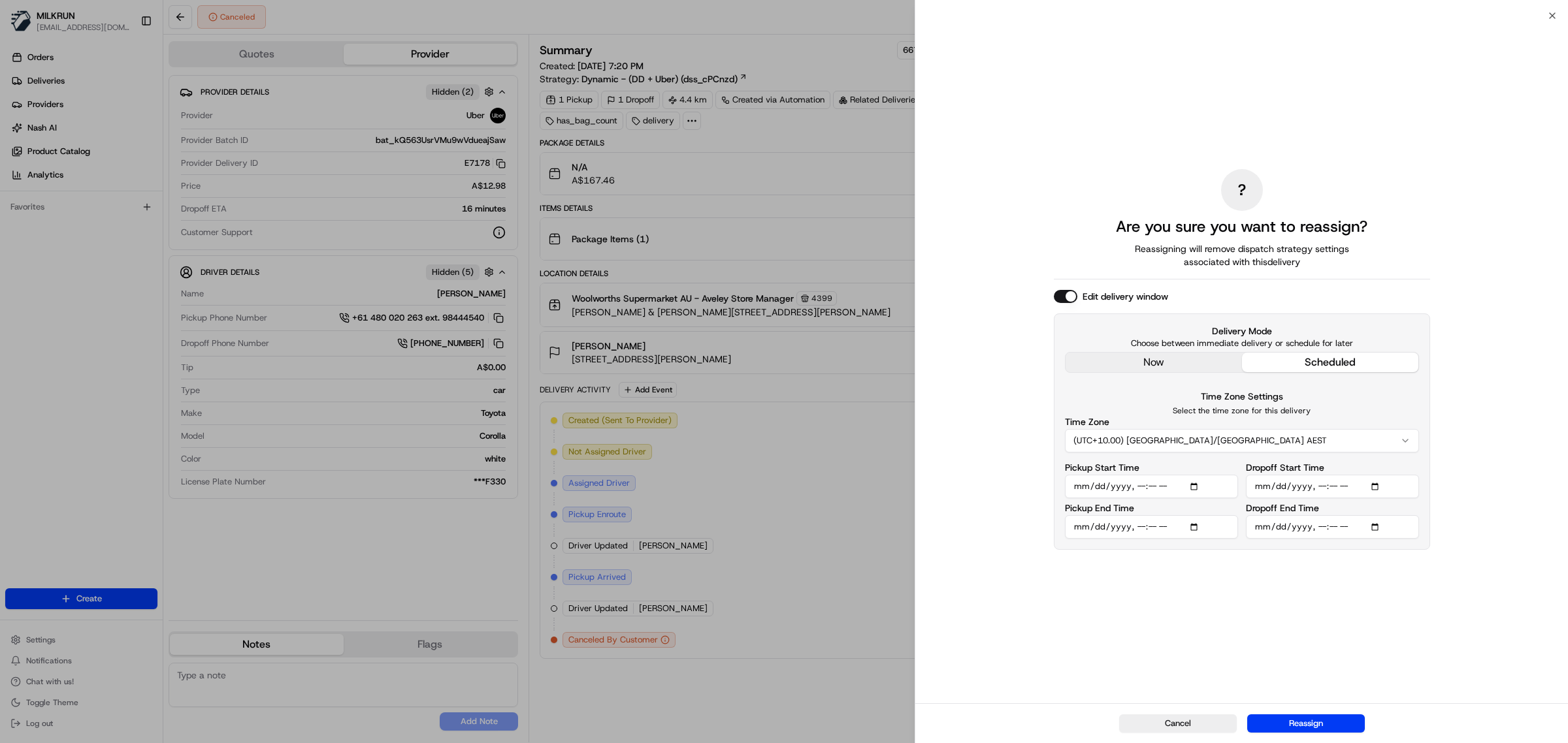
type input "2025-08-20T20:00"
click at [1194, 524] on input "Pickup End Time" at bounding box center [1151, 527] width 173 height 23
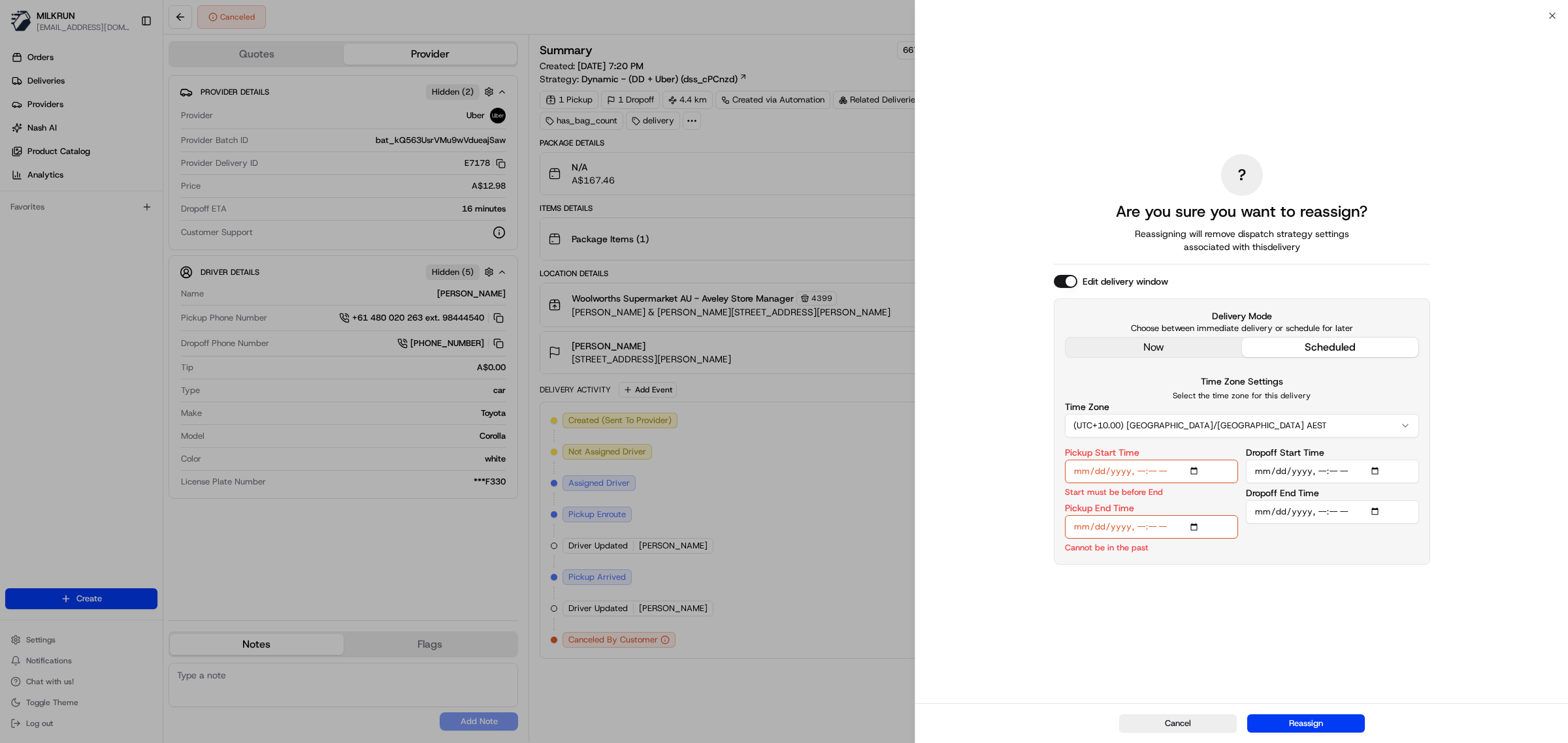
type input "2025-08-20T19:51"
click at [1135, 531] on input "Pickup End Time" at bounding box center [1151, 527] width 173 height 23
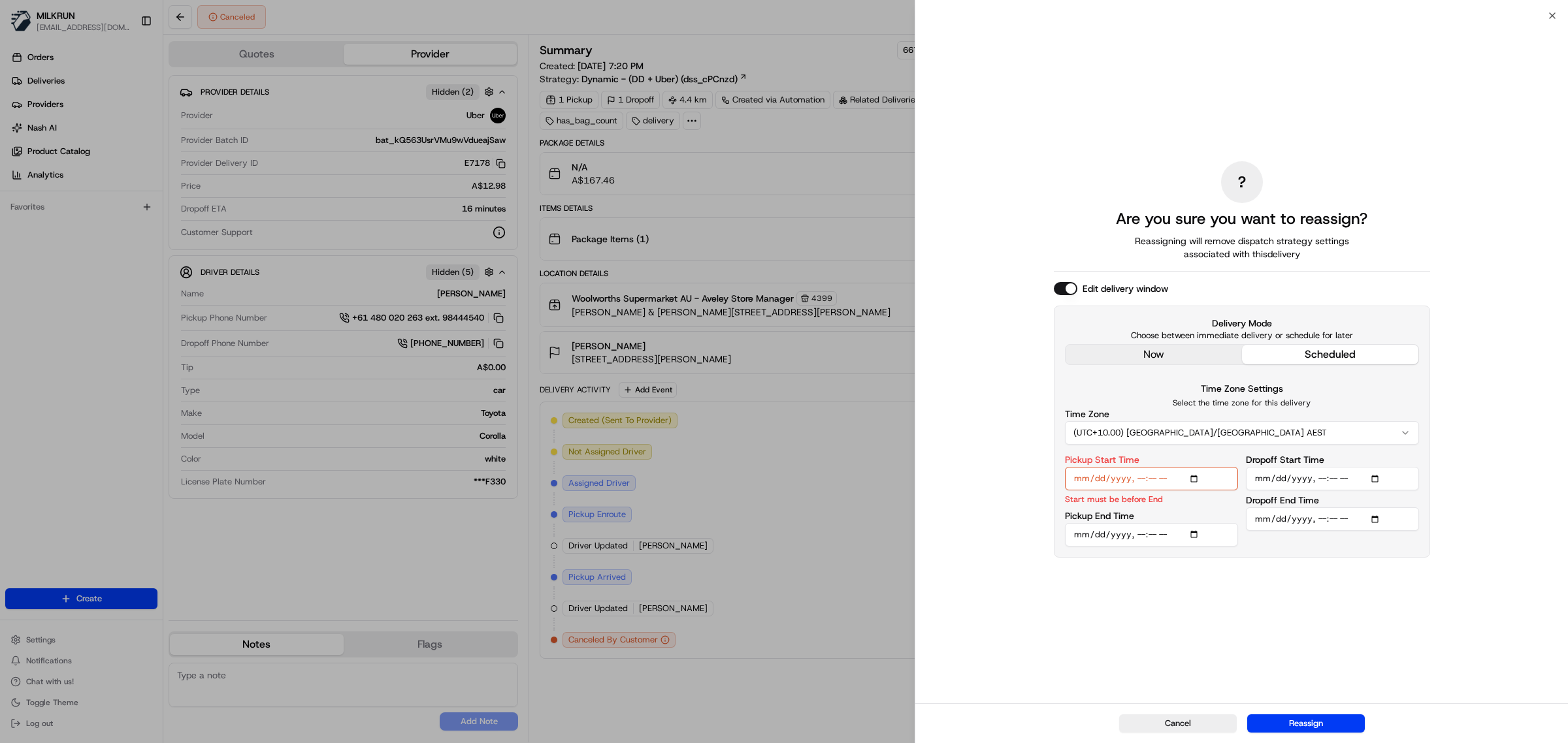
type input "2025-08-20T20:05"
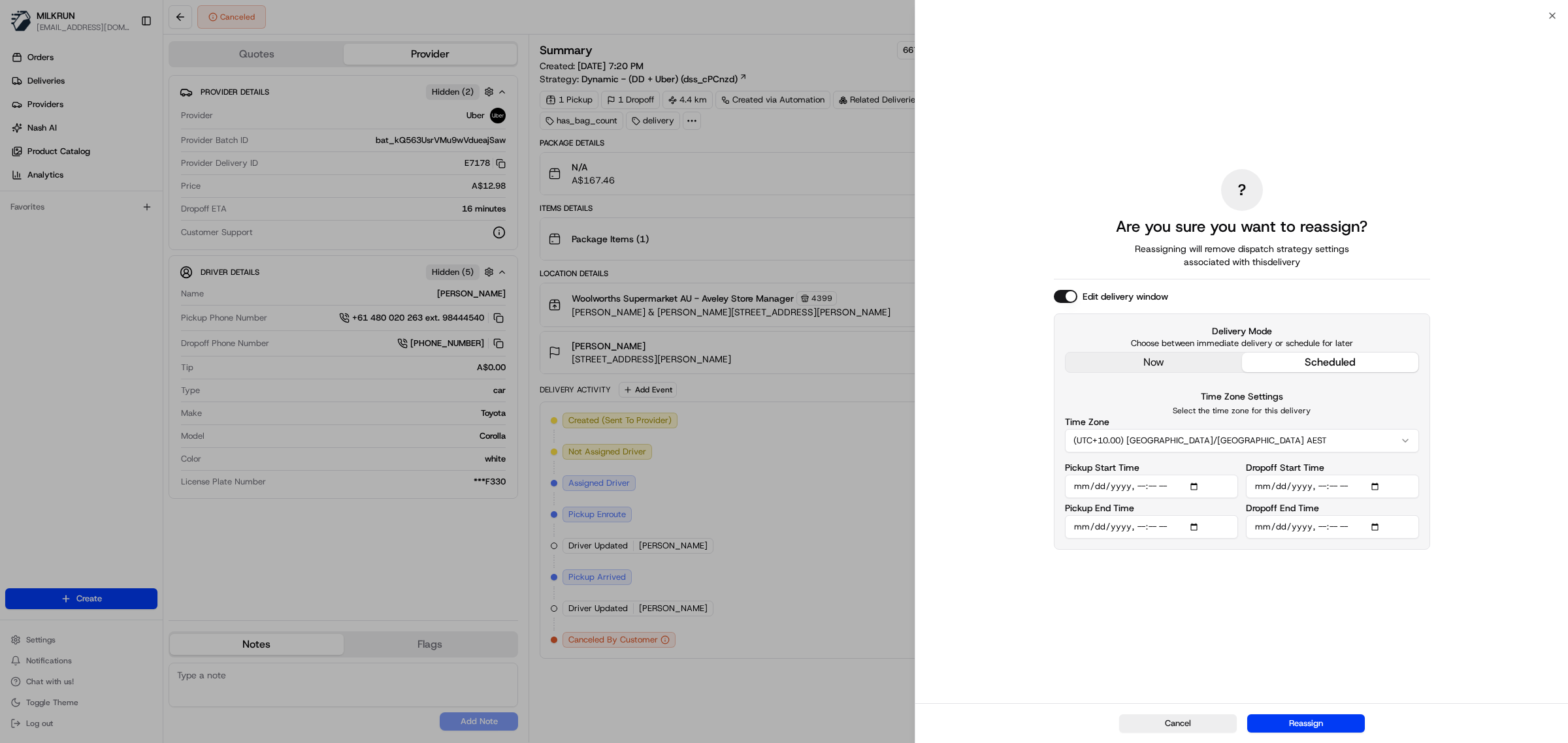
click at [1373, 488] on input "Dropoff Start Time" at bounding box center [1332, 487] width 173 height 23
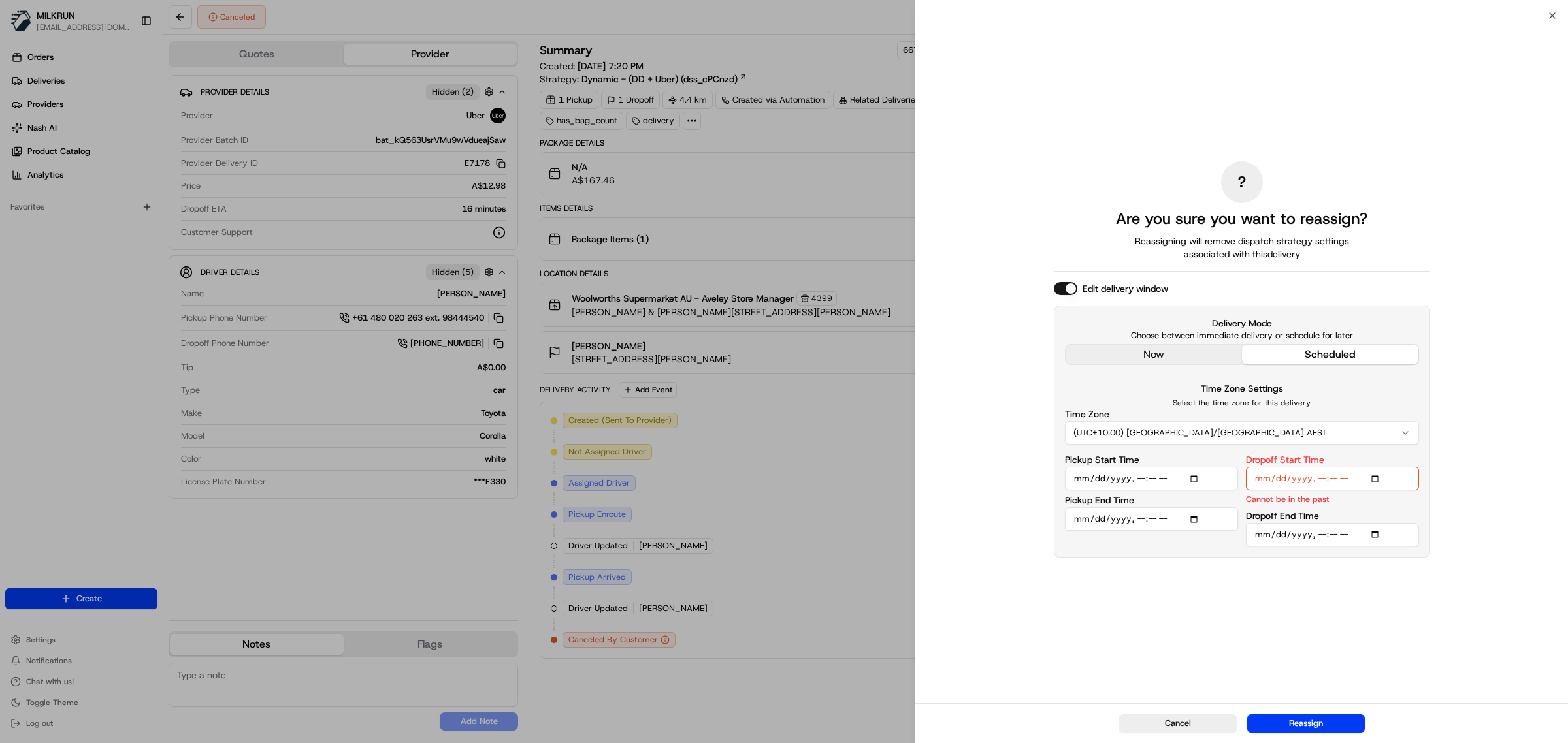
type input "2025-08-20T19:52"
click at [1317, 477] on input "Dropoff Start Time" at bounding box center [1332, 479] width 173 height 23
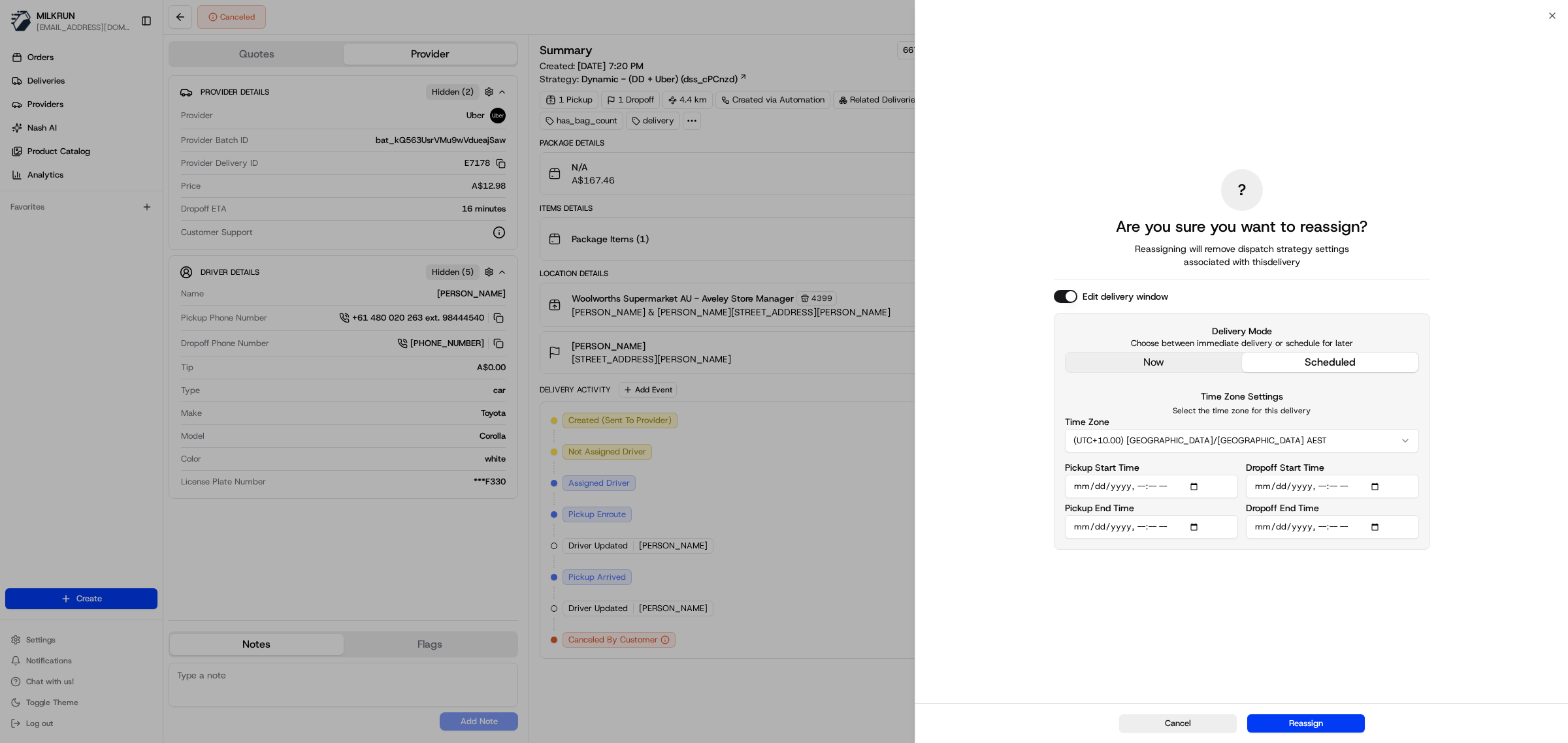
type input "2025-08-20T20:25"
click at [1329, 527] on input "Dropoff End Time" at bounding box center [1332, 527] width 173 height 23
click at [1327, 729] on button "Reassign" at bounding box center [1305, 724] width 118 height 19
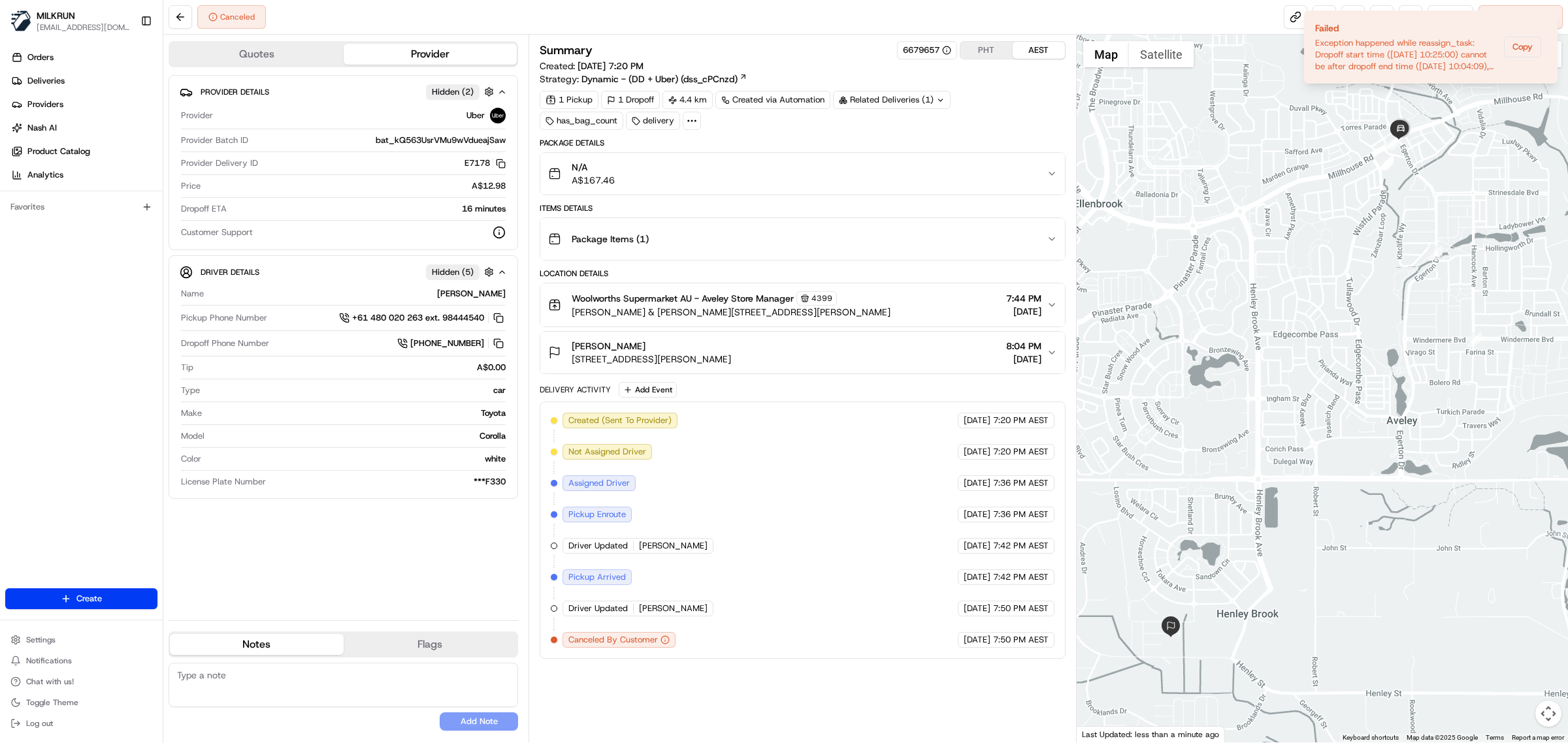
drag, startPoint x: 653, startPoint y: 348, endPoint x: 700, endPoint y: 162, distance: 191.8
click at [569, 347] on div "simone mitchell 22 Cygnus Rd, Henley Brook, WA 6055, AU" at bounding box center [640, 353] width 183 height 26
copy span "simone mitchell"
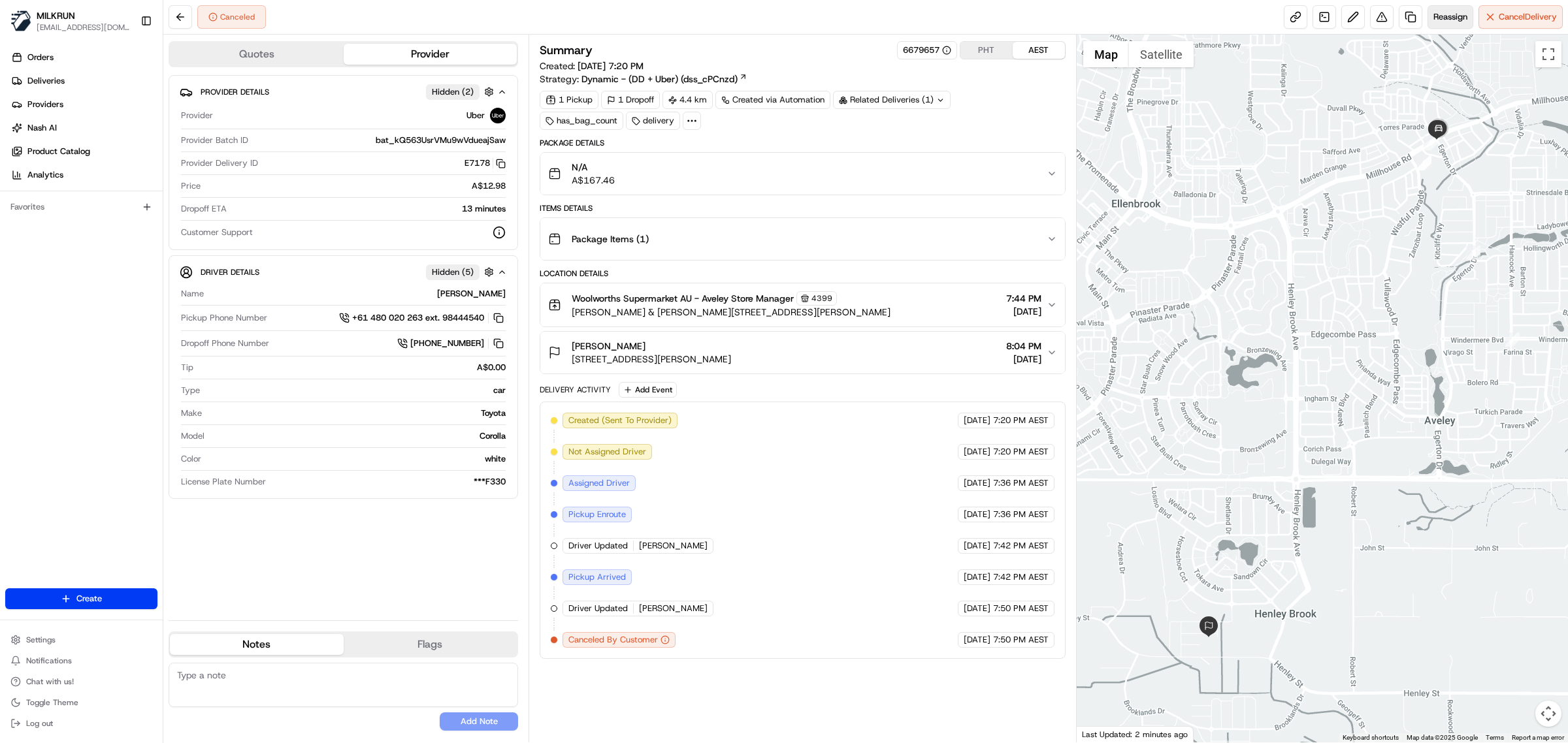
click at [1436, 21] on span "Reassign" at bounding box center [1449, 17] width 34 height 12
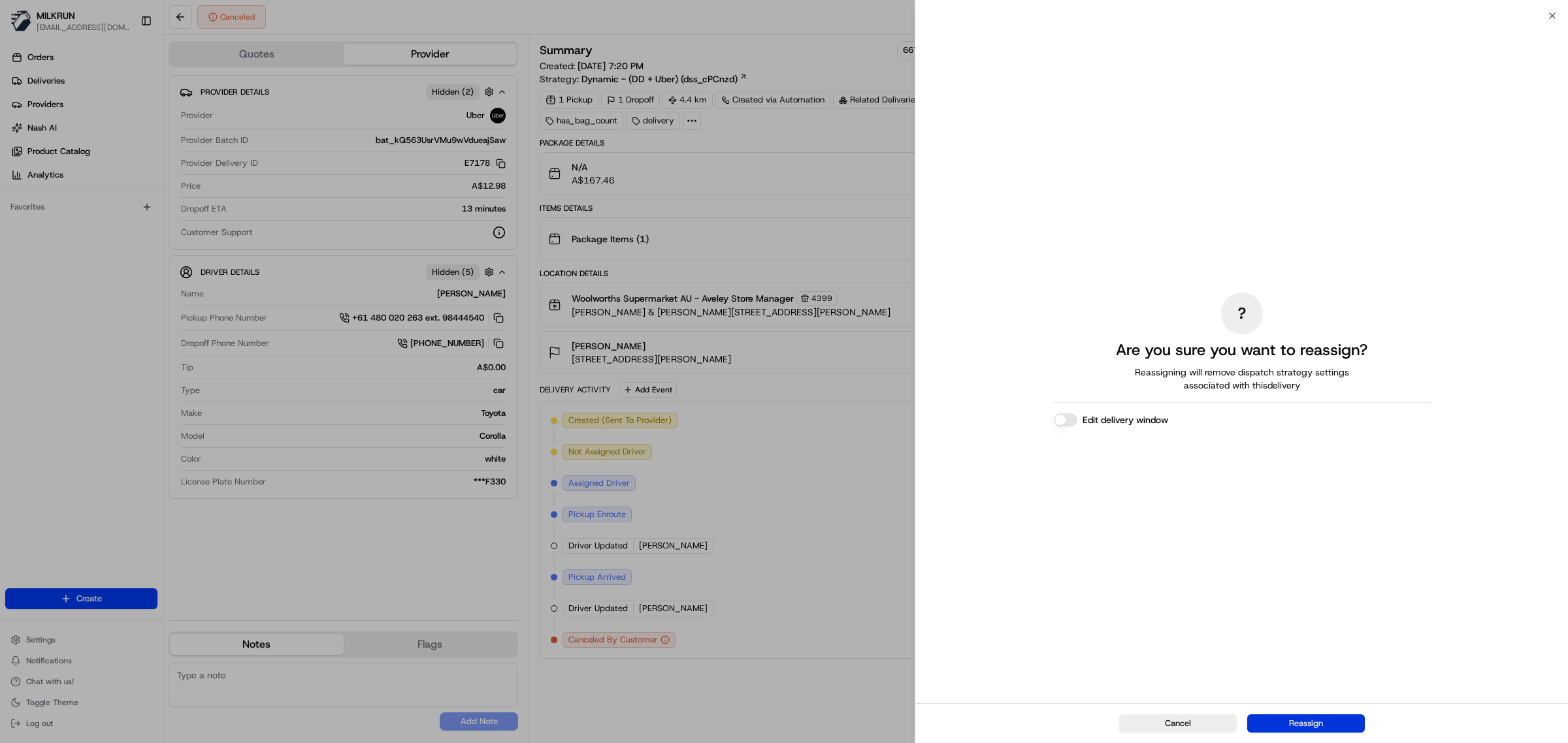
click at [1298, 729] on button "Reassign" at bounding box center [1305, 724] width 118 height 19
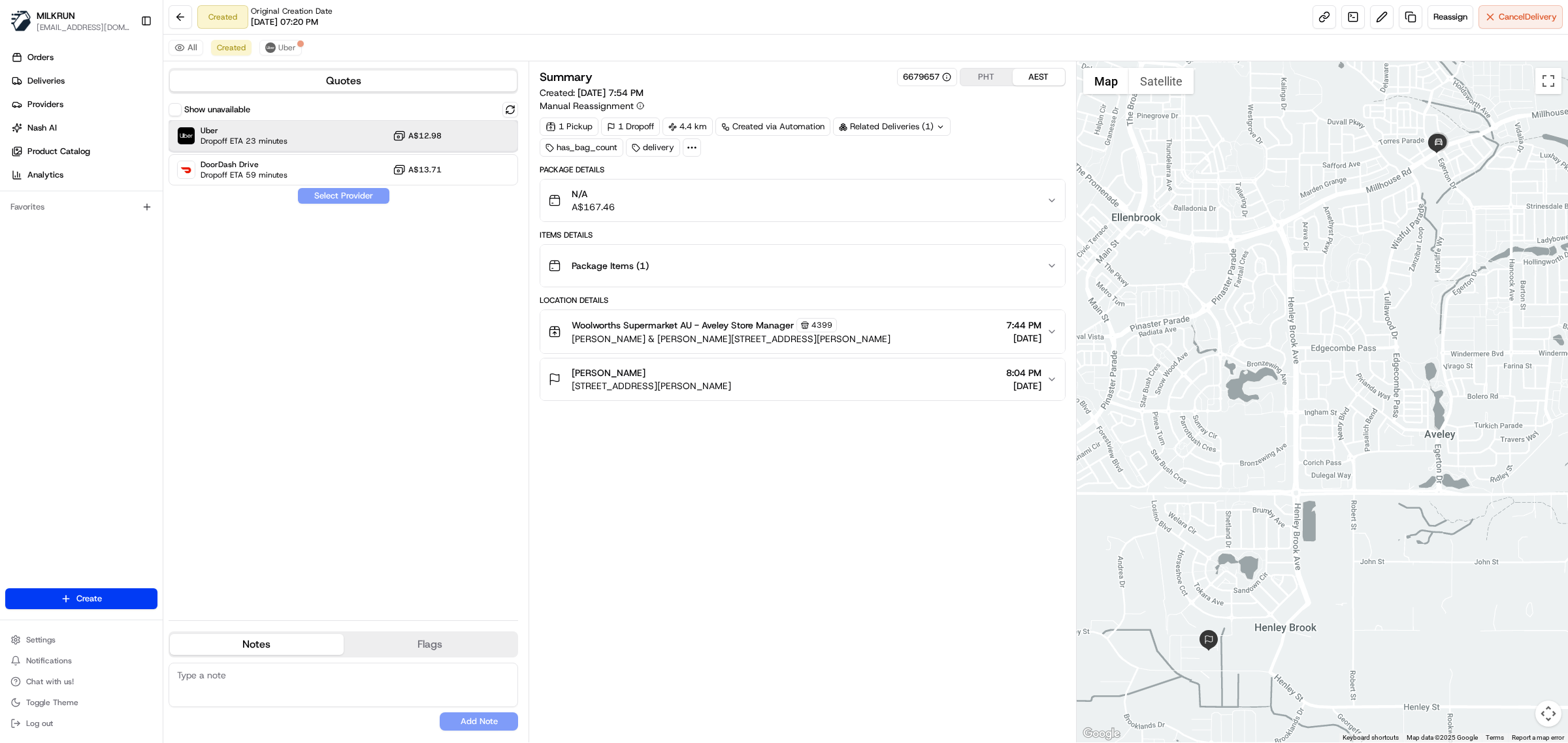
click at [353, 138] on div "Uber Dropoff ETA 23 minutes A$12.98" at bounding box center [343, 135] width 350 height 31
click at [362, 195] on button "Assign Provider" at bounding box center [343, 196] width 93 height 16
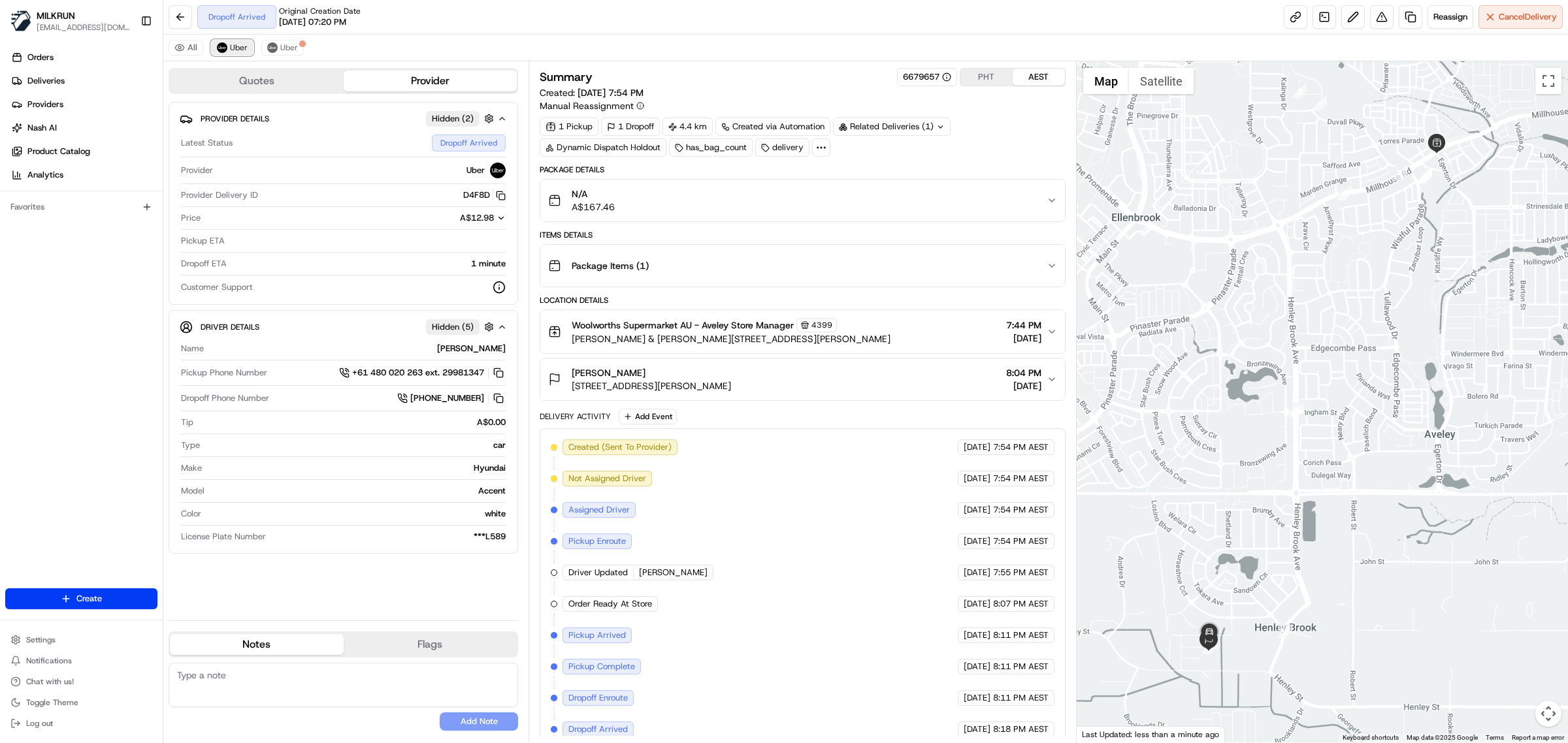
click at [235, 53] on span "Uber" at bounding box center [239, 48] width 18 height 11
click at [294, 51] on span "Uber" at bounding box center [289, 48] width 18 height 11
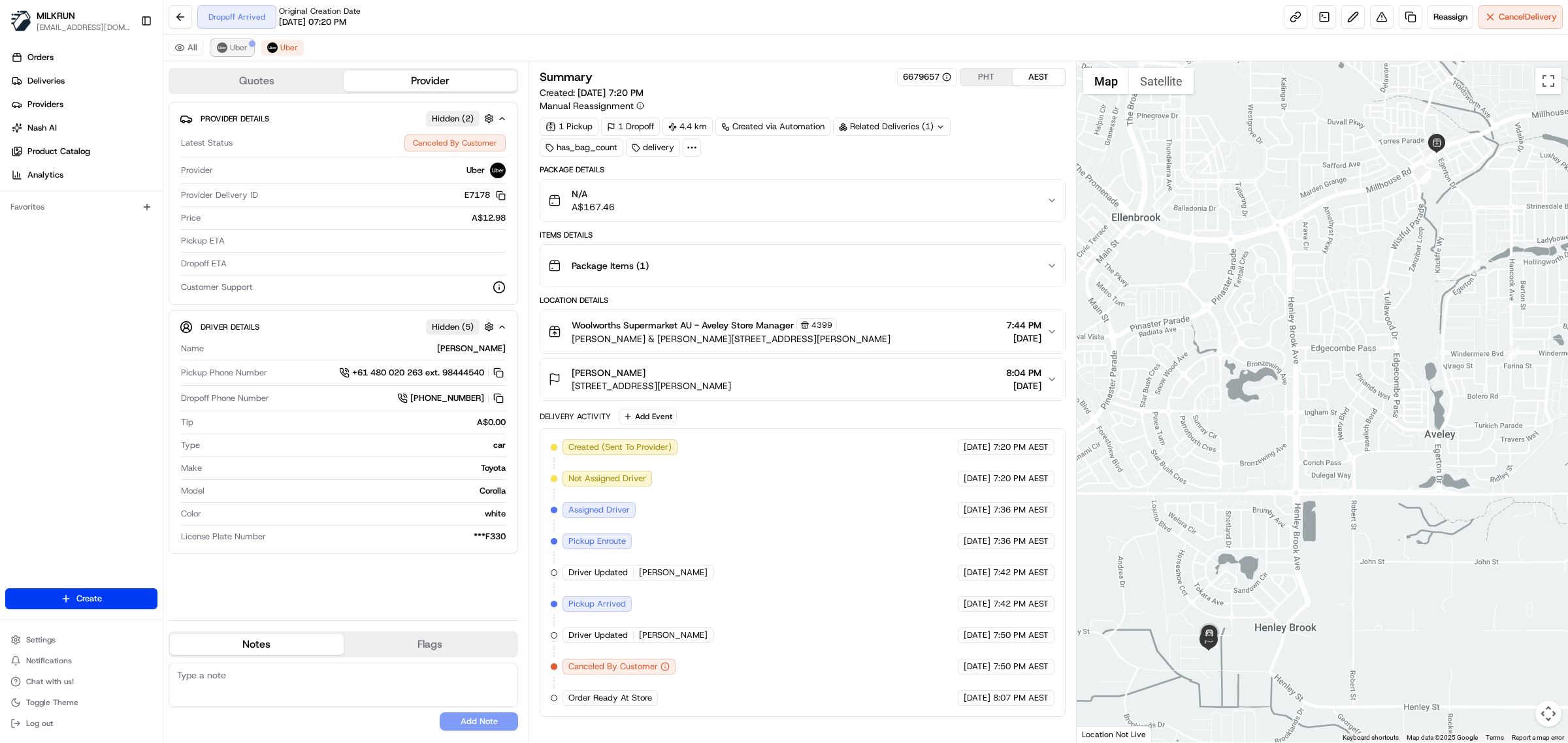
click at [233, 44] on span "Uber" at bounding box center [239, 48] width 18 height 11
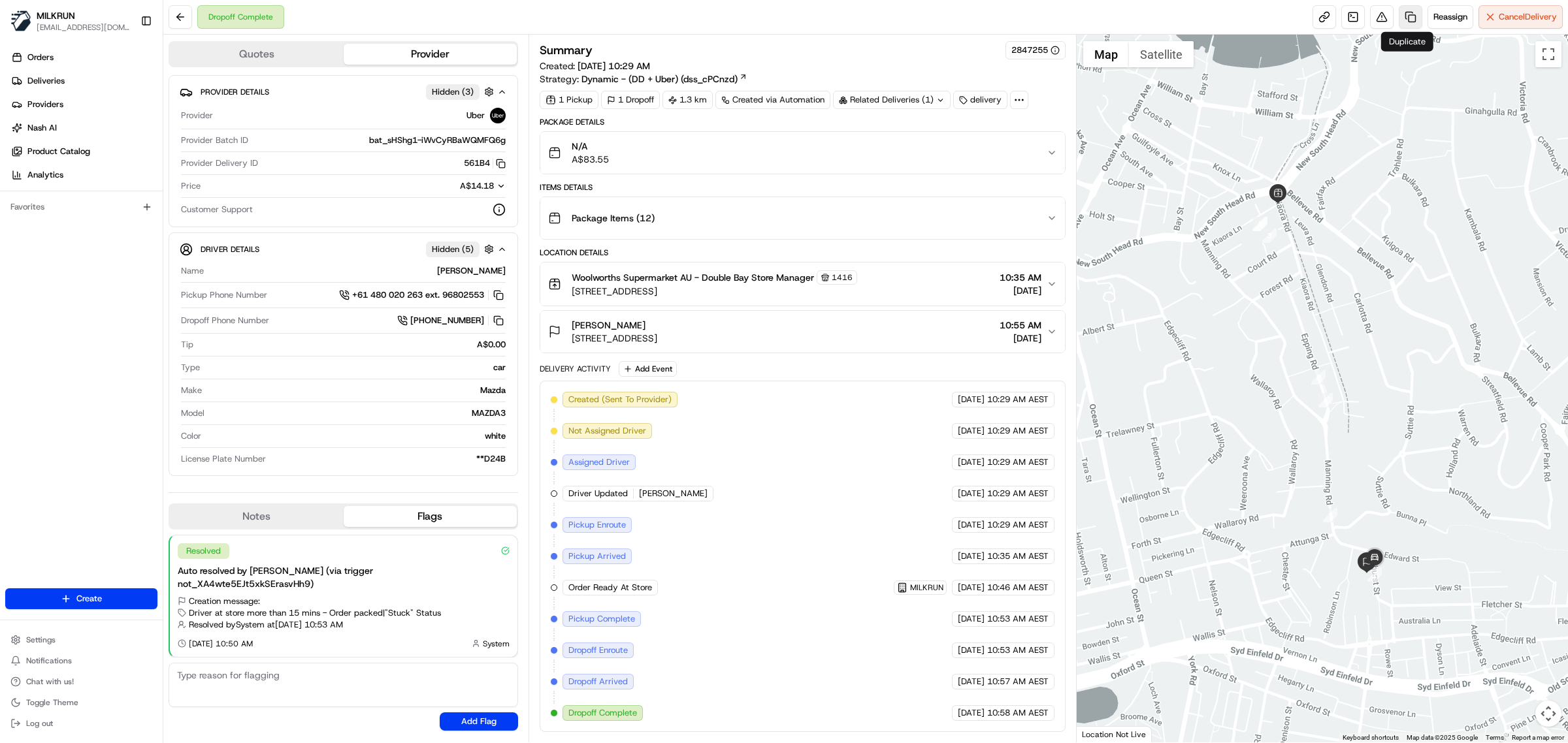
click at [1409, 19] on link at bounding box center [1410, 17] width 23 height 23
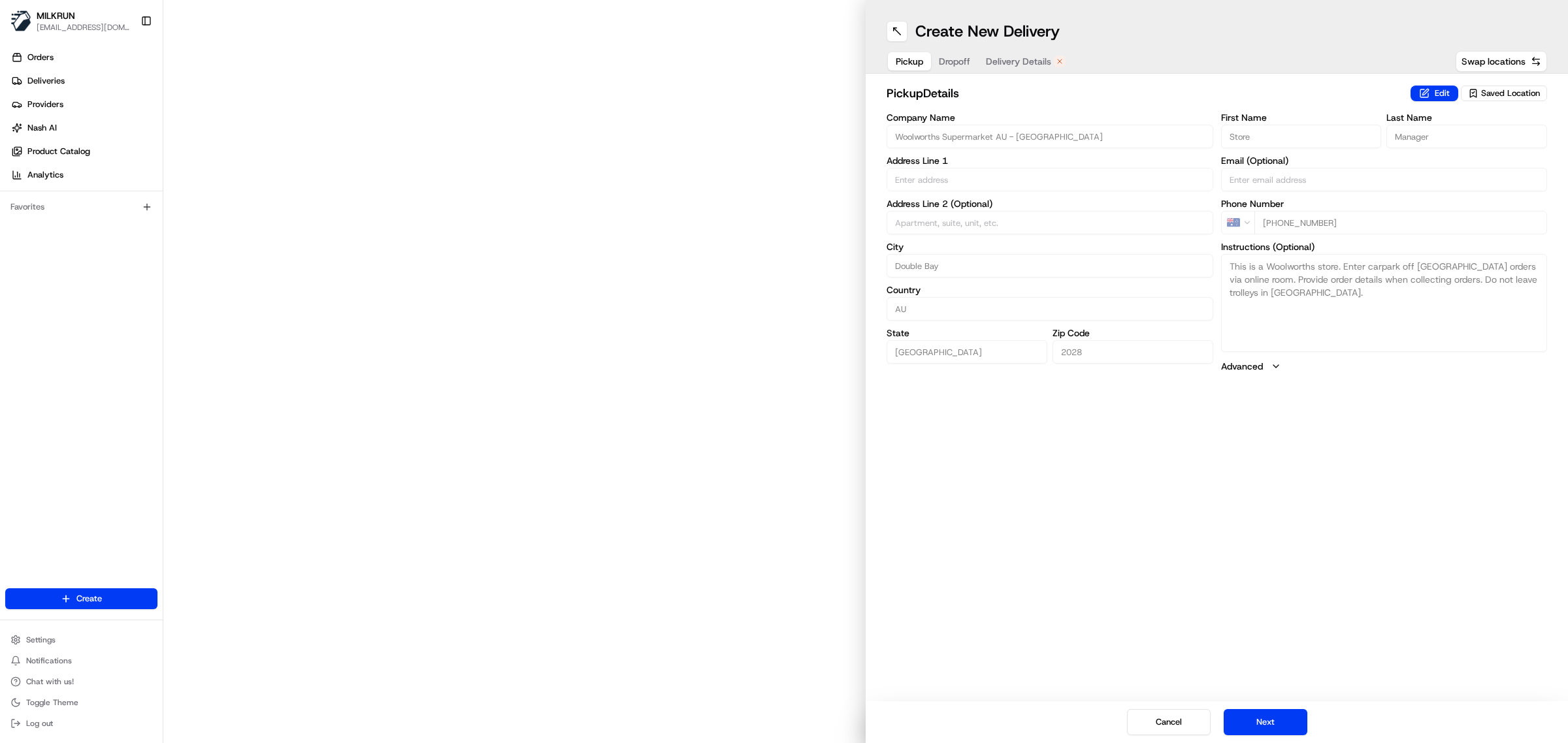
type input "1 Kiaora Rd"
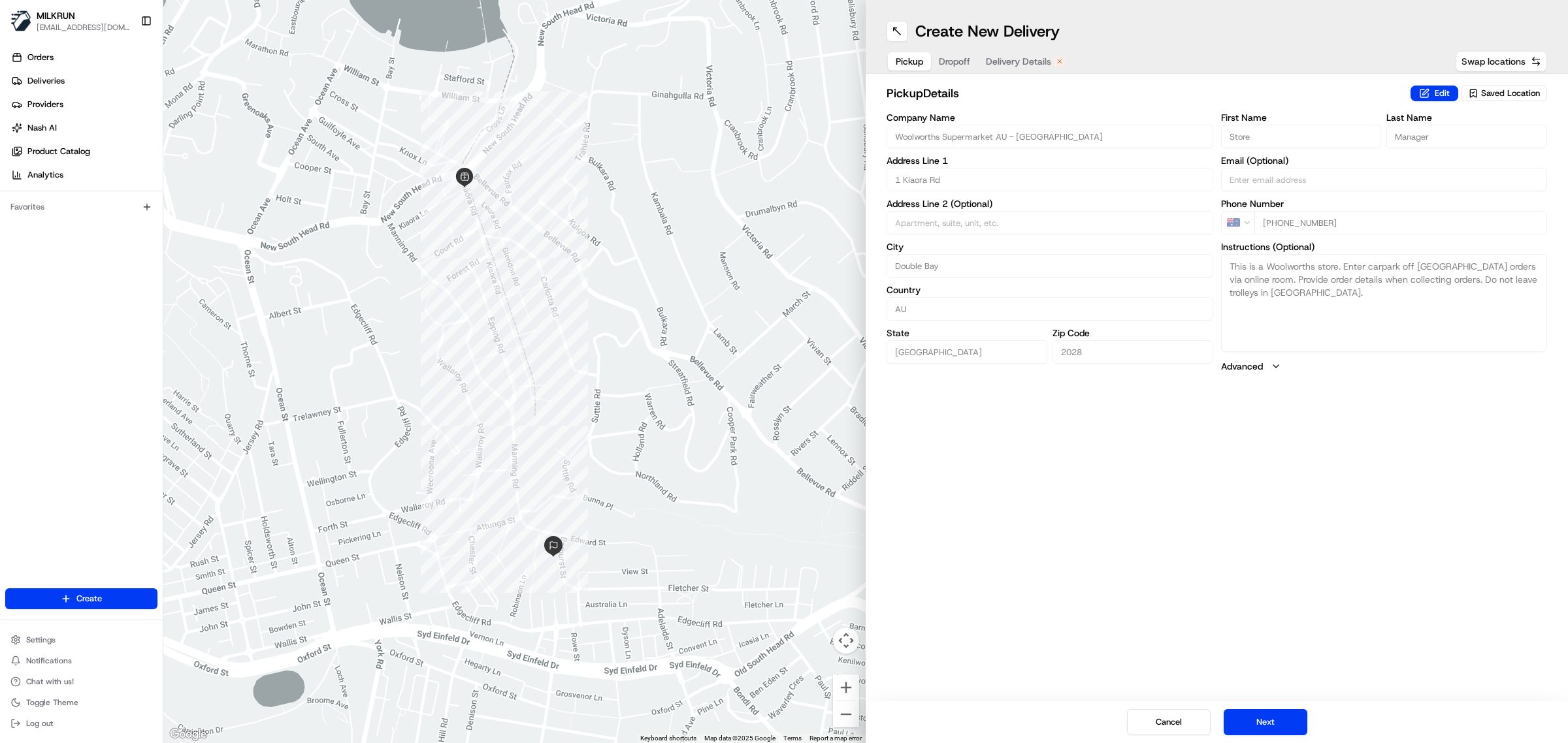
click at [1501, 59] on span "Swap locations" at bounding box center [1493, 60] width 64 height 13
type input "[STREET_ADDRESS]"
type input "Woollahra"
type input "2025"
type input "[PERSON_NAME]"
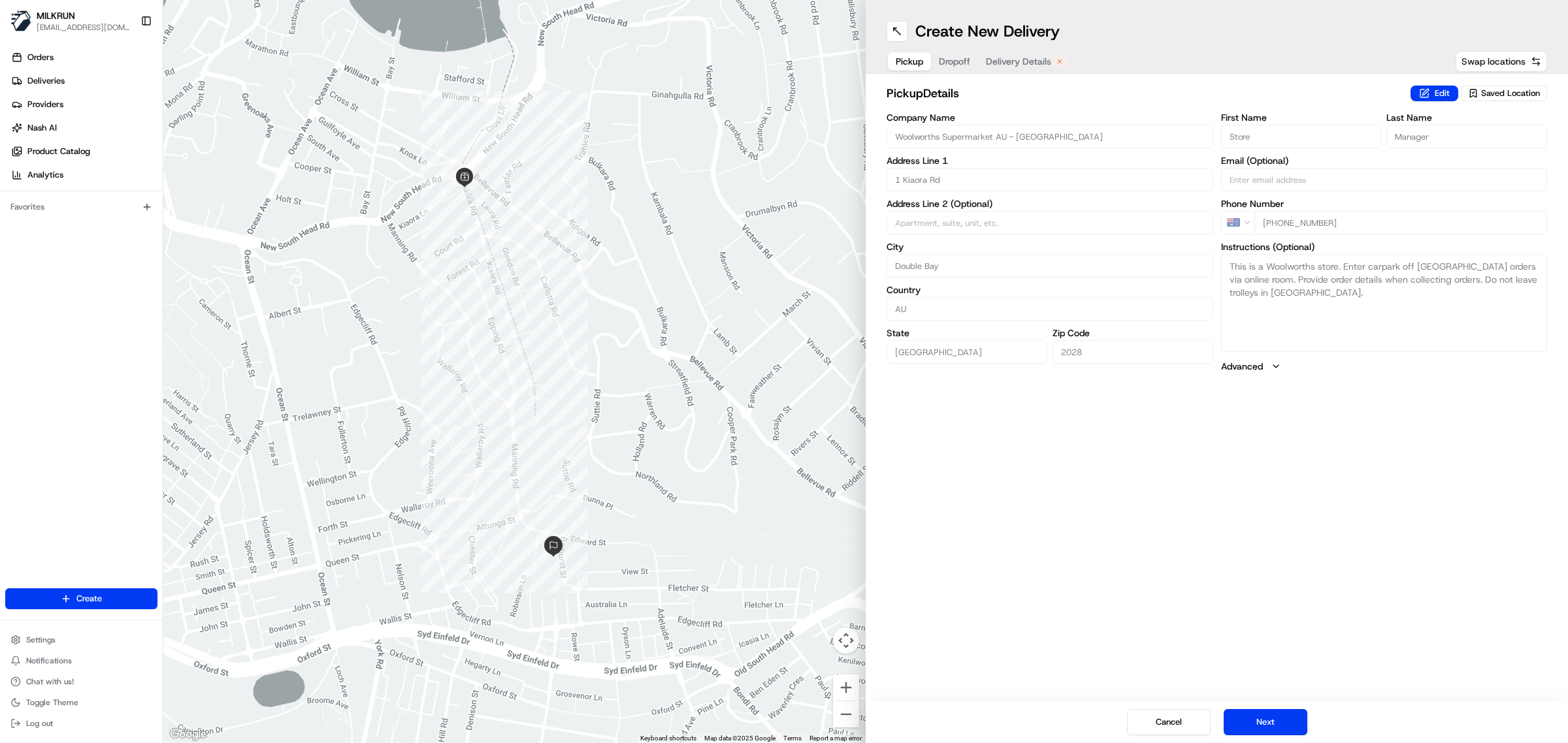
type input "cakir"
type input "[PHONE_NUMBER]"
type textarea "MILKRUN order for [STREET_ADDRESS], Notes: Ring door bell"
click at [1037, 60] on span "Delivery Details" at bounding box center [1018, 60] width 65 height 13
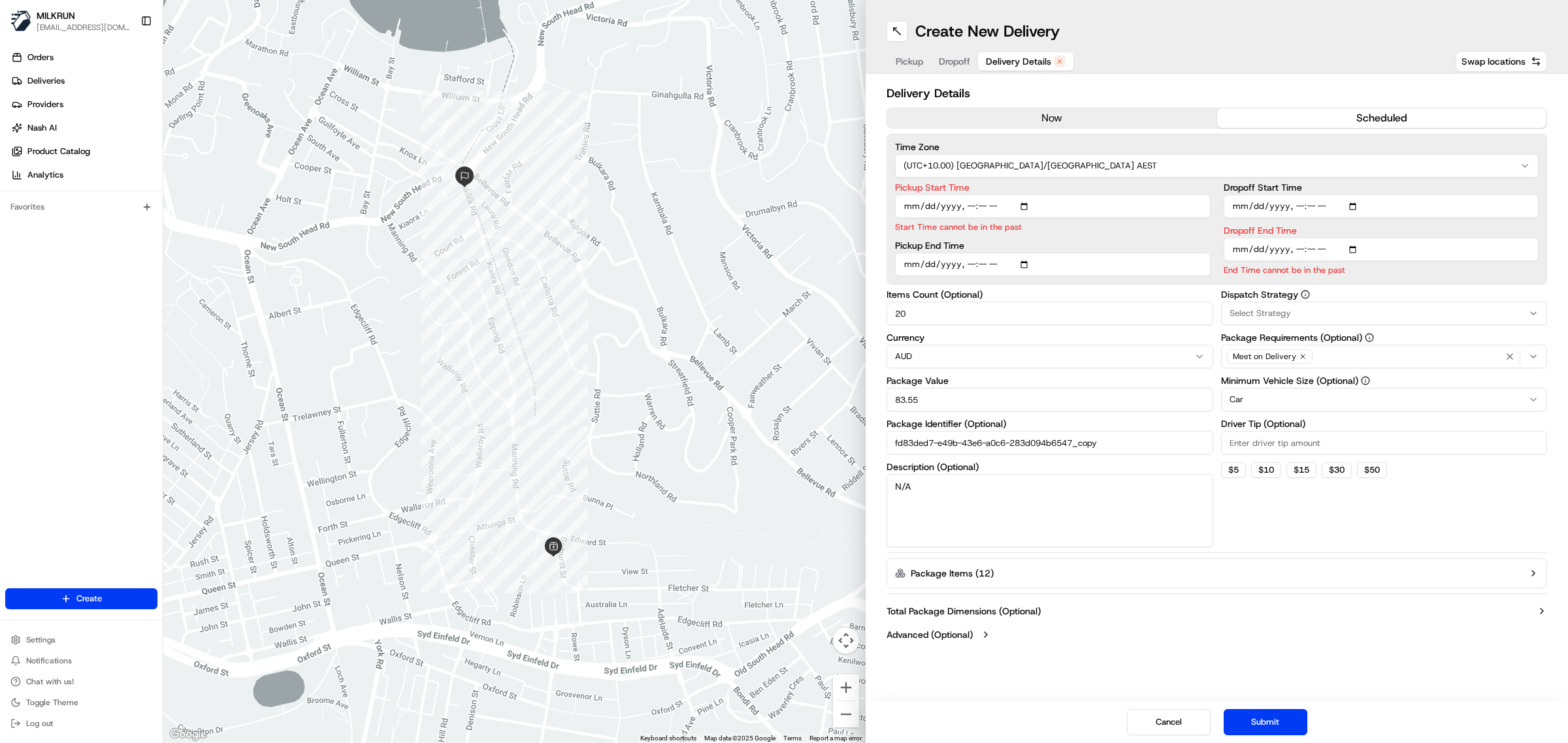
click at [1088, 116] on button "now" at bounding box center [1052, 118] width 330 height 19
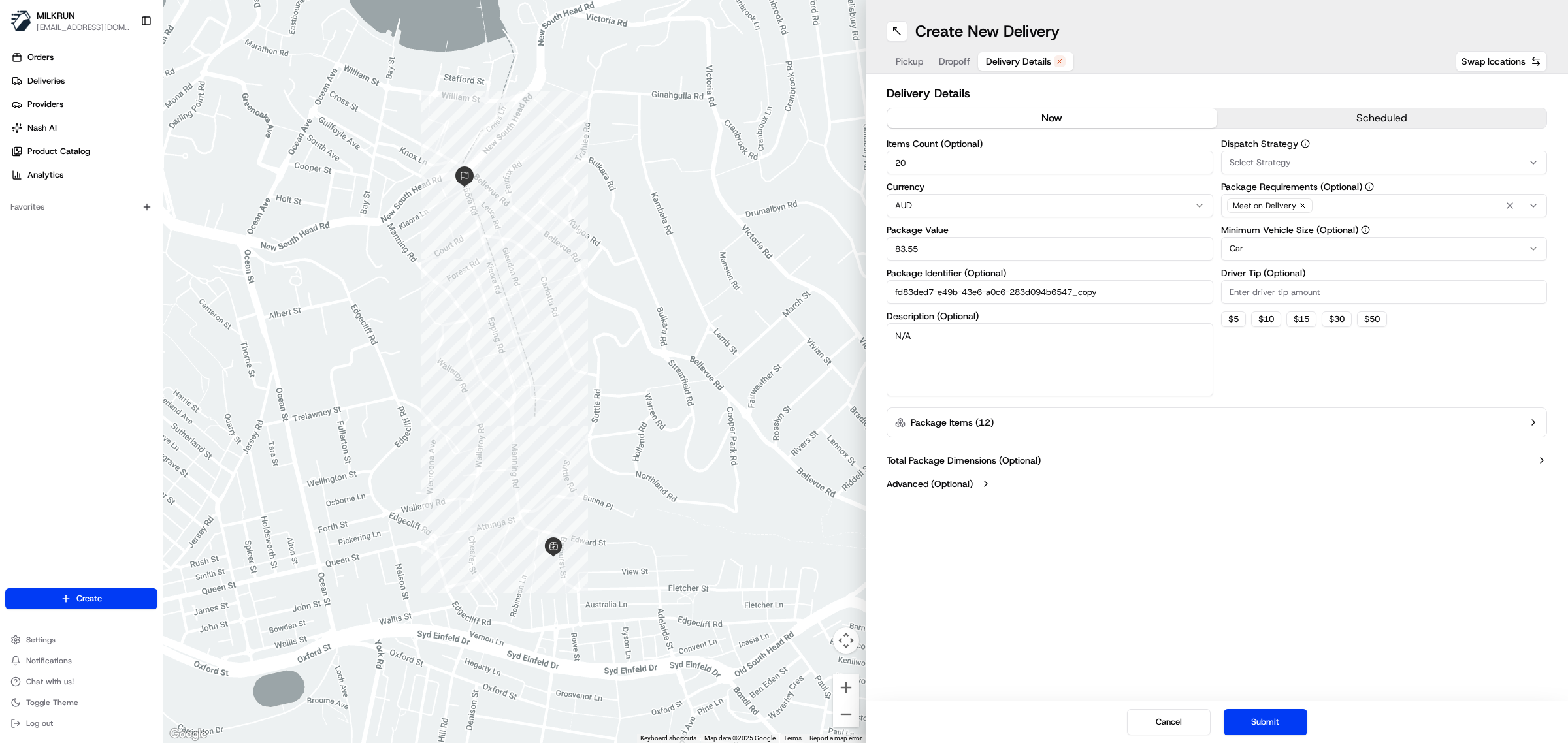
click at [908, 56] on span "Pickup" at bounding box center [910, 60] width 27 height 13
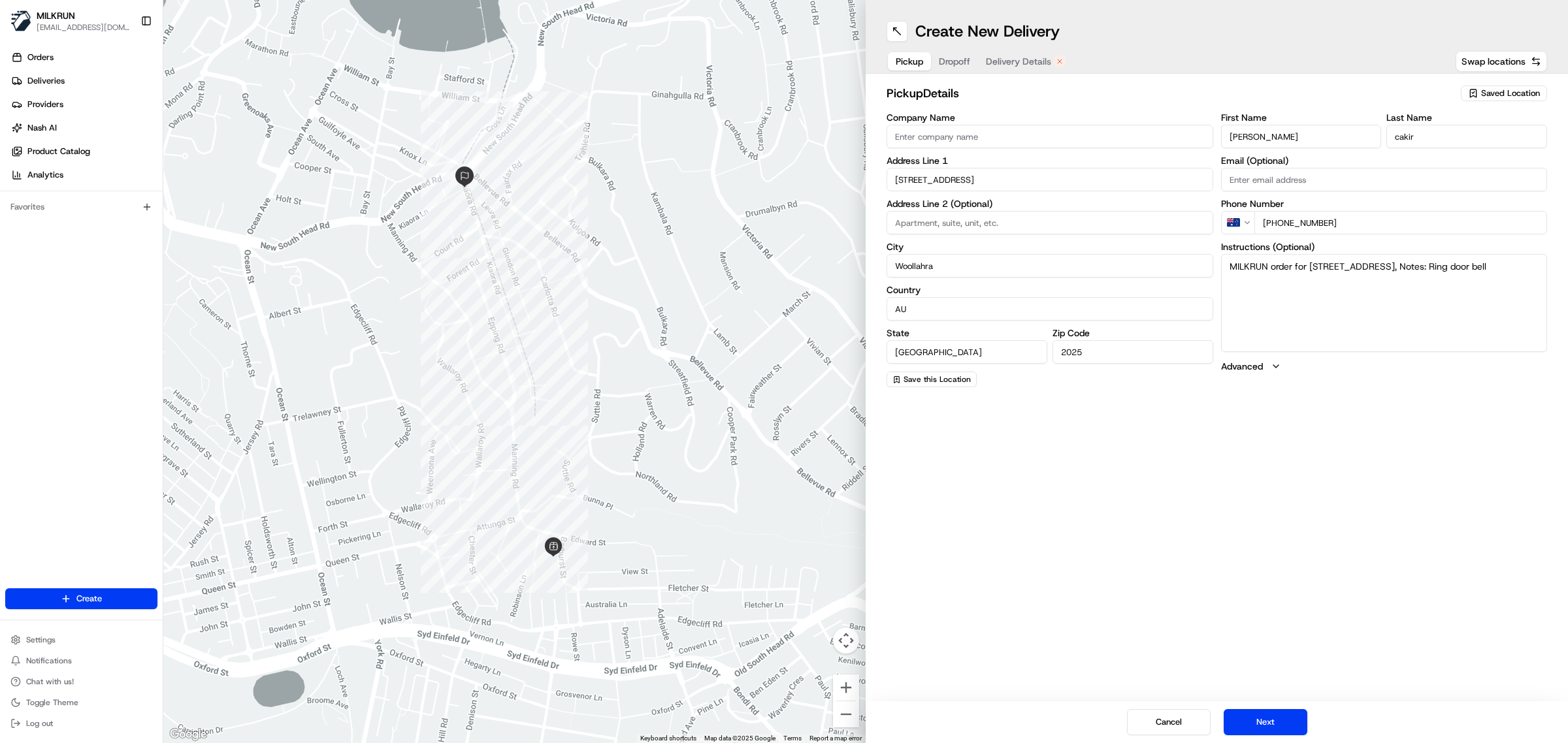
click at [968, 62] on span "Dropoff" at bounding box center [954, 60] width 31 height 13
click at [1255, 714] on button "Next" at bounding box center [1265, 722] width 84 height 26
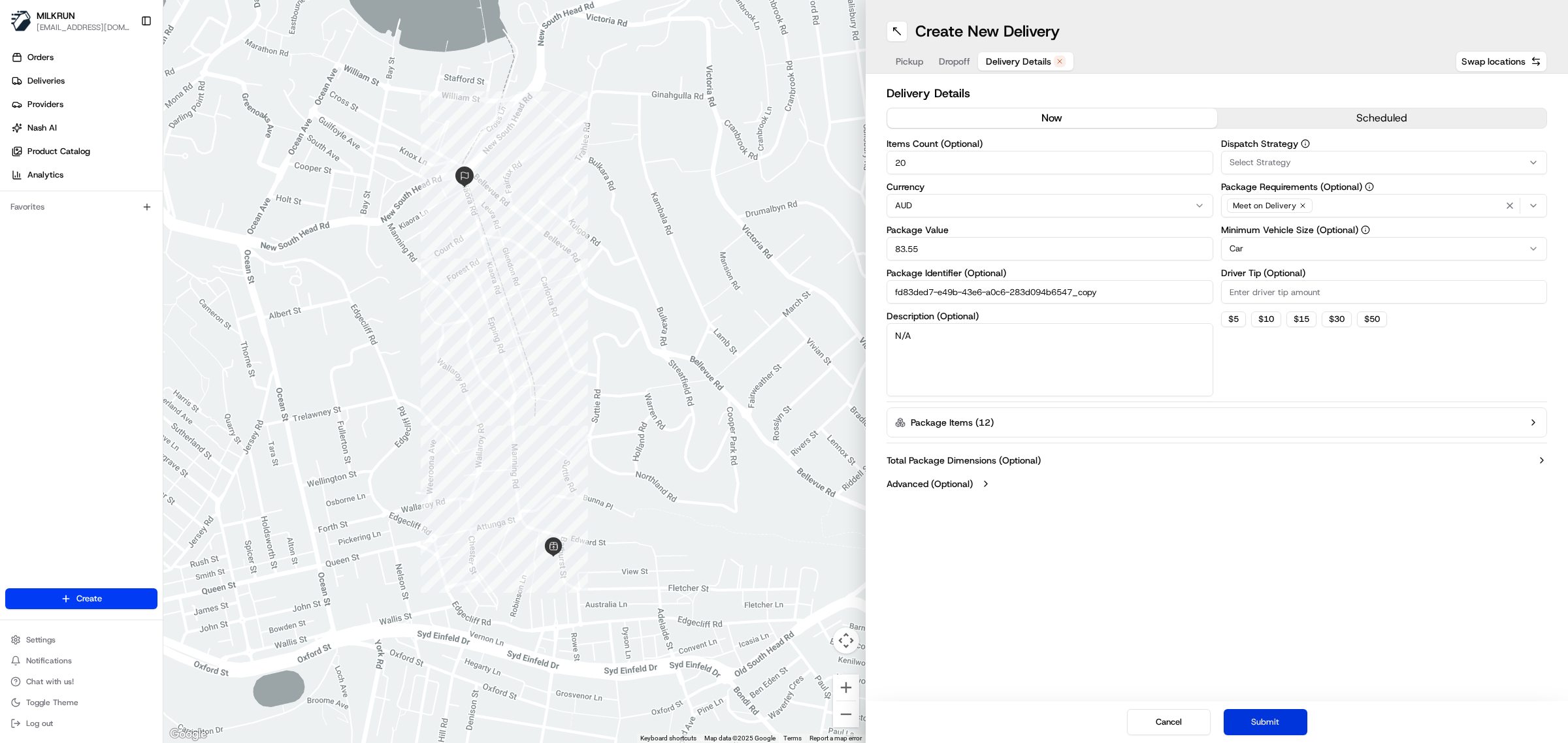
click at [1264, 723] on button "Submit" at bounding box center [1265, 722] width 84 height 26
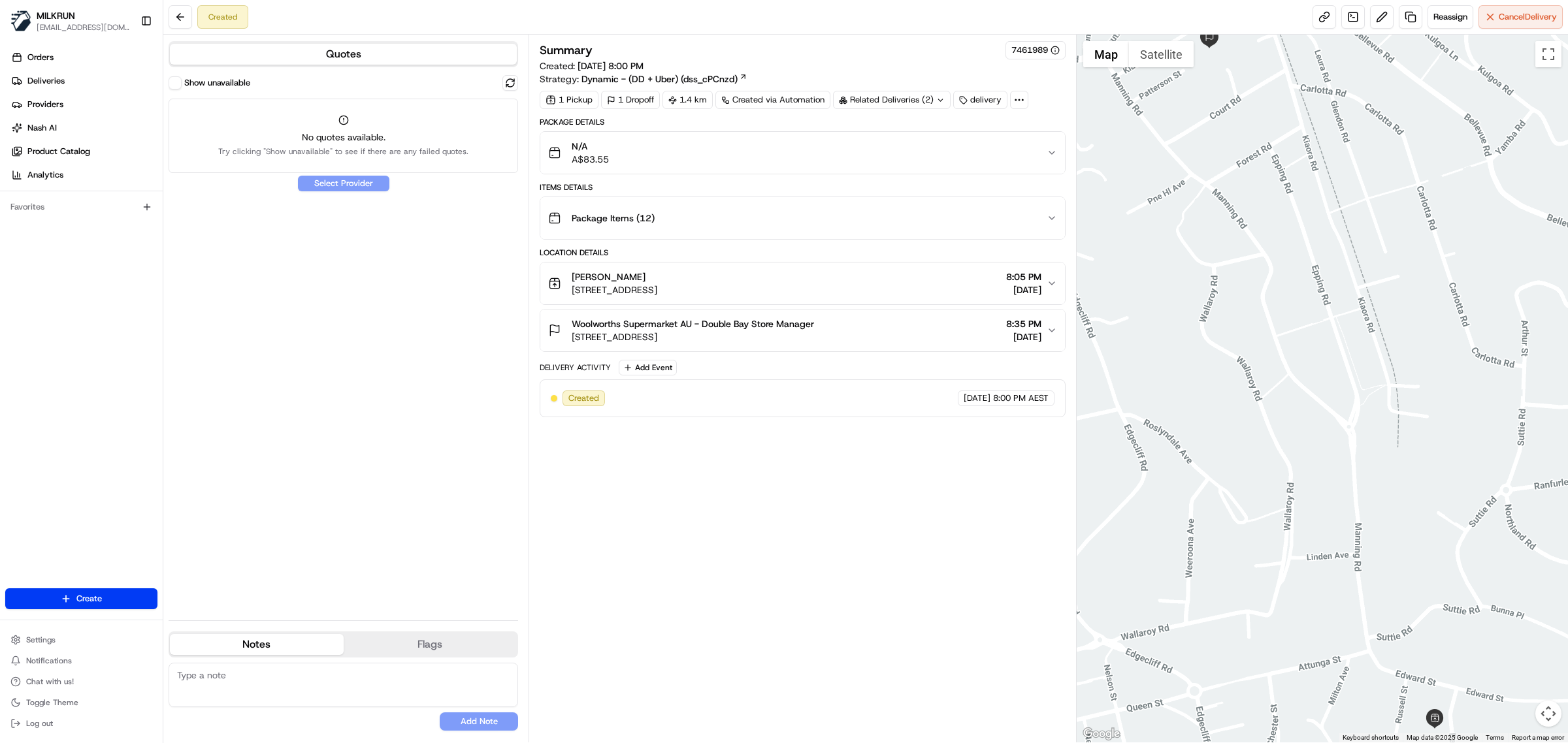
click at [179, 86] on button "Show unavailable" at bounding box center [174, 82] width 13 height 13
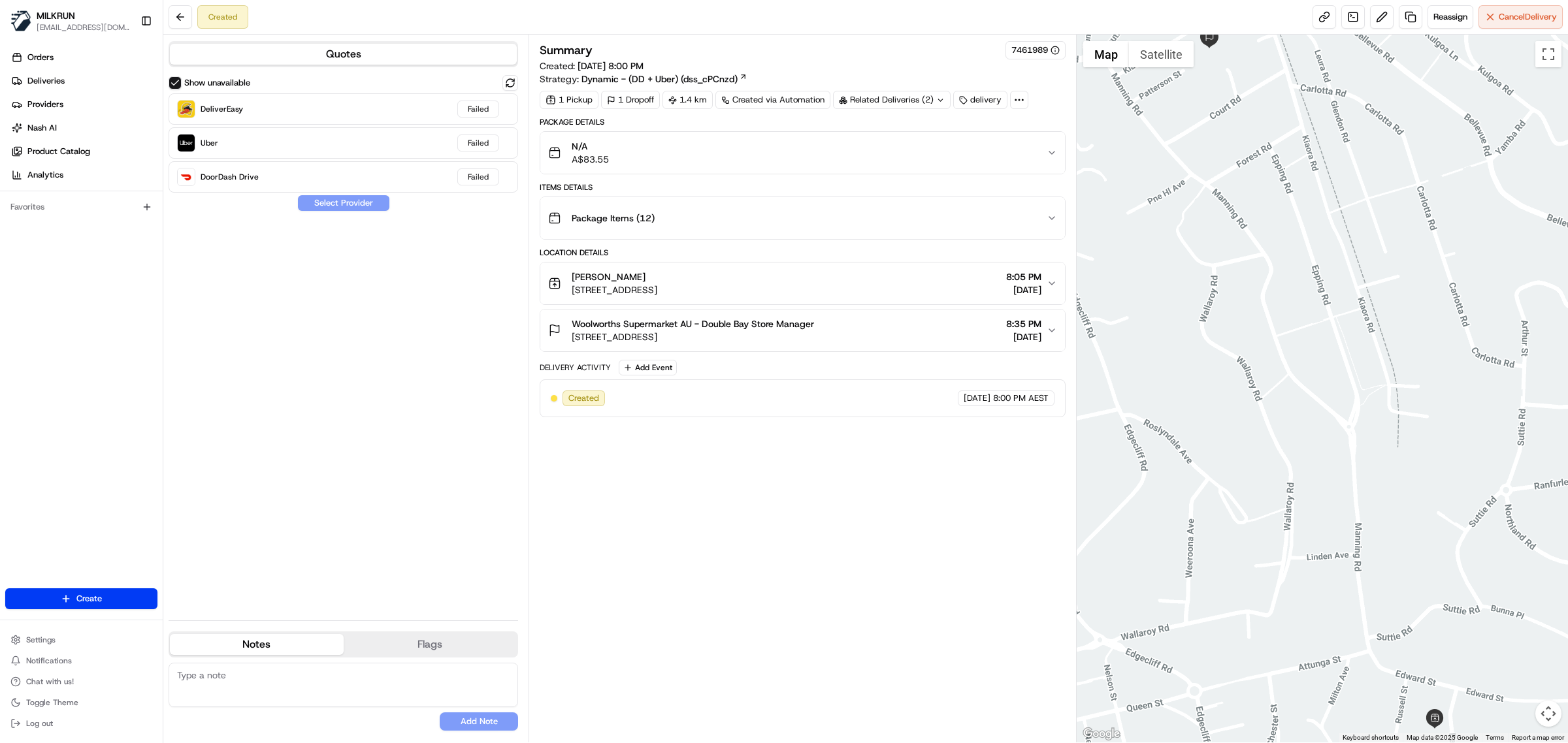
click at [169, 80] on button "Show unavailable" at bounding box center [174, 82] width 13 height 13
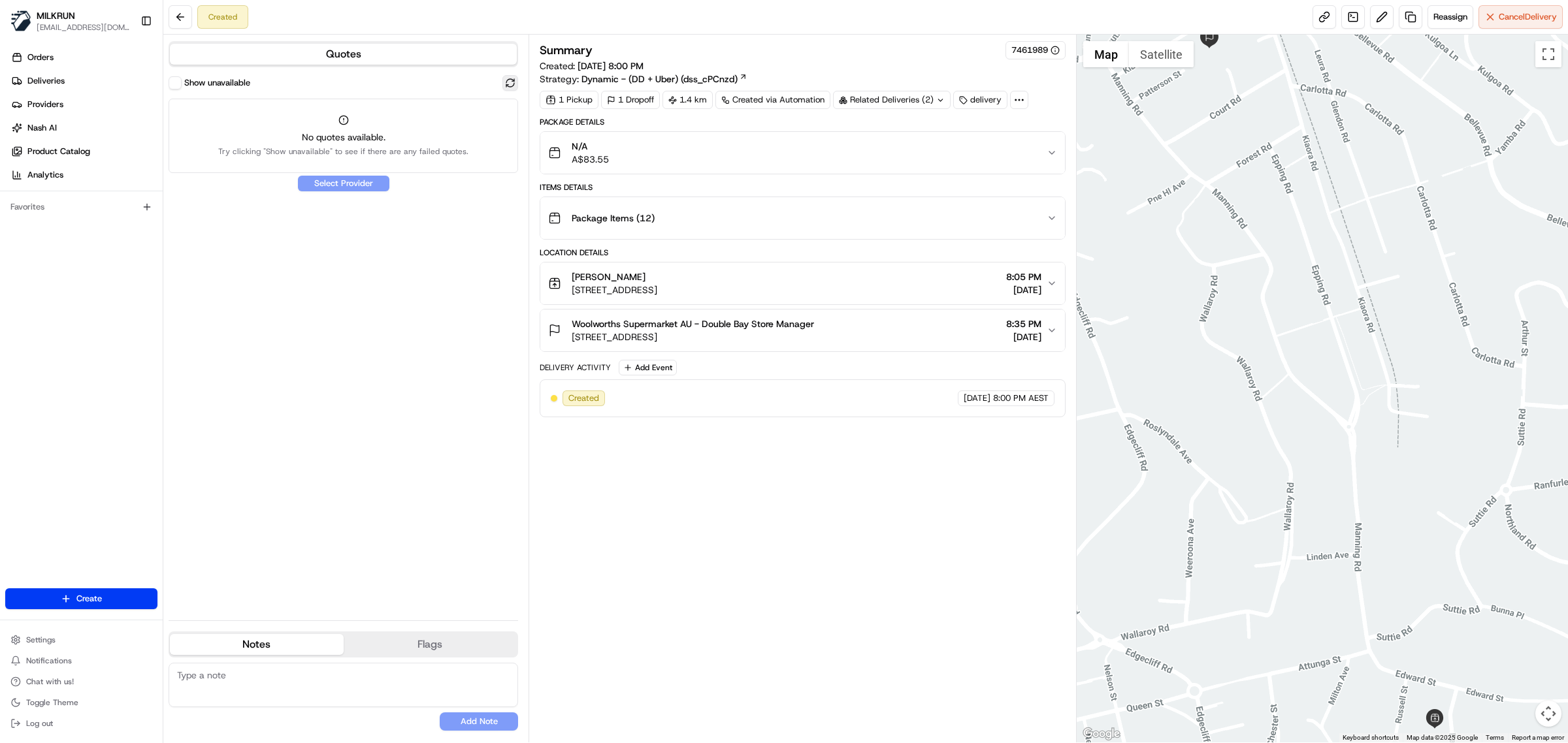
click at [515, 80] on button at bounding box center [510, 83] width 16 height 16
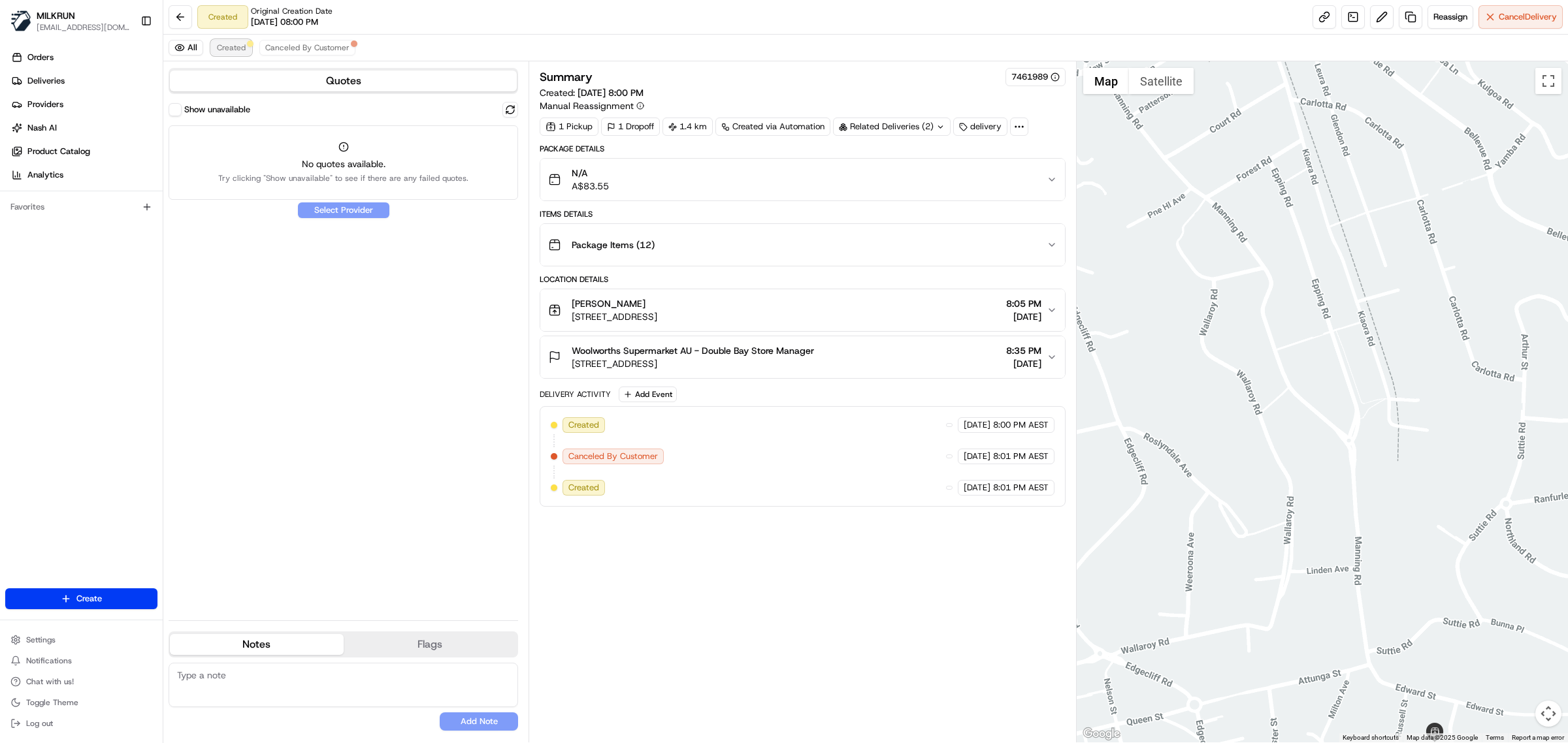
click at [237, 53] on span "Created" at bounding box center [232, 48] width 29 height 11
click at [286, 47] on span "Canceled By Customer" at bounding box center [307, 48] width 85 height 11
click at [233, 40] on button "Created" at bounding box center [232, 48] width 41 height 16
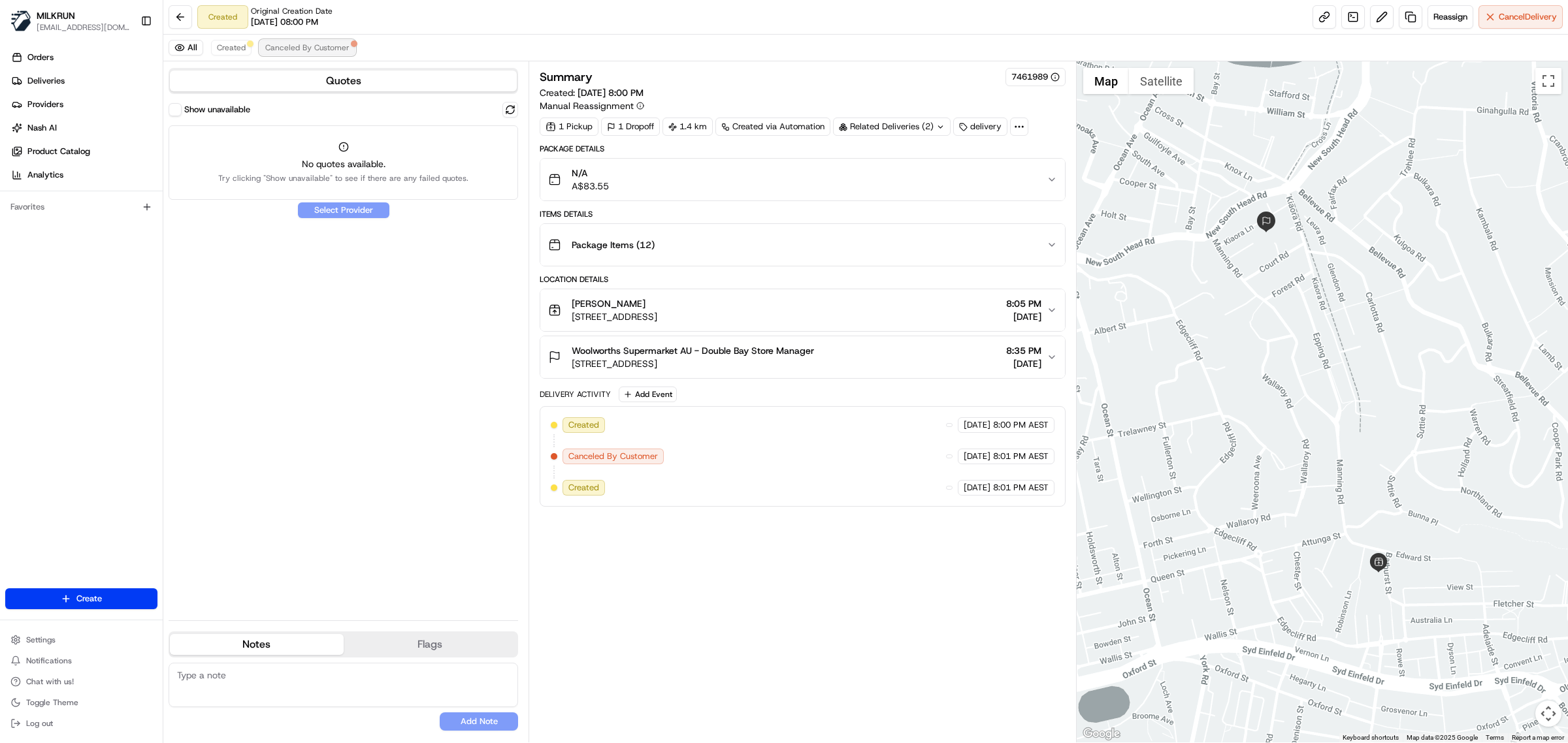
click at [311, 46] on span "Canceled By Customer" at bounding box center [307, 48] width 85 height 11
click at [239, 45] on span "Created" at bounding box center [232, 48] width 29 height 11
drag, startPoint x: 629, startPoint y: 302, endPoint x: 562, endPoint y: 301, distance: 67.0
click at [562, 301] on div "[PERSON_NAME] [STREET_ADDRESS]" at bounding box center [603, 310] width 109 height 26
copy span "[PERSON_NAME]"
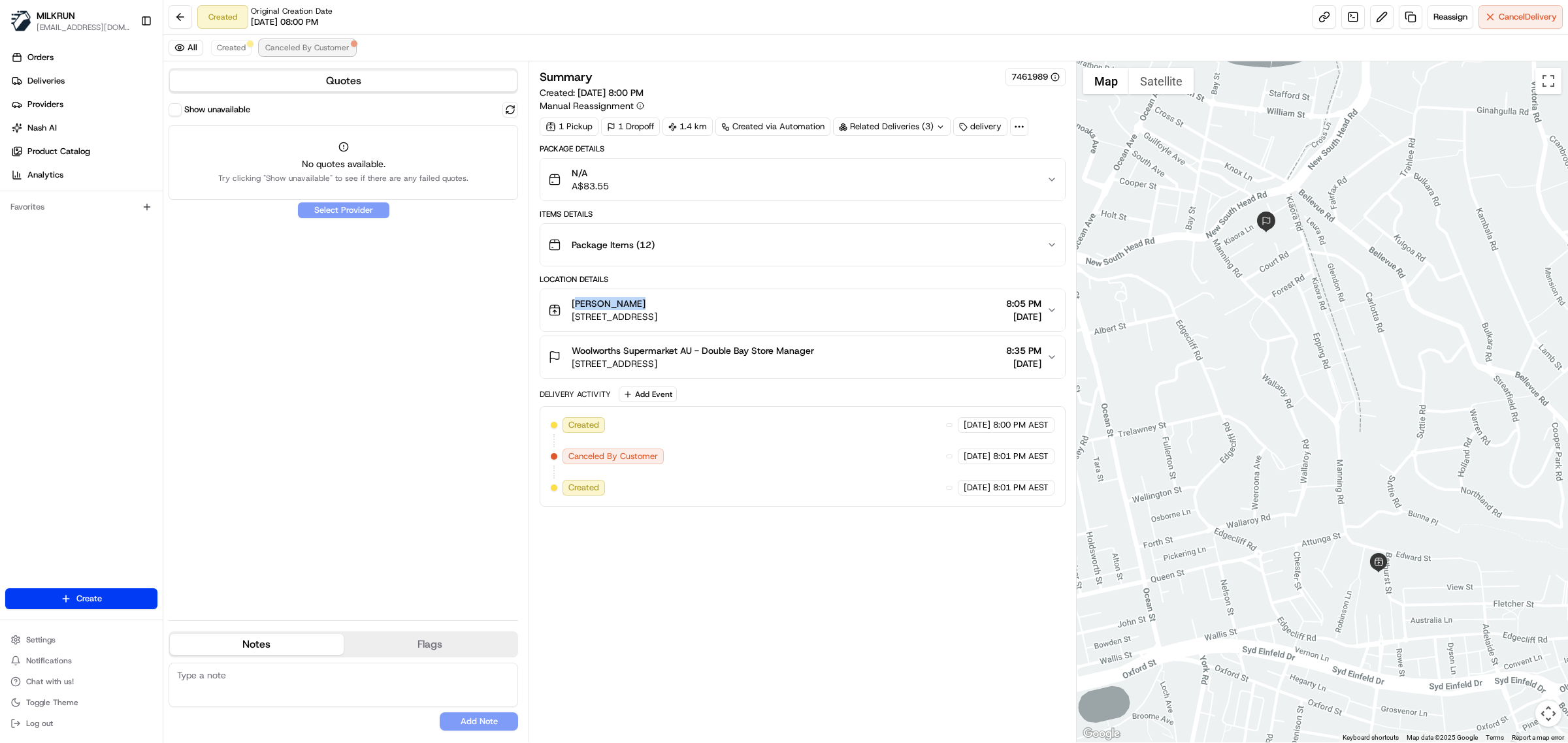
click at [294, 47] on span "Canceled By Customer" at bounding box center [307, 48] width 85 height 11
click at [239, 47] on span "Created" at bounding box center [232, 48] width 29 height 11
click at [316, 47] on span "Canceled By Customer" at bounding box center [307, 48] width 85 height 11
click at [237, 47] on span "Created" at bounding box center [232, 48] width 29 height 11
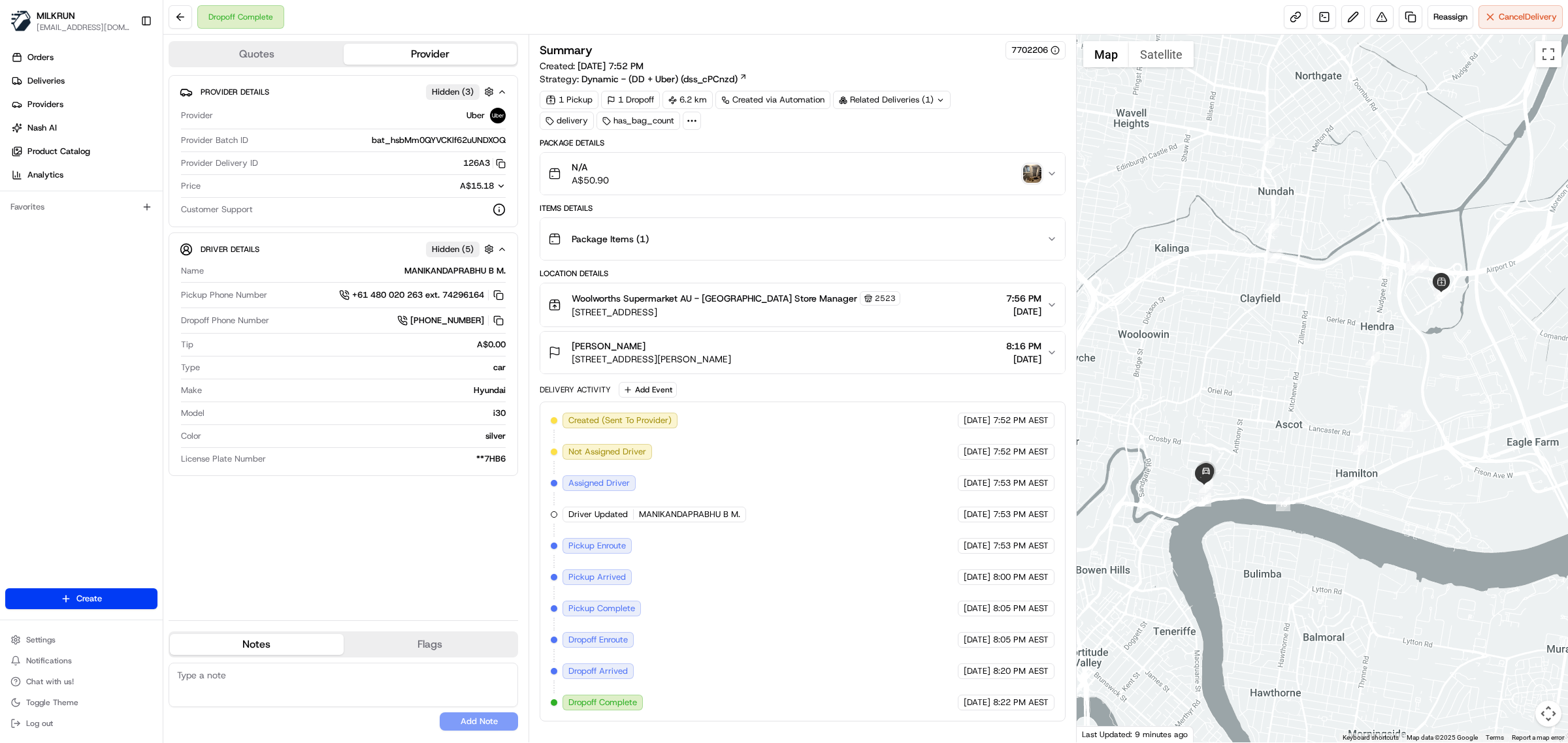
click at [1036, 179] on img "button" at bounding box center [1031, 173] width 19 height 19
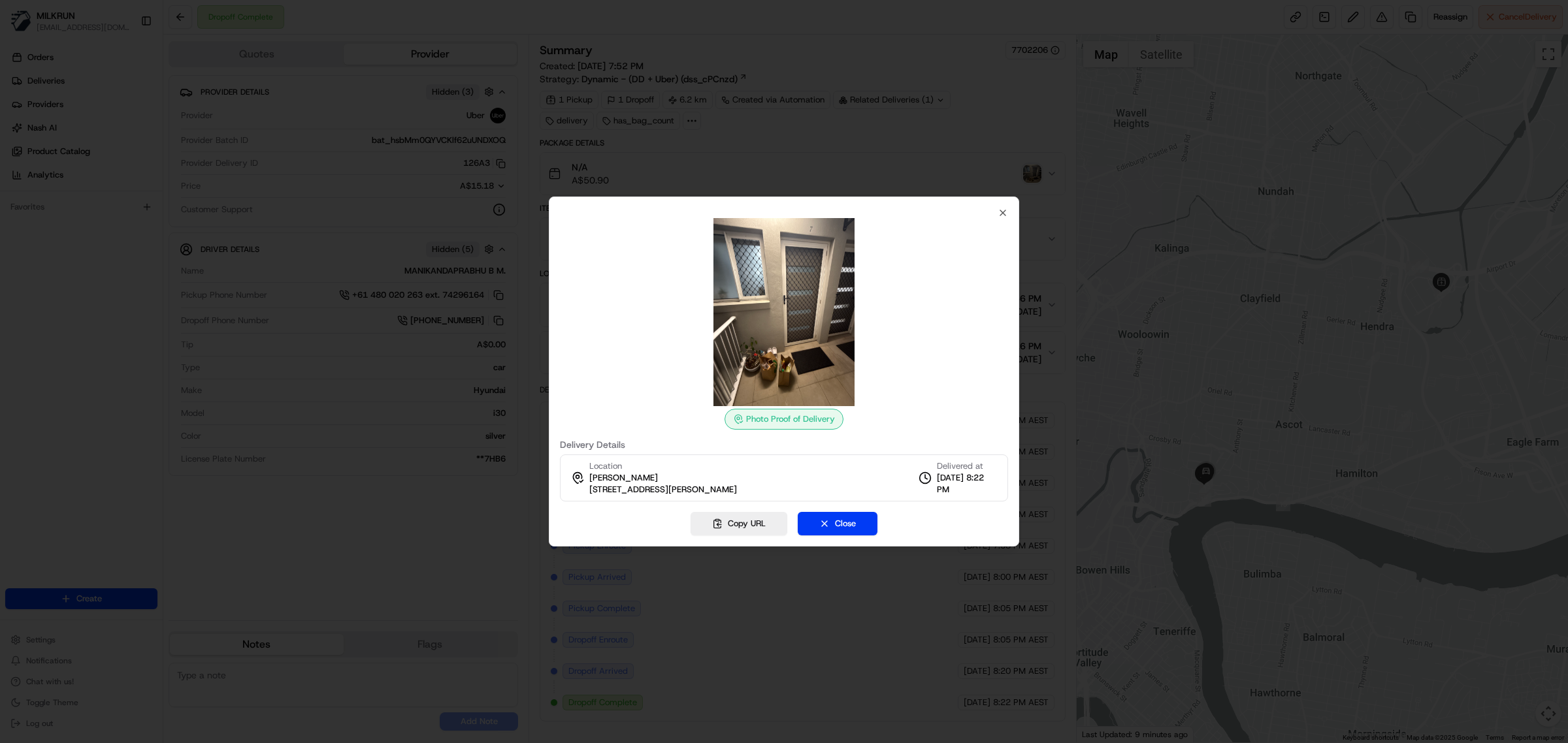
drag, startPoint x: 742, startPoint y: 521, endPoint x: 782, endPoint y: 491, distance: 50.0
click at [742, 519] on button "Copy URL" at bounding box center [738, 524] width 96 height 23
click at [1001, 206] on div "Photo Proof of Delivery Delivery Details Location Ben Corling [STREET_ADDRESS][…" at bounding box center [783, 371] width 470 height 350
click at [1000, 214] on icon "button" at bounding box center [1002, 212] width 5 height 5
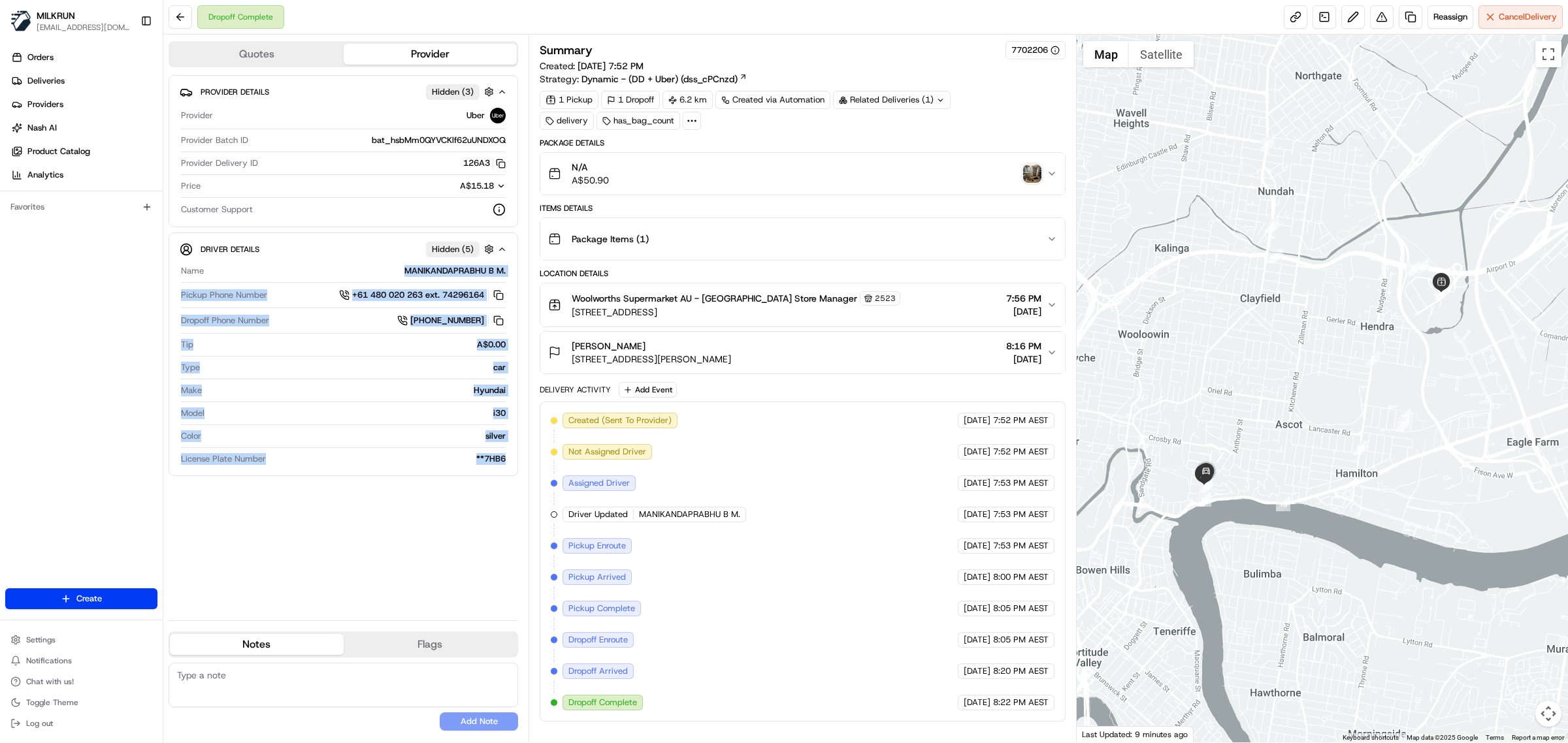
drag, startPoint x: 408, startPoint y: 273, endPoint x: 518, endPoint y: 273, distance: 110.0
click at [518, 273] on div "Quotes Provider Provider Details Hidden ( 3 ) Provider Uber Provider Batch ID b…" at bounding box center [346, 389] width 365 height 708
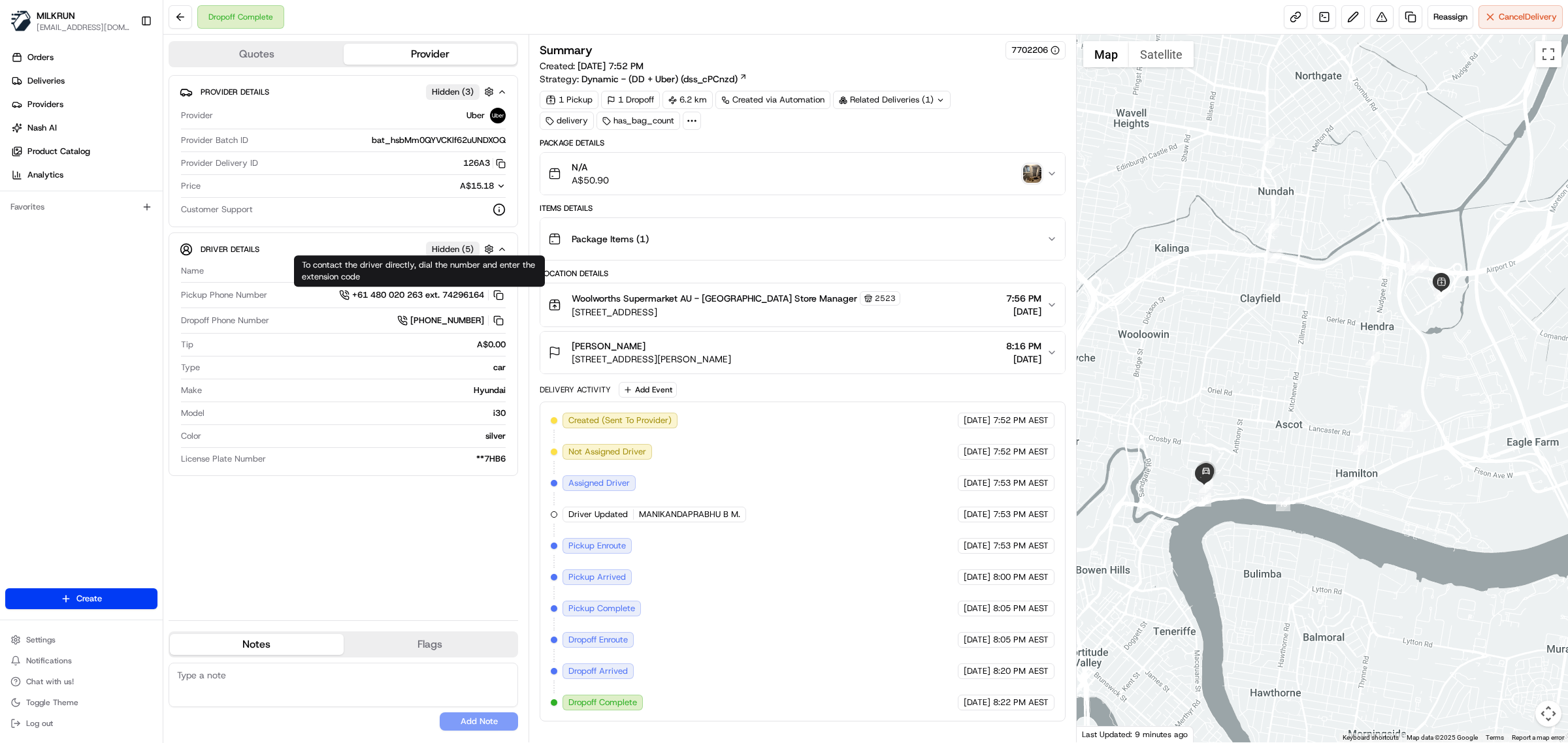
drag, startPoint x: 399, startPoint y: 537, endPoint x: 423, endPoint y: 501, distance: 43.3
click at [401, 531] on div "Provider Details Hidden ( 3 ) Provider Uber Provider Batch ID bat_hsbMm0QYVCKlf…" at bounding box center [343, 342] width 350 height 535
drag, startPoint x: 441, startPoint y: 275, endPoint x: 506, endPoint y: 275, distance: 65.0
click at [506, 275] on div "Name MANIKANDAPRABHU B M. Pickup Phone Number +61 480 020 263 ext. 74296164 Dro…" at bounding box center [343, 365] width 327 height 210
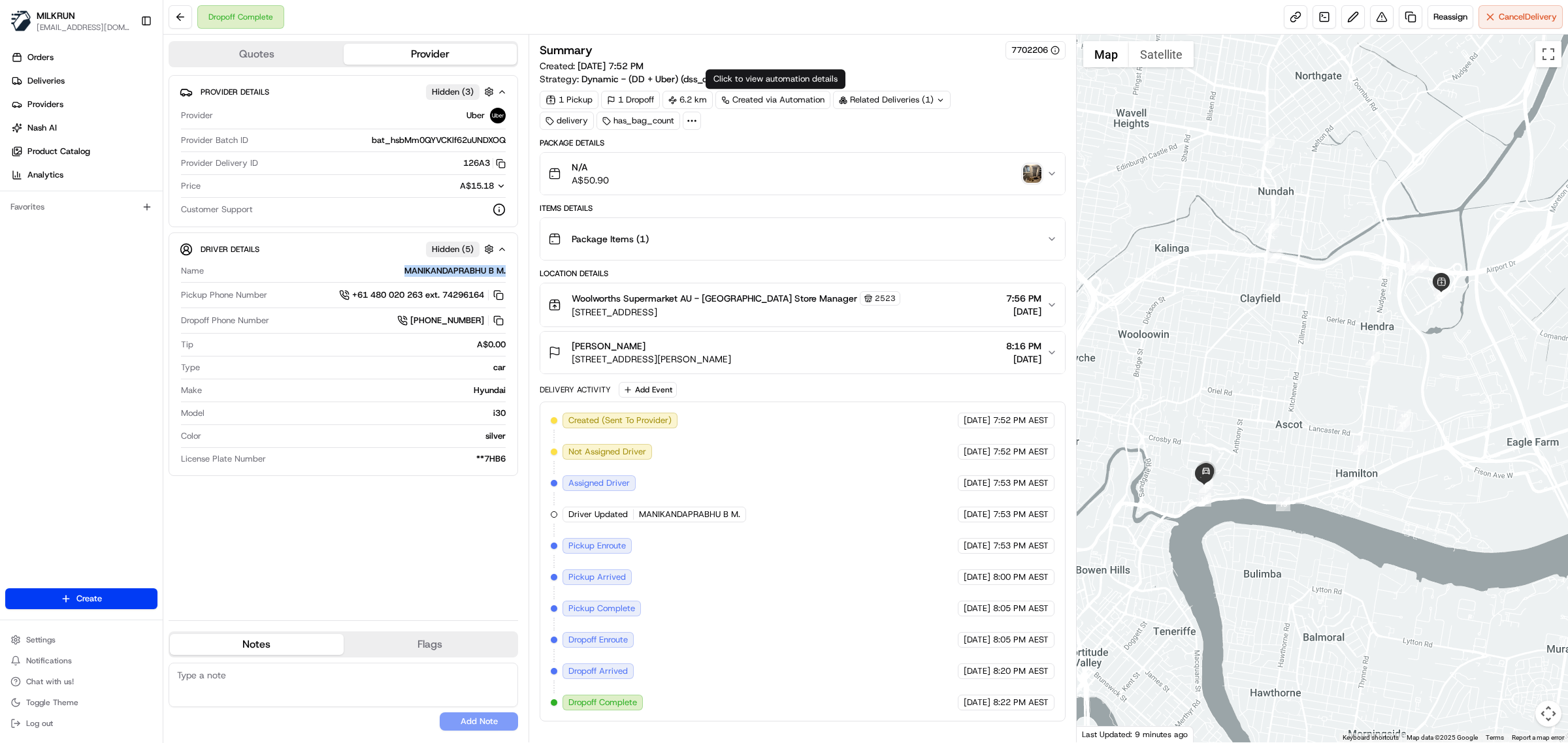
copy div "MANIKANDAPRABHU B M."
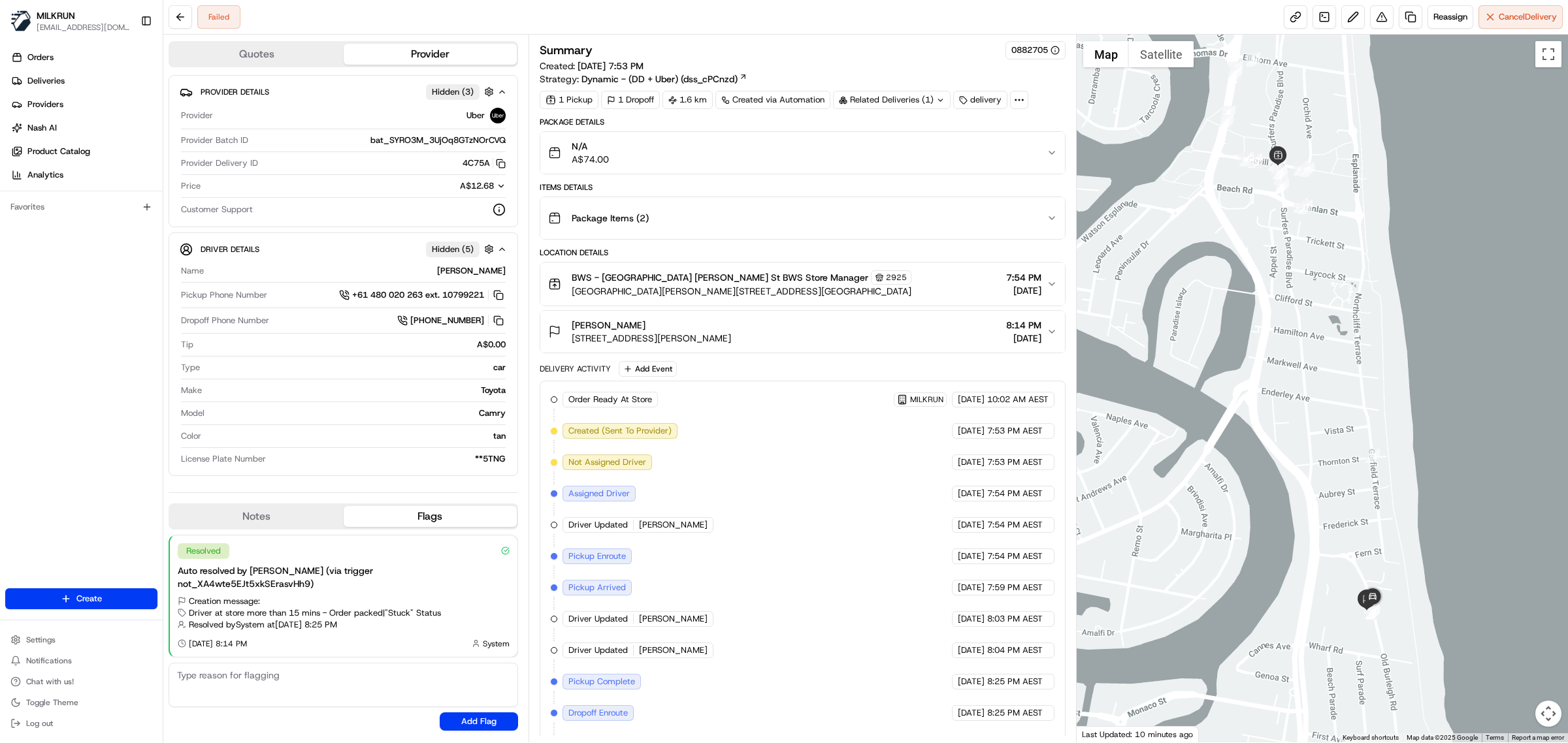
scroll to position [64, 0]
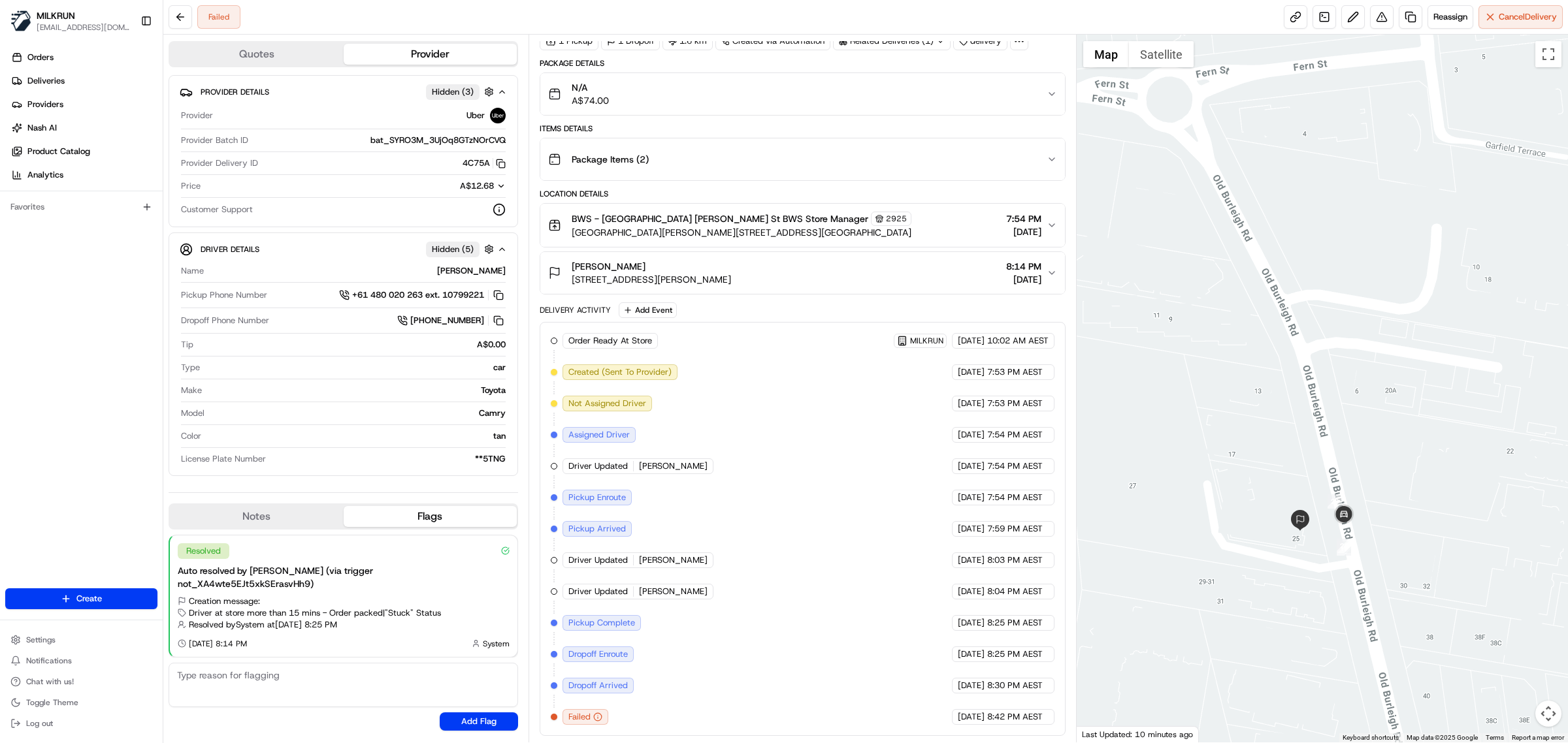
drag, startPoint x: 1292, startPoint y: 644, endPoint x: 1311, endPoint y: 472, distance: 173.0
click at [1311, 472] on div at bounding box center [1322, 389] width 492 height 708
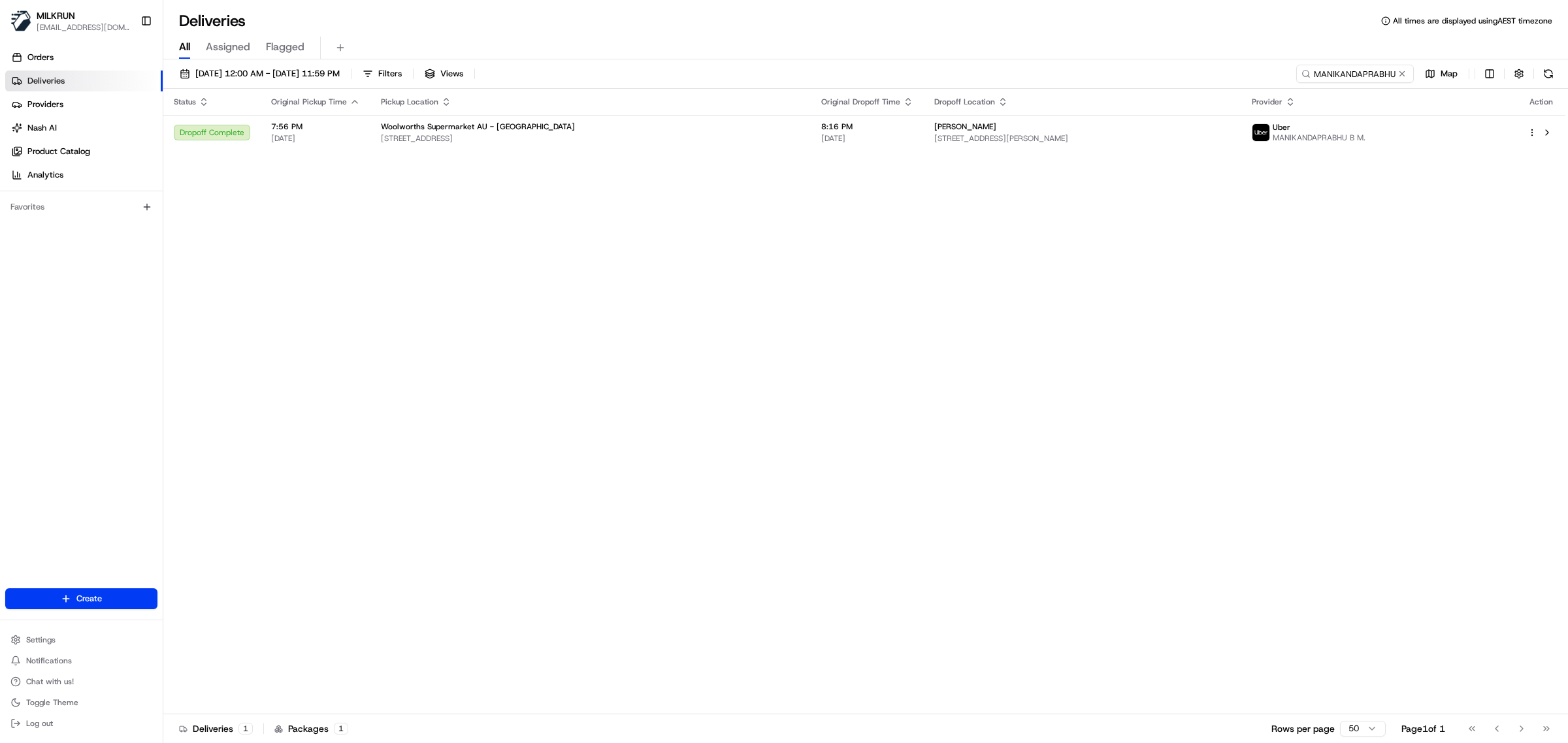
click at [1334, 67] on input "MANIKANDAPRABHU B M." at bounding box center [1355, 73] width 118 height 19
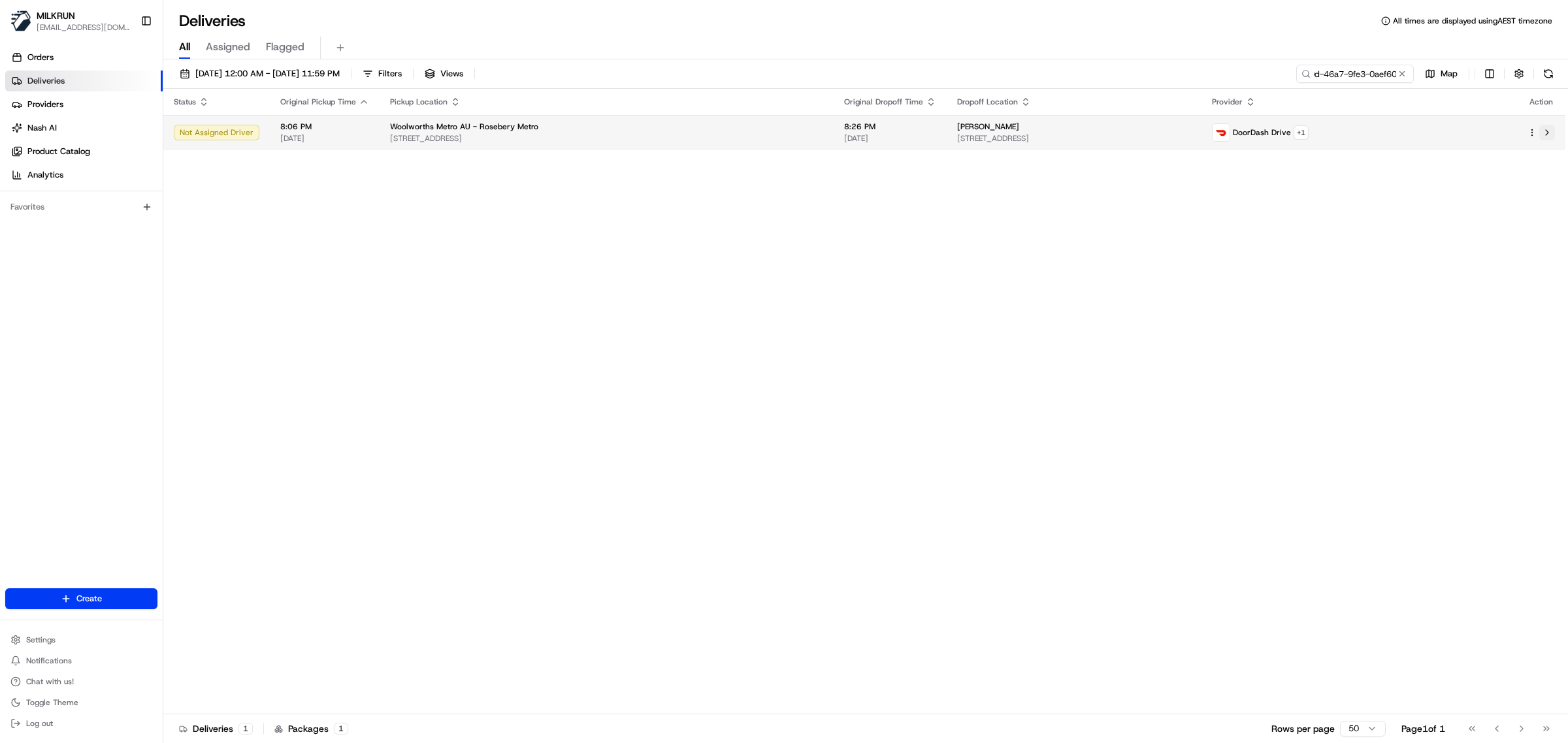
click at [1549, 132] on button at bounding box center [1547, 132] width 16 height 16
click at [1344, 80] on input "22f5970a-b90d-46a7-9fe3-0aef60a07470" at bounding box center [1334, 73] width 157 height 19
paste input "[PERSON_NAME]"
type input "[PERSON_NAME]"
click at [62, 85] on span "Deliveries" at bounding box center [46, 81] width 37 height 12
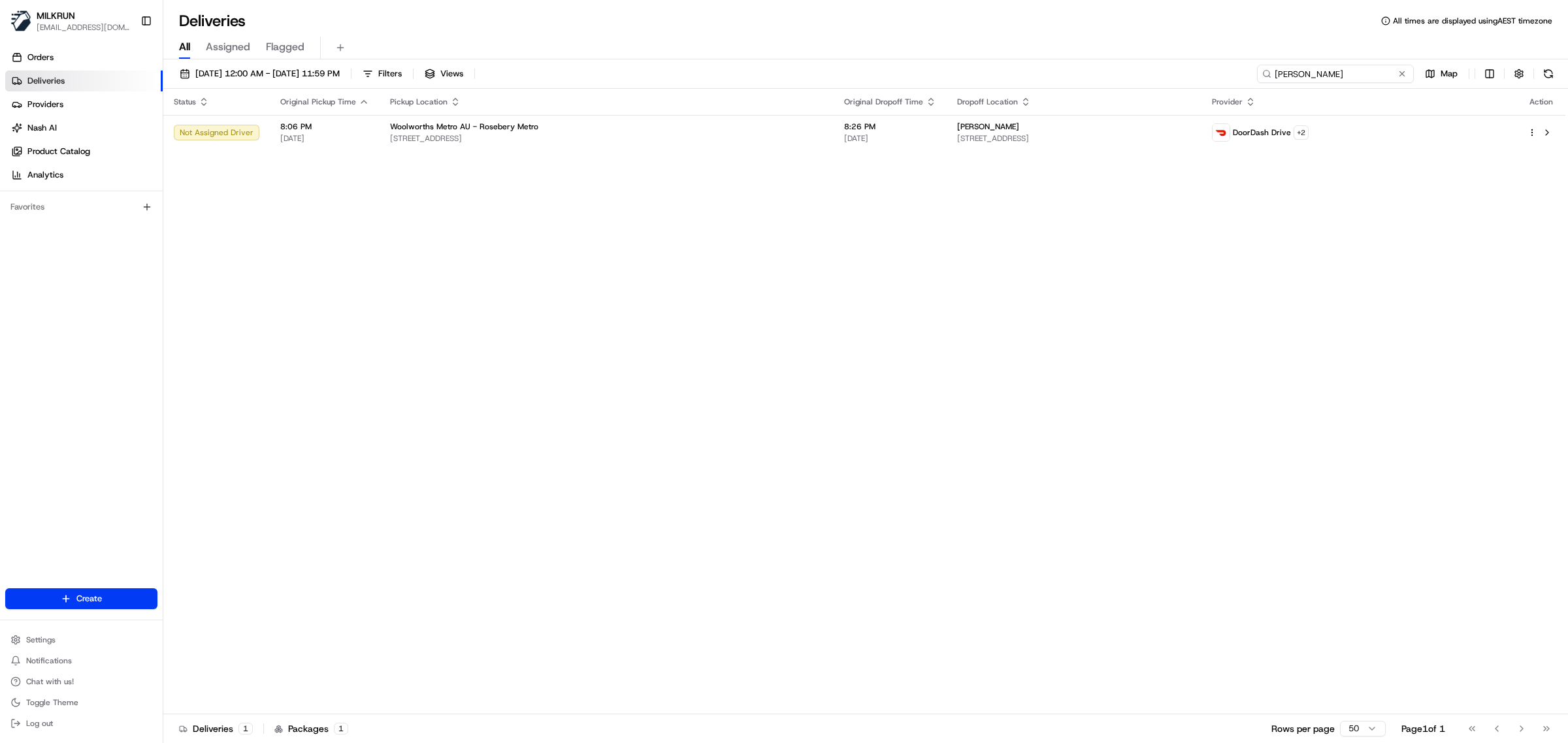
click at [1330, 74] on input "[PERSON_NAME]" at bounding box center [1334, 73] width 157 height 19
click at [63, 62] on link "Orders" at bounding box center [84, 56] width 158 height 20
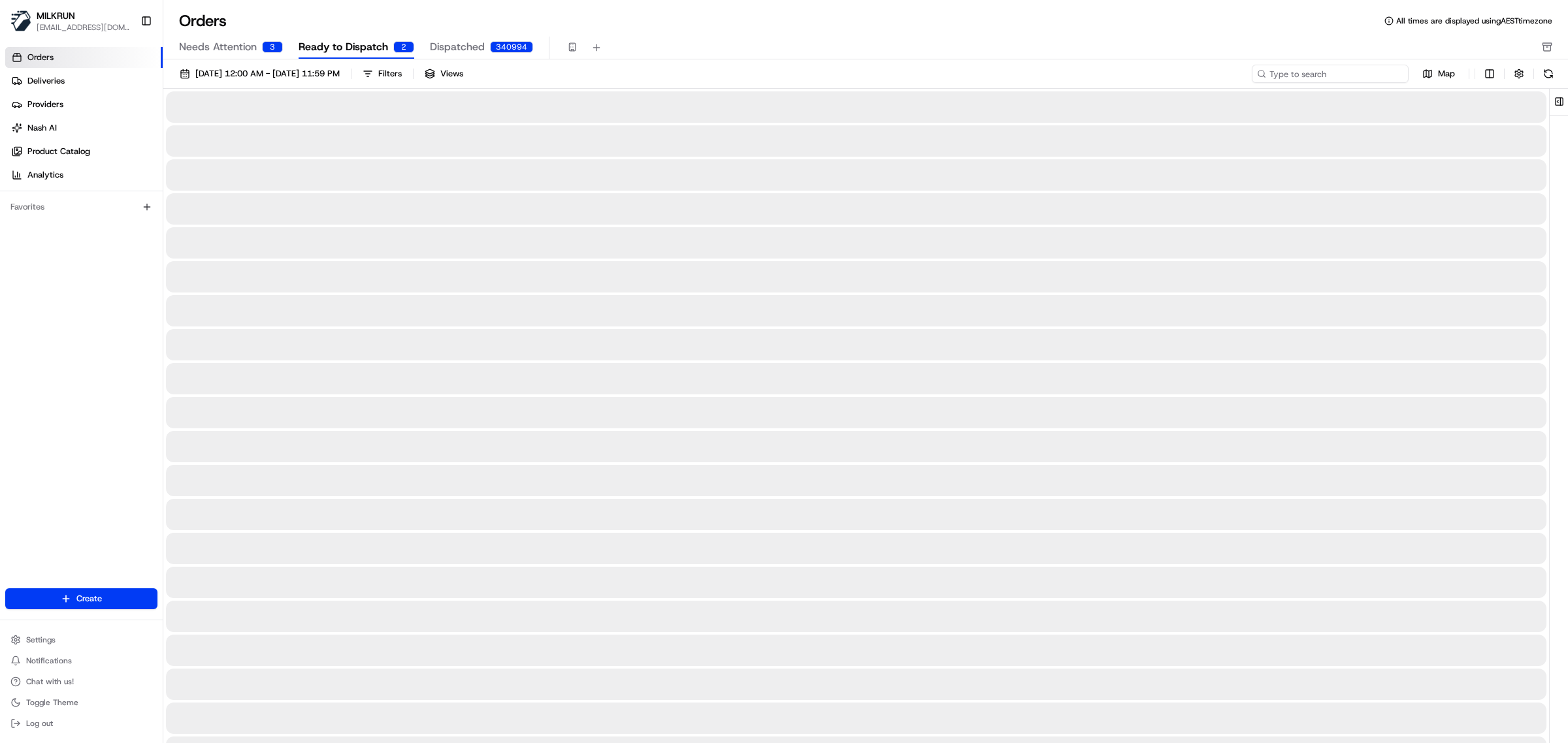
click at [1330, 72] on input at bounding box center [1329, 73] width 157 height 19
paste input "[PERSON_NAME]"
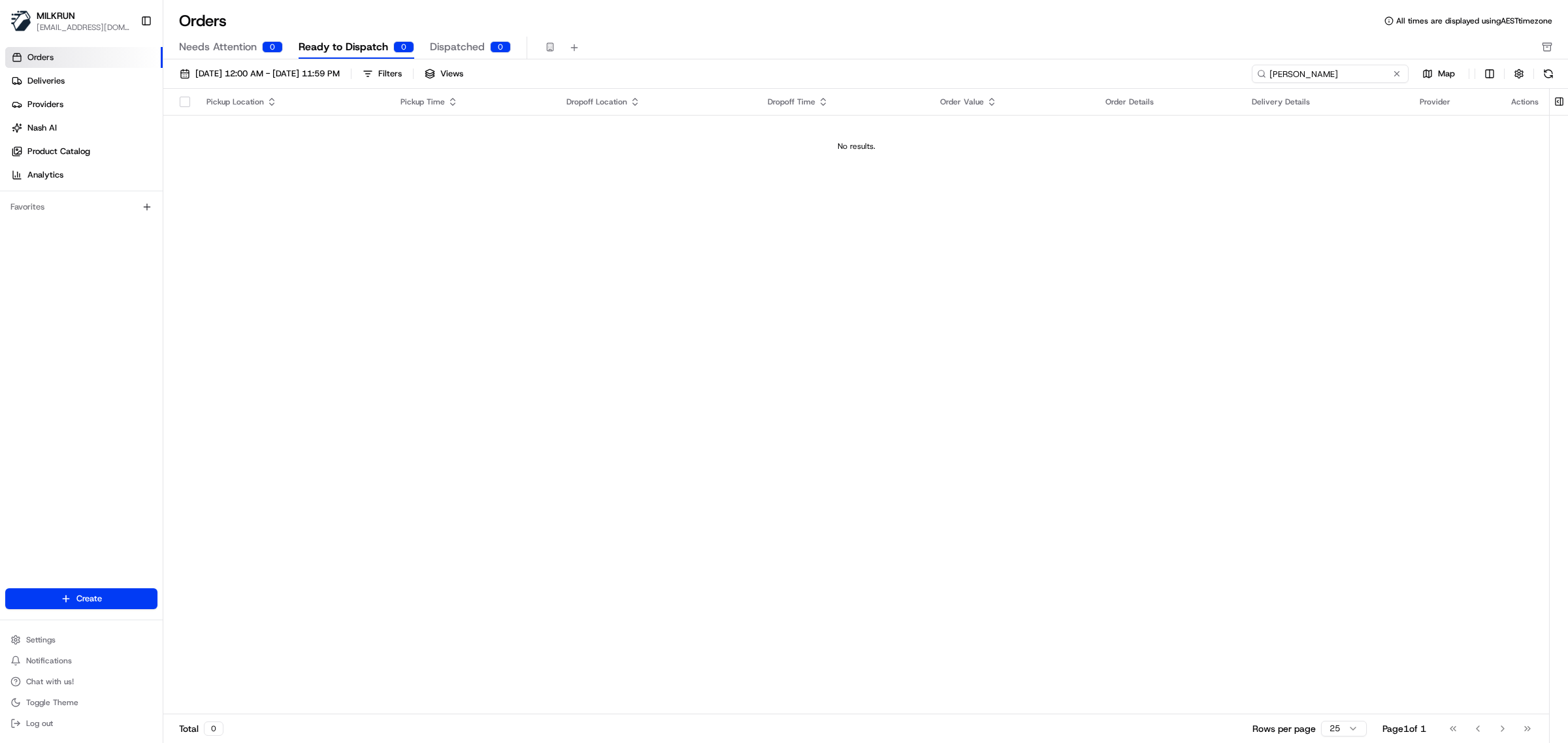
click at [1269, 75] on input "[PERSON_NAME]" at bounding box center [1329, 73] width 157 height 19
type input "[PERSON_NAME]"
click at [355, 49] on span "Ready to Dispatch" at bounding box center [344, 47] width 90 height 16
click at [1305, 73] on input "[PERSON_NAME]" at bounding box center [1329, 73] width 157 height 19
click at [1550, 74] on button at bounding box center [1548, 73] width 19 height 19
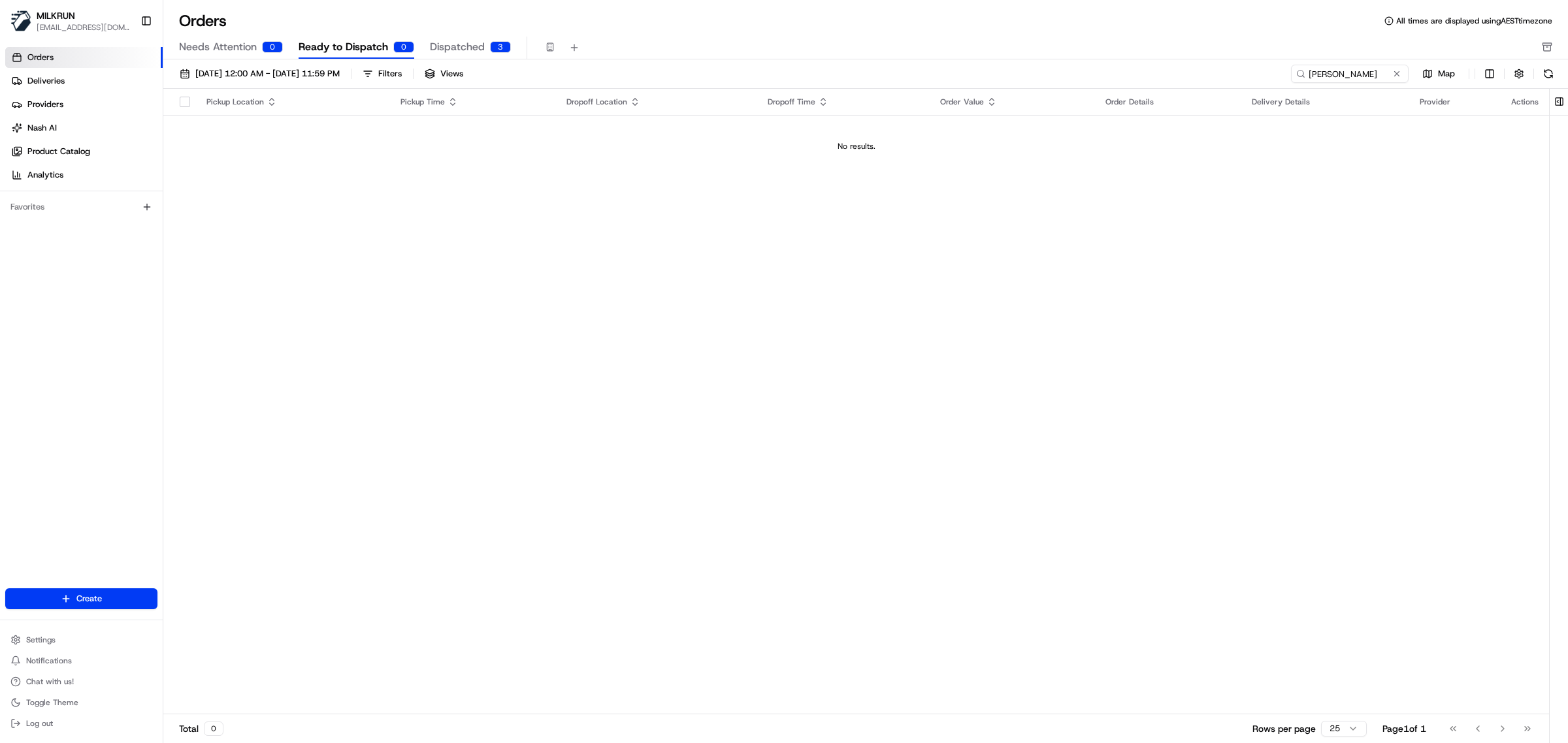
click at [227, 51] on span "Needs Attention" at bounding box center [218, 47] width 78 height 16
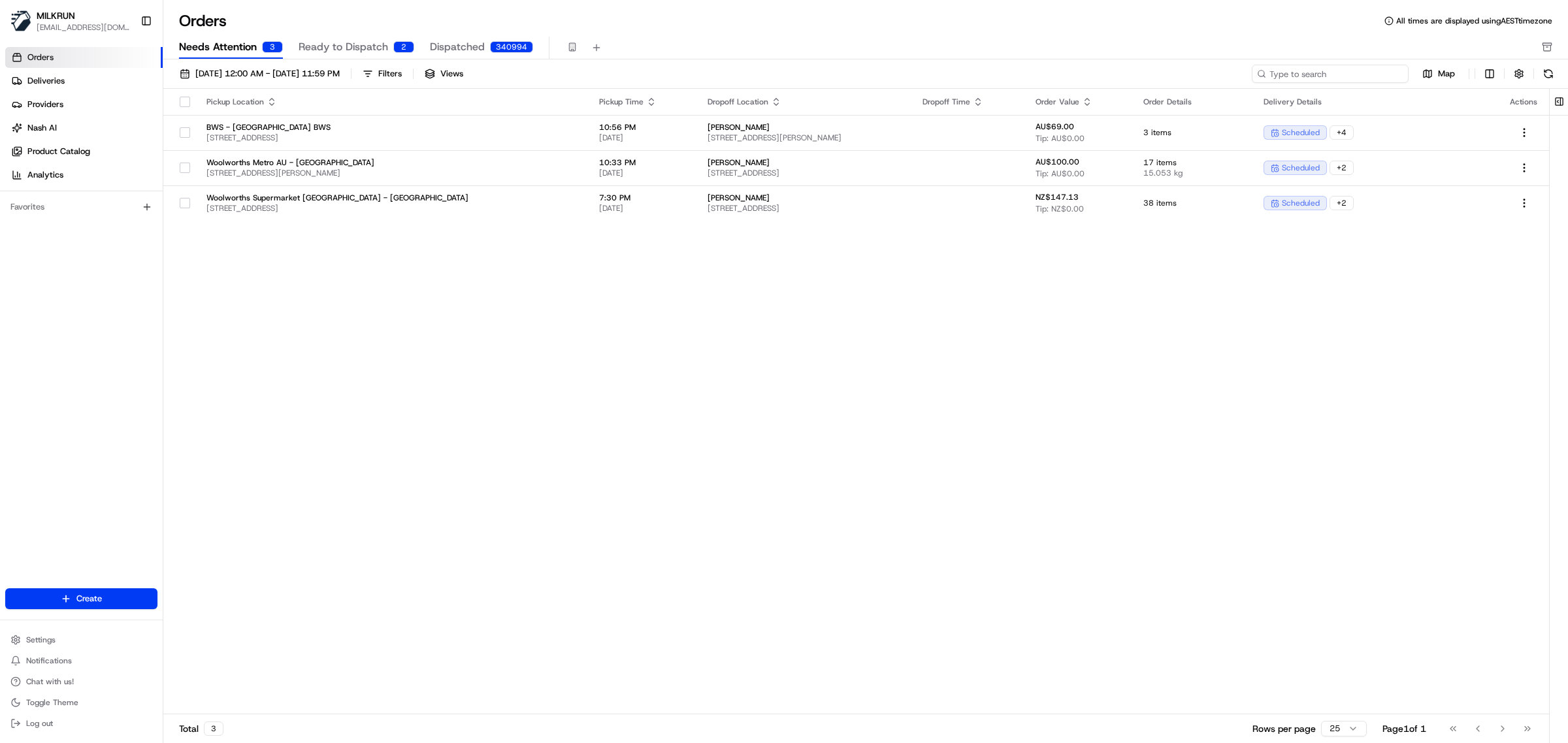
click at [1325, 73] on input at bounding box center [1329, 73] width 157 height 19
paste input "[PERSON_NAME]"
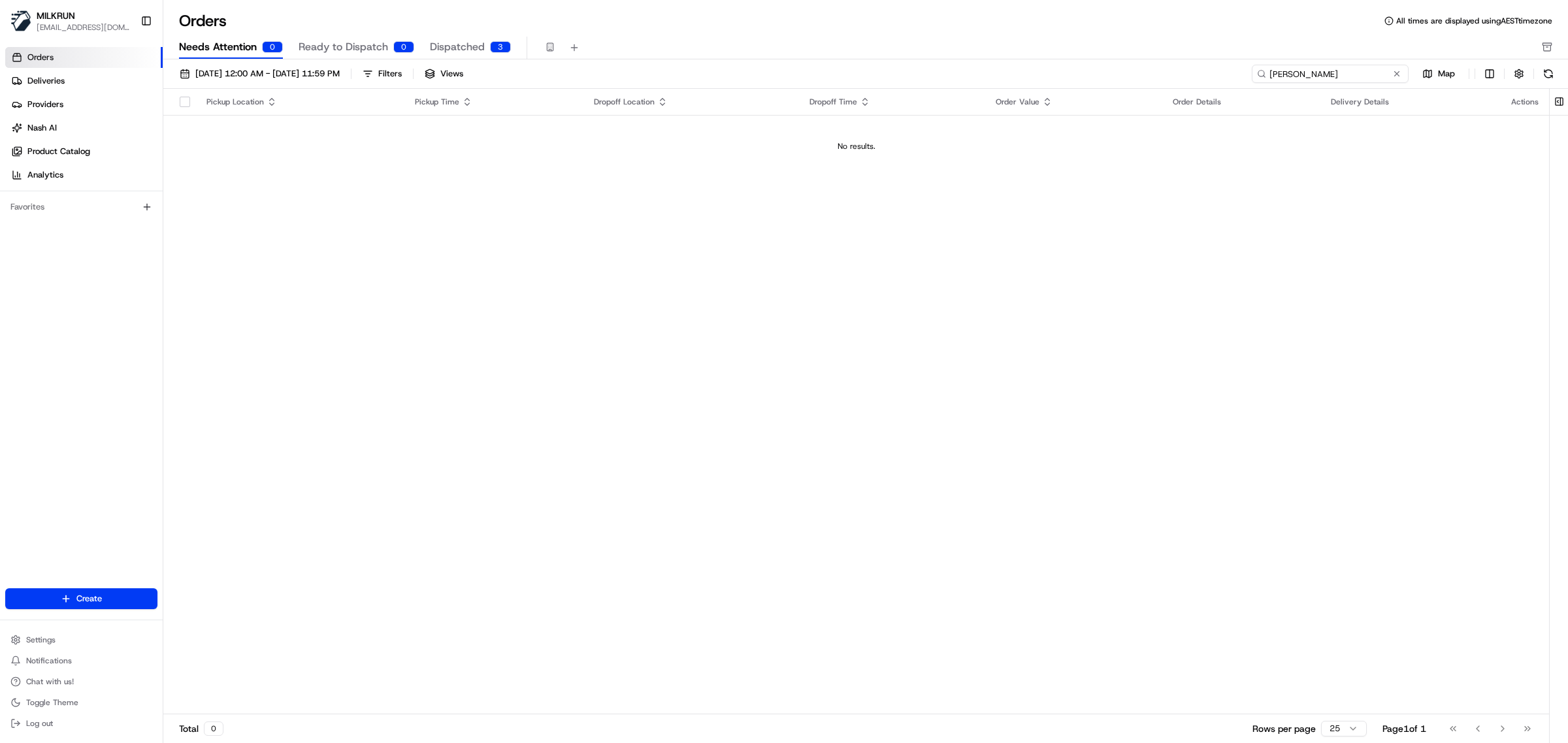
type input "[PERSON_NAME]"
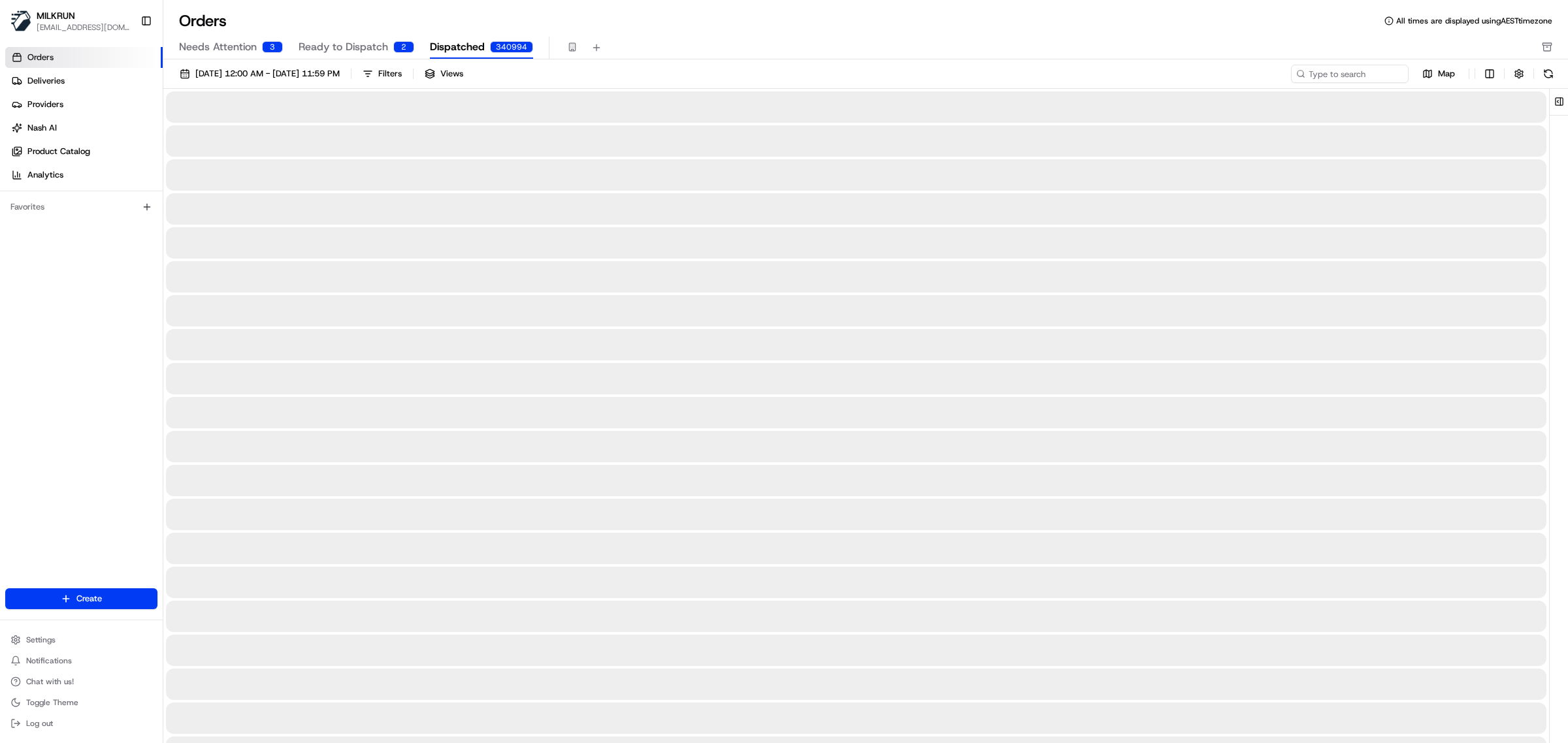
click at [463, 41] on span "Dispatched" at bounding box center [457, 47] width 55 height 16
click at [1326, 80] on input at bounding box center [1329, 73] width 157 height 19
paste input "[PERSON_NAME]"
click at [1268, 73] on input "[PERSON_NAME]" at bounding box center [1329, 73] width 157 height 19
type input "[PERSON_NAME]"
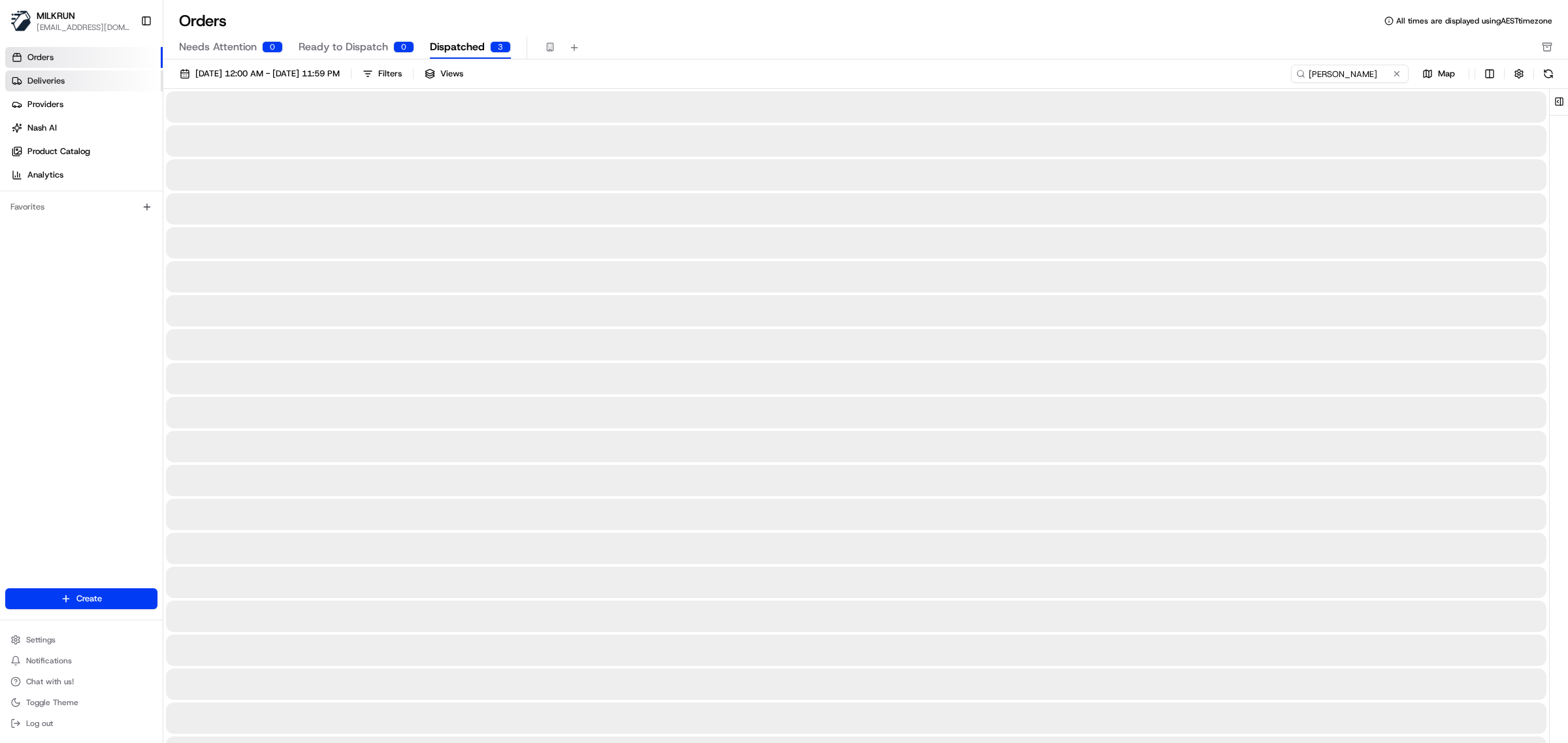
click at [56, 83] on span "Deliveries" at bounding box center [46, 81] width 37 height 12
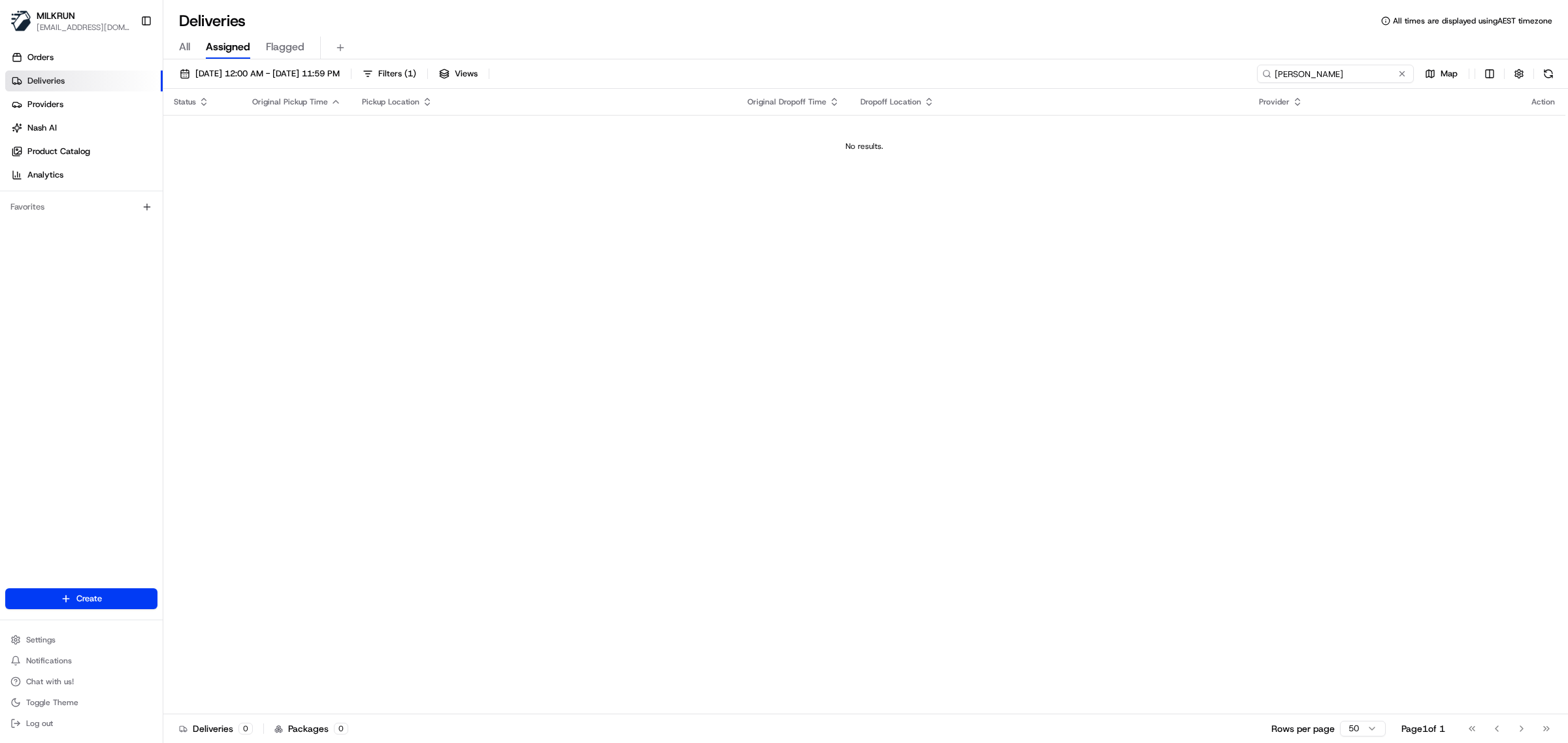
click at [1367, 72] on input "[PERSON_NAME]" at bounding box center [1334, 73] width 157 height 19
paste input "[PERSON_NAME]"
type input "[PERSON_NAME]"
click at [272, 66] on button "[DATE] 12:00 AM - [DATE] 11:59 PM" at bounding box center [259, 73] width 171 height 19
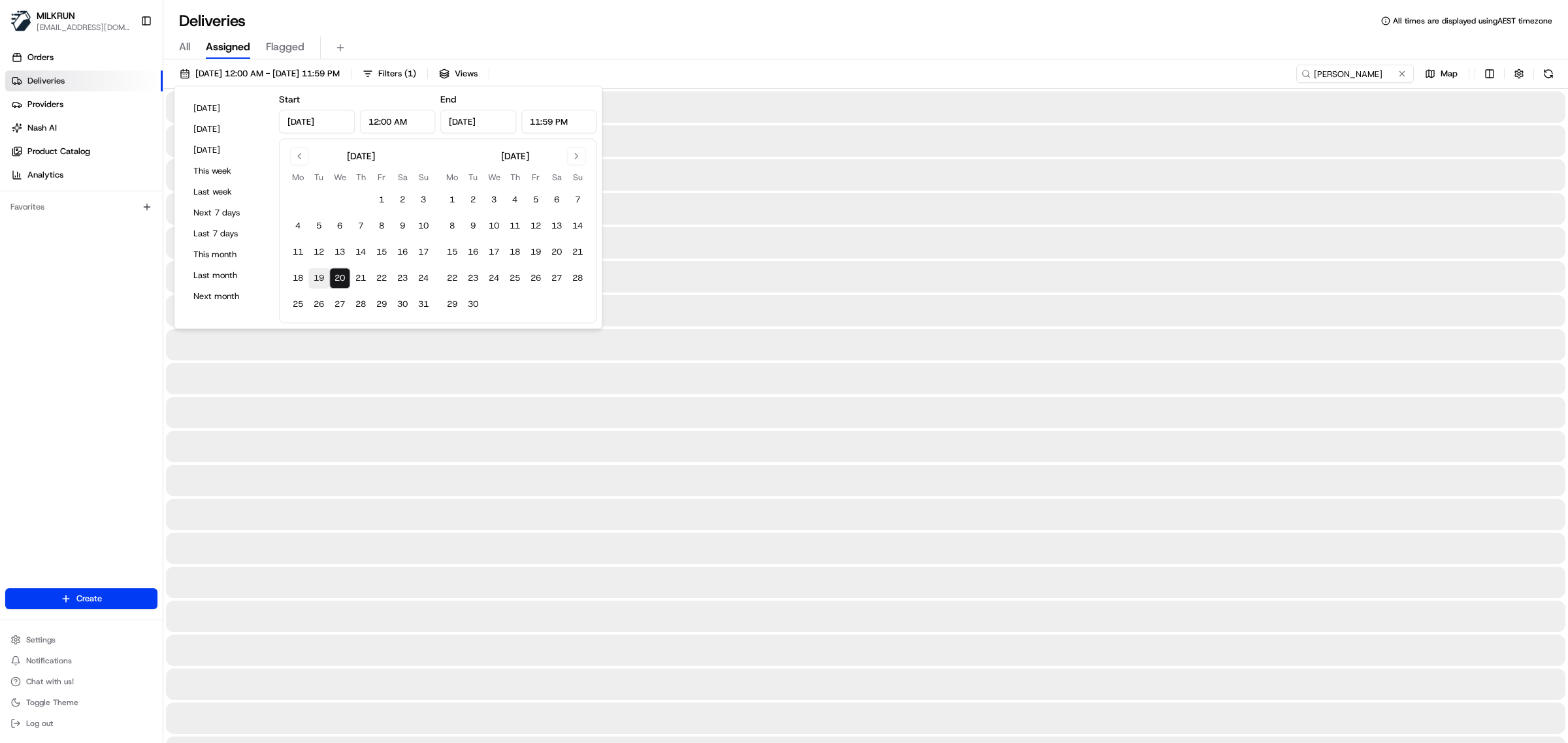
click at [327, 279] on button "19" at bounding box center [318, 278] width 20 height 20
type input "[DATE]"
click at [325, 279] on button "19" at bounding box center [318, 278] width 20 height 20
click at [315, 281] on button "19" at bounding box center [318, 278] width 20 height 20
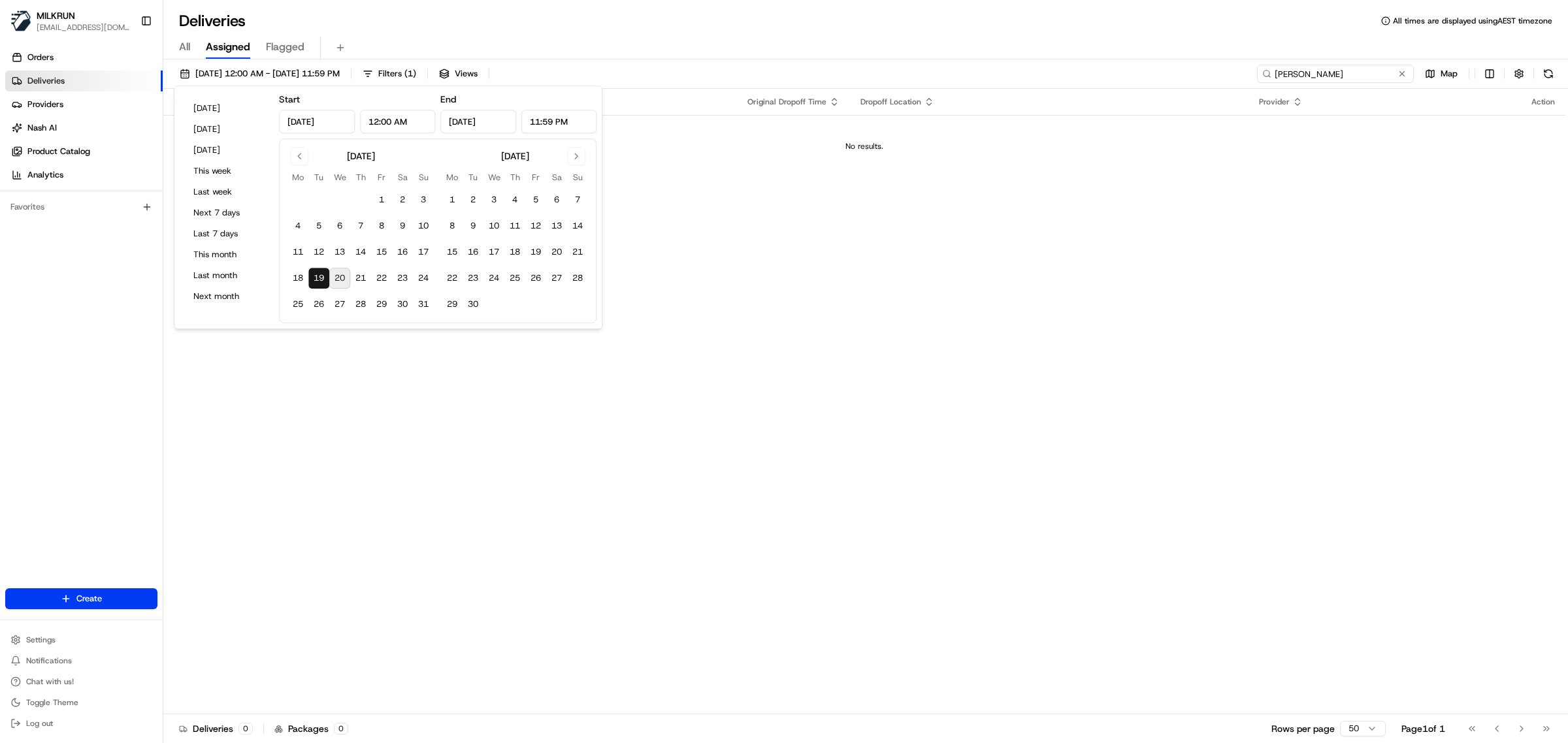
click at [1340, 69] on input "[PERSON_NAME]" at bounding box center [1334, 73] width 157 height 19
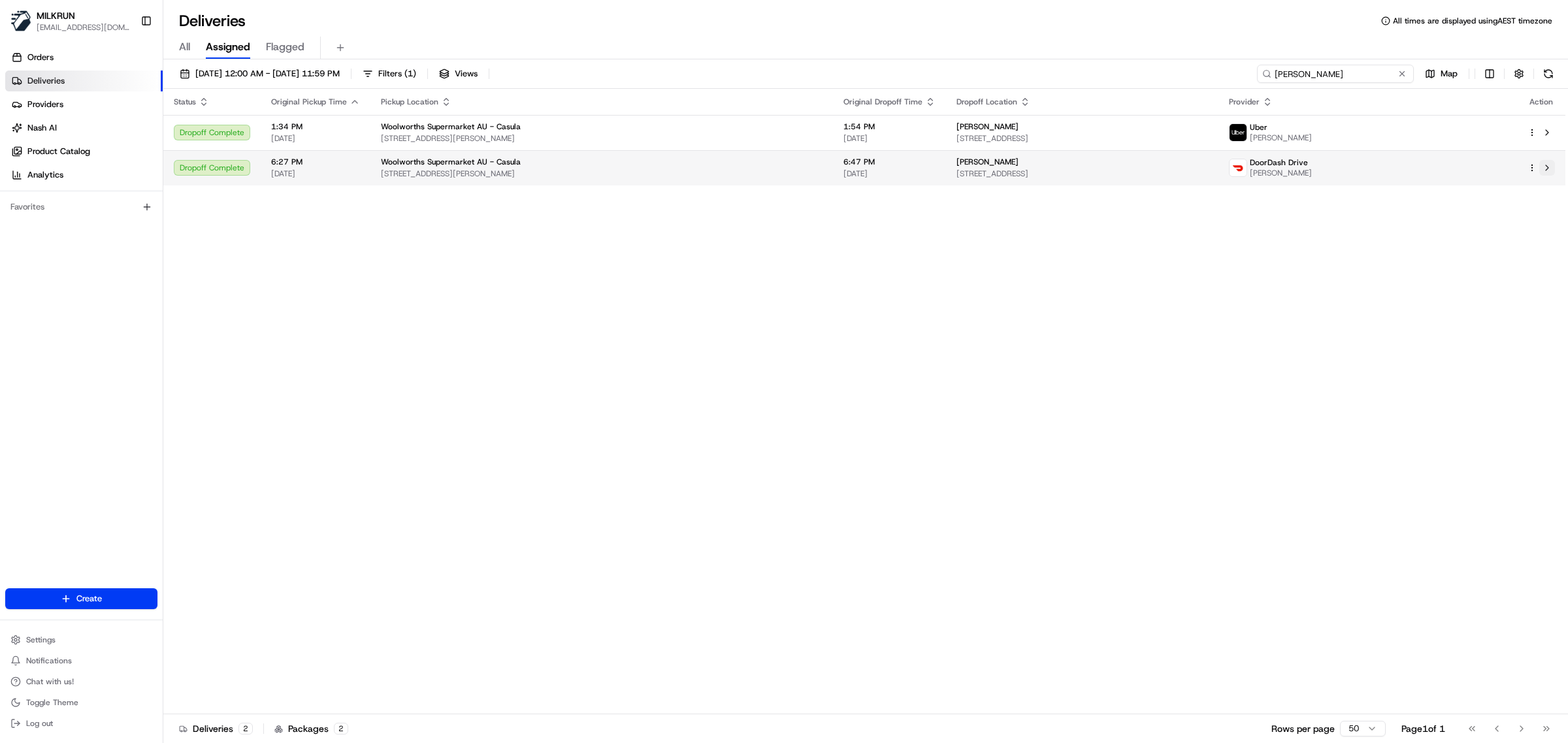
type input "[PERSON_NAME]"
click at [1545, 167] on button at bounding box center [1547, 167] width 16 height 16
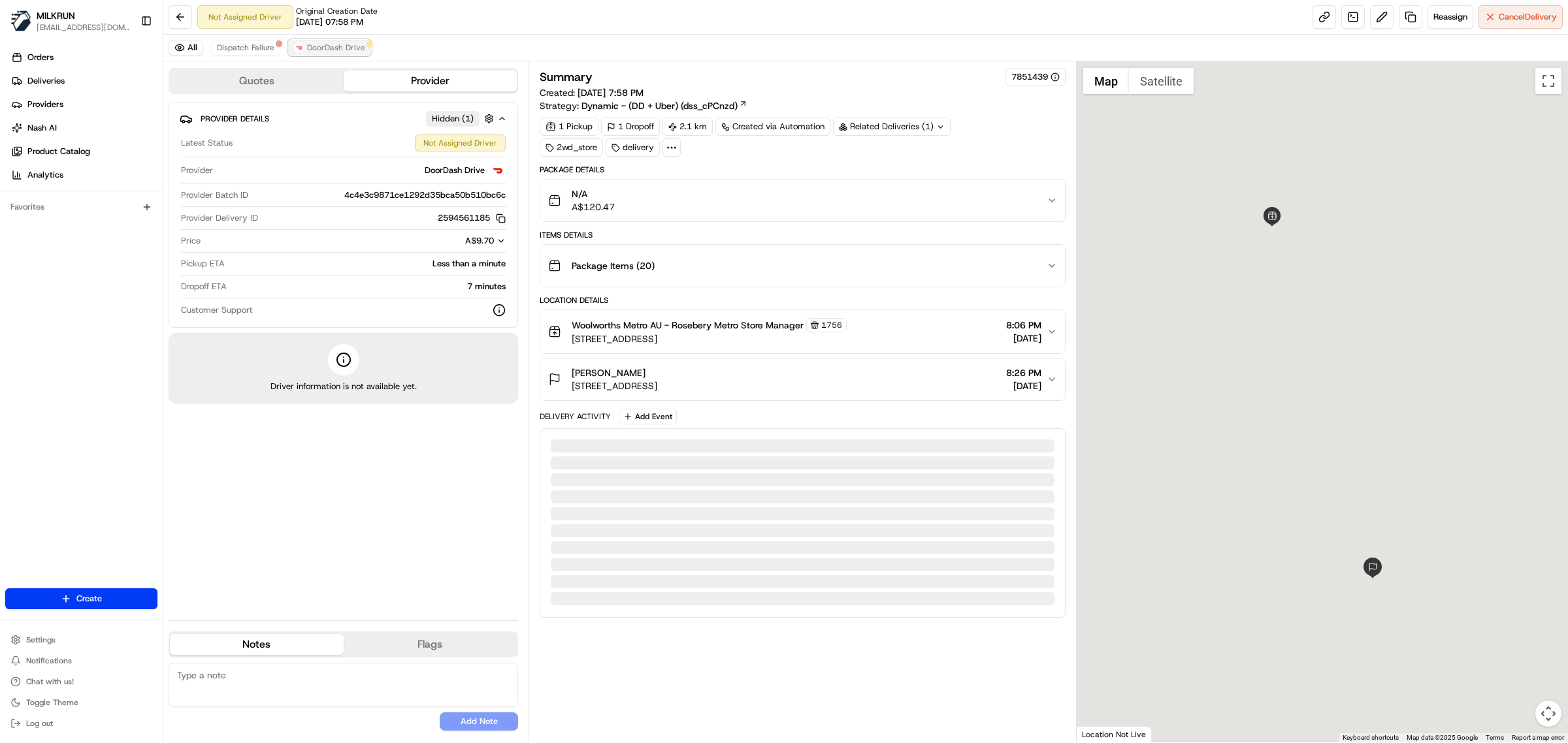
click at [337, 43] on span "DoorDash Drive" at bounding box center [336, 48] width 58 height 11
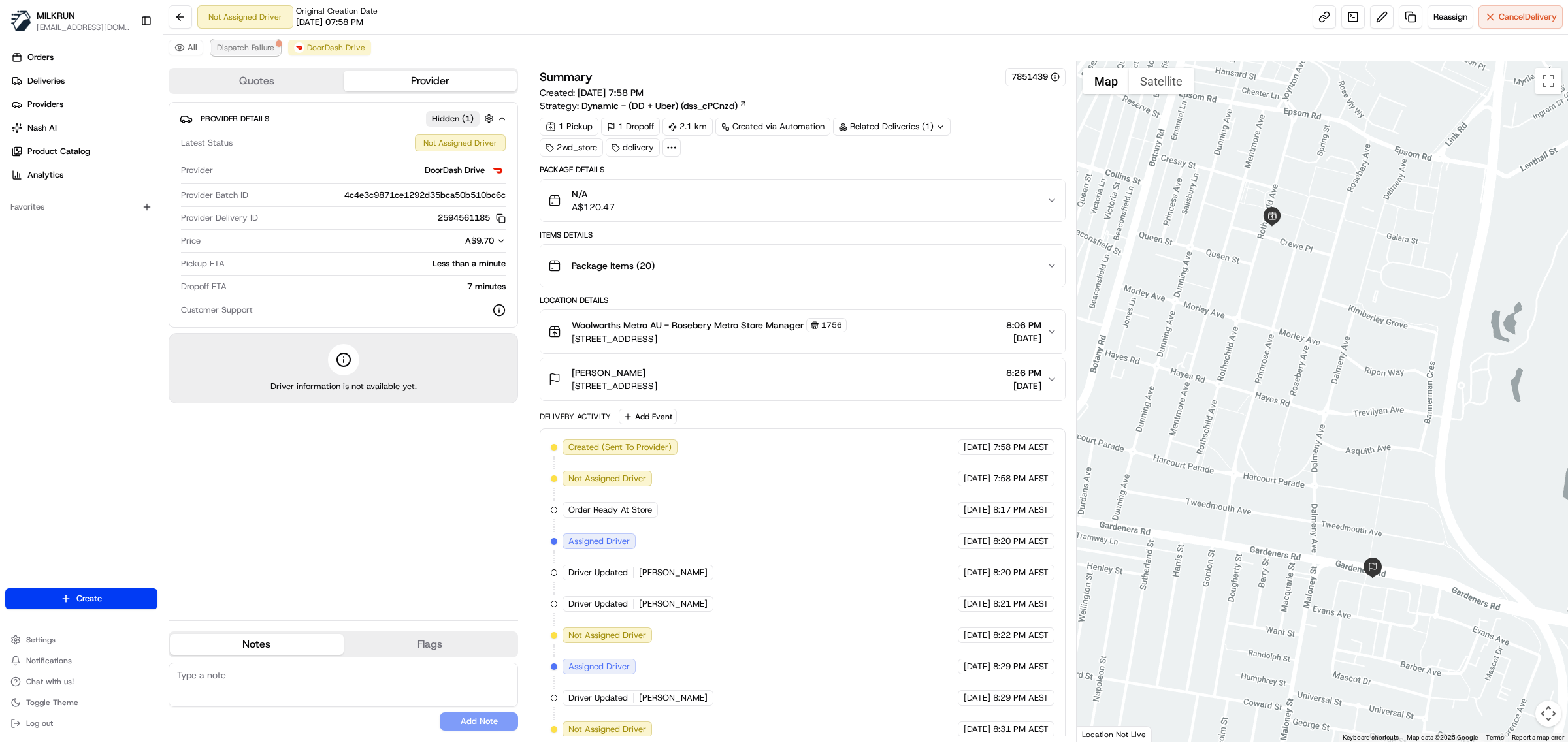
click at [236, 43] on span "Dispatch Failure" at bounding box center [245, 48] width 57 height 11
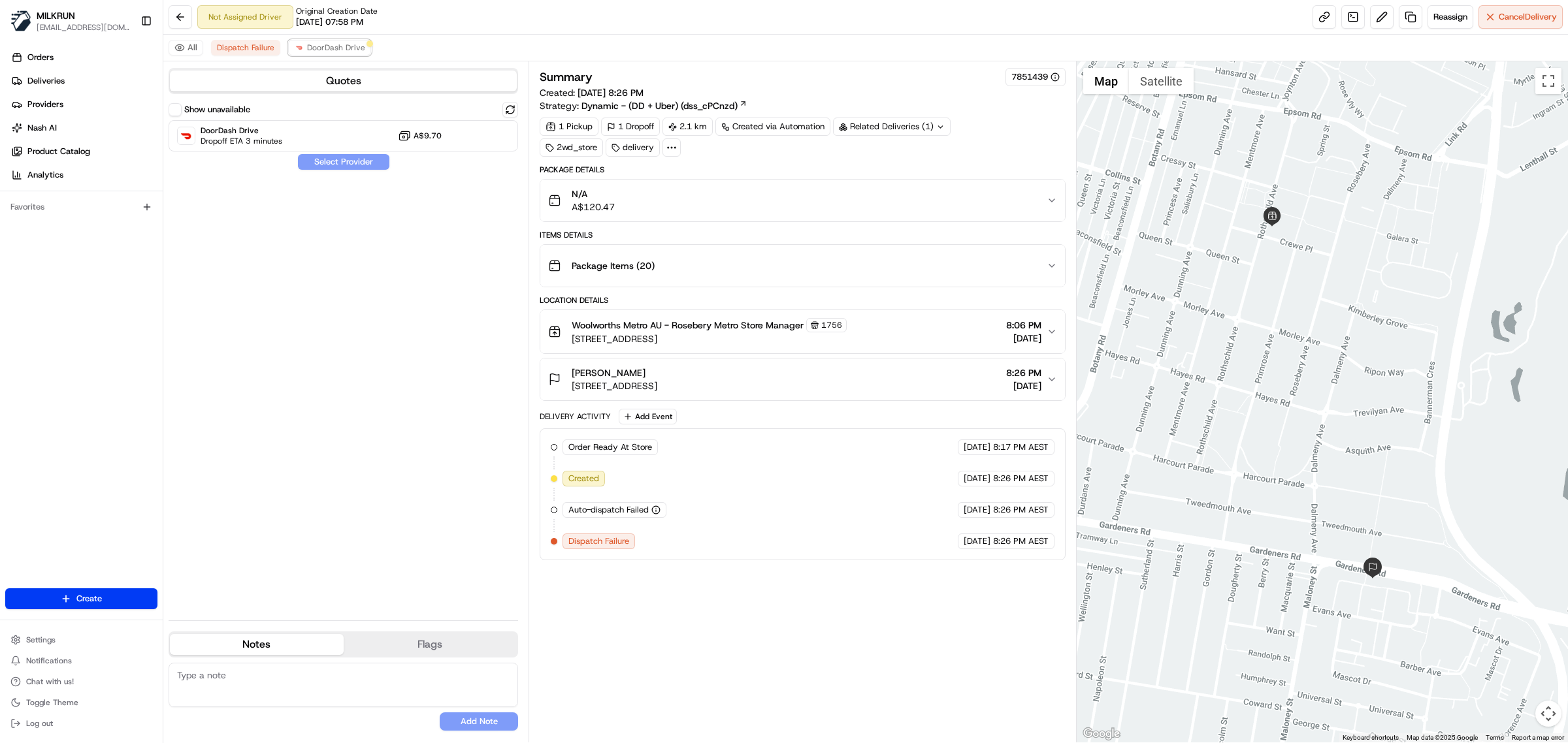
drag, startPoint x: 341, startPoint y: 44, endPoint x: 596, endPoint y: 23, distance: 255.9
click at [340, 44] on span "DoorDash Drive" at bounding box center [336, 48] width 58 height 11
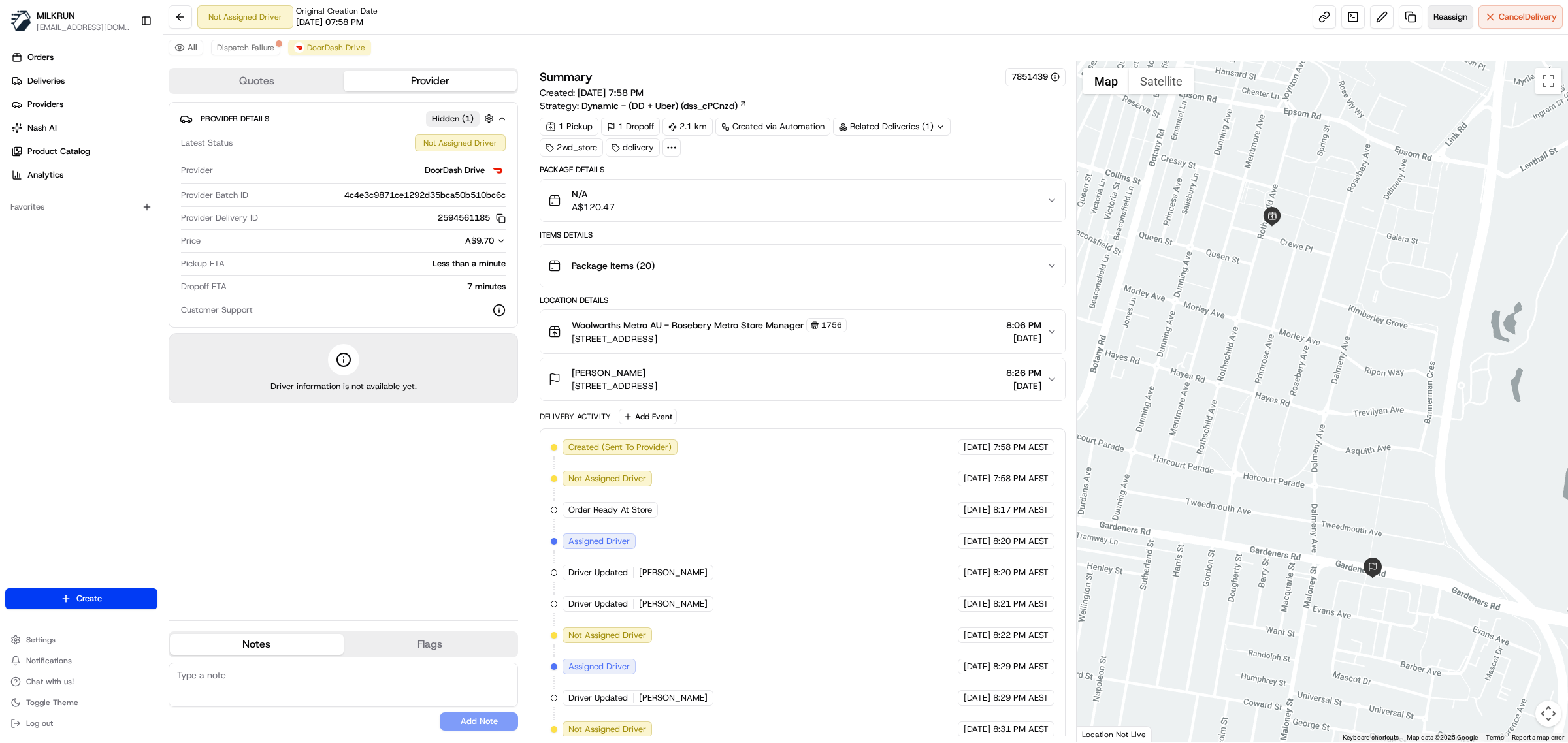
click at [1449, 14] on span "Reassign" at bounding box center [1449, 17] width 34 height 12
click at [1450, 19] on span "Reassign" at bounding box center [1449, 17] width 34 height 12
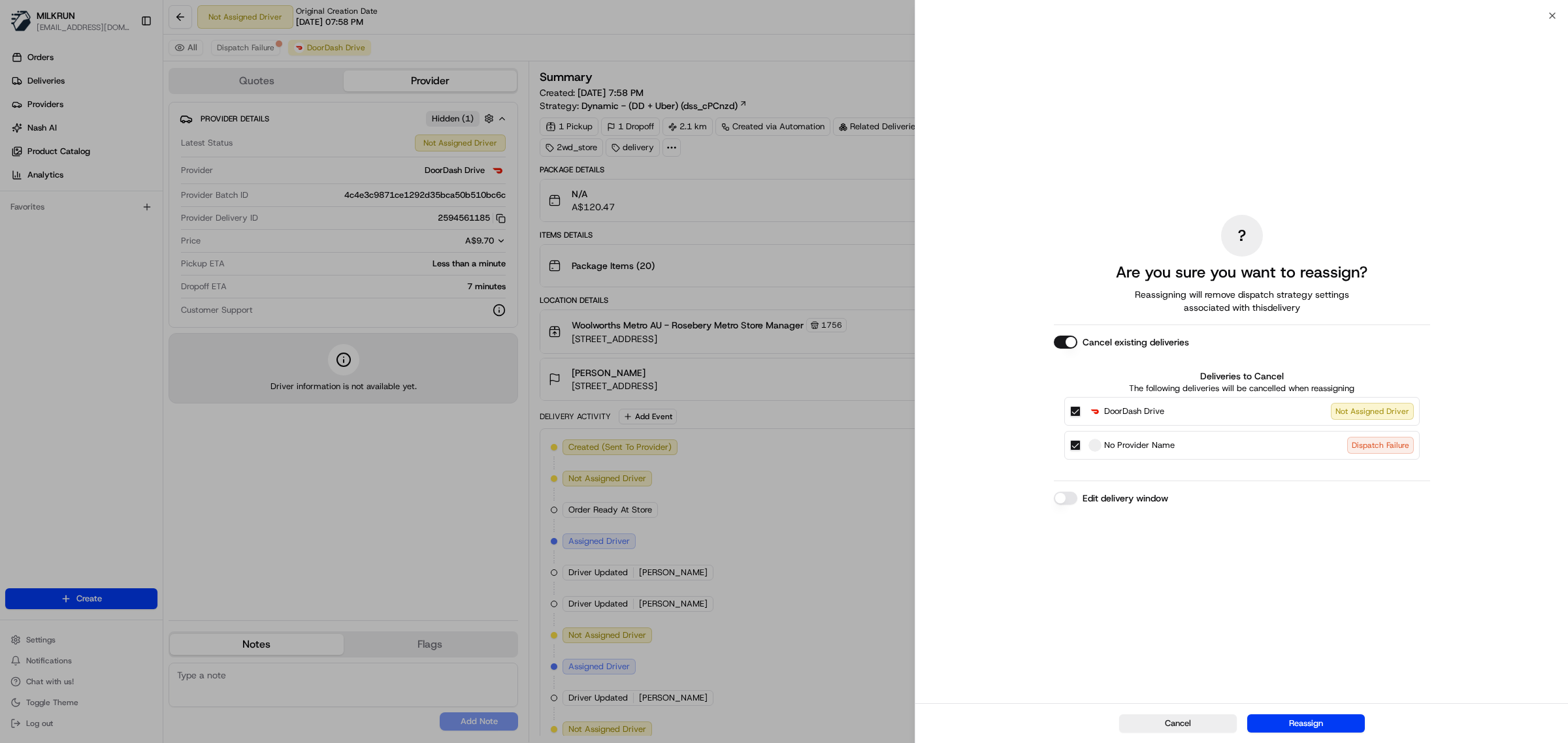
click at [1060, 343] on button "Cancel existing deliveries" at bounding box center [1065, 342] width 23 height 13
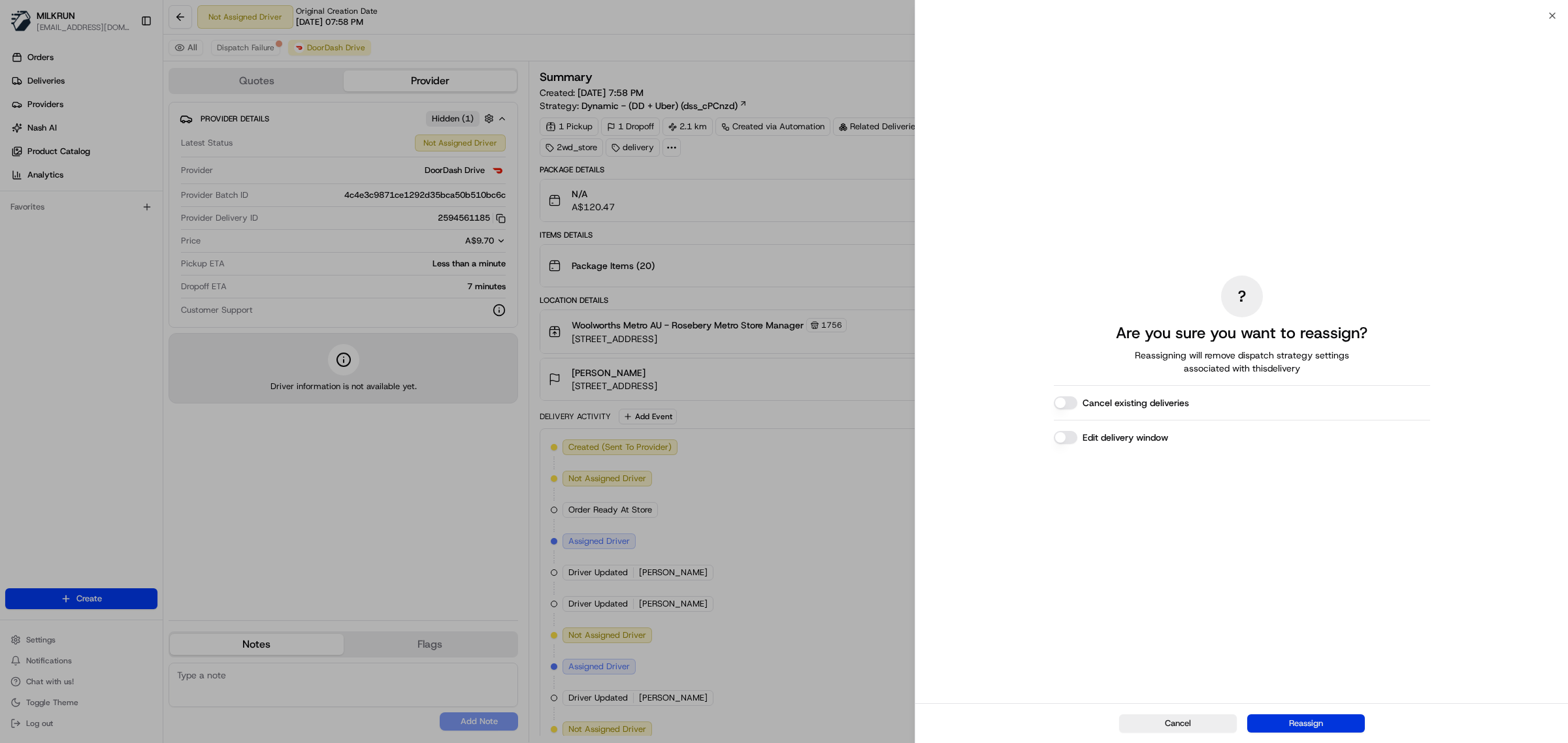
click at [1306, 723] on button "Reassign" at bounding box center [1305, 724] width 118 height 19
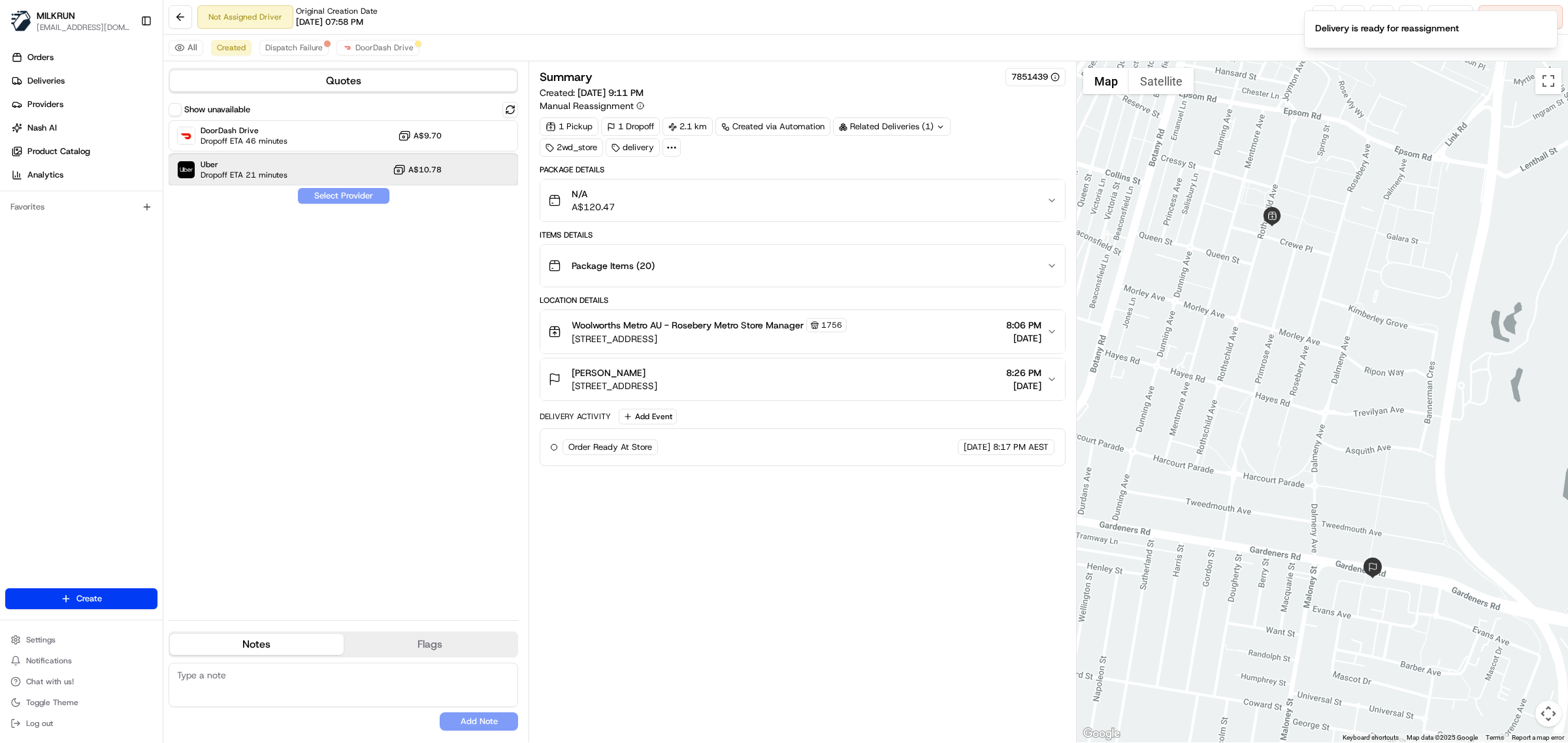
click at [459, 170] on div "Uber Dropoff ETA 21 minutes A$10.78" at bounding box center [343, 169] width 350 height 31
click at [361, 195] on button "Assign Provider" at bounding box center [343, 196] width 93 height 16
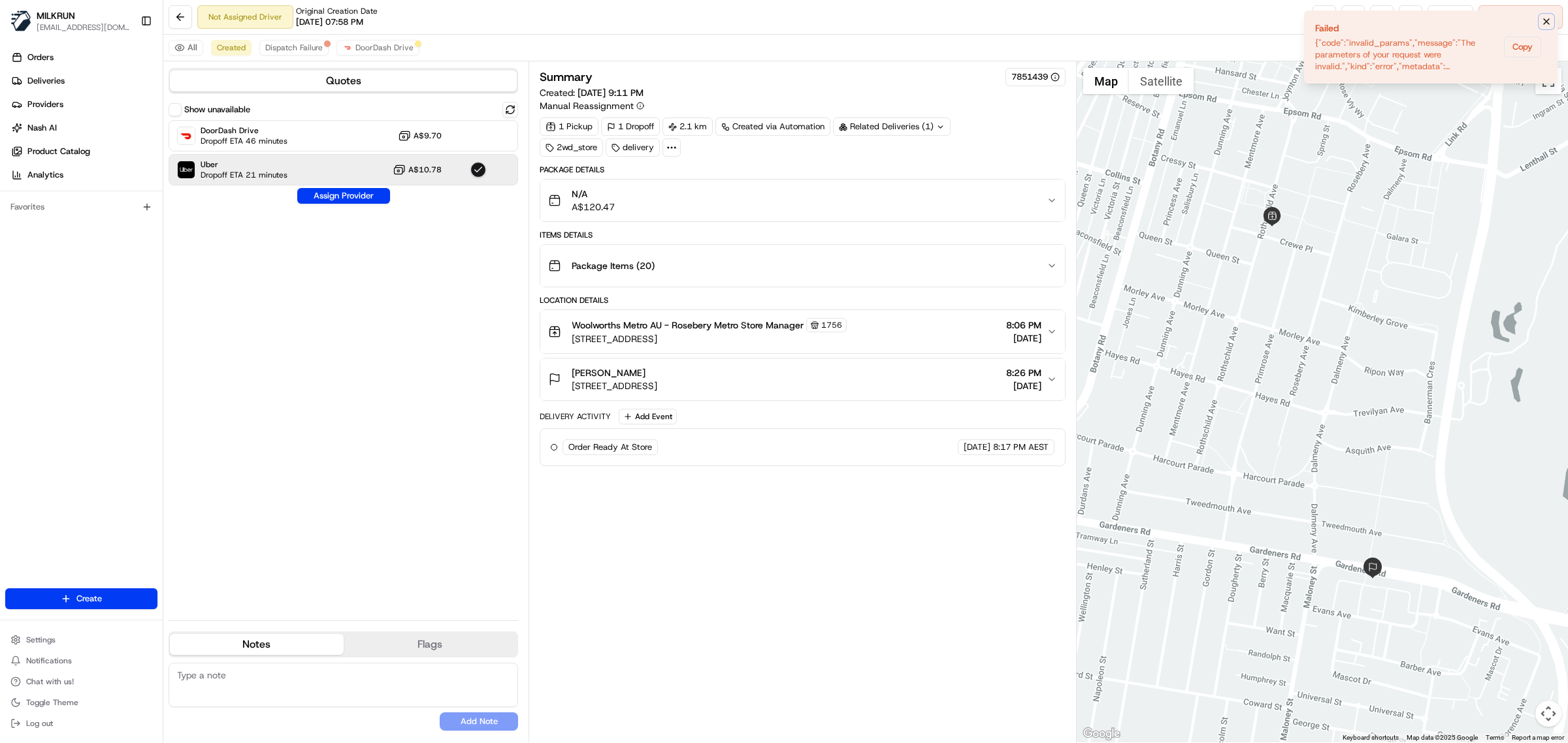
click at [1545, 20] on icon "Notifications (F8)" at bounding box center [1546, 21] width 11 height 11
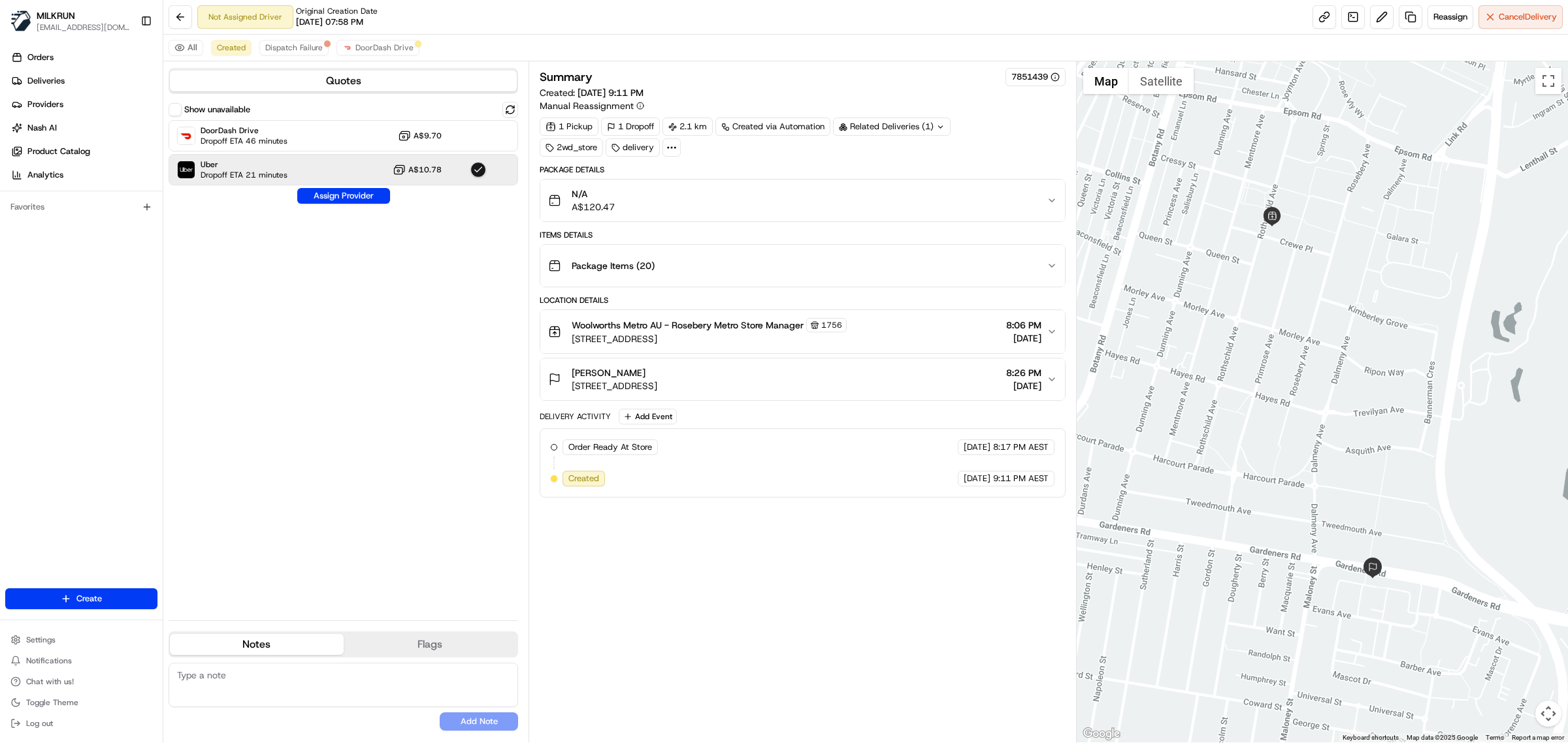
drag, startPoint x: 653, startPoint y: 370, endPoint x: 565, endPoint y: 372, distance: 88.0
click at [565, 372] on div "LISA MCDERMOTT Unit 20/289 Gardeners Rd, Eastlakes, NSW 2018, AU" at bounding box center [603, 379] width 109 height 26
copy span "[PERSON_NAME]"
click at [297, 43] on span "Dispatch Failure" at bounding box center [293, 48] width 57 height 11
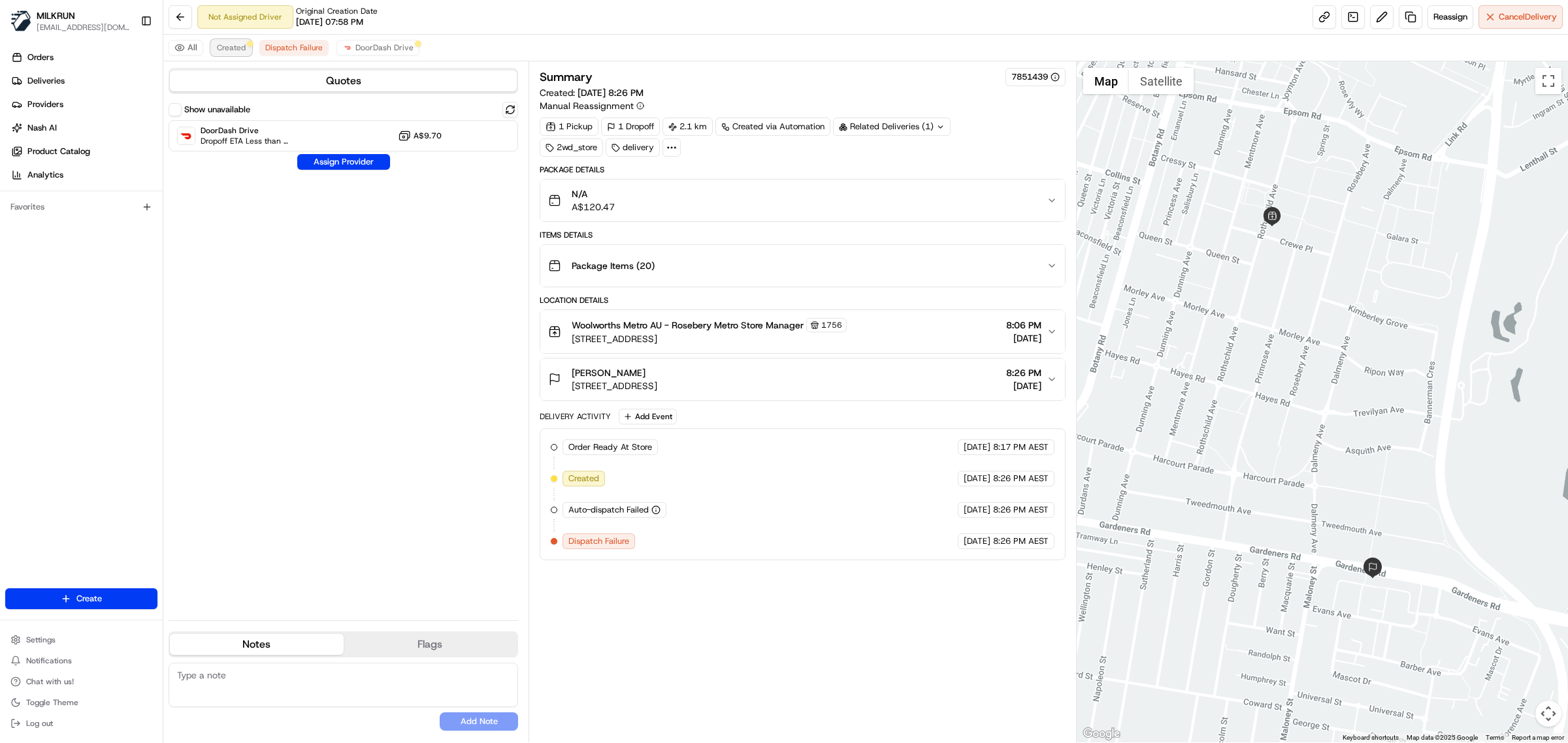
click at [236, 50] on span "Created" at bounding box center [232, 48] width 29 height 11
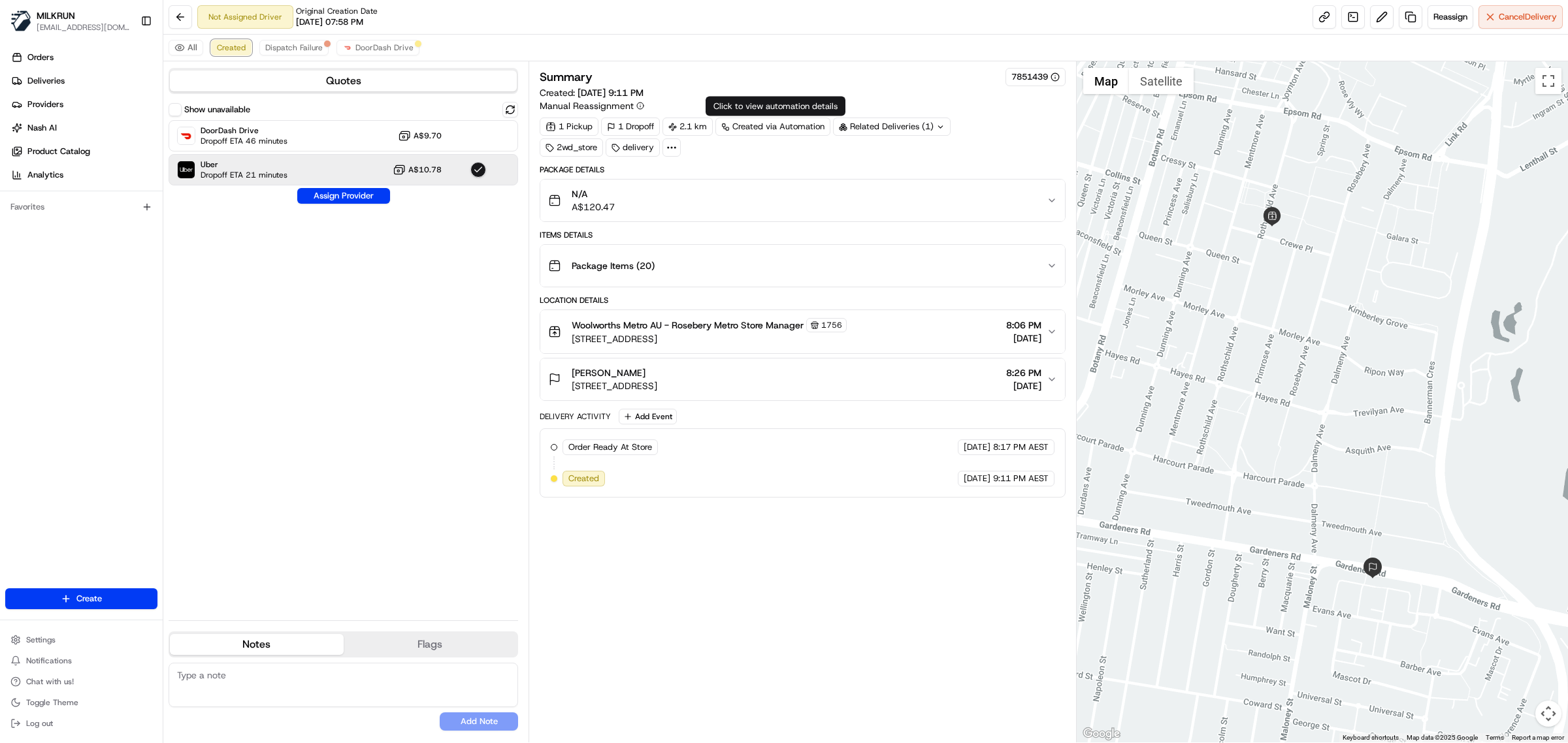
copy span "LISA MCDERMOTT"
click at [305, 47] on span "Dispatch Failure" at bounding box center [293, 48] width 57 height 11
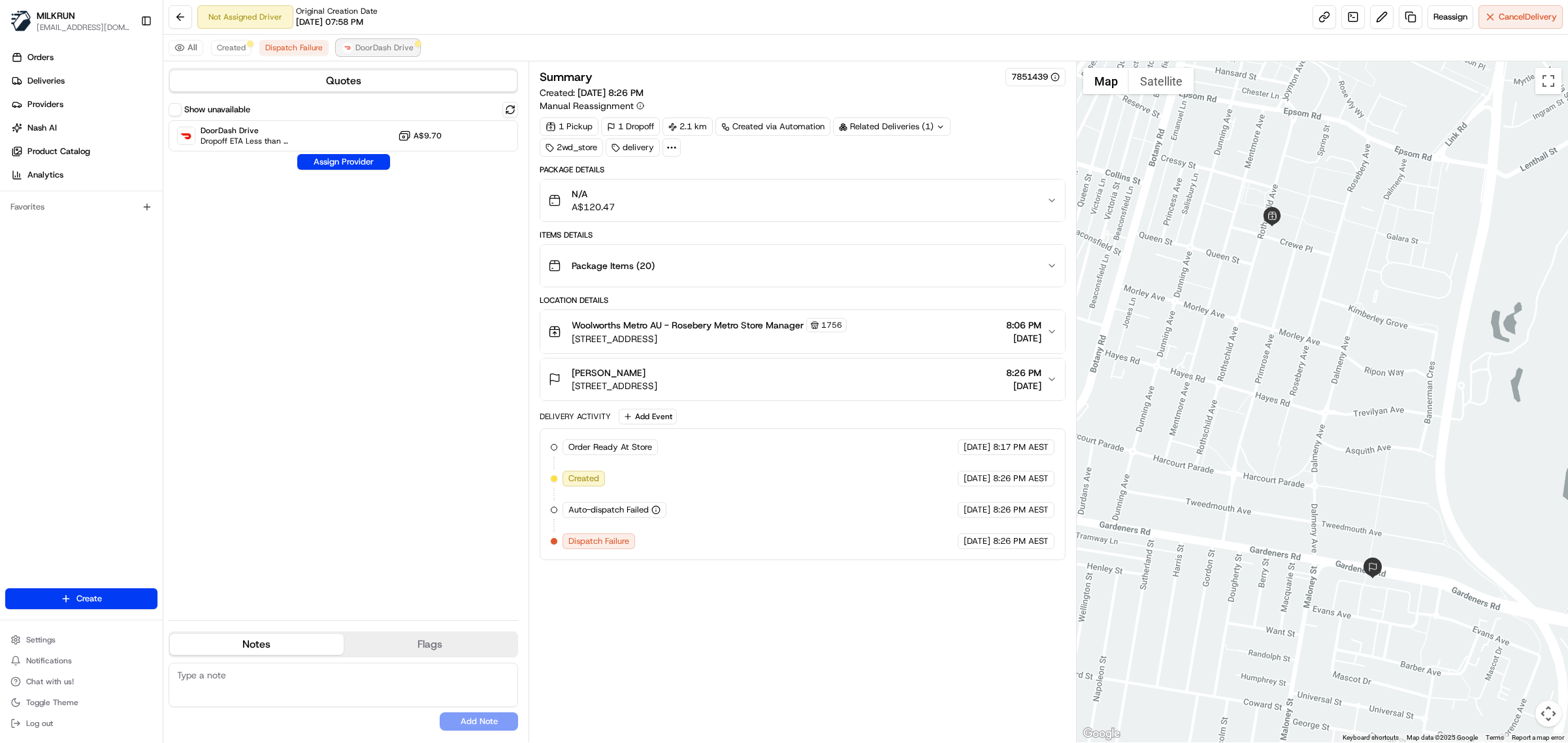
click at [380, 43] on span "DoorDash Drive" at bounding box center [385, 48] width 58 height 11
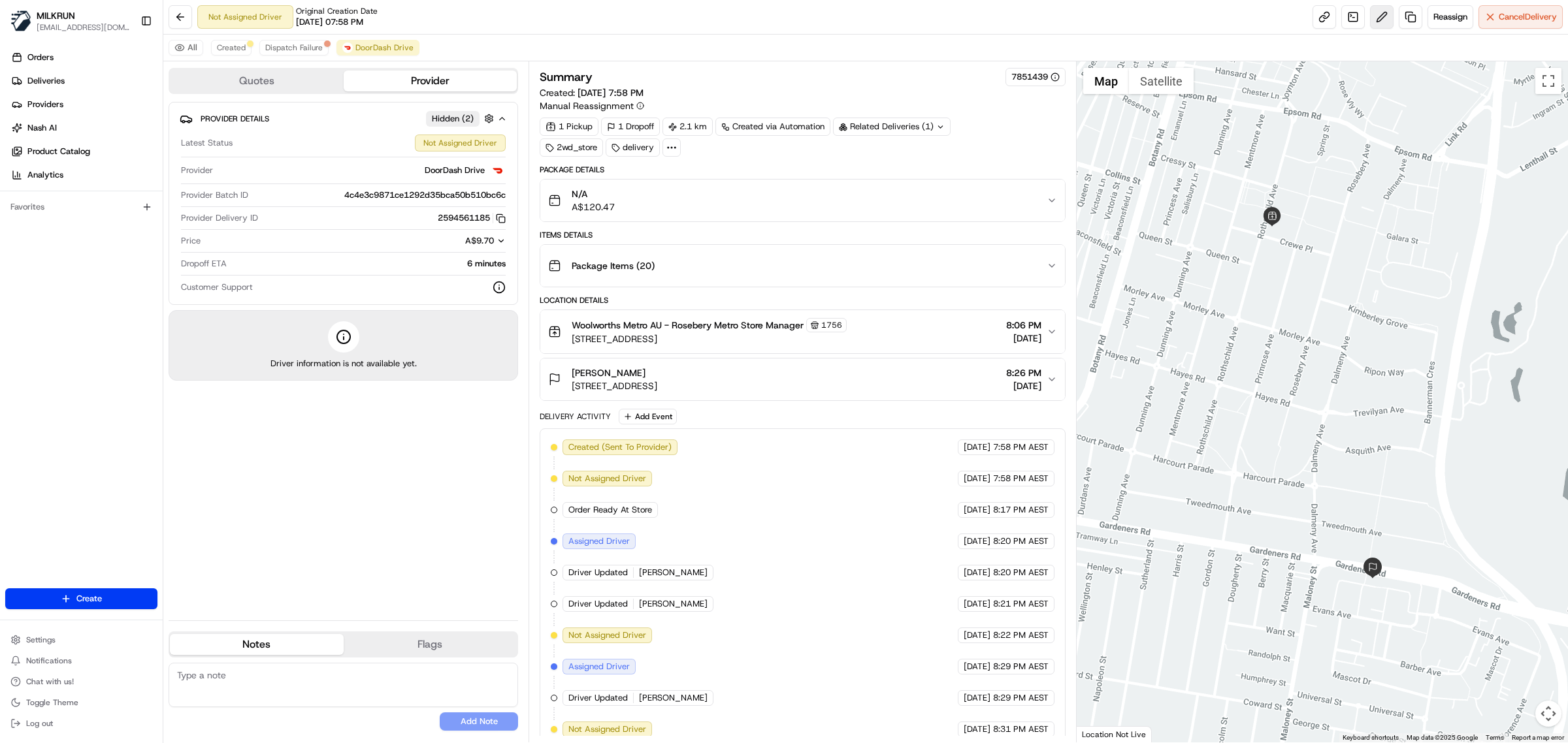
click at [1370, 21] on button at bounding box center [1381, 17] width 23 height 23
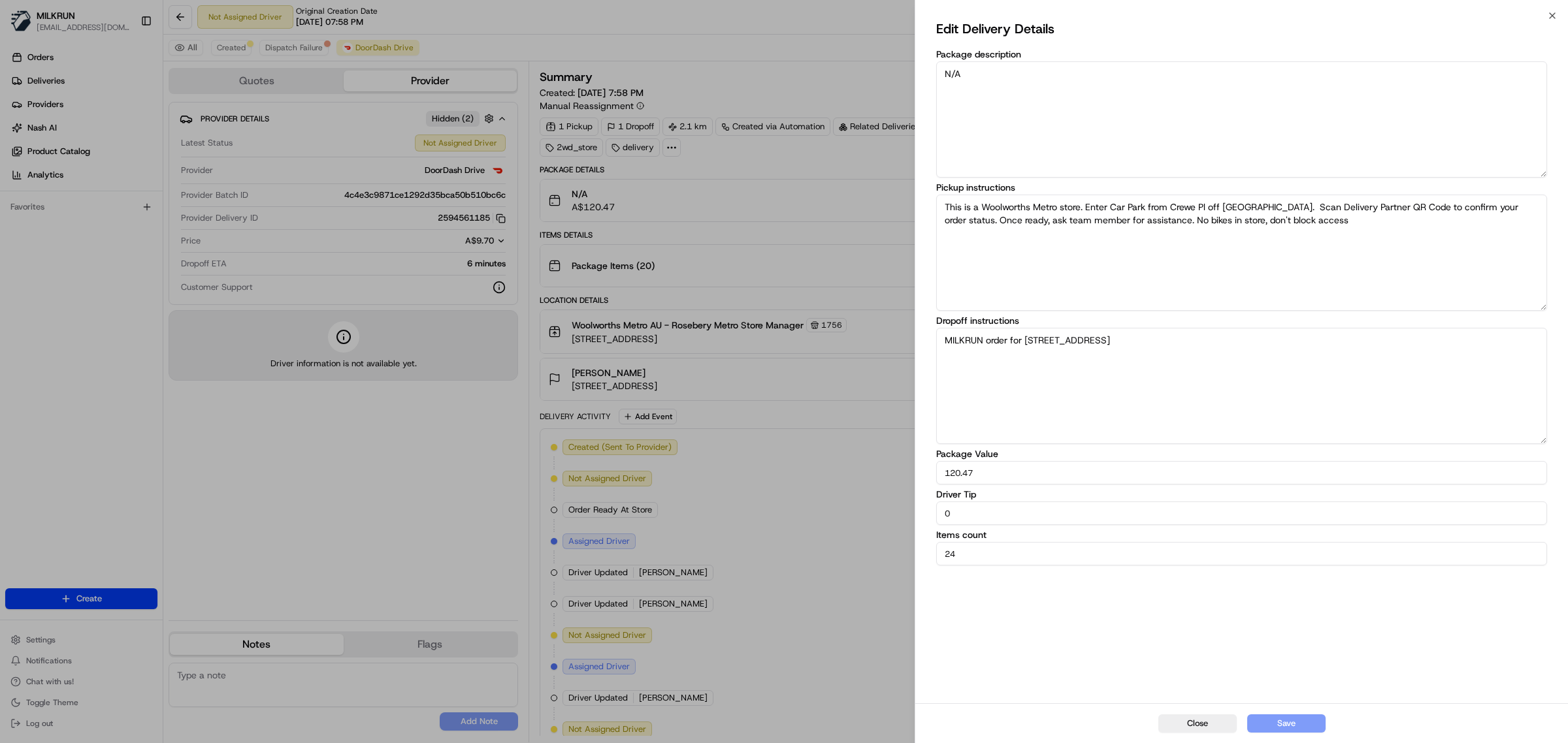
click at [965, 513] on input "0" at bounding box center [1241, 513] width 611 height 23
drag, startPoint x: 961, startPoint y: 514, endPoint x: 937, endPoint y: 514, distance: 24.0
click at [937, 514] on input "0" at bounding box center [1241, 513] width 611 height 23
drag, startPoint x: 957, startPoint y: 517, endPoint x: 944, endPoint y: 517, distance: 13.0
click at [944, 517] on input "7" at bounding box center [1241, 513] width 611 height 23
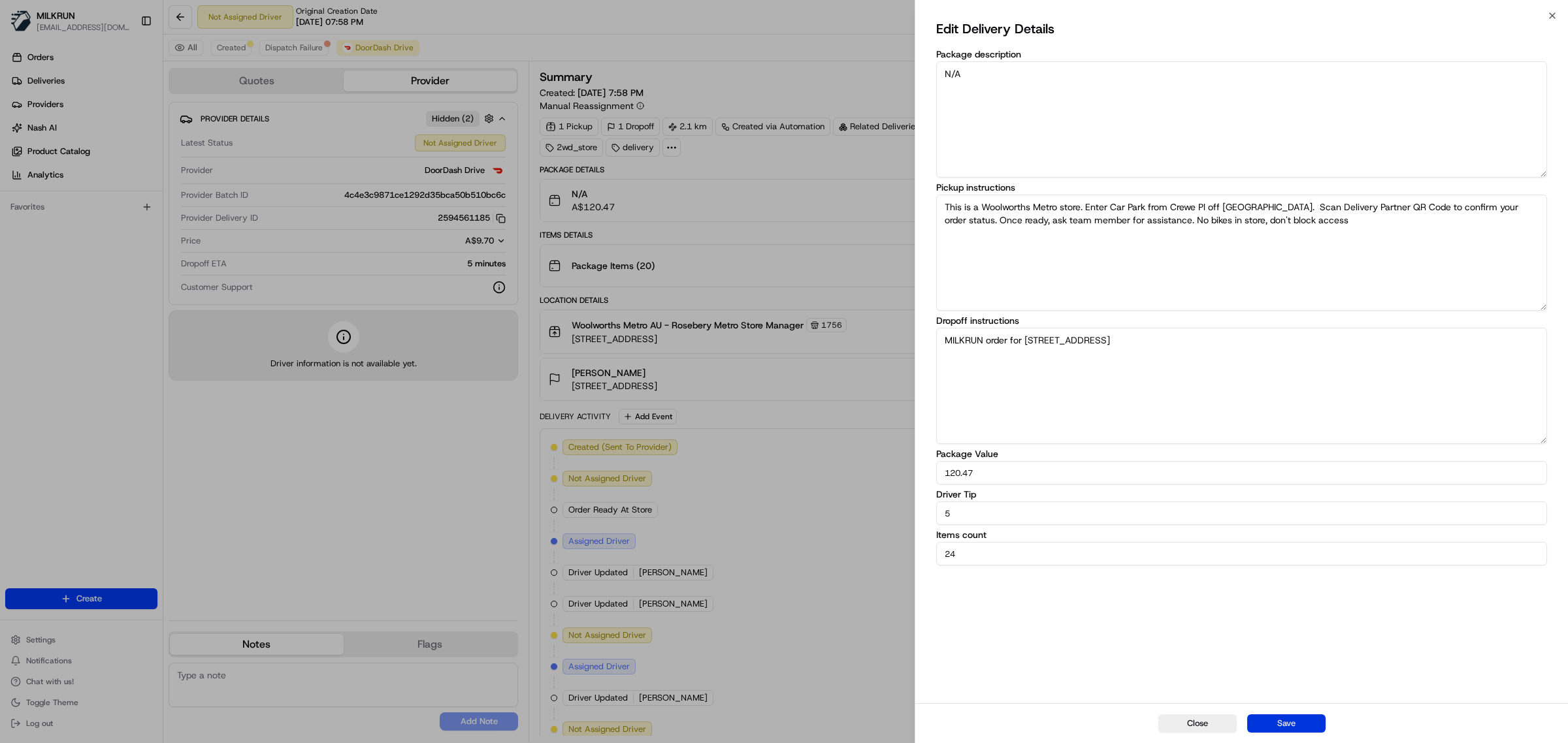
type input "5"
click at [1300, 723] on button "Save" at bounding box center [1286, 724] width 78 height 19
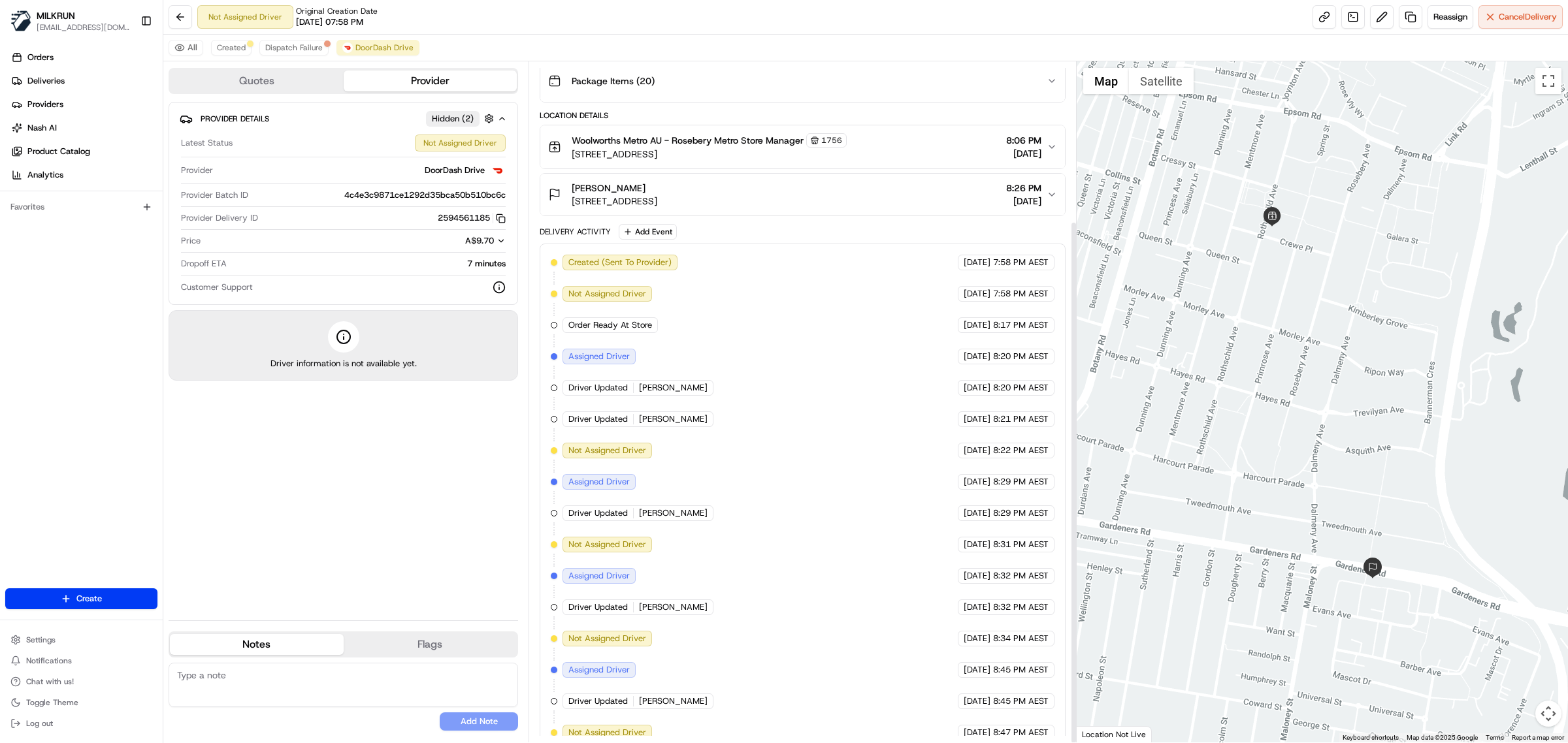
scroll to position [207, 0]
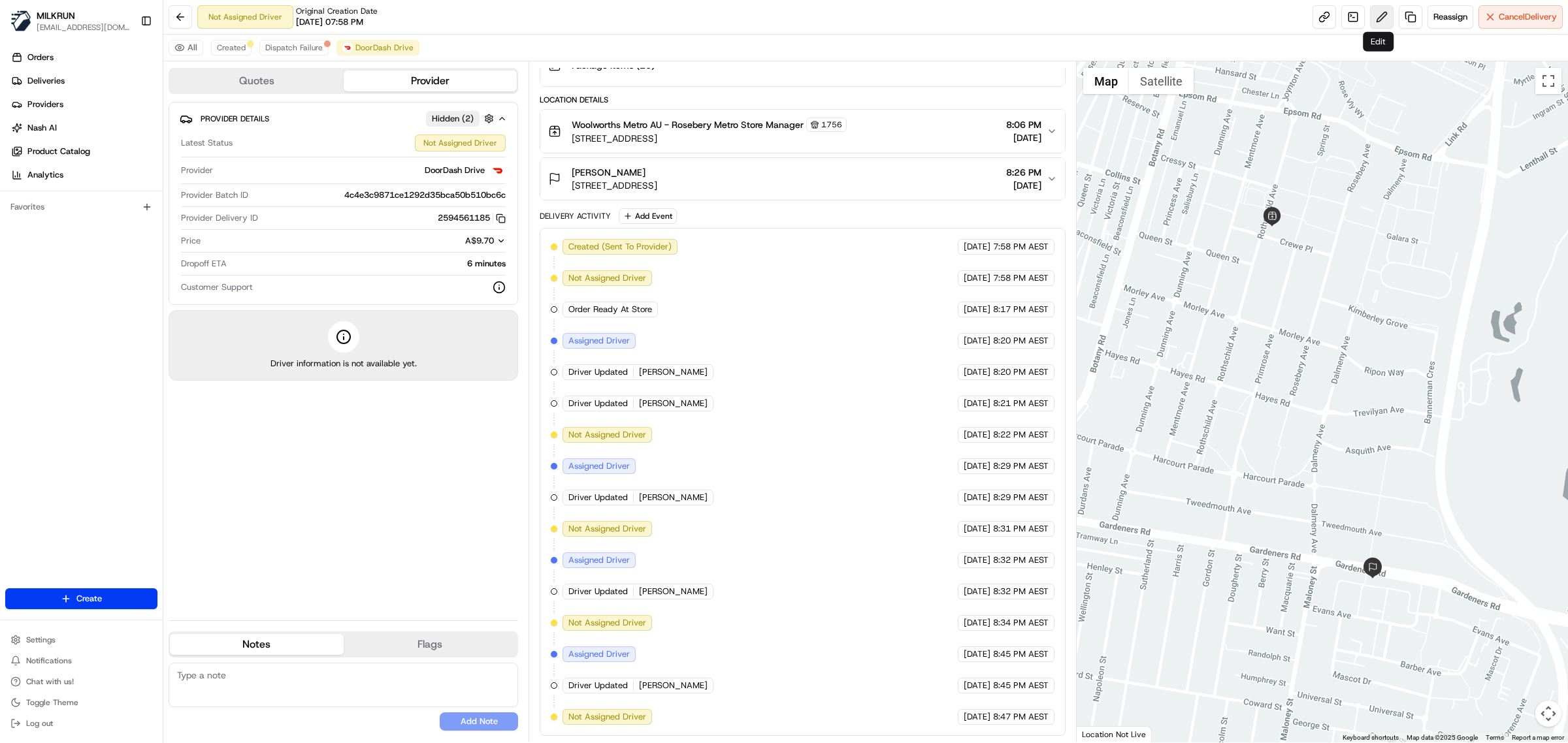
click at [1377, 14] on button at bounding box center [1381, 17] width 23 height 23
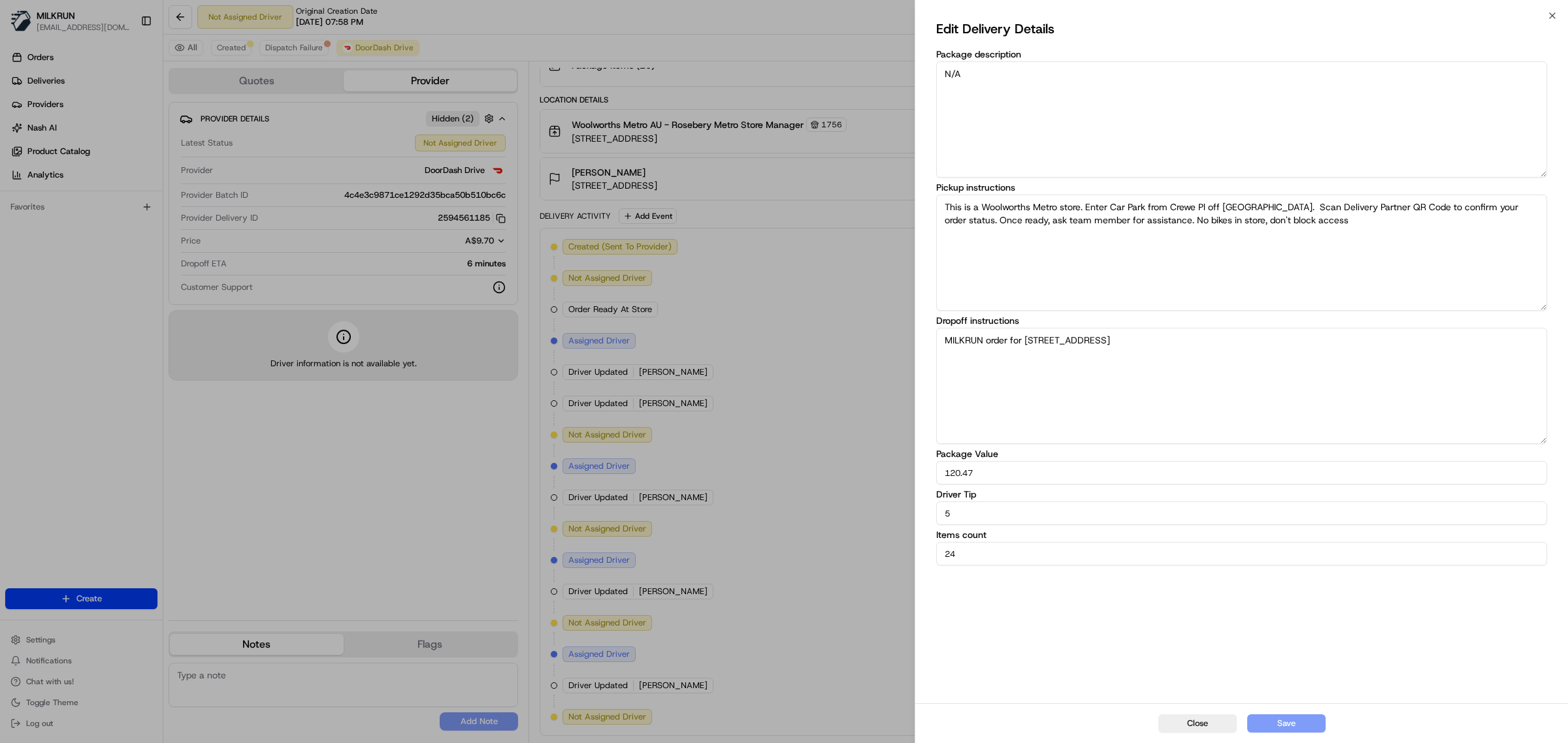
click at [955, 520] on input "5" at bounding box center [1241, 513] width 611 height 23
drag, startPoint x: 957, startPoint y: 516, endPoint x: 936, endPoint y: 515, distance: 21.0
click at [936, 515] on input "5" at bounding box center [1241, 513] width 611 height 23
type input "7"
click at [1308, 720] on button "Save" at bounding box center [1286, 724] width 78 height 19
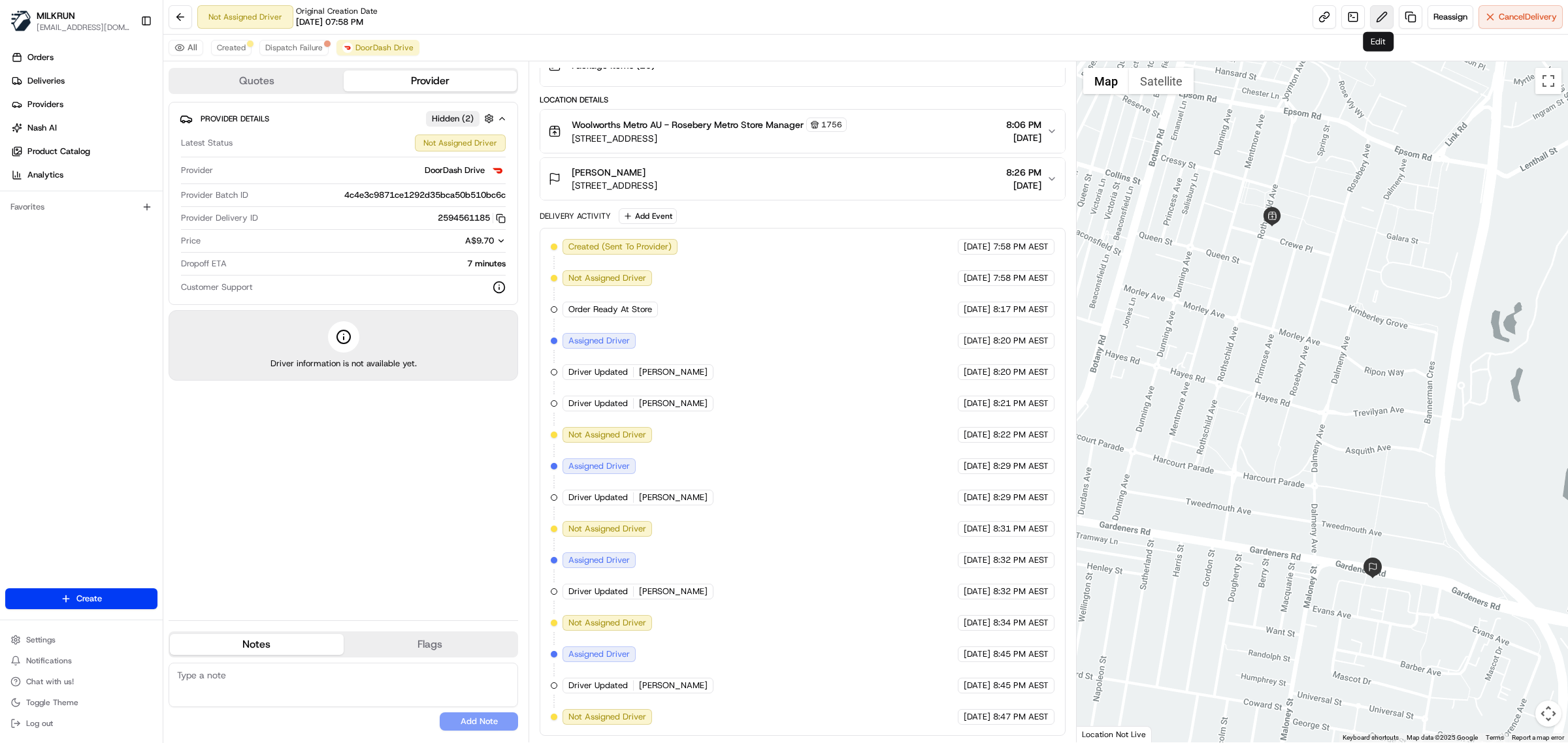
click at [1375, 14] on button at bounding box center [1381, 17] width 23 height 23
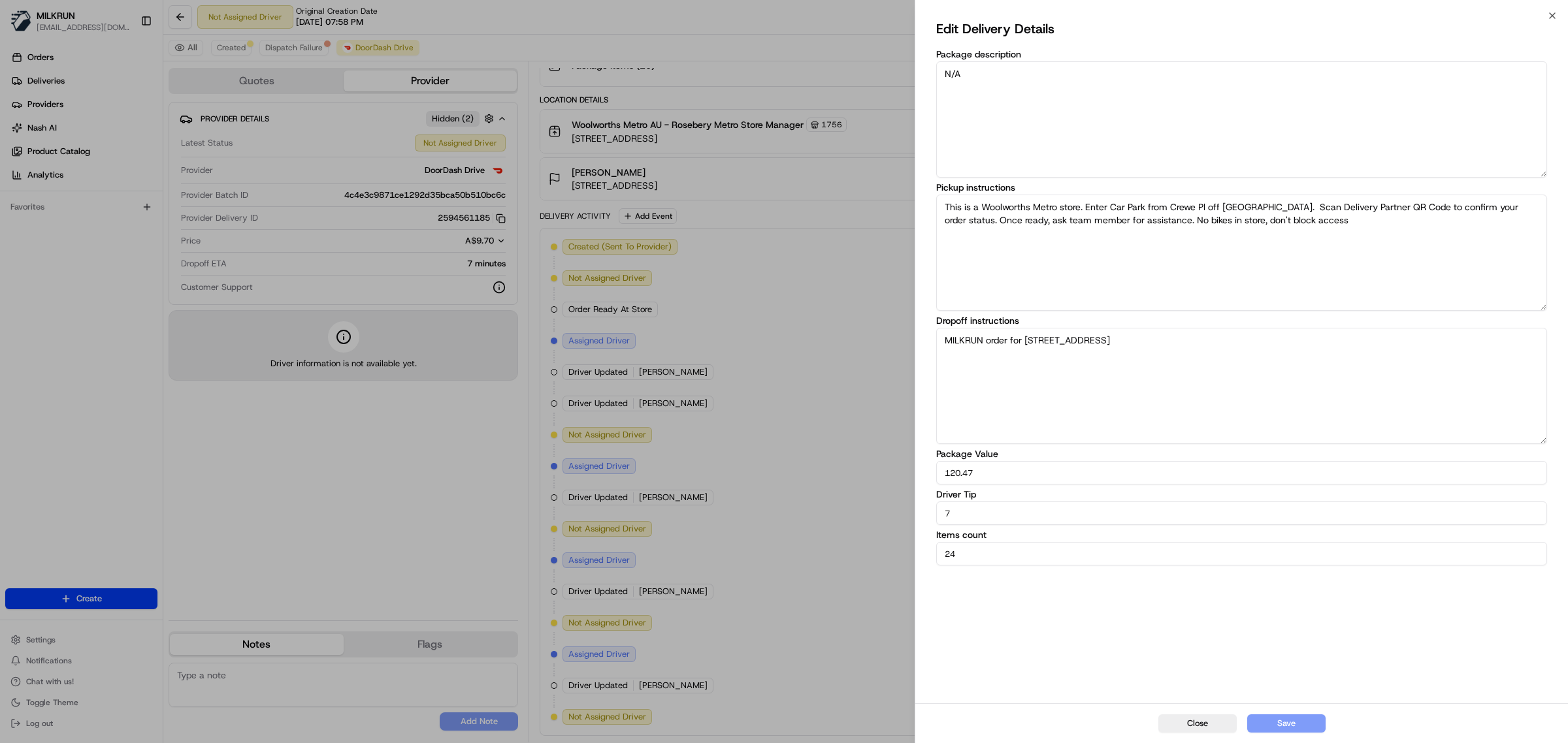
drag, startPoint x: 968, startPoint y: 511, endPoint x: 912, endPoint y: 513, distance: 56.0
click at [913, 513] on body "MILKRUN vconcepcion@woolworths.com.au Toggle Sidebar Orders Deliveries Provider…" at bounding box center [784, 371] width 1568 height 743
type input "10"
drag, startPoint x: 1283, startPoint y: 722, endPoint x: 1287, endPoint y: 717, distance: 6.4
click at [1284, 722] on button "Save" at bounding box center [1286, 724] width 78 height 19
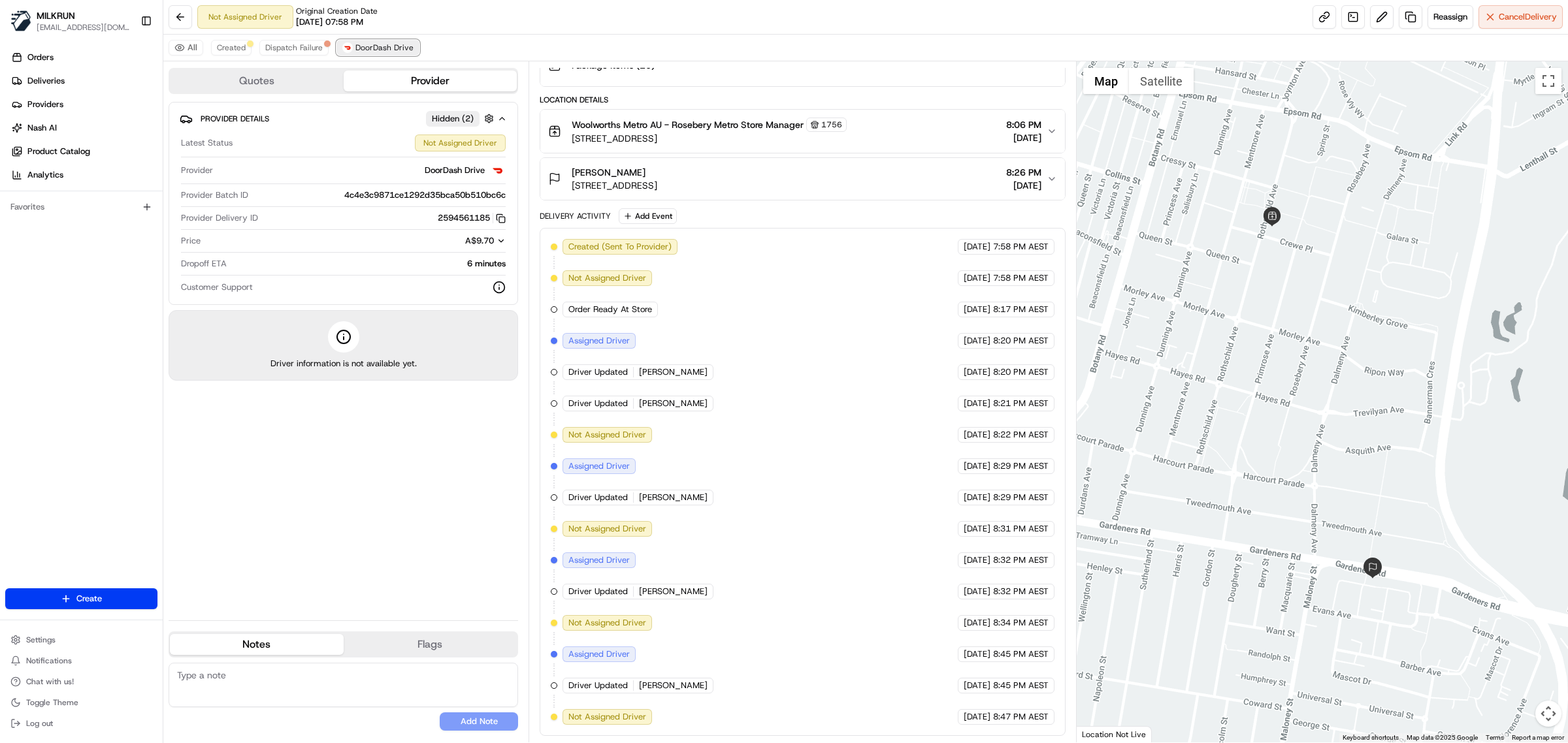
click at [379, 50] on span "DoorDash Drive" at bounding box center [385, 48] width 58 height 11
click at [292, 41] on button "Dispatch Failure" at bounding box center [293, 48] width 69 height 16
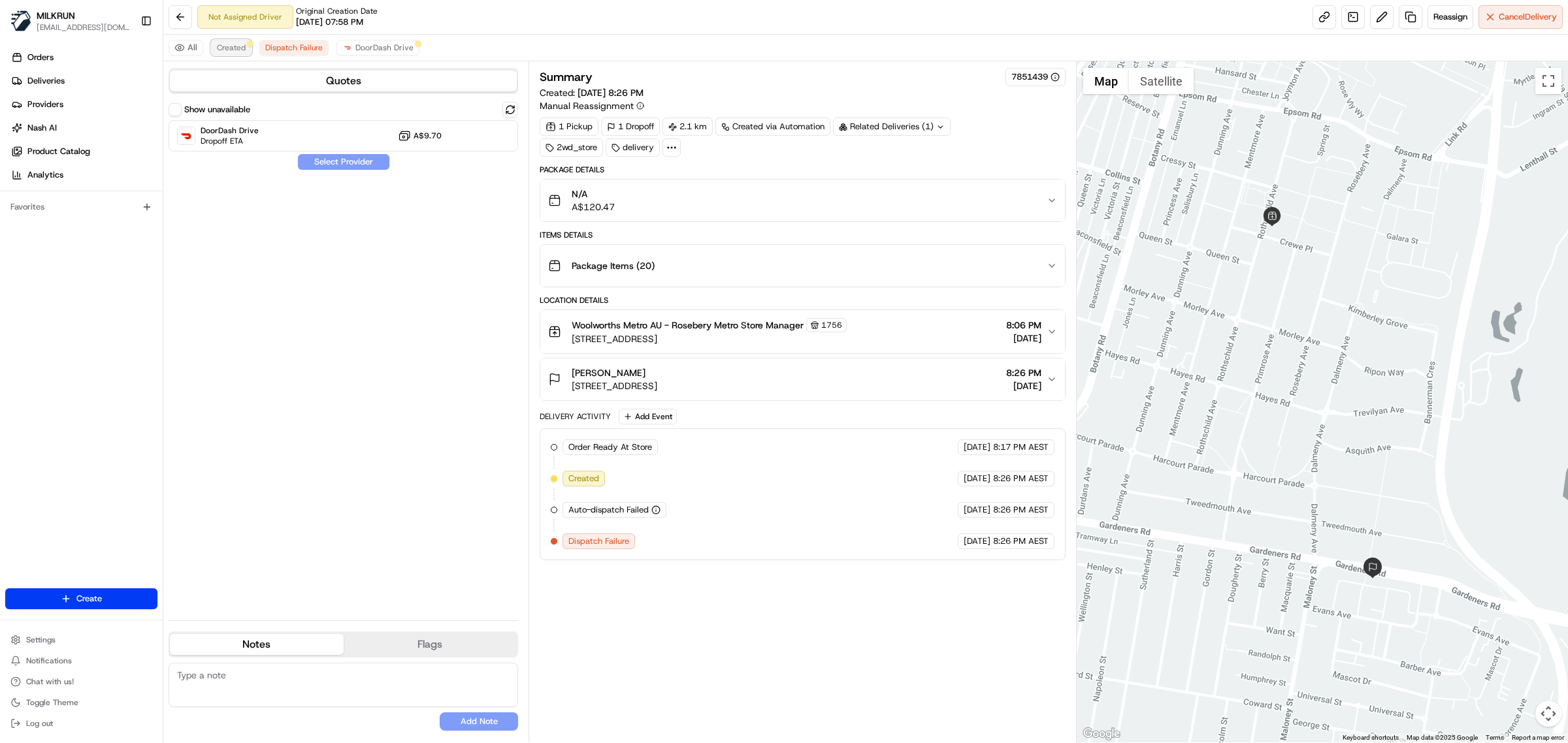
click at [243, 47] on span "Created" at bounding box center [232, 48] width 29 height 11
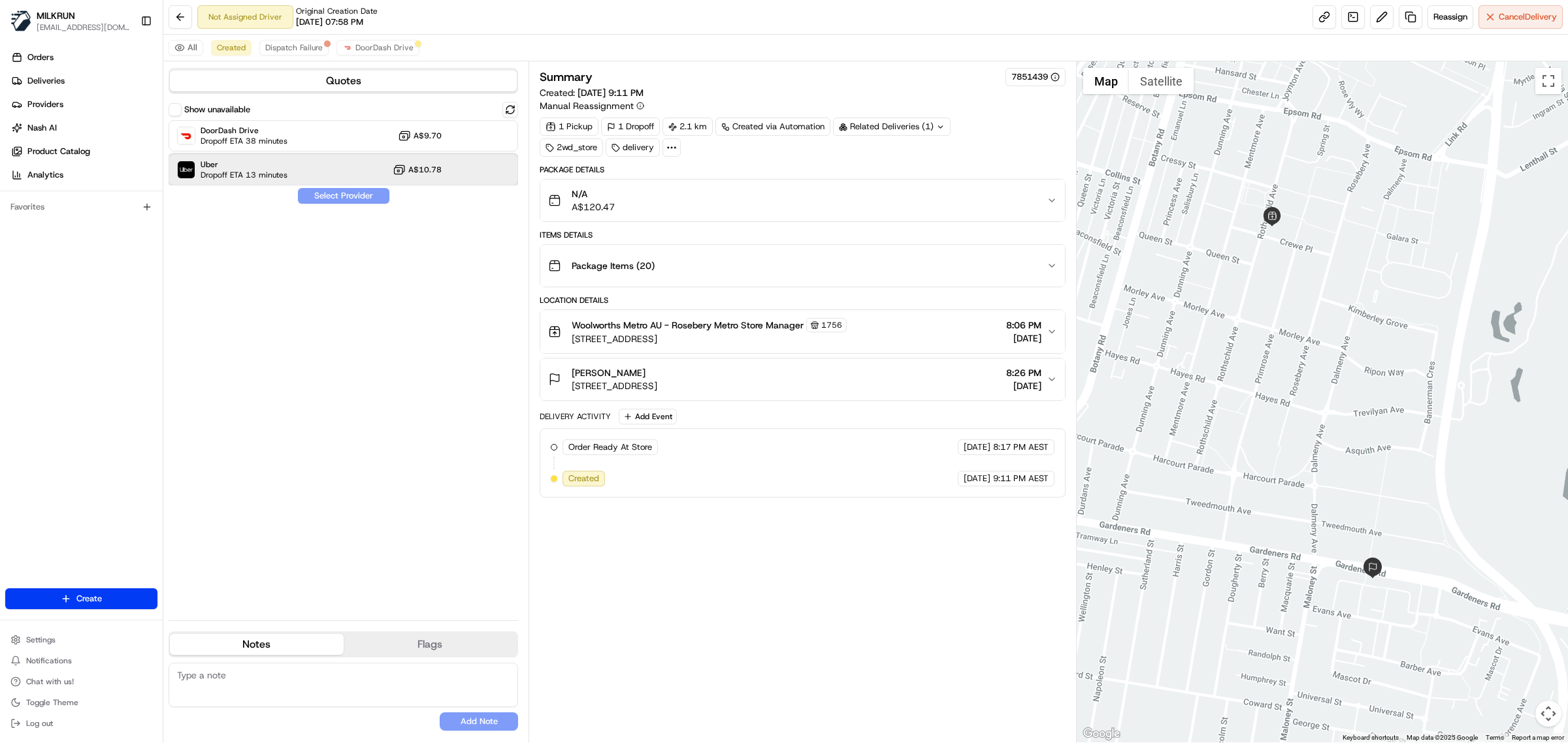
click at [337, 165] on div "Uber Dropoff ETA 13 minutes A$10.78" at bounding box center [343, 169] width 350 height 31
click at [354, 198] on button "Assign Provider" at bounding box center [343, 196] width 93 height 16
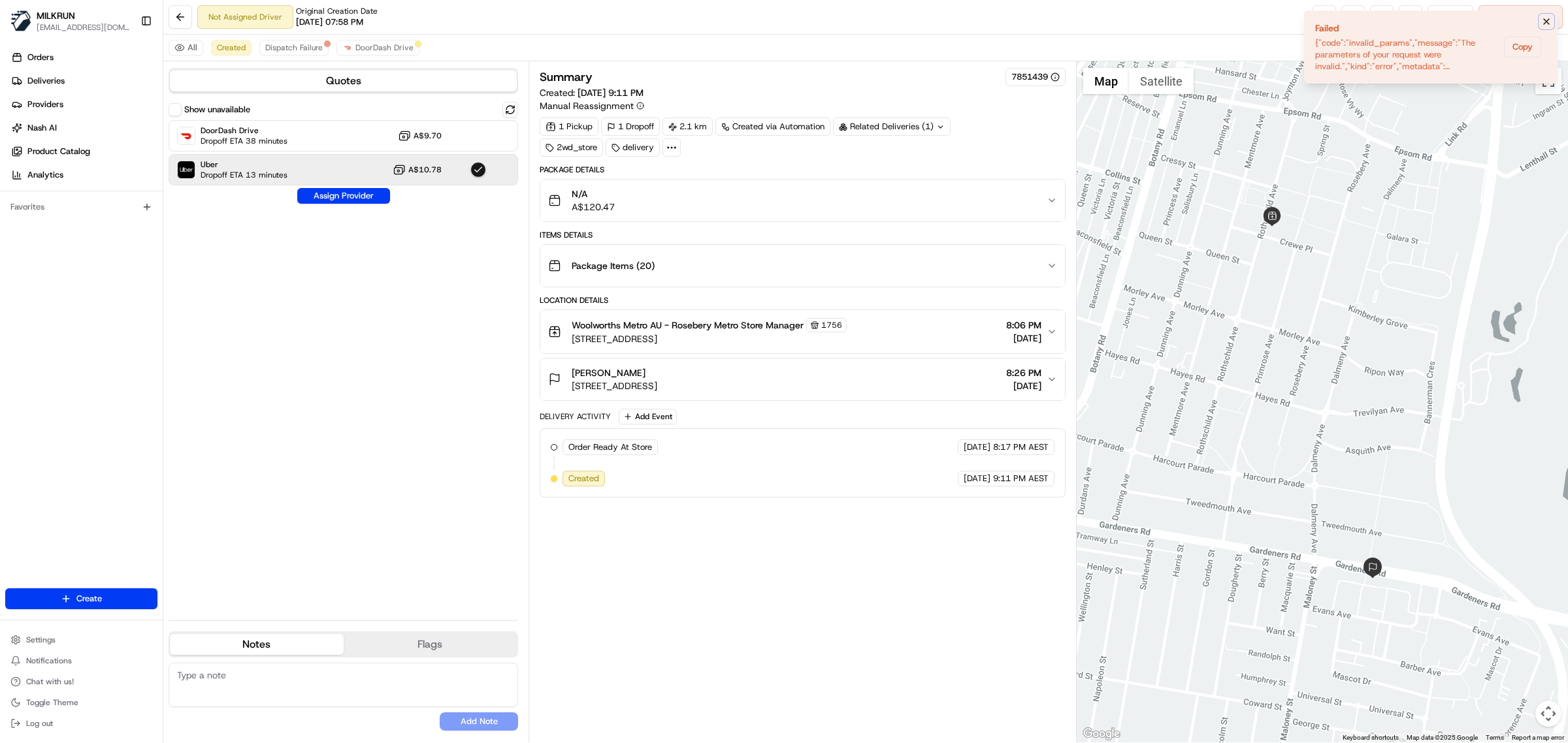
click at [1549, 19] on icon "Notifications (F8)" at bounding box center [1546, 21] width 11 height 11
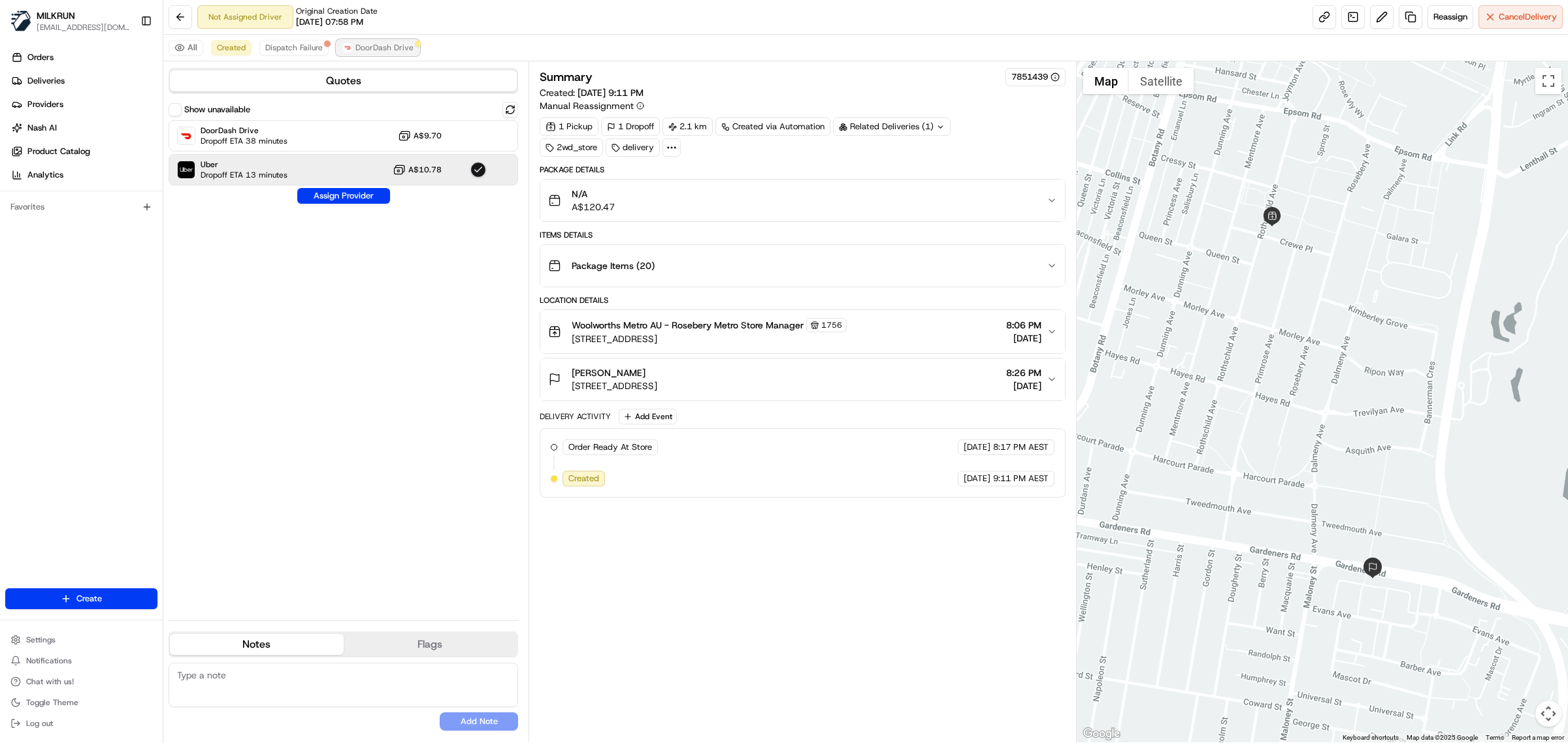
click at [381, 45] on span "DoorDash Drive" at bounding box center [385, 48] width 58 height 11
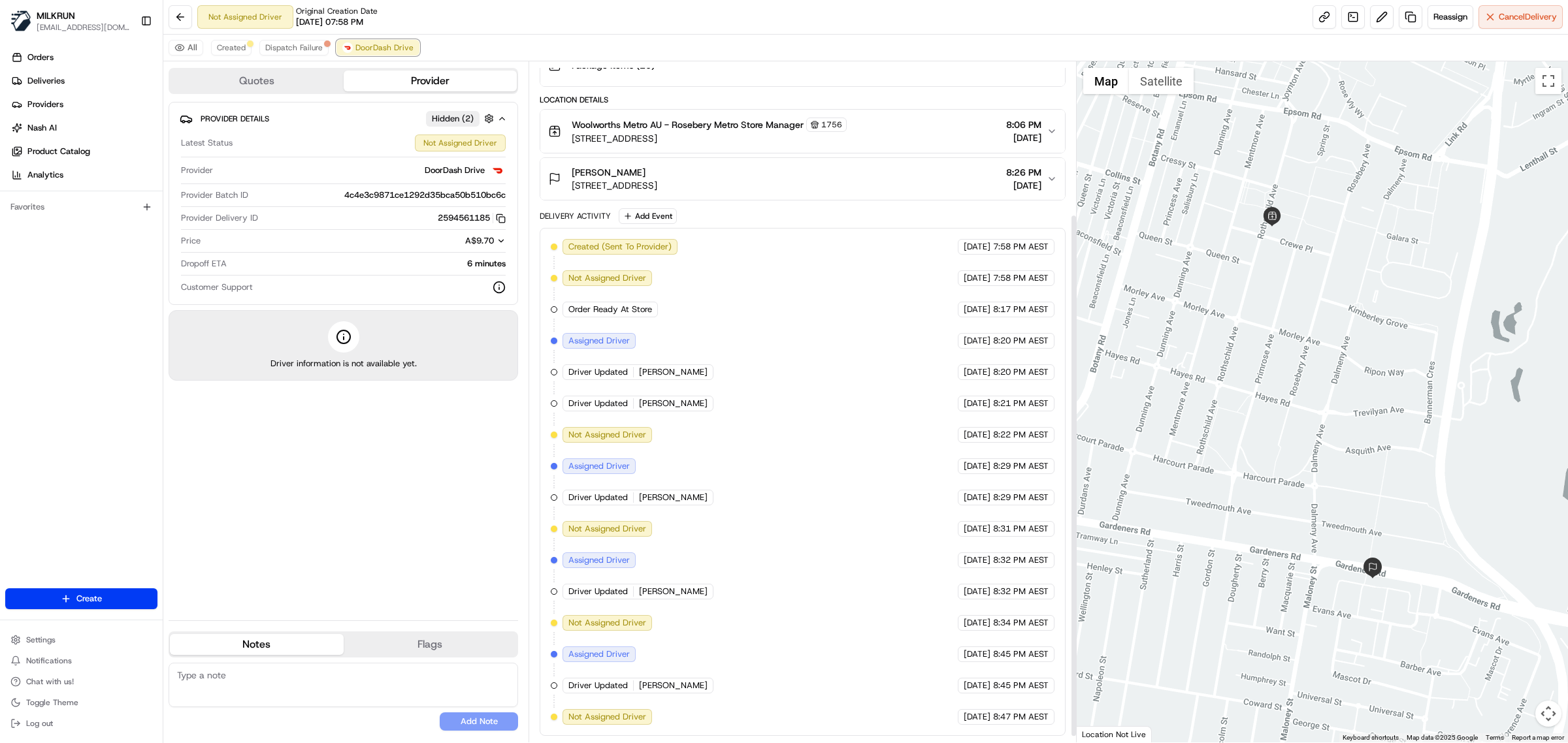
scroll to position [207, 0]
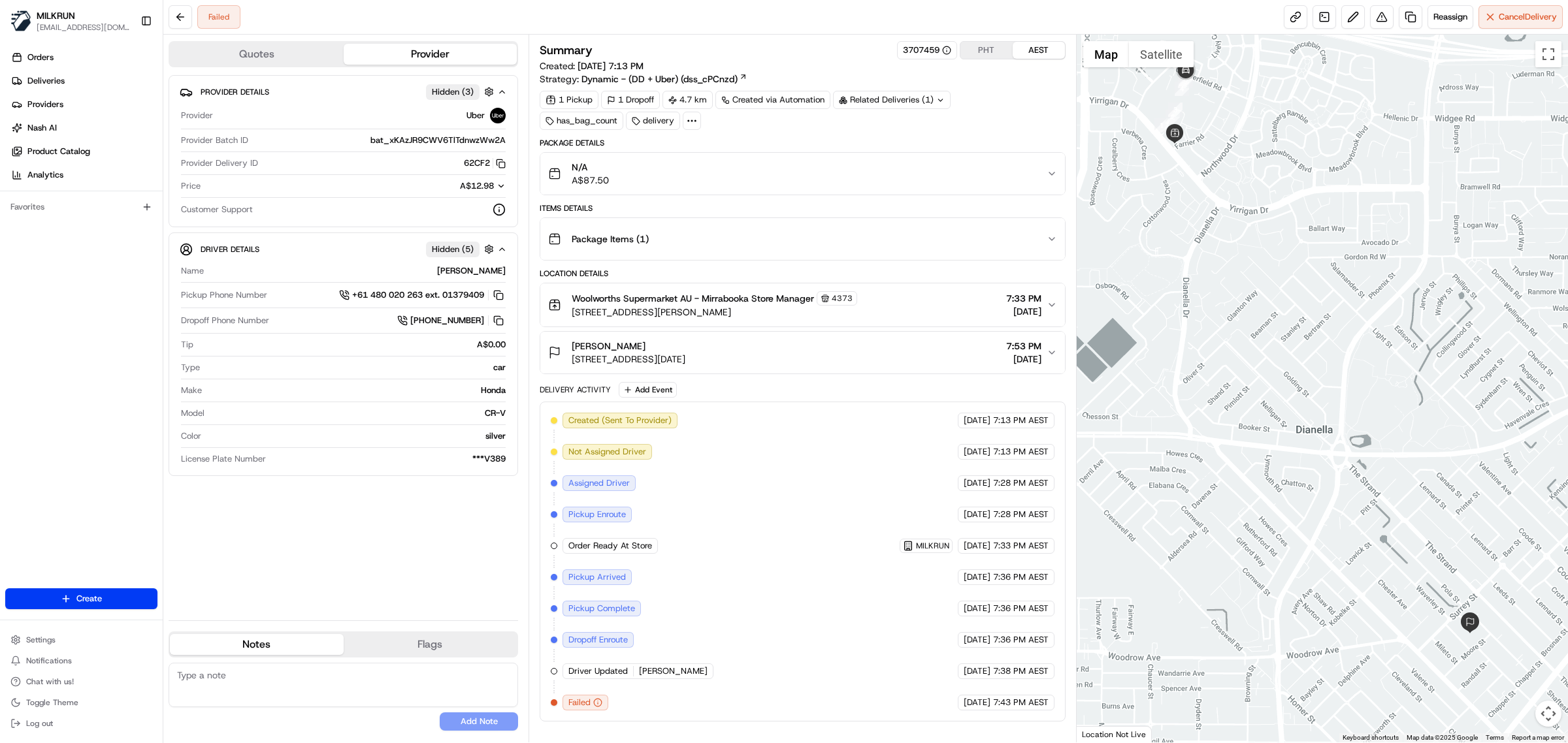
click at [915, 311] on div "Woolworths Supermarket AU - Mirrabooka Store Manager [STREET_ADDRESS] 7:33 PM […" at bounding box center [798, 305] width 499 height 27
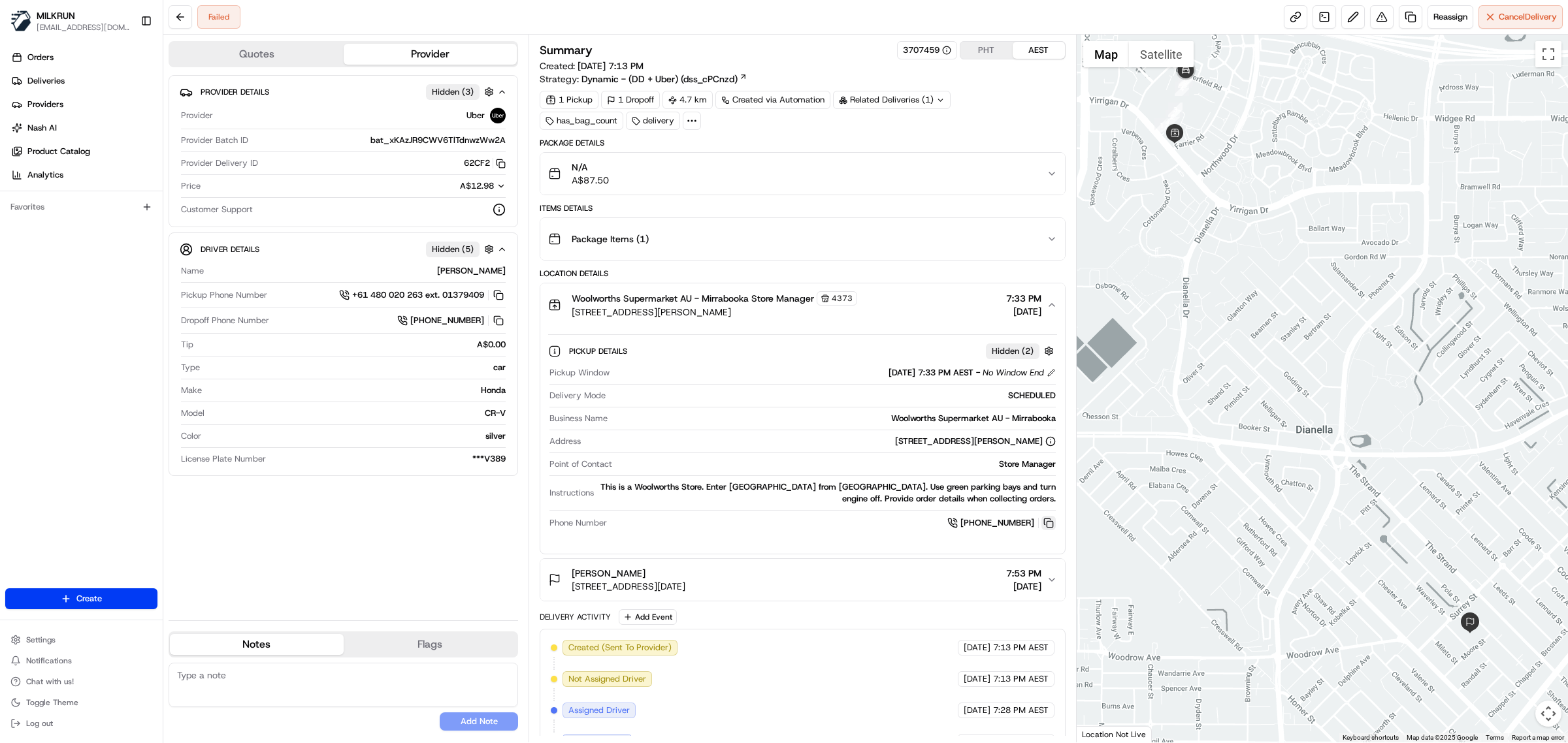
click at [1048, 527] on button at bounding box center [1048, 523] width 15 height 15
click at [1048, 526] on button at bounding box center [1048, 523] width 15 height 15
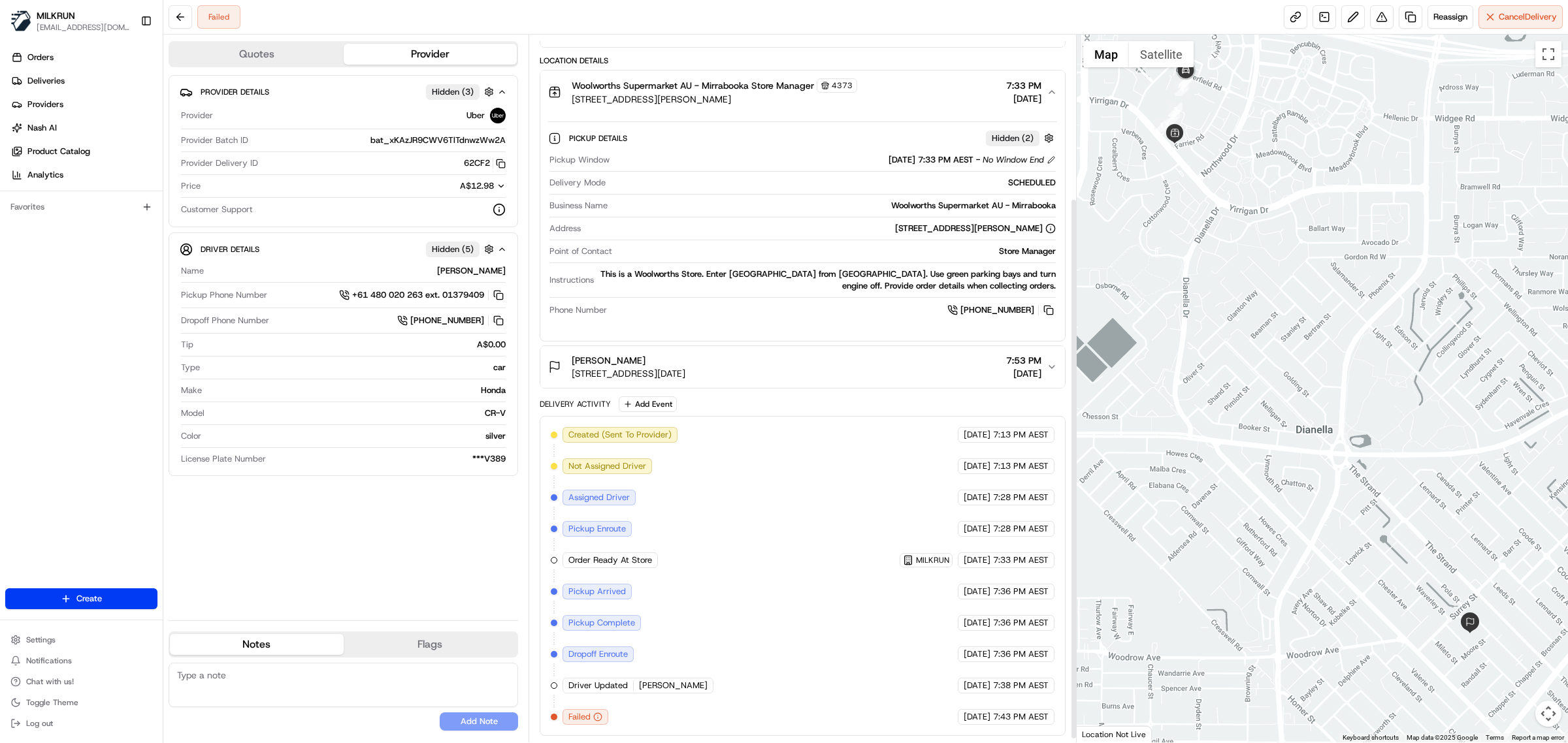
scroll to position [219, 0]
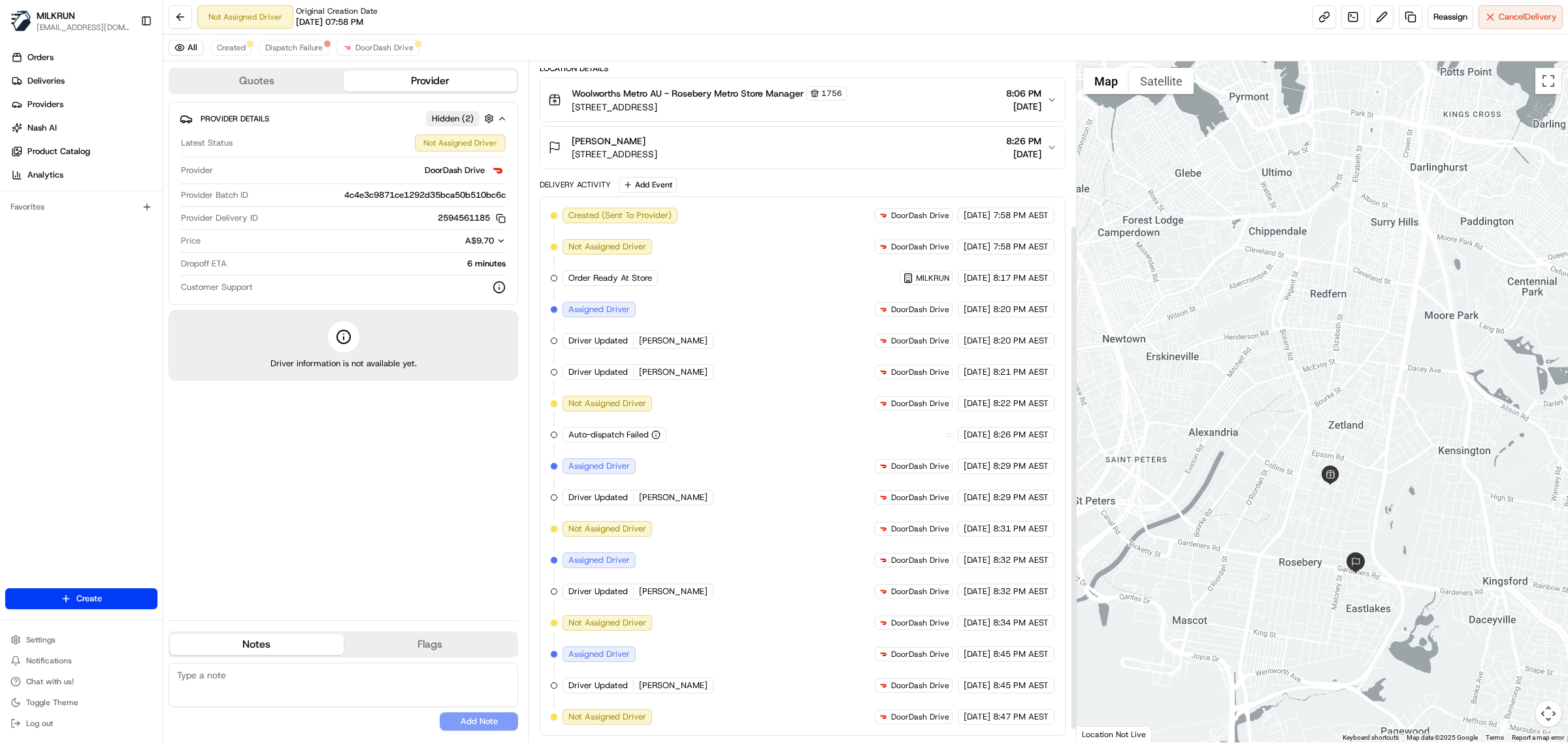
scroll to position [239, 0]
click at [356, 47] on span "DoorDash Drive" at bounding box center [385, 48] width 58 height 11
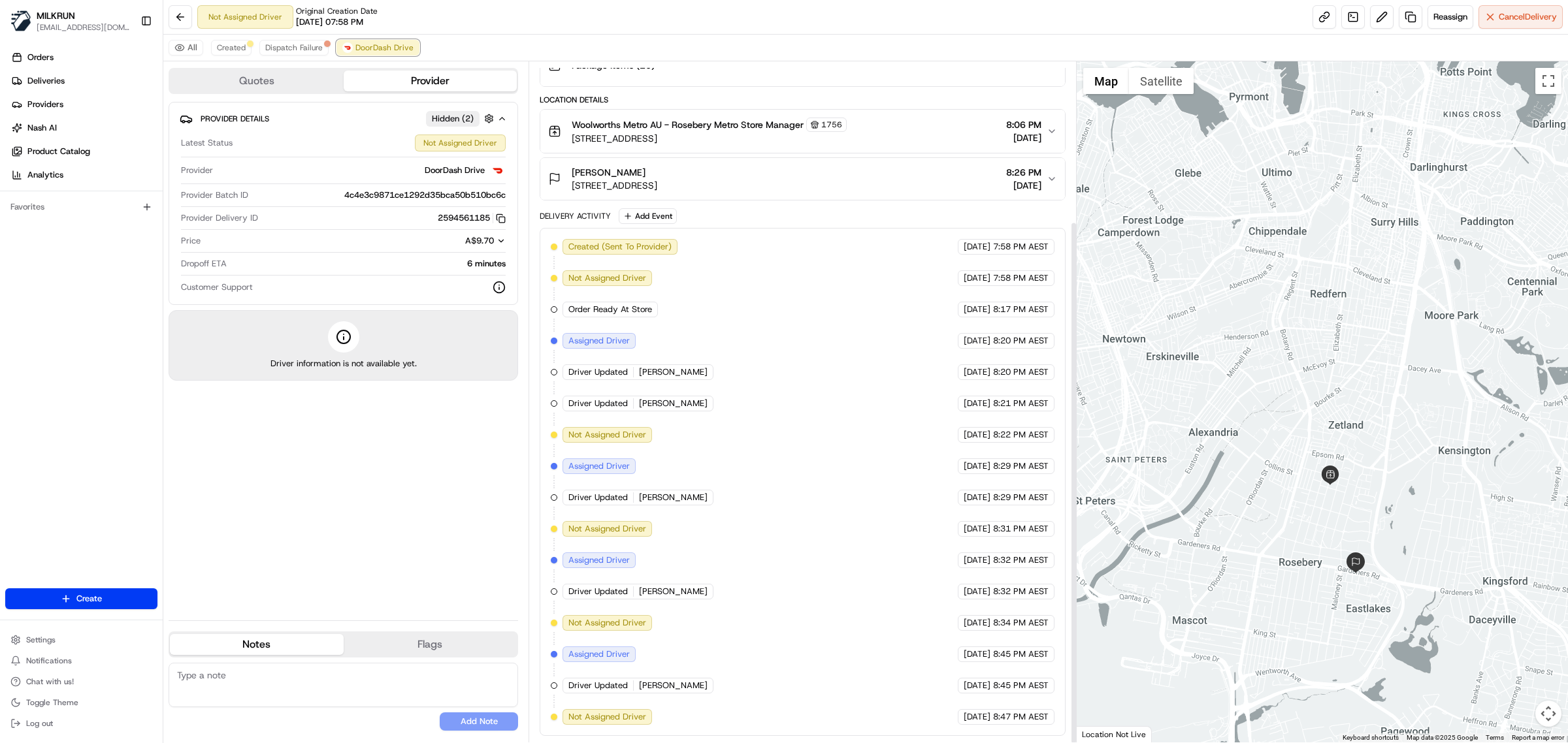
scroll to position [207, 0]
click at [305, 47] on span "Dispatch Failure" at bounding box center [293, 48] width 57 height 11
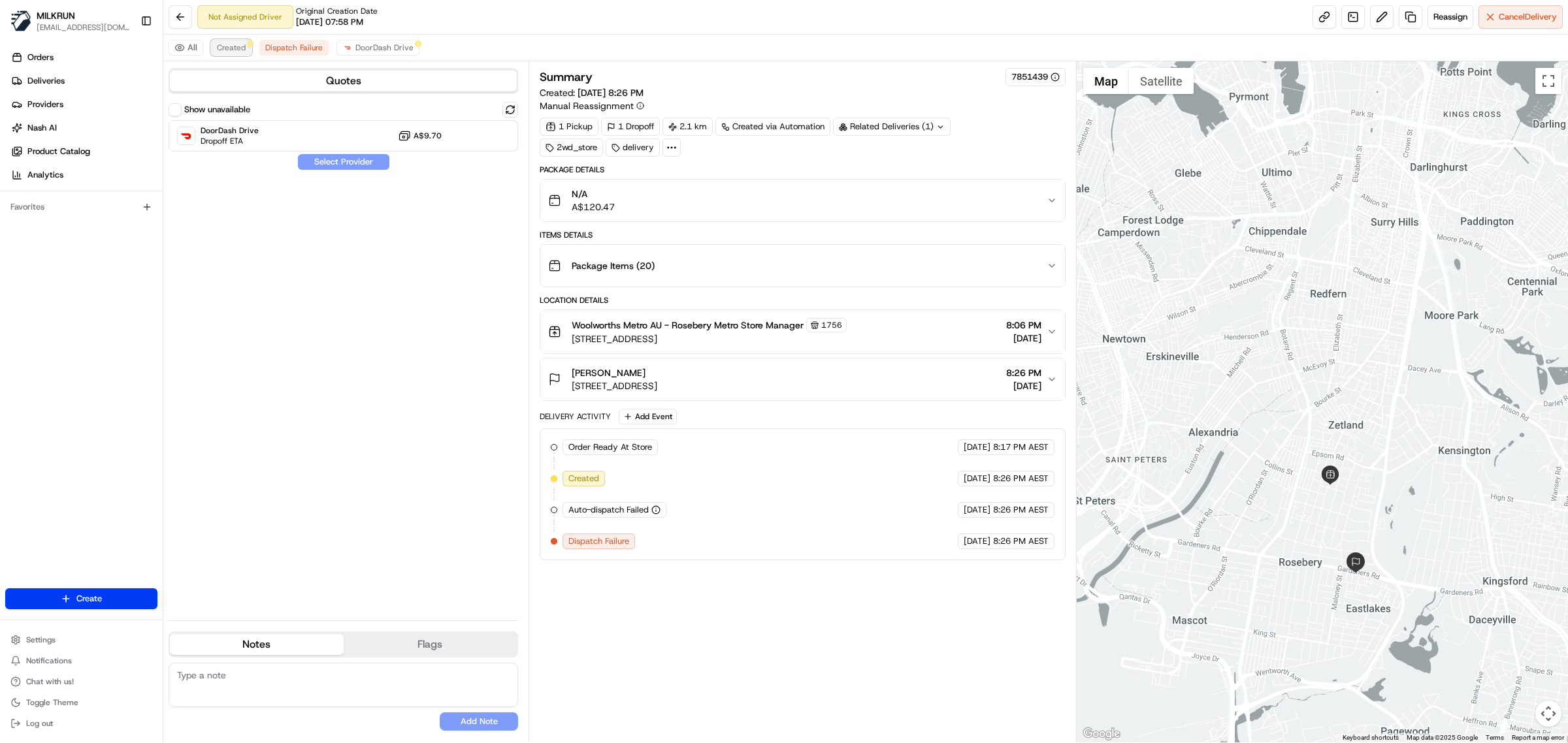
click at [237, 47] on span "Created" at bounding box center [232, 48] width 29 height 11
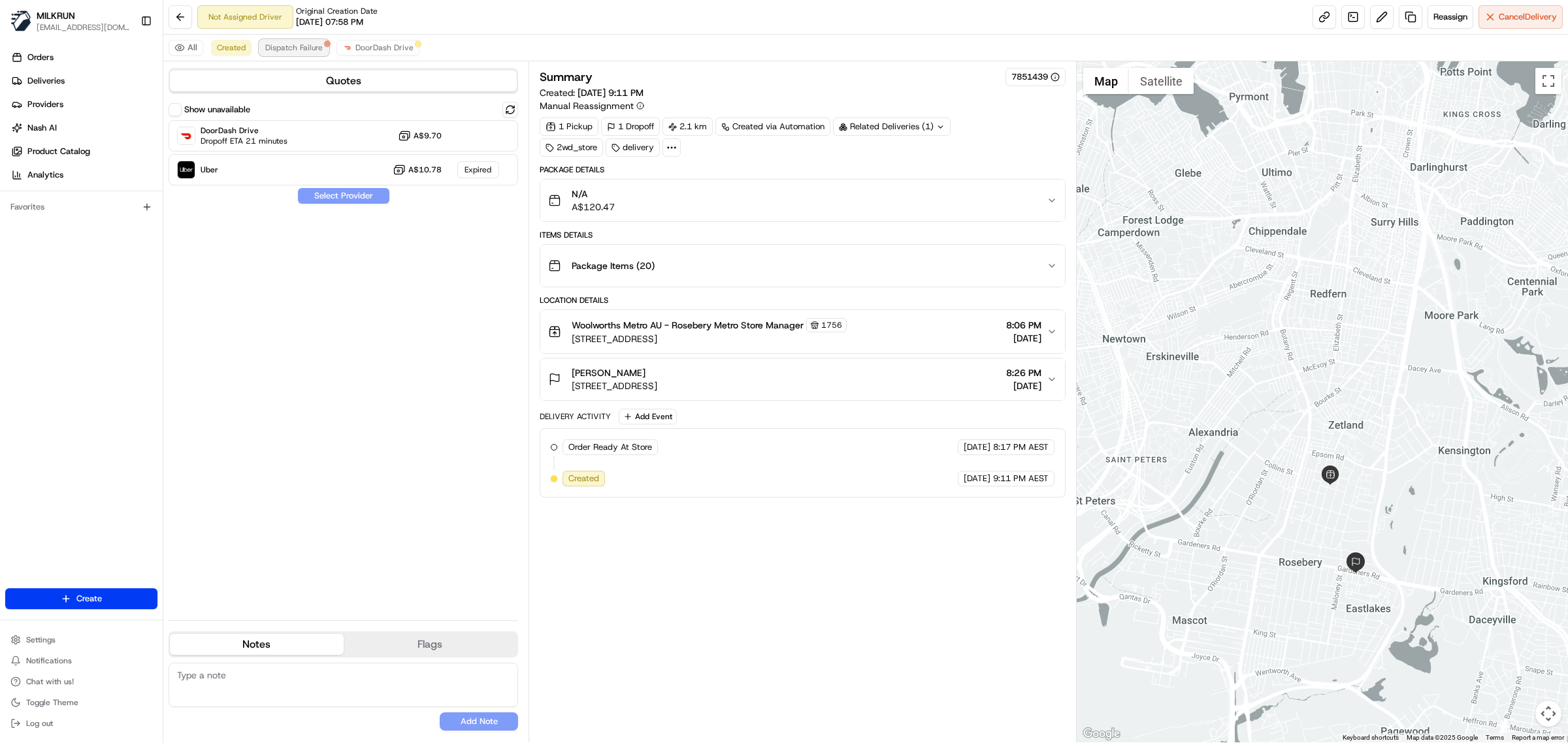
click at [301, 53] on span "Dispatch Failure" at bounding box center [293, 48] width 57 height 11
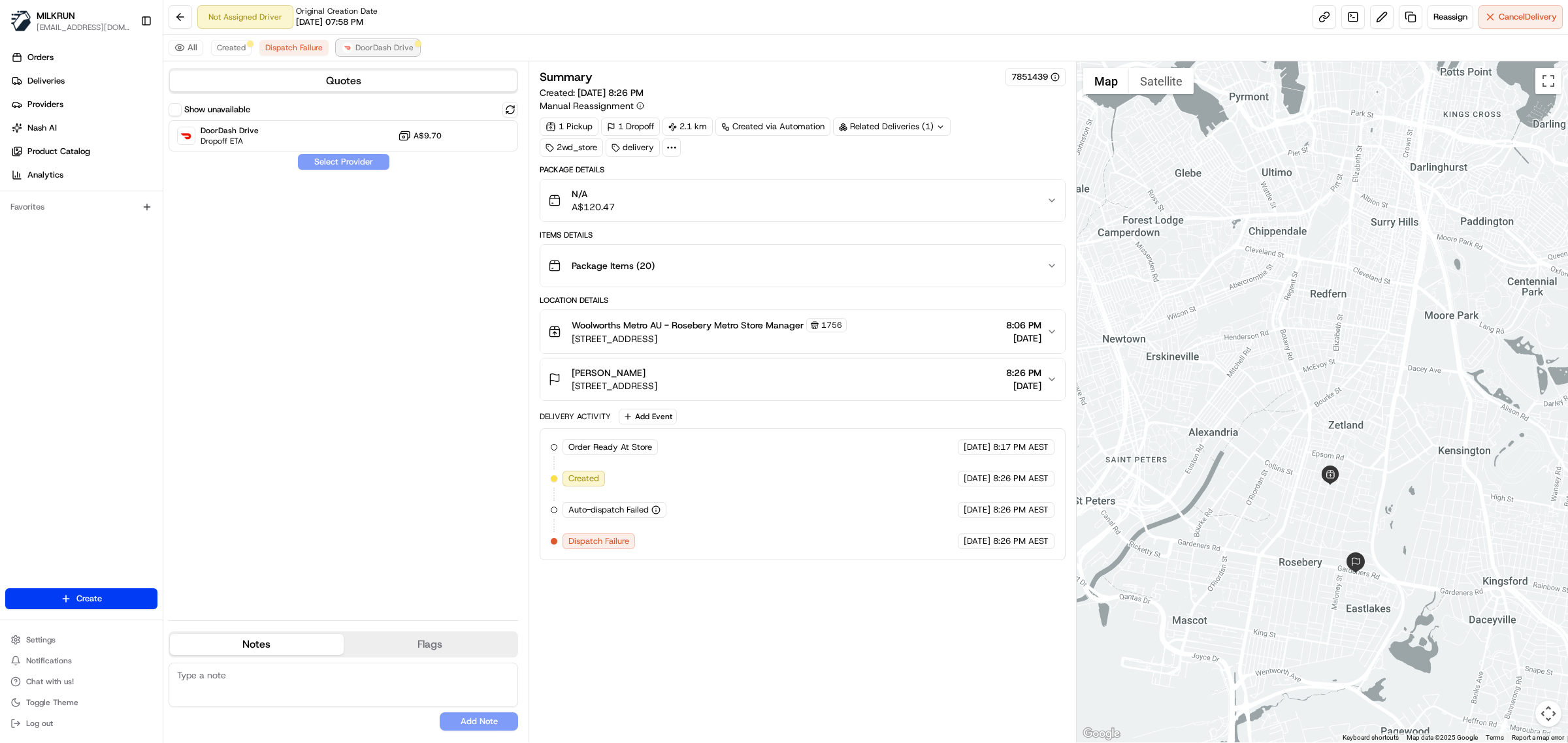
click at [368, 53] on span "DoorDash Drive" at bounding box center [385, 48] width 58 height 11
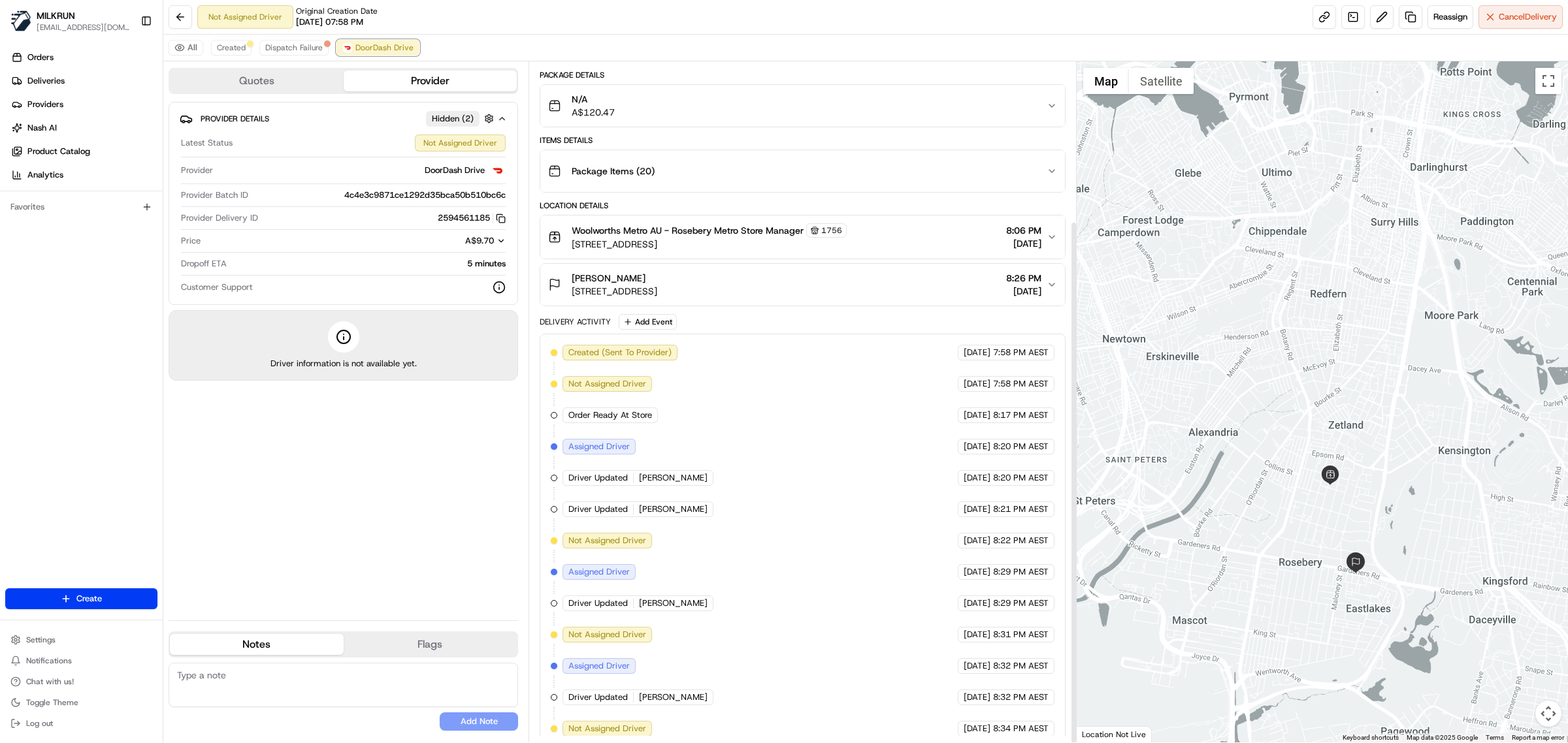
scroll to position [207, 0]
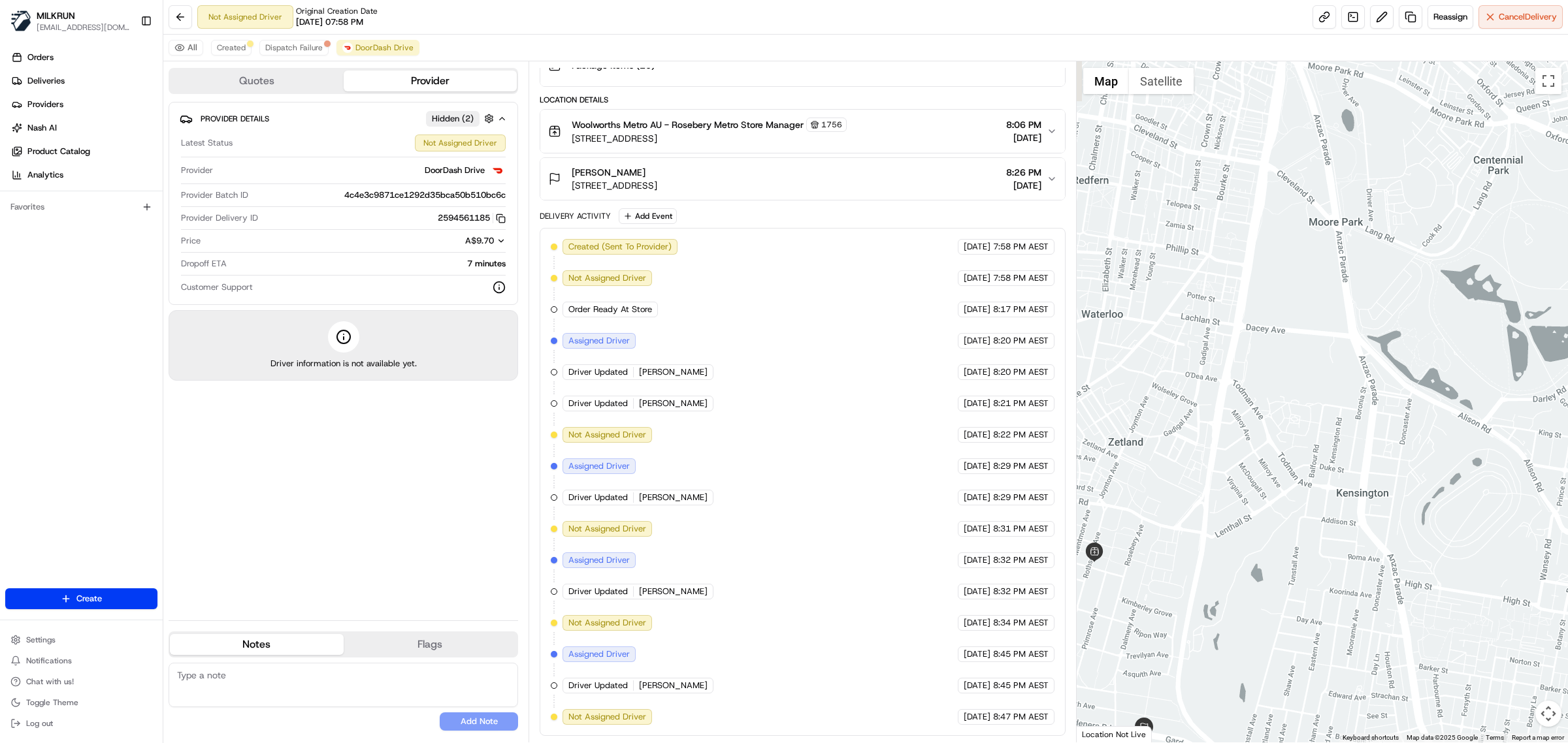
drag, startPoint x: 1341, startPoint y: 493, endPoint x: 1484, endPoint y: 292, distance: 246.7
click at [1488, 302] on div at bounding box center [1322, 402] width 492 height 682
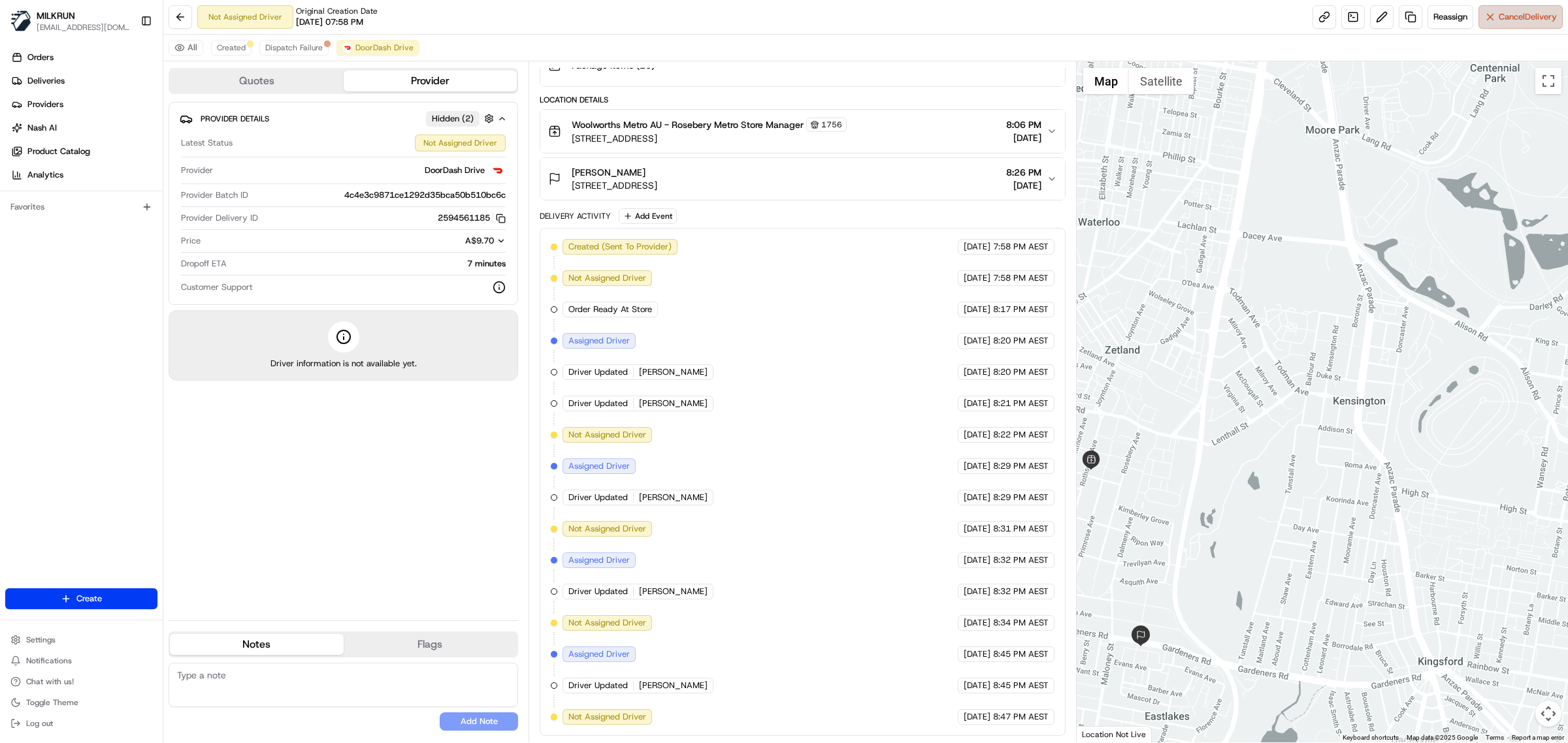
click at [1517, 13] on span "Cancel Delivery" at bounding box center [1528, 17] width 58 height 12
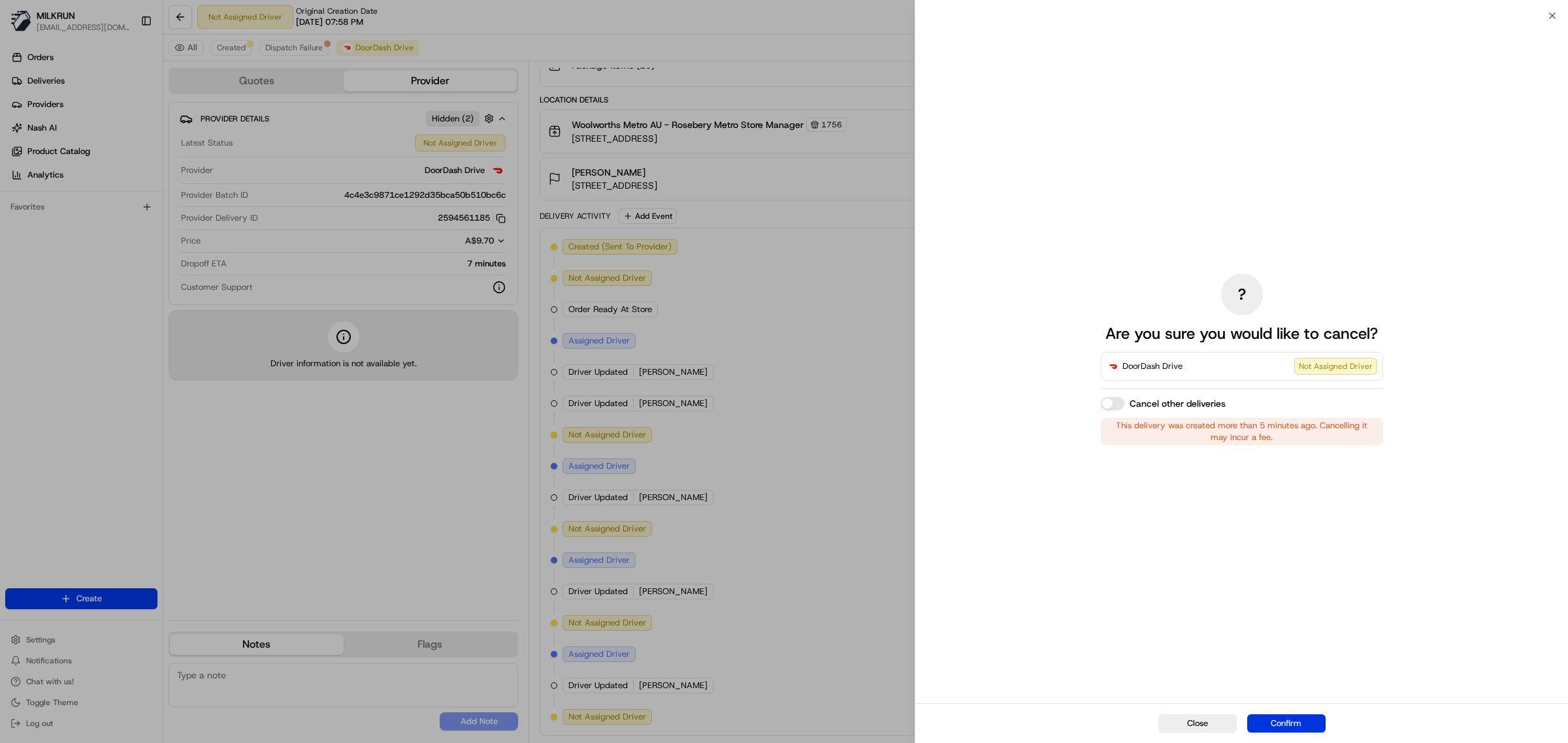
click at [1293, 720] on button "Confirm" at bounding box center [1286, 724] width 78 height 19
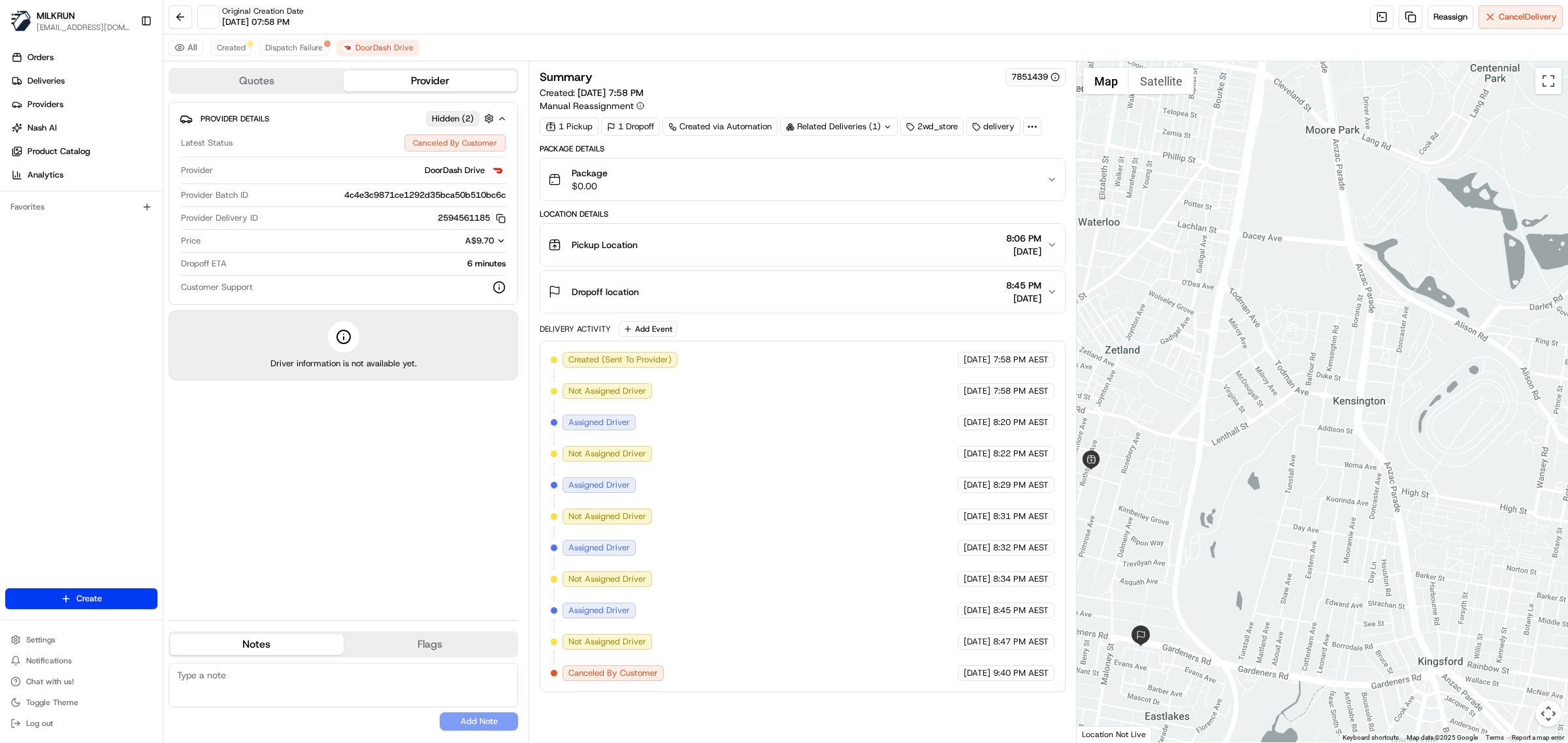
scroll to position [0, 0]
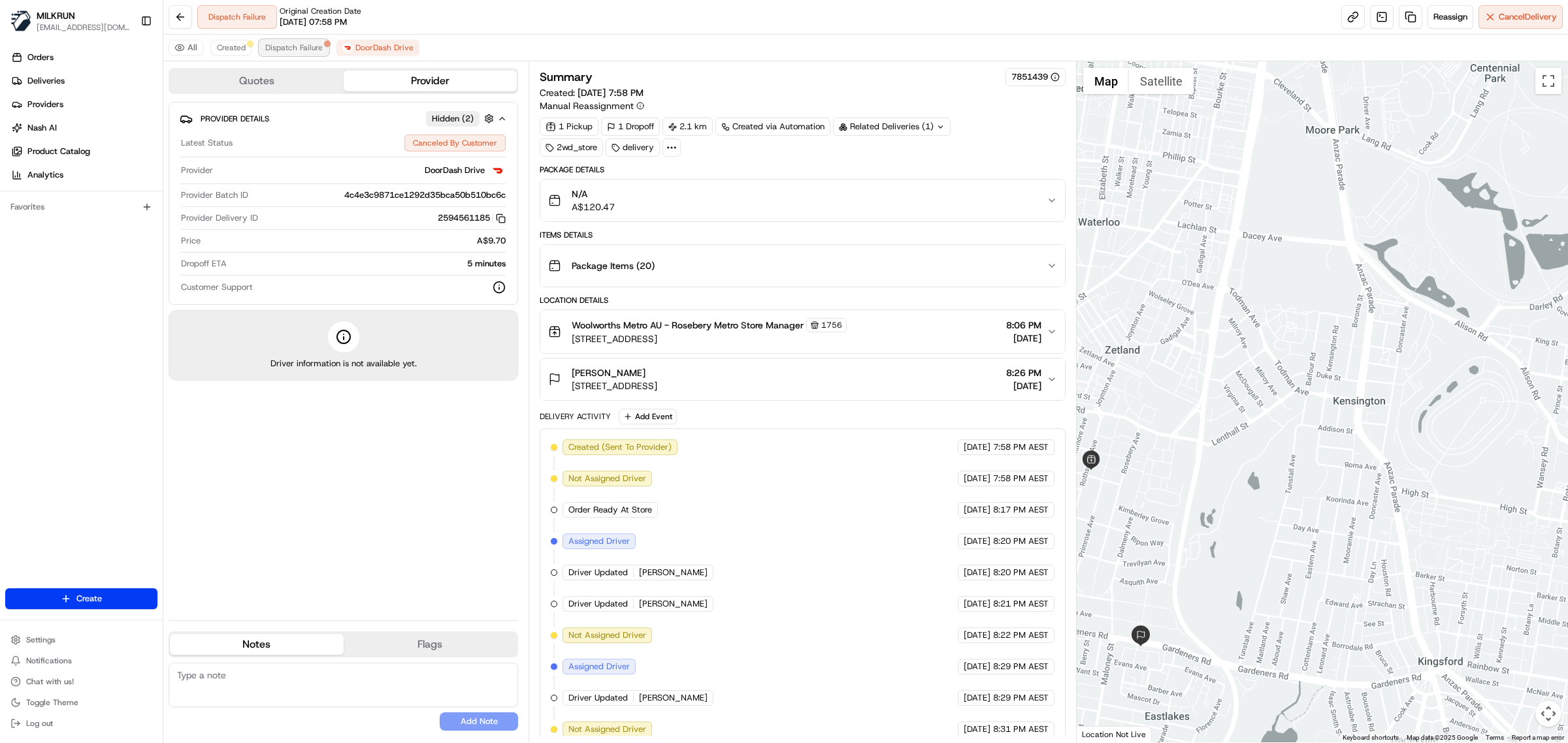
click at [316, 45] on span "Dispatch Failure" at bounding box center [293, 48] width 57 height 11
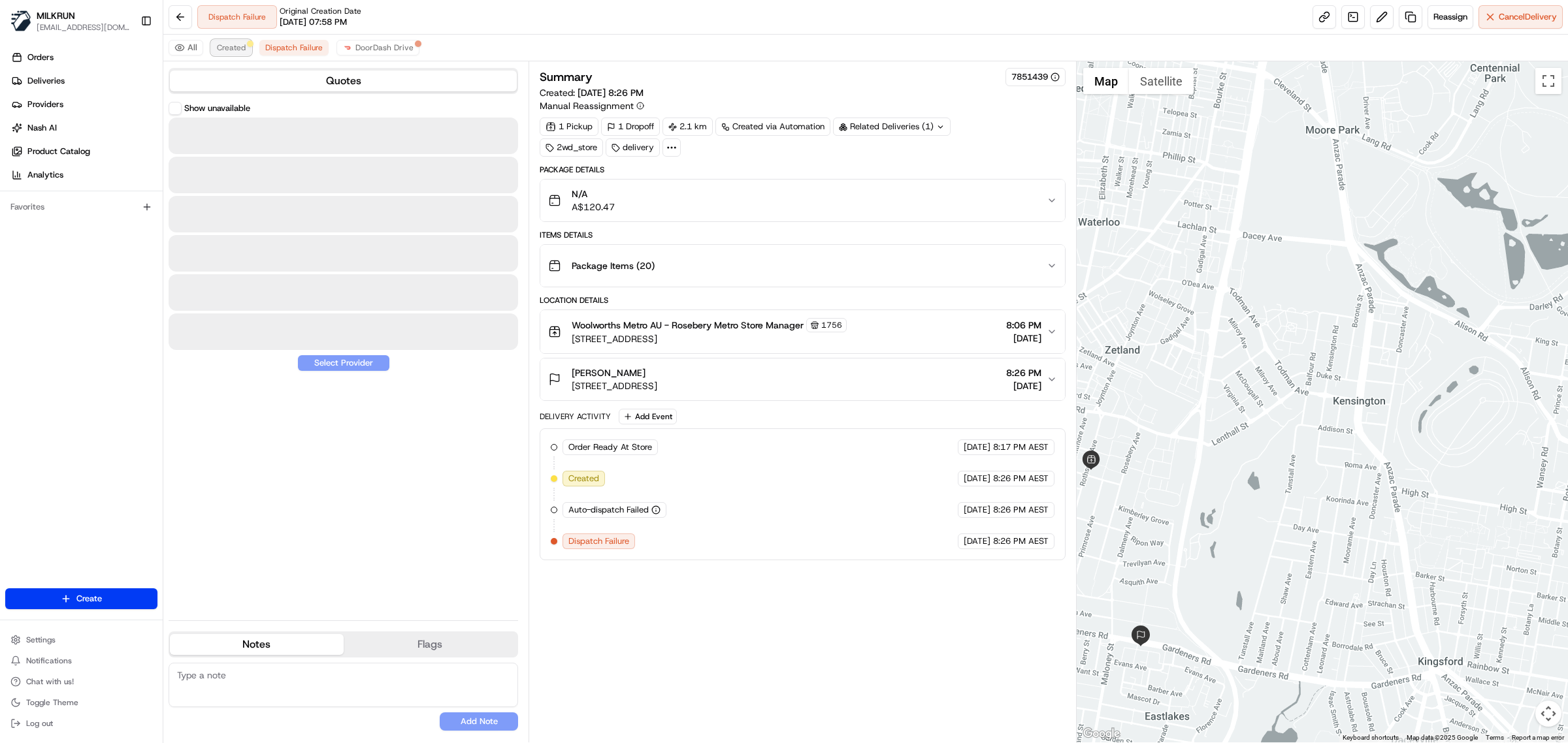
click at [239, 46] on span "Created" at bounding box center [232, 48] width 29 height 11
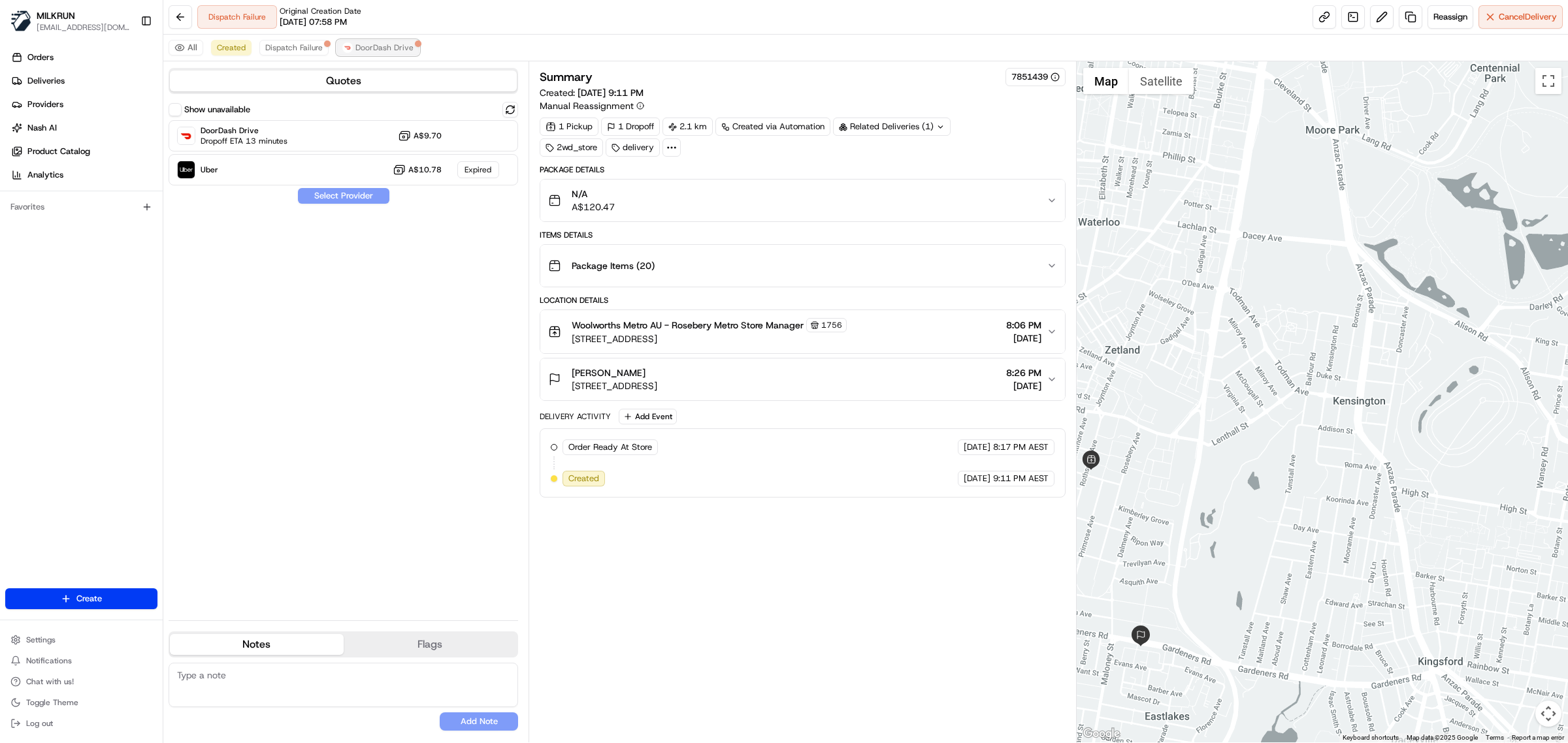
click at [378, 48] on span "DoorDash Drive" at bounding box center [385, 48] width 58 height 11
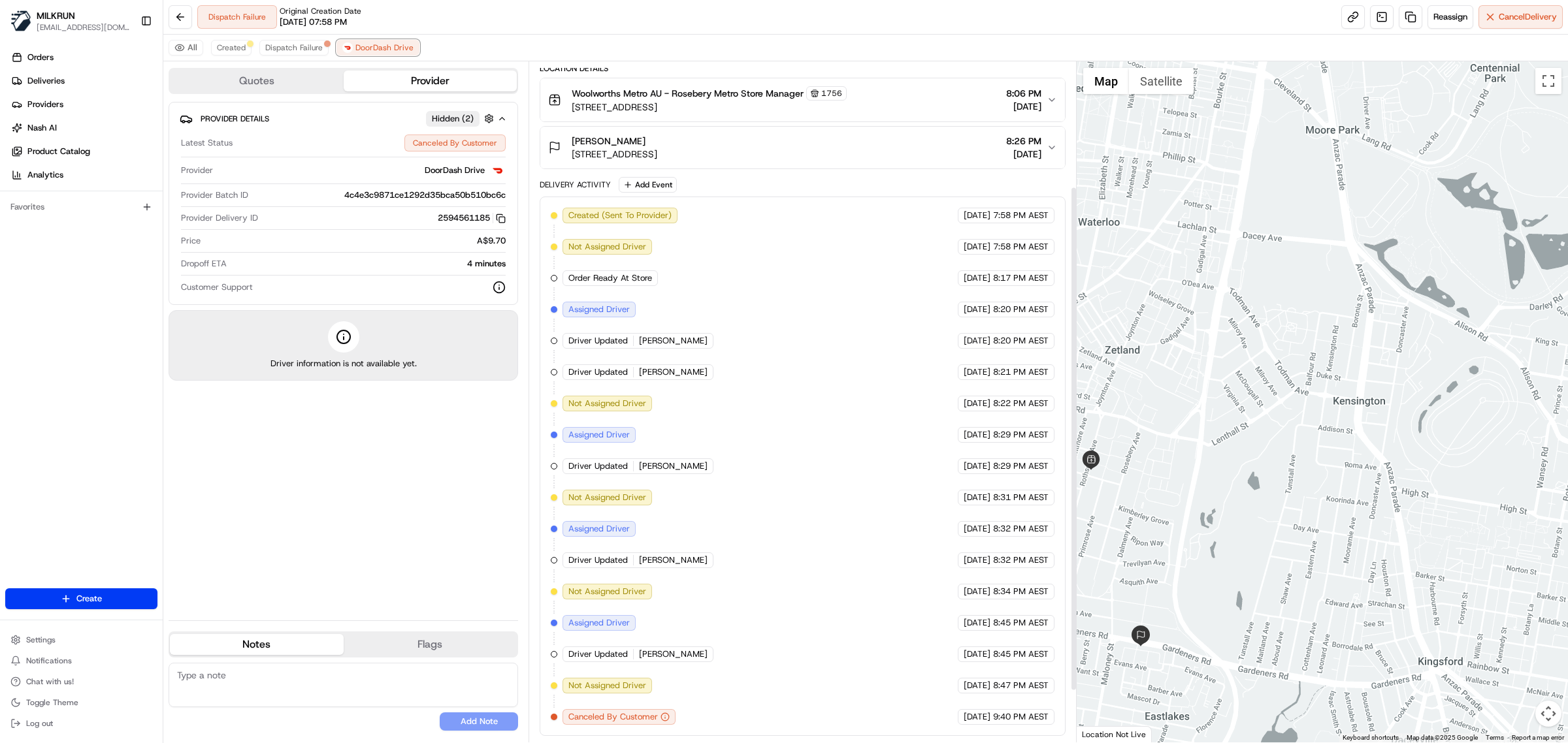
scroll to position [239, 0]
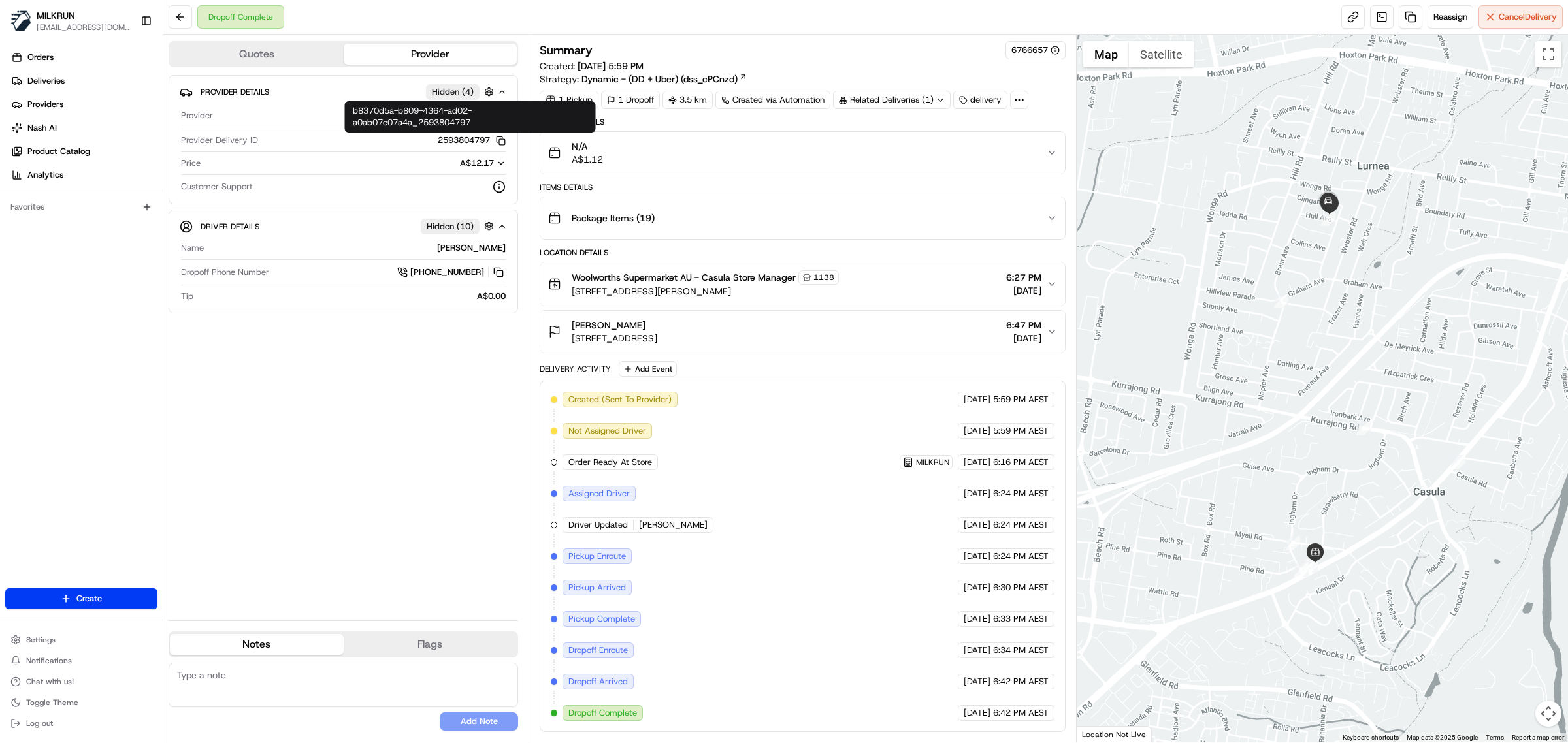
click at [463, 142] on button "2593804797 Copy b8370d5a-b809-4364-ad02-a0ab07e07a4a_2593804797" at bounding box center [471, 140] width 68 height 12
copy button "2593804797"
